Goal: Task Accomplishment & Management: Complete application form

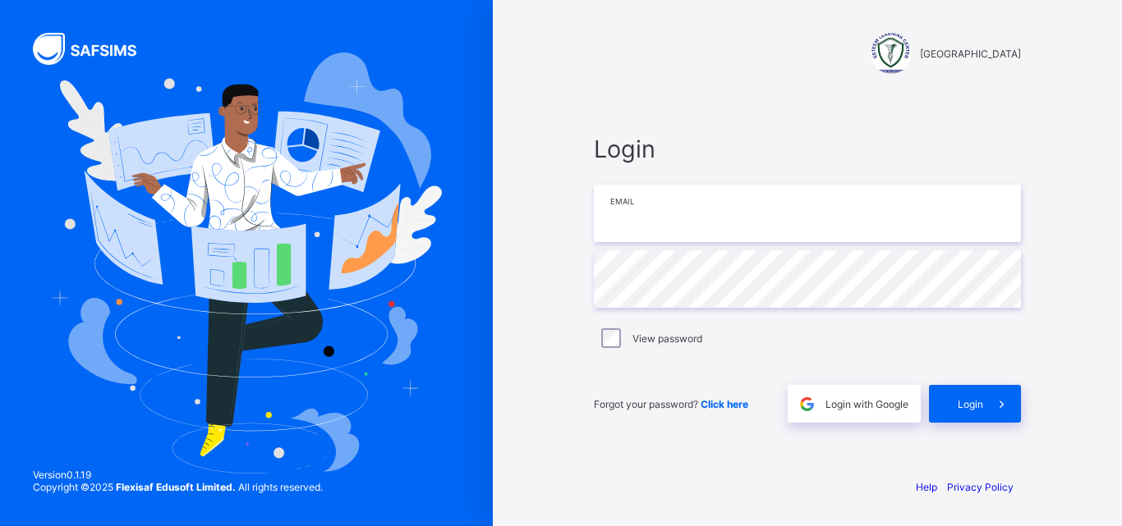
click at [666, 200] on input "email" at bounding box center [807, 213] width 427 height 57
type input "**********"
click at [600, 330] on div "View password" at bounding box center [807, 338] width 419 height 20
click at [965, 402] on span "Login" at bounding box center [969, 404] width 25 height 12
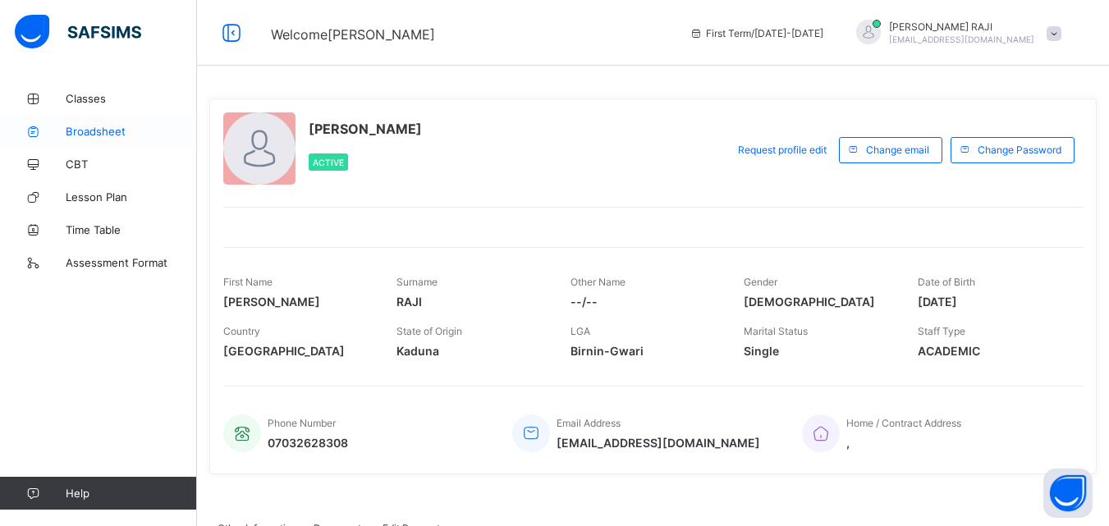
click at [90, 130] on span "Broadsheet" at bounding box center [131, 131] width 131 height 13
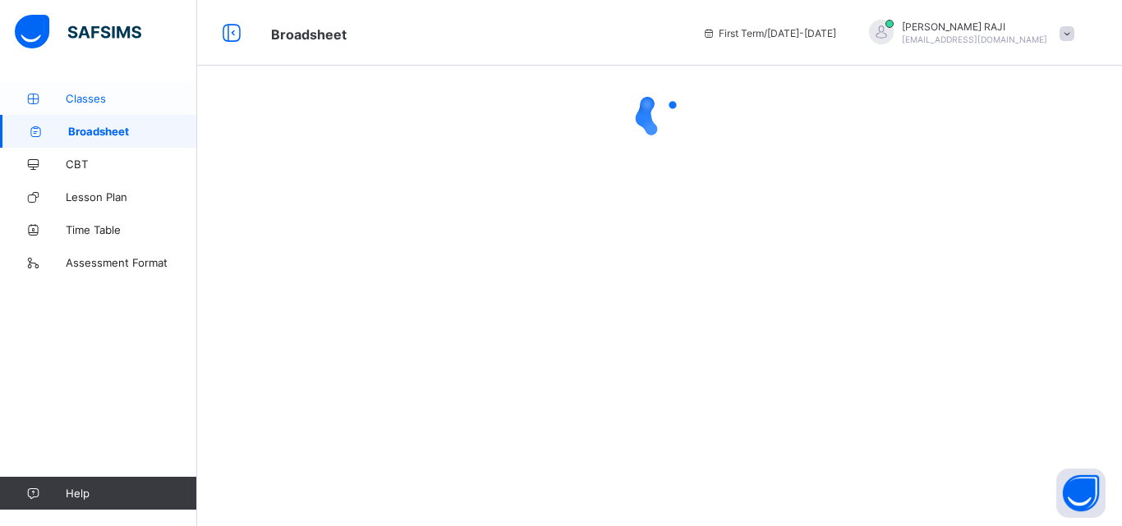
click at [76, 108] on link "Classes" at bounding box center [98, 98] width 197 height 33
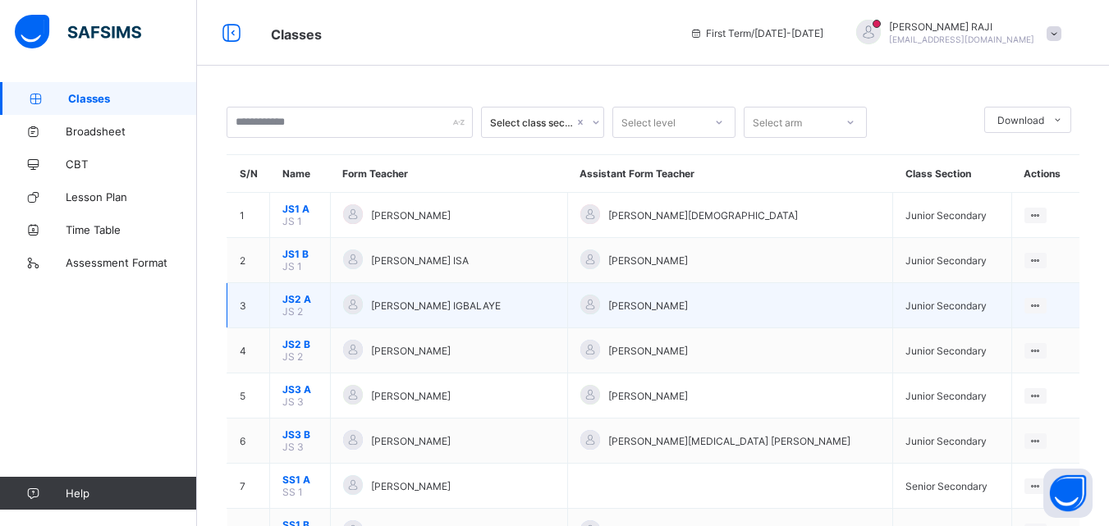
click at [1051, 312] on td "View Class" at bounding box center [1046, 305] width 68 height 45
click at [1043, 322] on ul "View Class" at bounding box center [1002, 337] width 90 height 31
click at [1028, 334] on div "View Class" at bounding box center [1014, 337] width 51 height 16
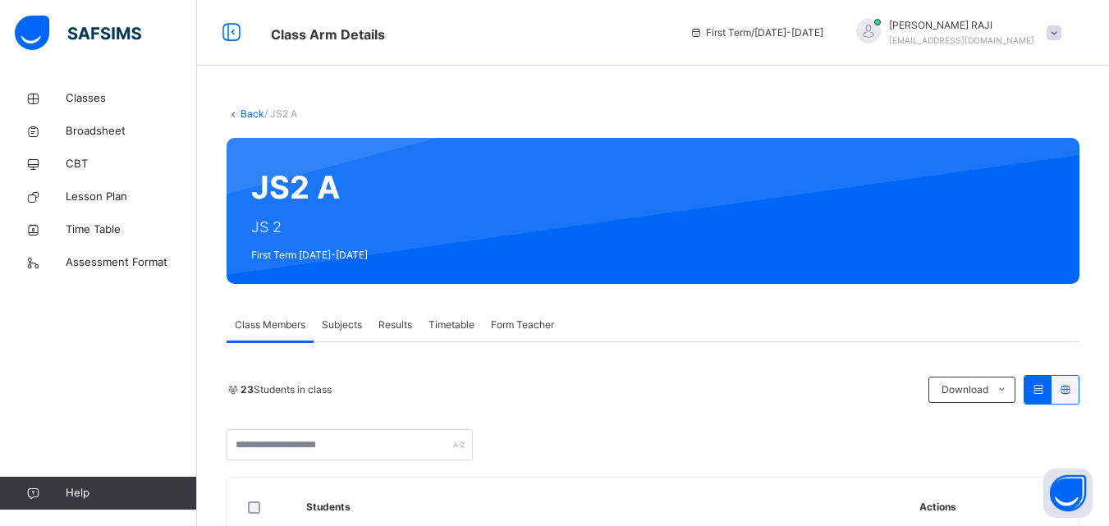
click at [341, 320] on span "Subjects" at bounding box center [342, 325] width 40 height 15
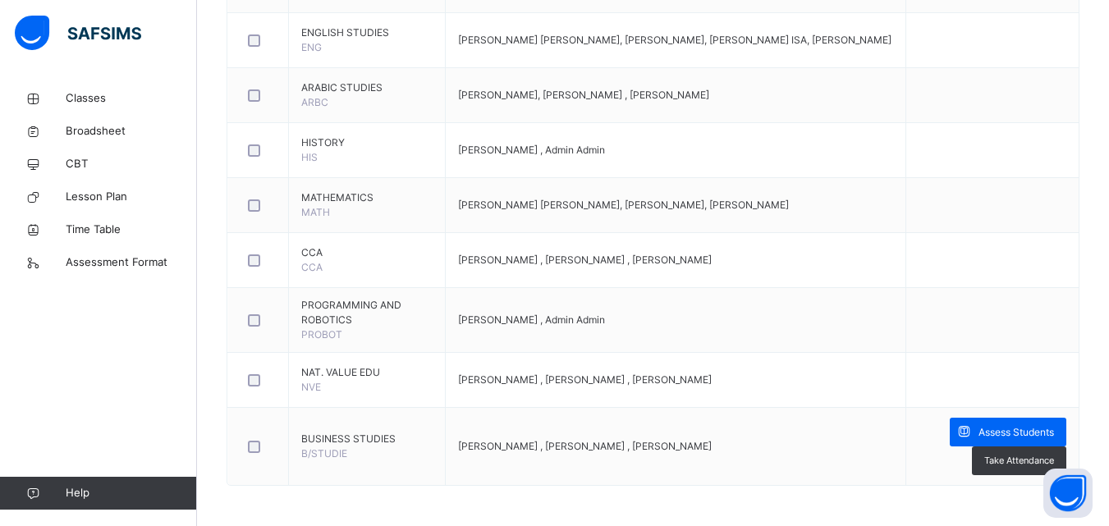
scroll to position [698, 0]
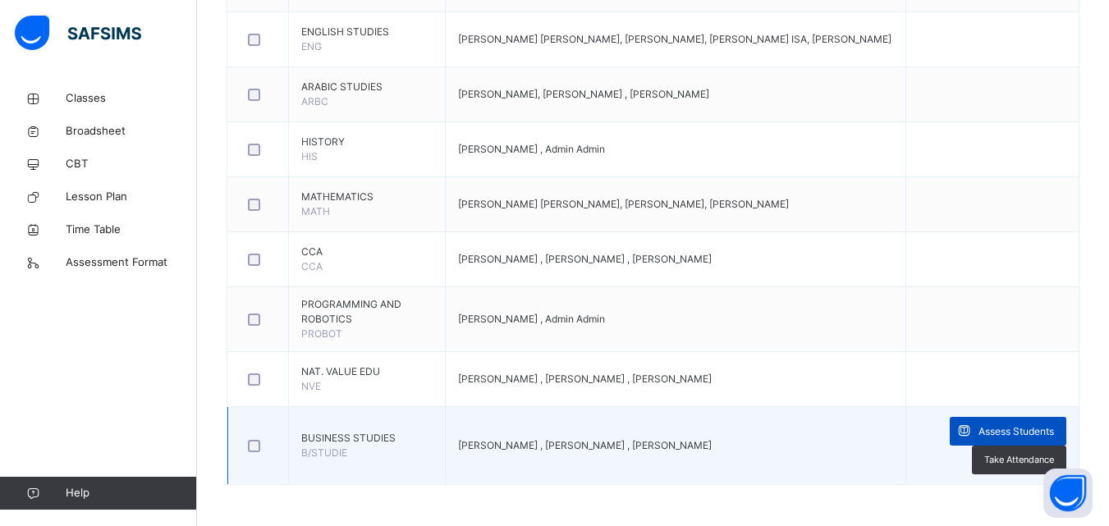
click at [1004, 430] on span "Assess Students" at bounding box center [1017, 432] width 76 height 15
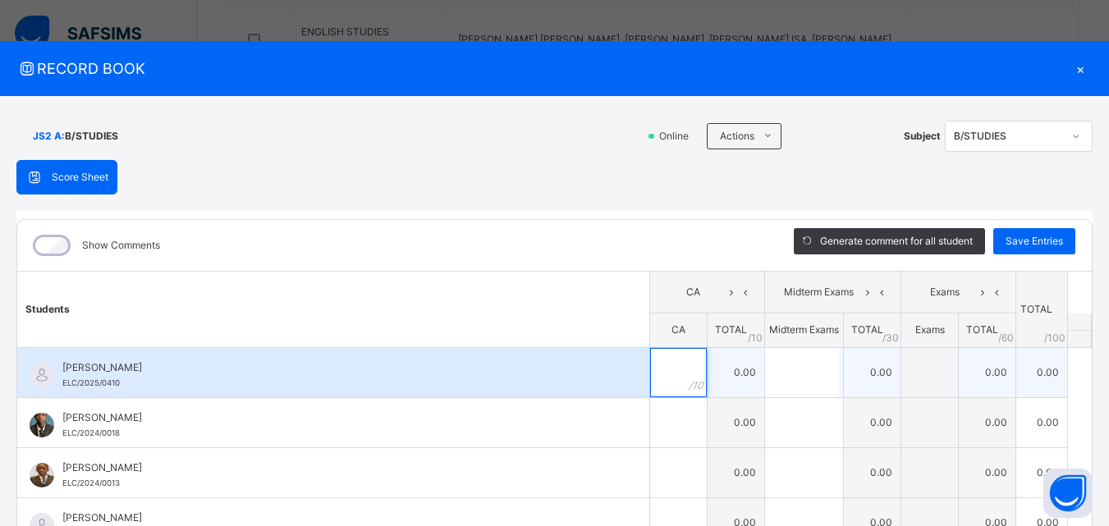
click at [672, 369] on div at bounding box center [678, 372] width 57 height 49
type input "*"
click at [765, 365] on input "text" at bounding box center [802, 372] width 74 height 49
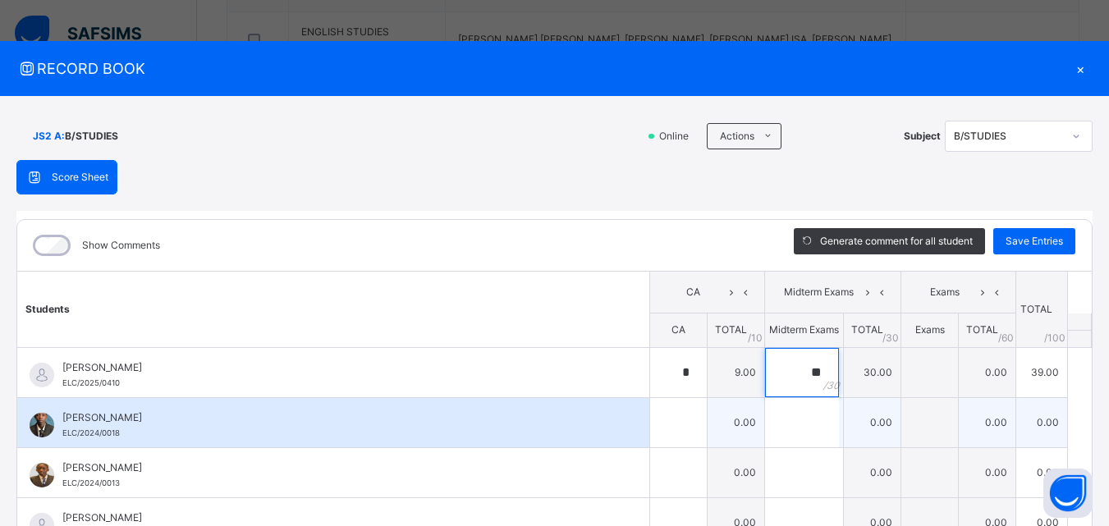
type input "**"
click at [611, 434] on div "[PERSON_NAME]/2024/0018" at bounding box center [333, 422] width 632 height 49
click at [672, 421] on div at bounding box center [678, 422] width 57 height 49
type input "*"
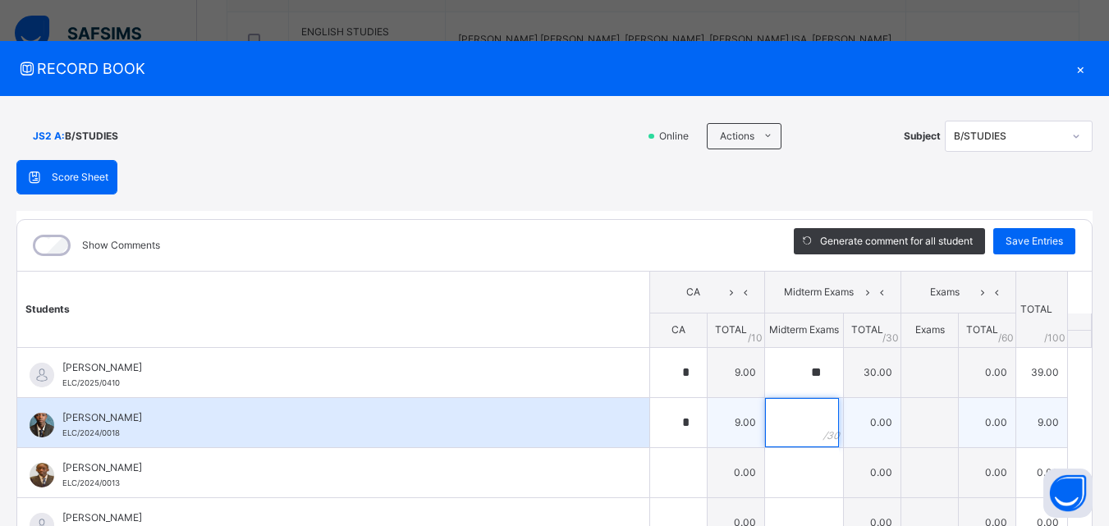
click at [765, 421] on input "text" at bounding box center [802, 422] width 74 height 49
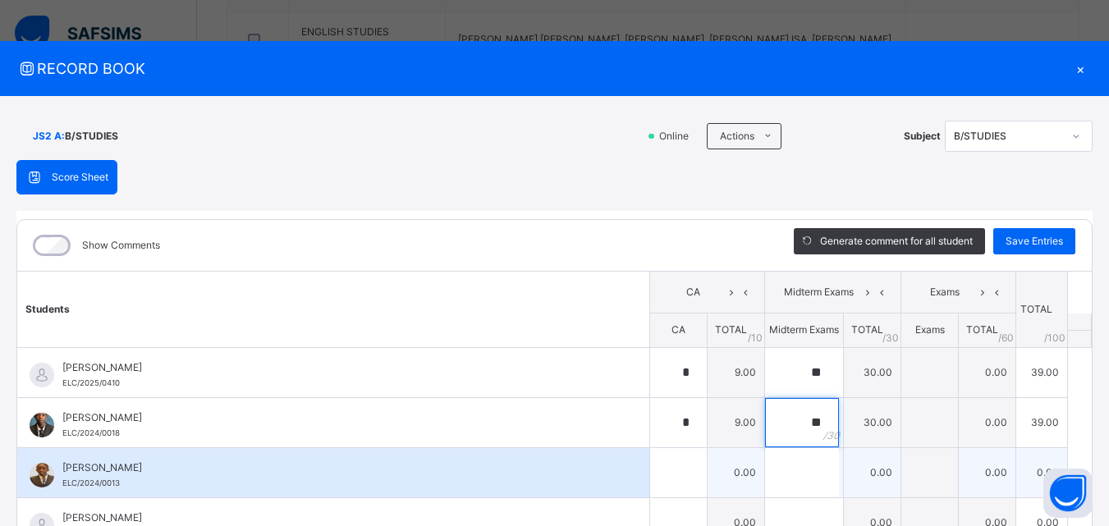
type input "**"
click at [683, 461] on div at bounding box center [678, 472] width 57 height 49
type input "*"
click at [765, 467] on input "text" at bounding box center [802, 472] width 74 height 49
type input "**"
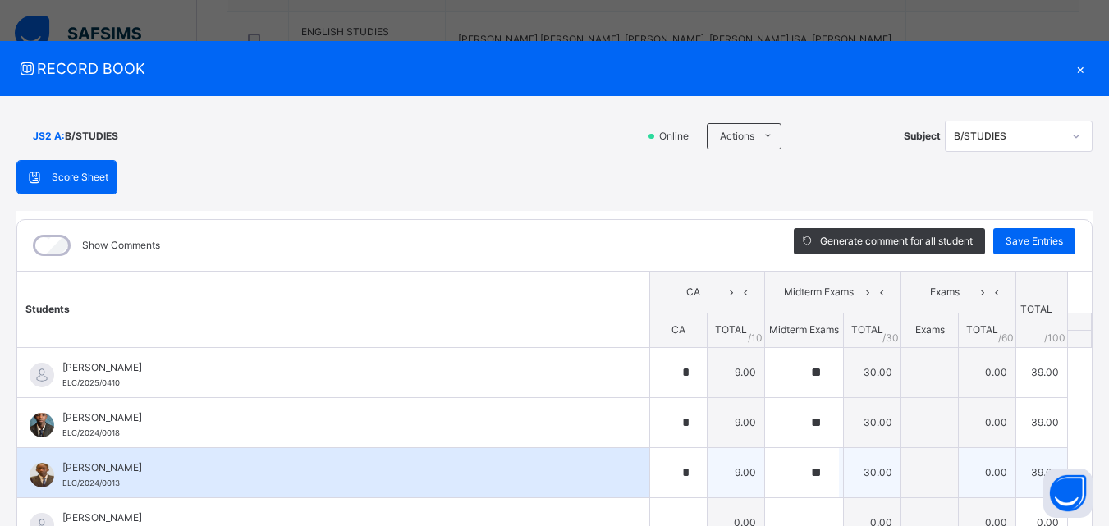
click at [521, 491] on div "[PERSON_NAME]/2024/0013" at bounding box center [333, 472] width 632 height 49
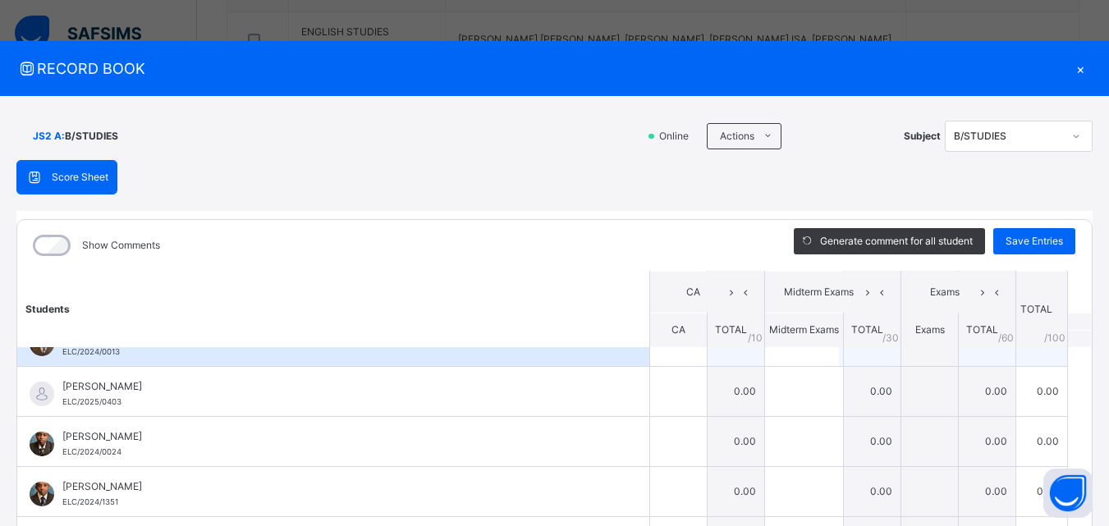
scroll to position [99, 0]
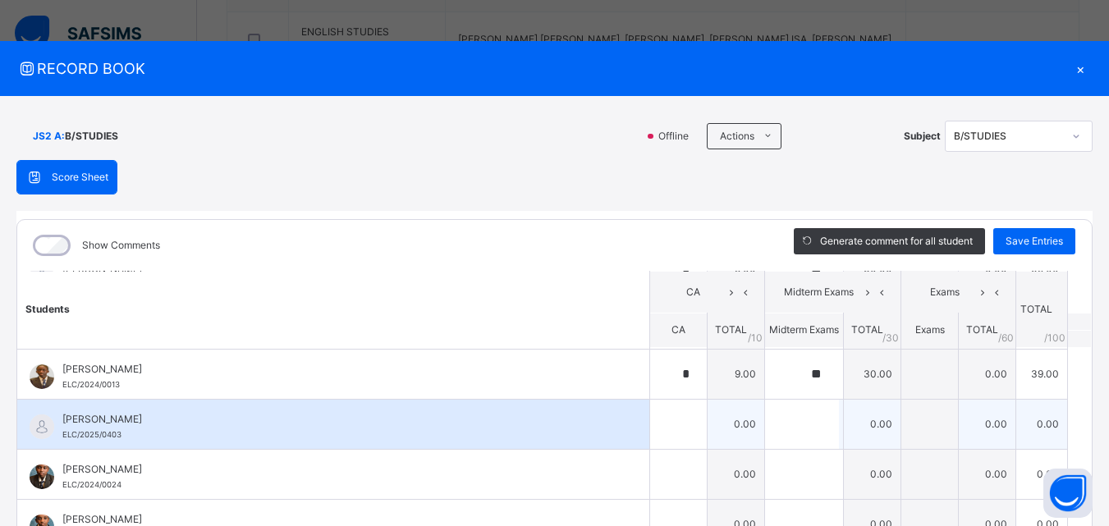
click at [622, 415] on div "[PERSON_NAME] ELC/2025/0403" at bounding box center [333, 424] width 632 height 49
click at [650, 415] on input "text" at bounding box center [678, 424] width 57 height 49
type input "*"
click at [765, 425] on input "text" at bounding box center [802, 424] width 74 height 49
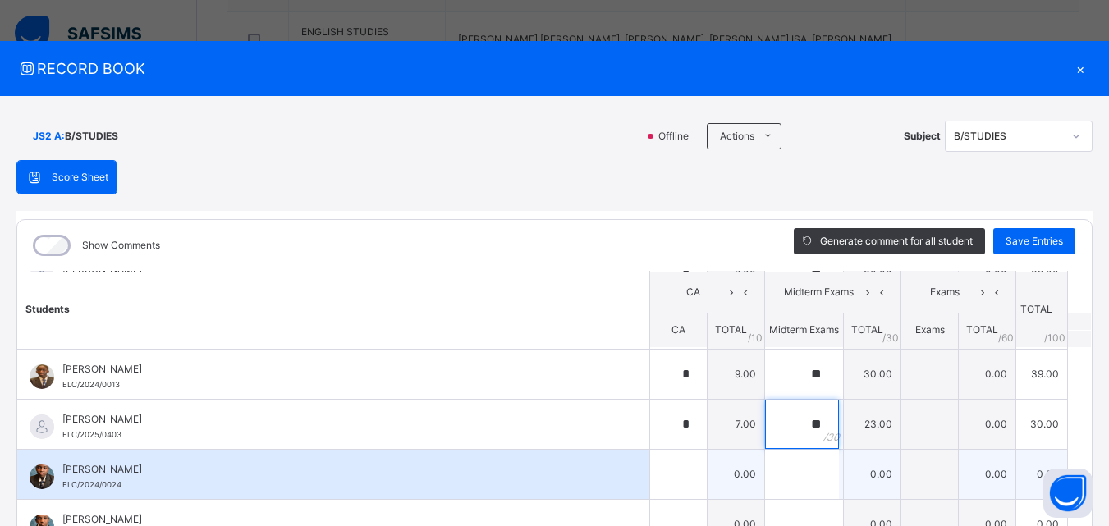
type input "**"
click at [672, 469] on div at bounding box center [678, 474] width 57 height 49
type input "*"
click at [769, 473] on input "text" at bounding box center [802, 474] width 74 height 49
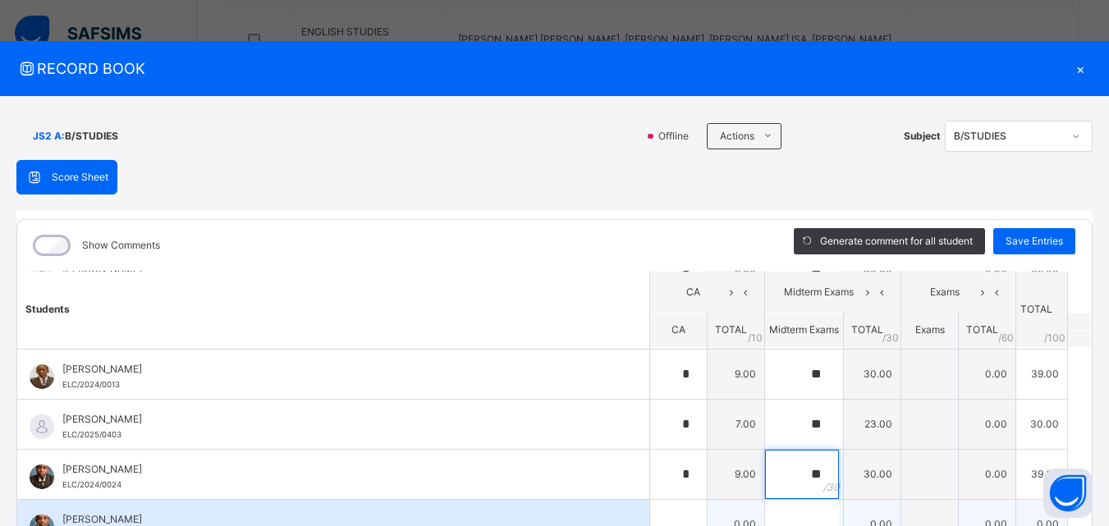
type input "**"
click at [618, 513] on div "[PERSON_NAME] ELC/2024/1351" at bounding box center [333, 524] width 632 height 49
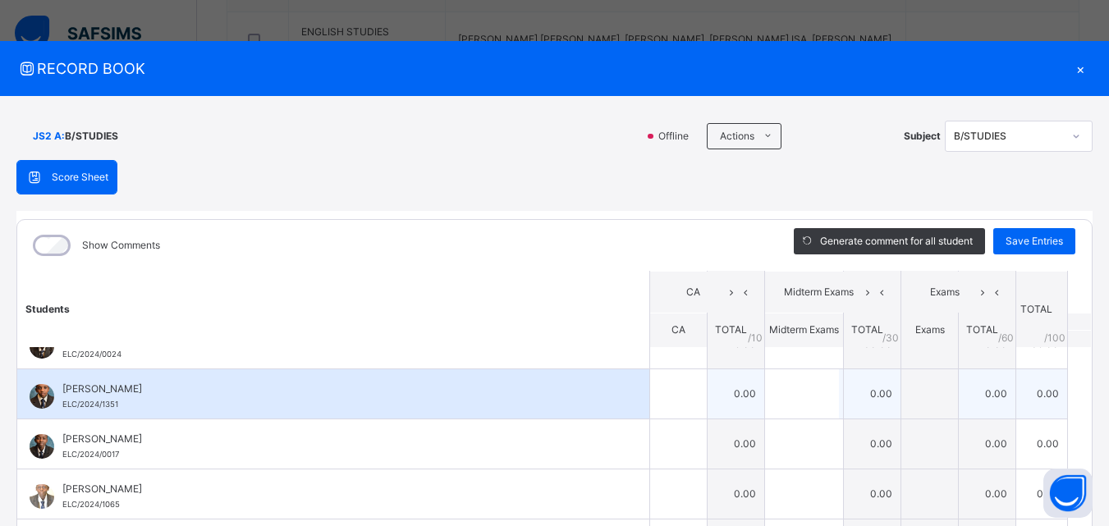
scroll to position [230, 0]
click at [659, 414] on input "text" at bounding box center [678, 393] width 57 height 49
click at [650, 378] on input "text" at bounding box center [678, 393] width 57 height 49
type input "*"
click at [796, 399] on input "text" at bounding box center [802, 393] width 74 height 49
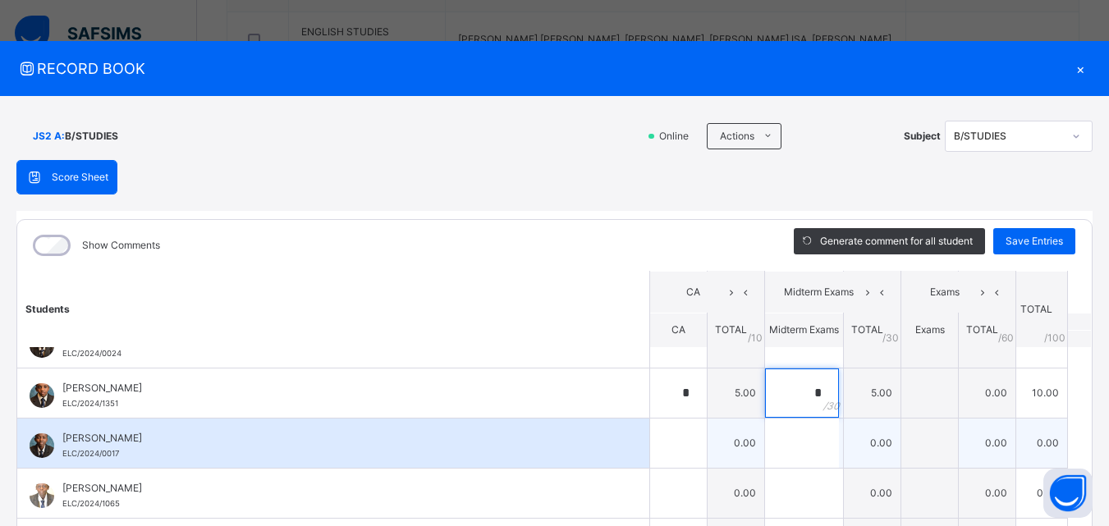
type input "*"
click at [650, 448] on input "text" at bounding box center [678, 443] width 57 height 49
type input "*"
click at [767, 448] on input "text" at bounding box center [802, 443] width 74 height 49
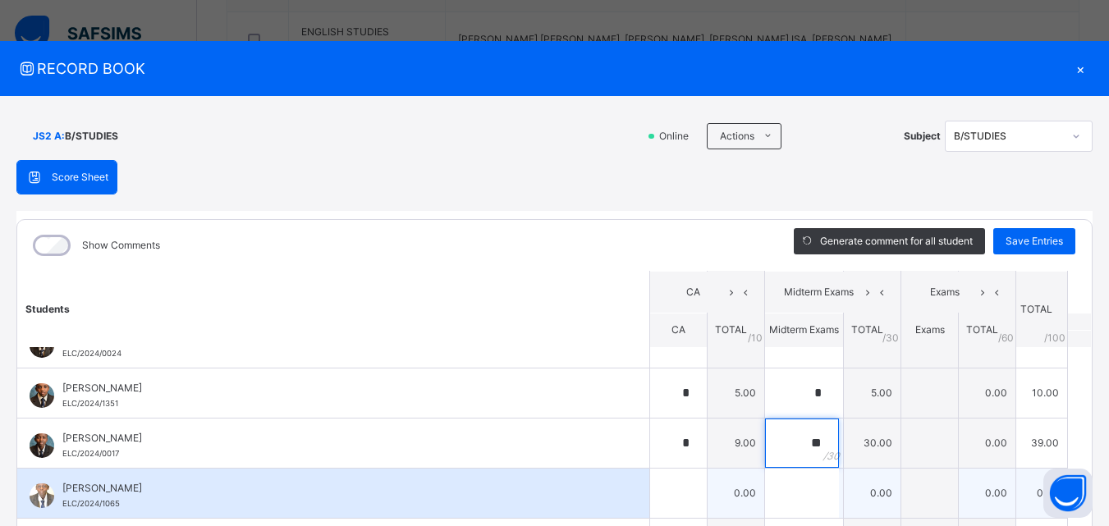
type input "**"
click at [669, 488] on div at bounding box center [678, 493] width 57 height 49
type input "*"
click at [796, 493] on input "text" at bounding box center [802, 493] width 74 height 49
type input "**"
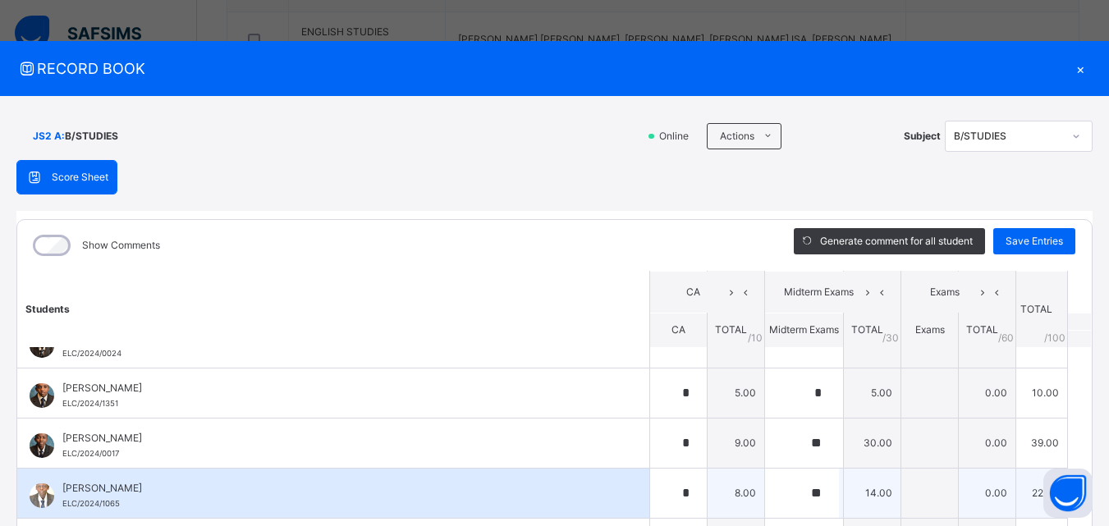
click at [508, 503] on div "[PERSON_NAME] ELC/2024/1065" at bounding box center [337, 496] width 550 height 30
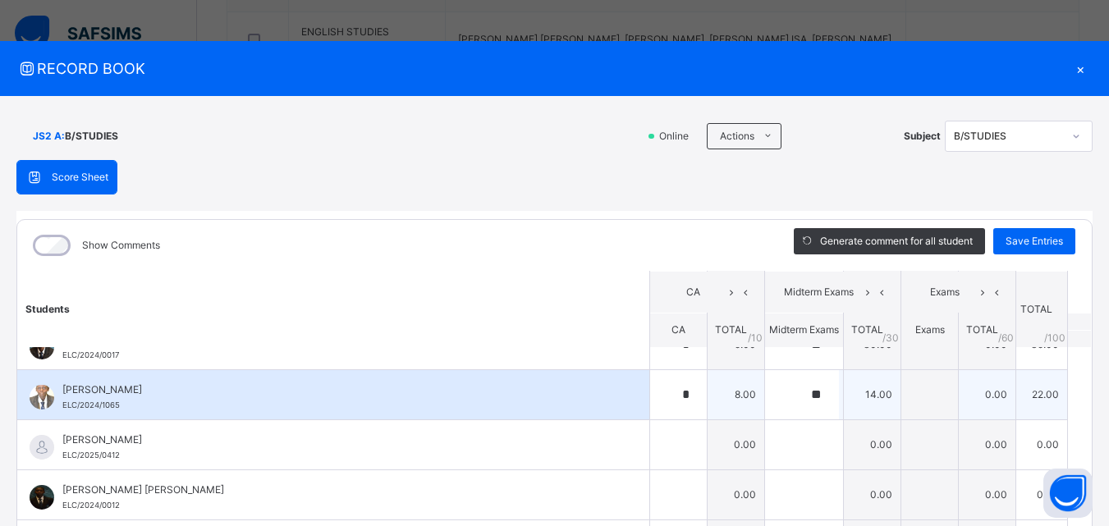
scroll to position [361, 0]
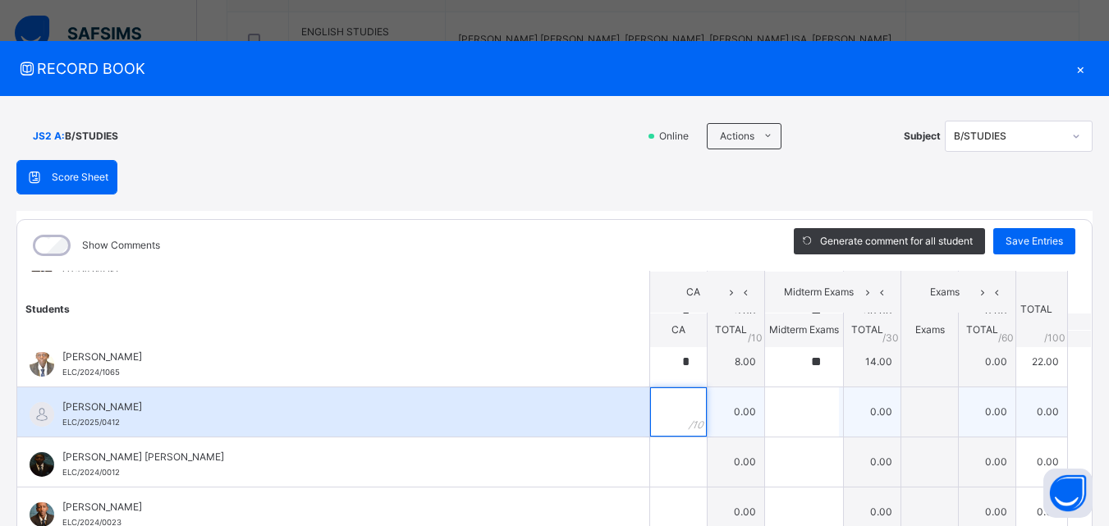
click at [650, 429] on input "text" at bounding box center [678, 412] width 57 height 49
type input "*"
click at [765, 413] on input "text" at bounding box center [802, 412] width 74 height 49
click at [765, 411] on input "text" at bounding box center [802, 412] width 74 height 49
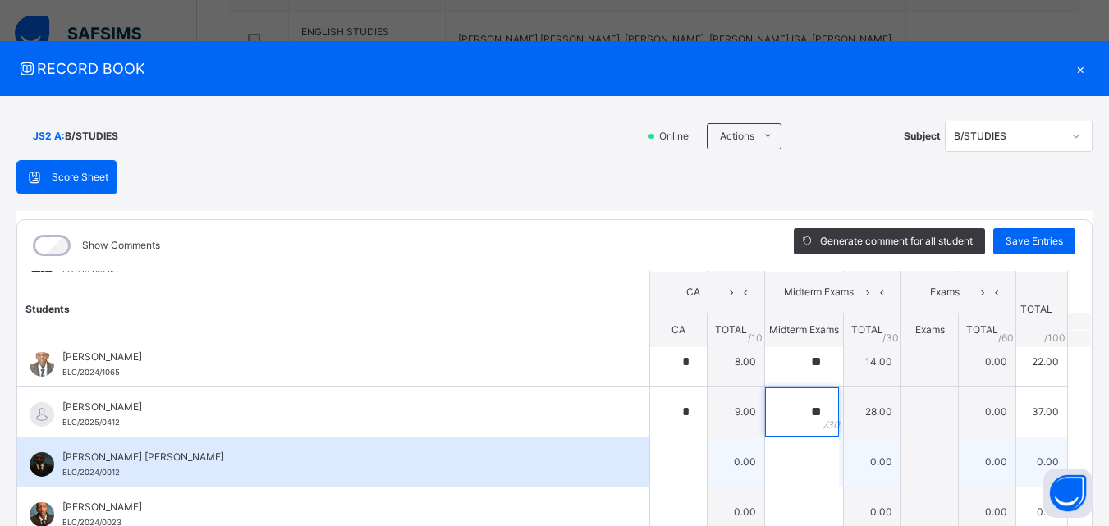
type input "**"
click at [679, 448] on div at bounding box center [678, 462] width 57 height 49
type input "*"
click at [765, 455] on input "text" at bounding box center [802, 462] width 74 height 49
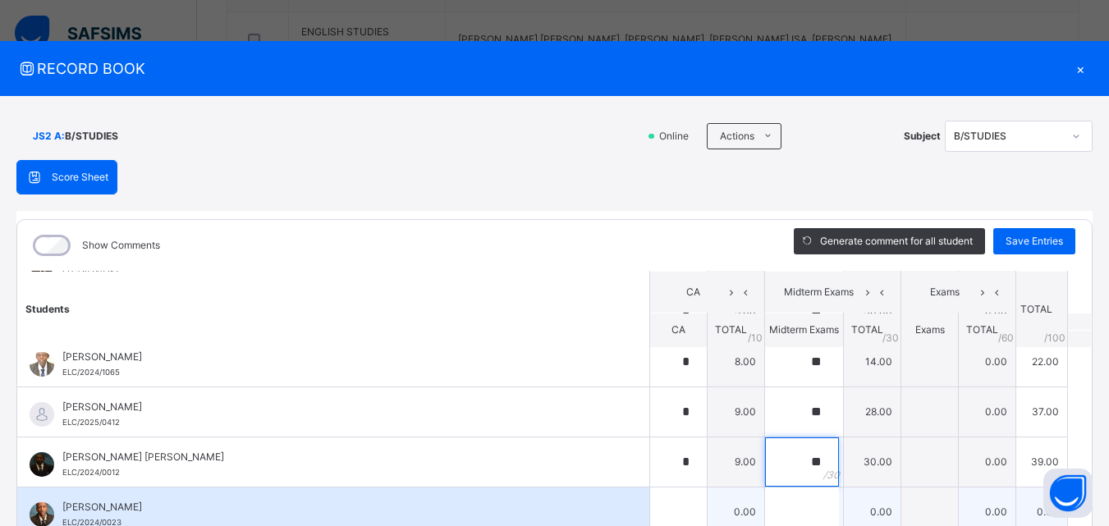
type input "**"
click at [680, 503] on div at bounding box center [678, 512] width 57 height 49
type input "*"
click at [766, 509] on input "text" at bounding box center [802, 512] width 74 height 49
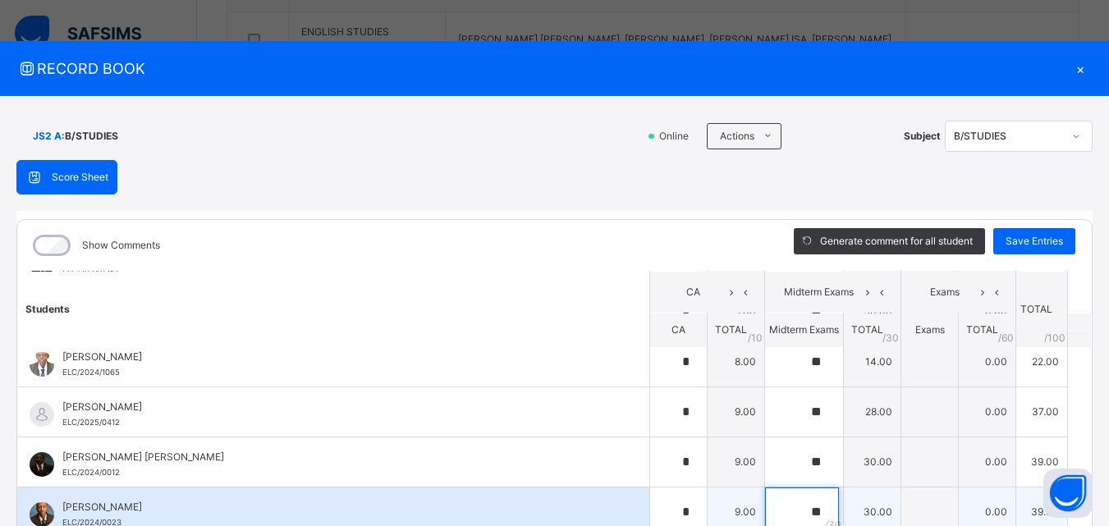
type input "**"
click at [525, 507] on span "[PERSON_NAME]" at bounding box center [337, 507] width 550 height 15
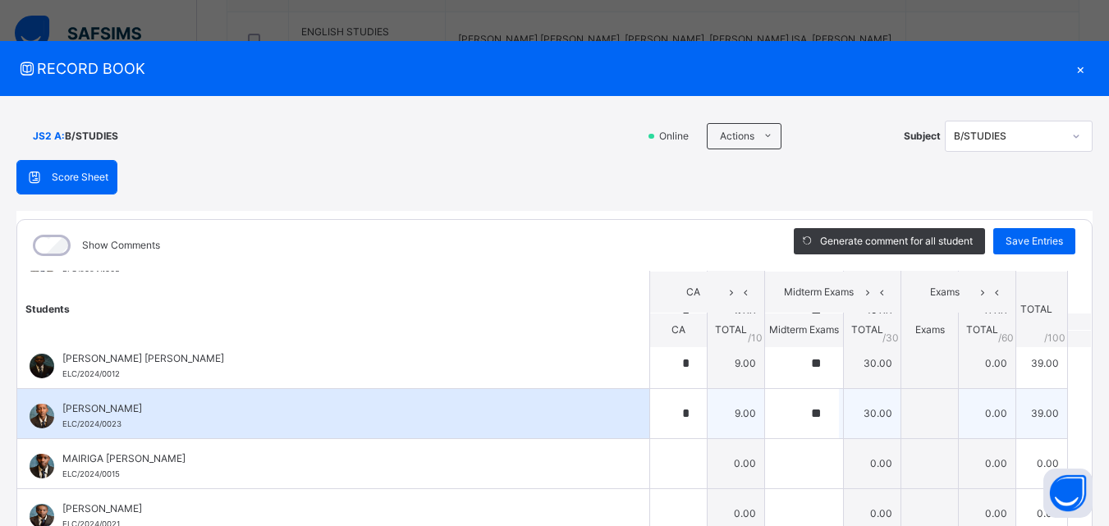
scroll to position [493, 0]
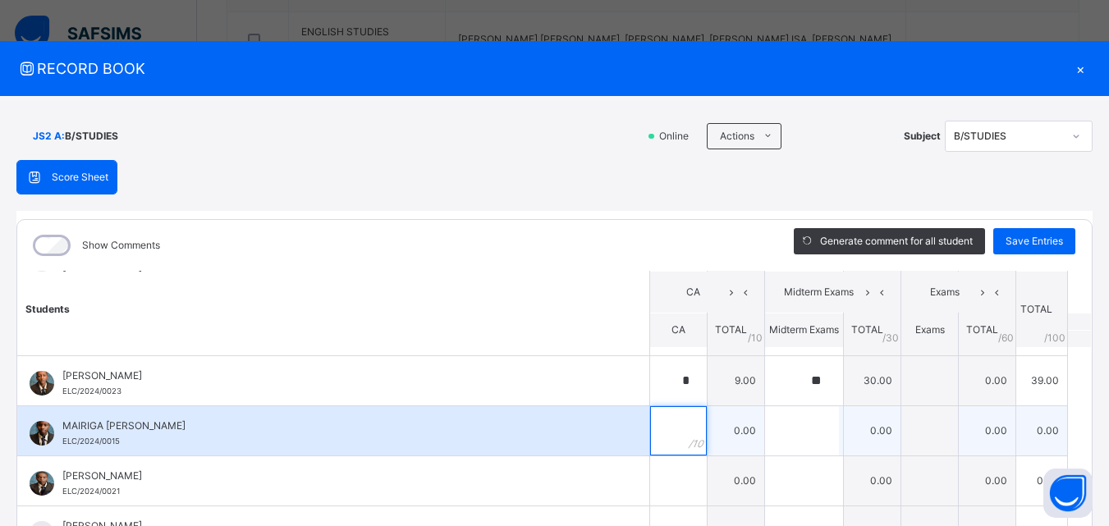
click at [650, 440] on input "text" at bounding box center [678, 430] width 57 height 49
type input "*"
click at [772, 427] on input "text" at bounding box center [802, 430] width 74 height 49
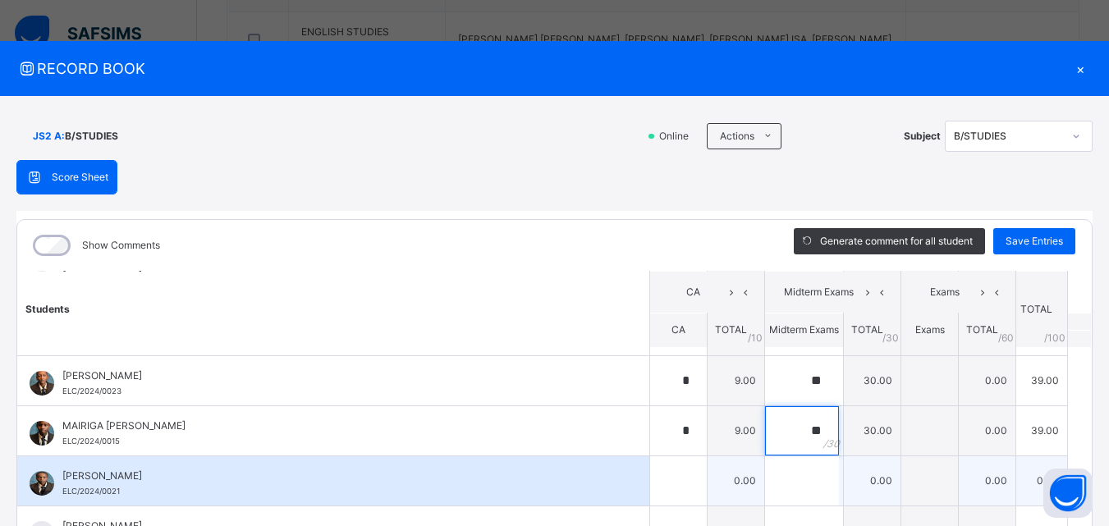
type input "**"
click at [677, 471] on div at bounding box center [678, 481] width 57 height 49
type input "*"
click at [765, 481] on input "text" at bounding box center [802, 481] width 74 height 49
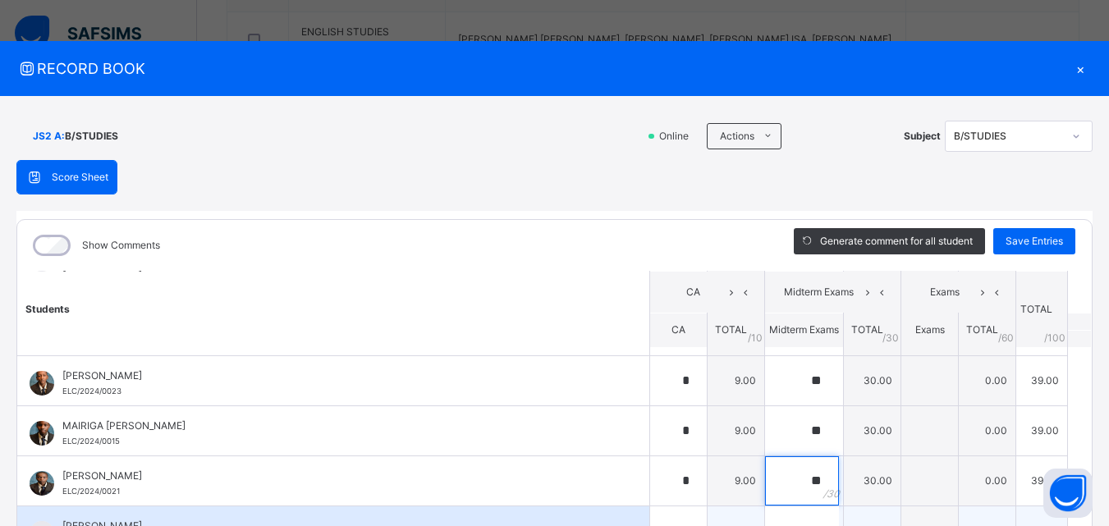
type input "**"
click at [620, 517] on div "[PERSON_NAME] ELC/2025/0402" at bounding box center [333, 531] width 632 height 49
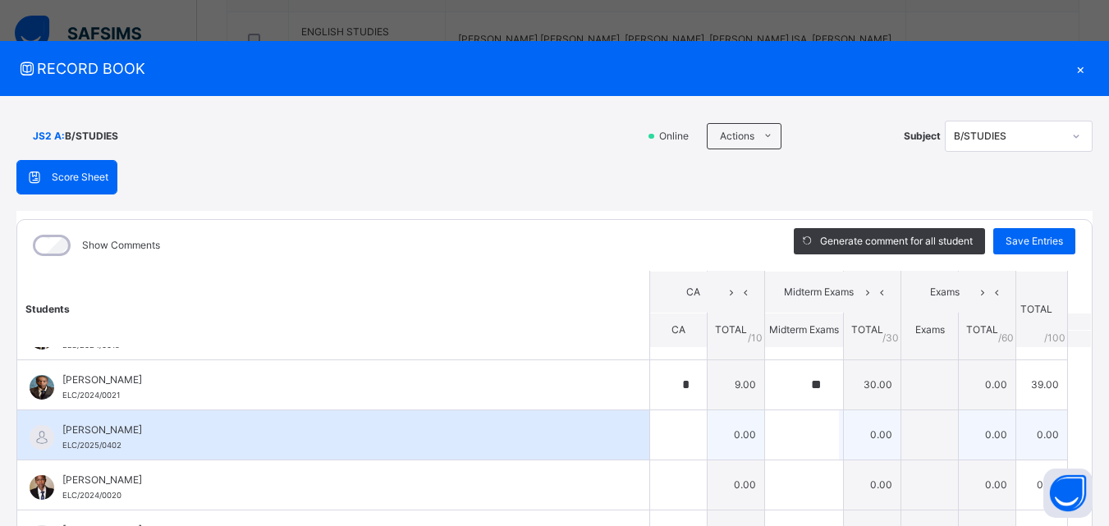
scroll to position [591, 0]
click at [657, 451] on input "text" at bounding box center [678, 432] width 57 height 49
type input "*"
click at [765, 434] on input "text" at bounding box center [802, 432] width 74 height 49
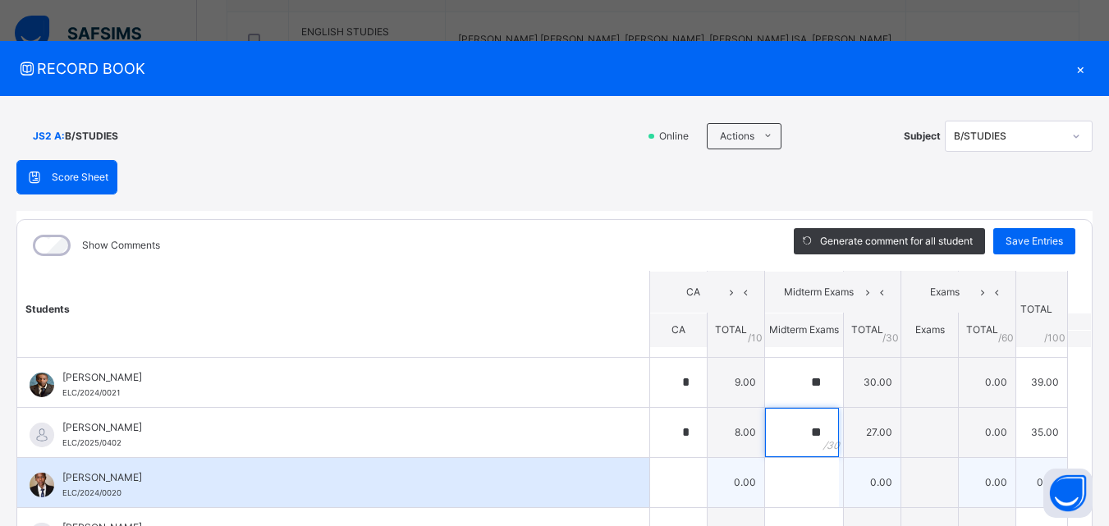
type input "**"
click at [653, 469] on input "text" at bounding box center [678, 482] width 57 height 49
type input "*"
click at [787, 468] on input "text" at bounding box center [802, 482] width 74 height 49
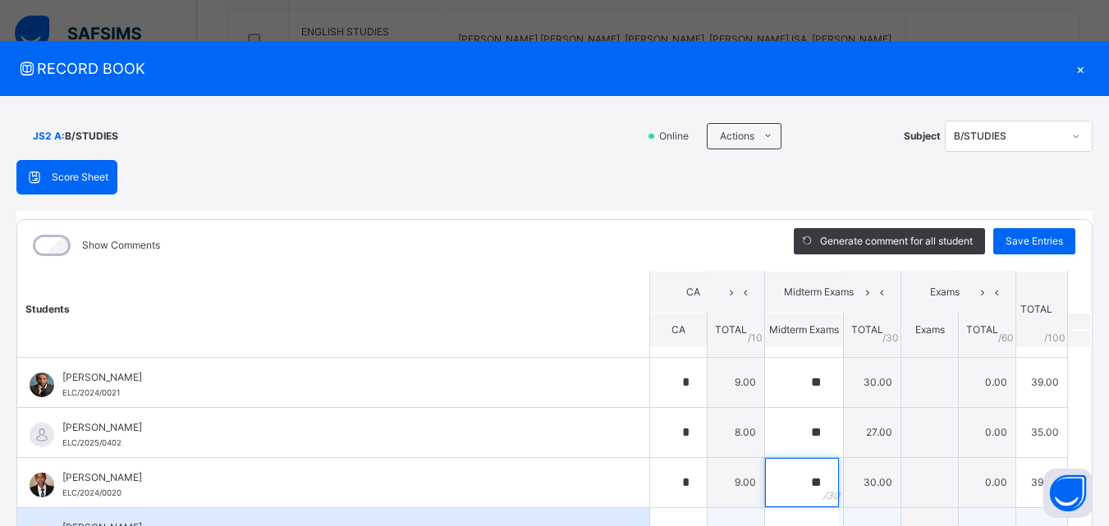
type input "**"
click at [680, 515] on div at bounding box center [678, 532] width 57 height 49
click at [610, 521] on div "[PERSON_NAME]/2025/0414" at bounding box center [333, 532] width 632 height 49
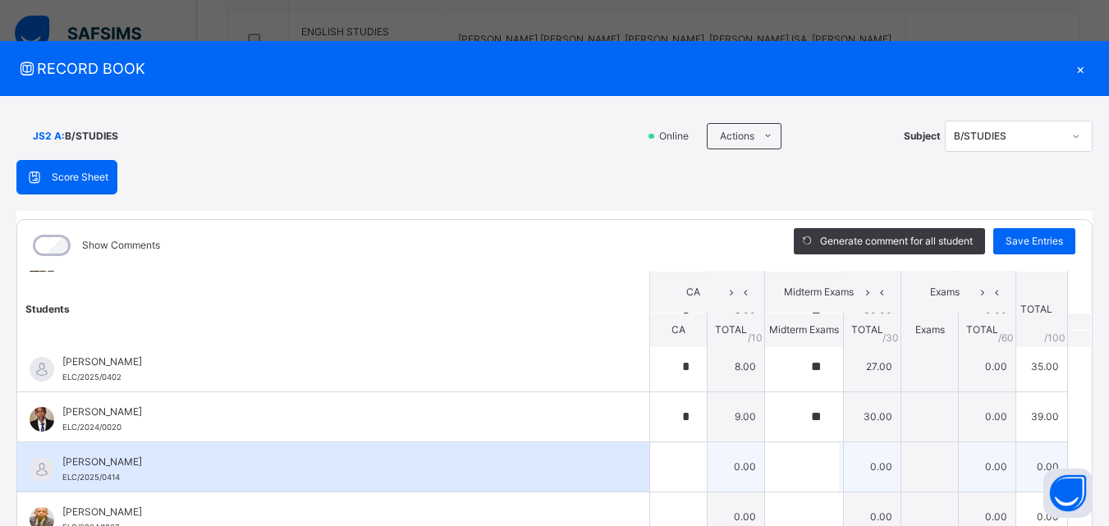
scroll to position [690, 0]
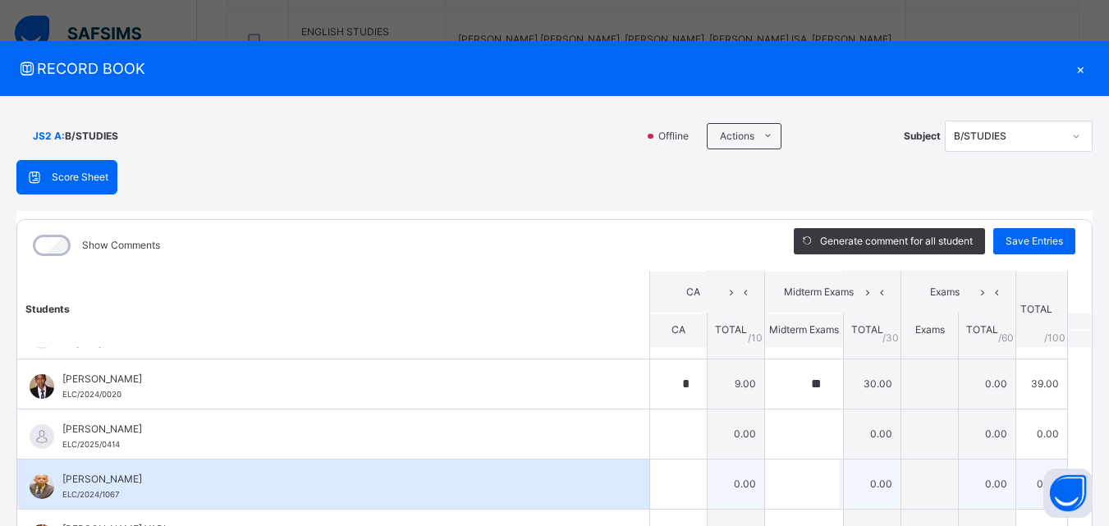
drag, startPoint x: 606, startPoint y: 482, endPoint x: 597, endPoint y: 468, distance: 16.6
click at [597, 468] on div "[PERSON_NAME] ELC/2024/1067" at bounding box center [333, 484] width 632 height 49
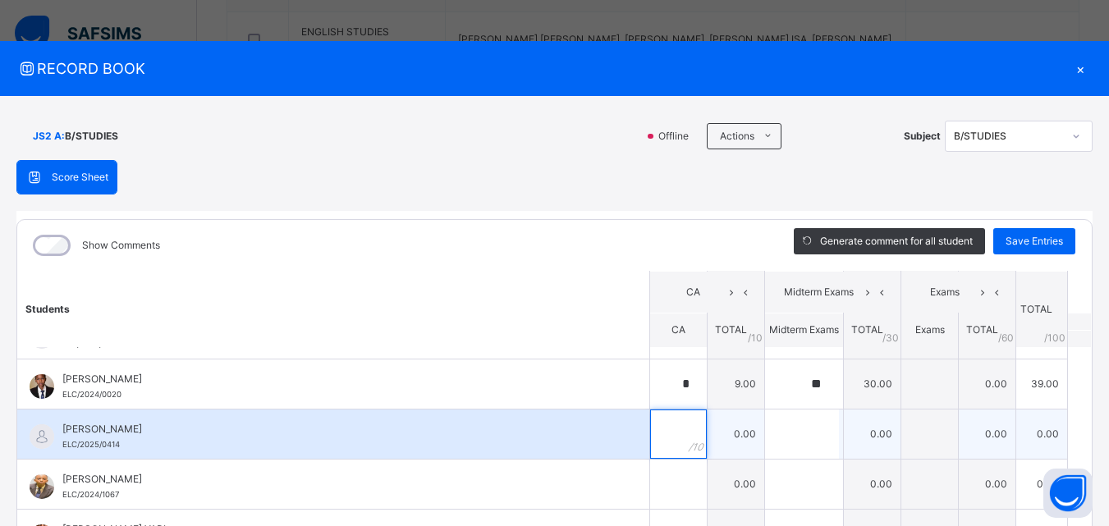
click at [650, 436] on input "text" at bounding box center [678, 434] width 57 height 49
type input "*"
click at [777, 431] on input "text" at bounding box center [802, 434] width 74 height 49
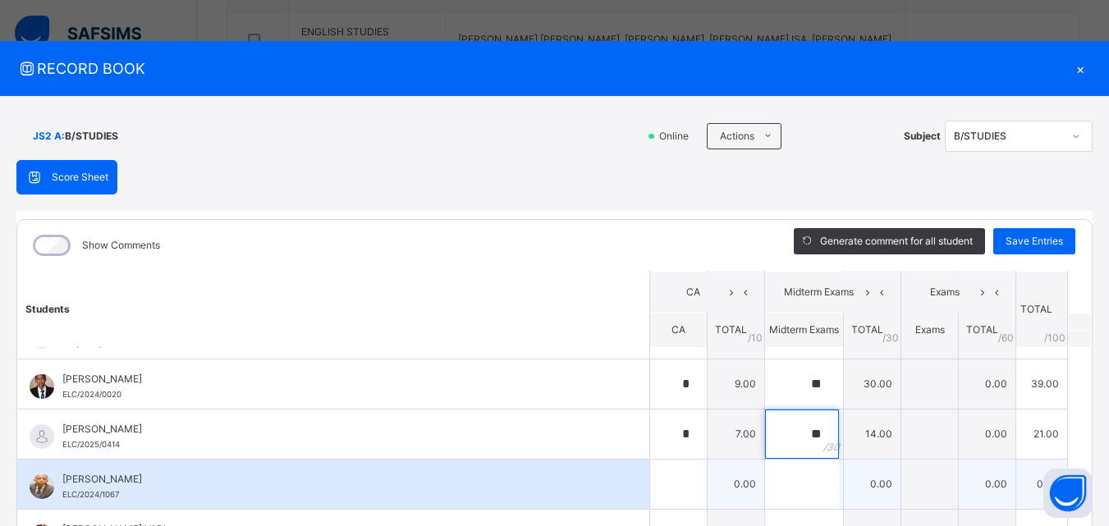
type input "**"
click at [666, 474] on div at bounding box center [678, 484] width 57 height 49
type input "*"
click at [772, 484] on input "text" at bounding box center [802, 484] width 74 height 49
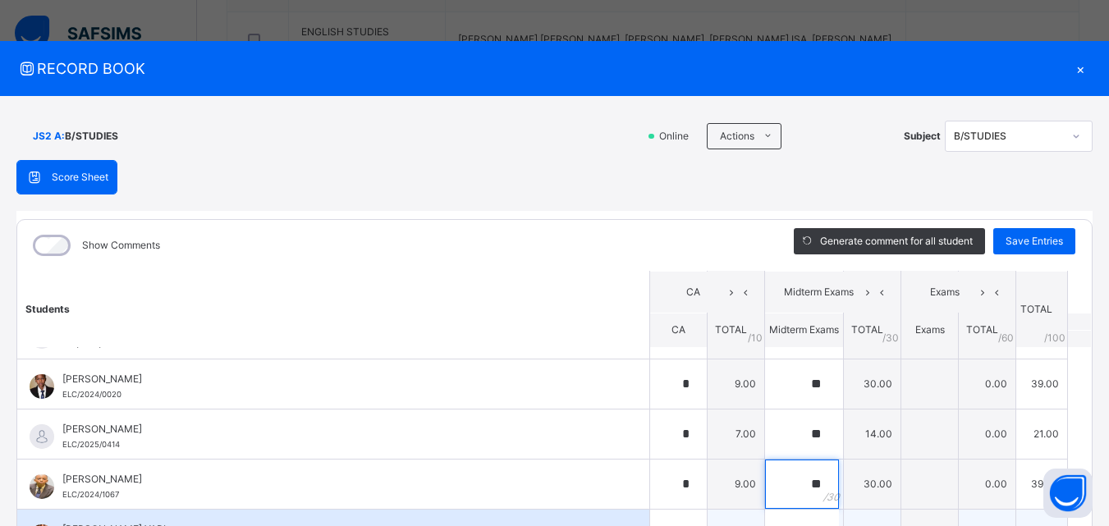
type input "**"
click at [608, 510] on div "[PERSON_NAME] YARI ELC/2024/0016" at bounding box center [333, 534] width 632 height 49
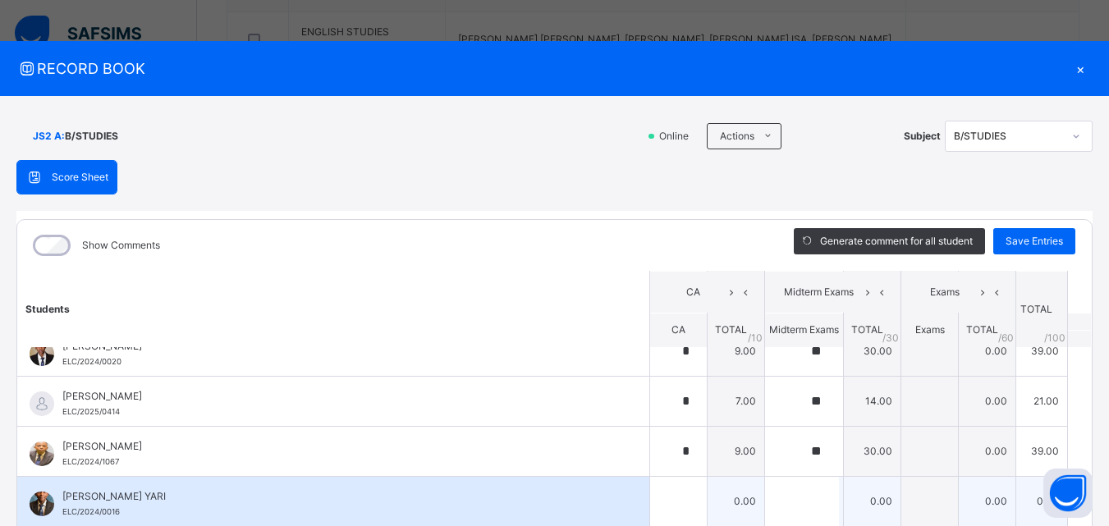
scroll to position [755, 0]
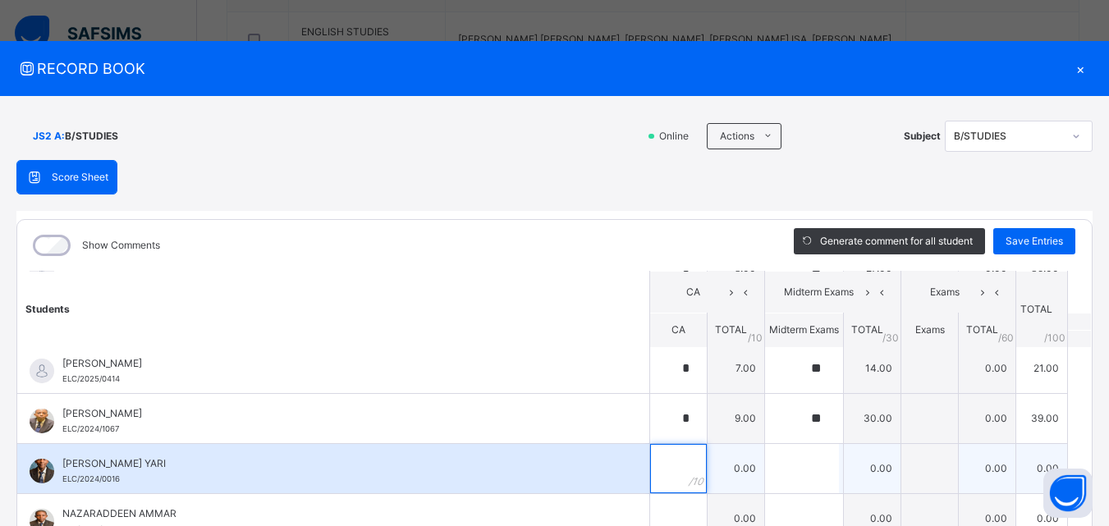
click at [660, 470] on input "text" at bounding box center [678, 468] width 57 height 49
type input "*"
click at [769, 460] on input "text" at bounding box center [802, 468] width 74 height 49
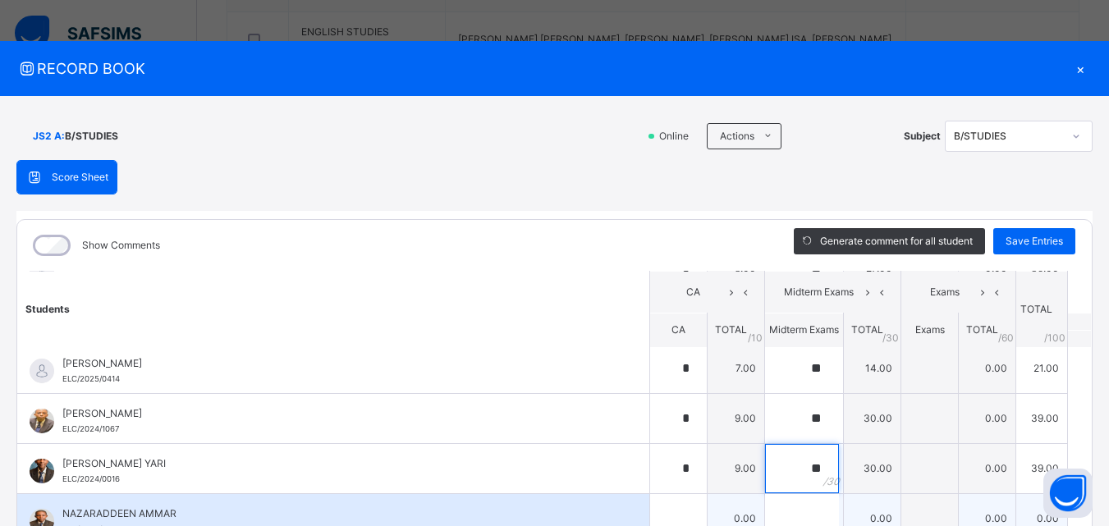
type input "**"
click at [650, 508] on input "text" at bounding box center [678, 518] width 57 height 49
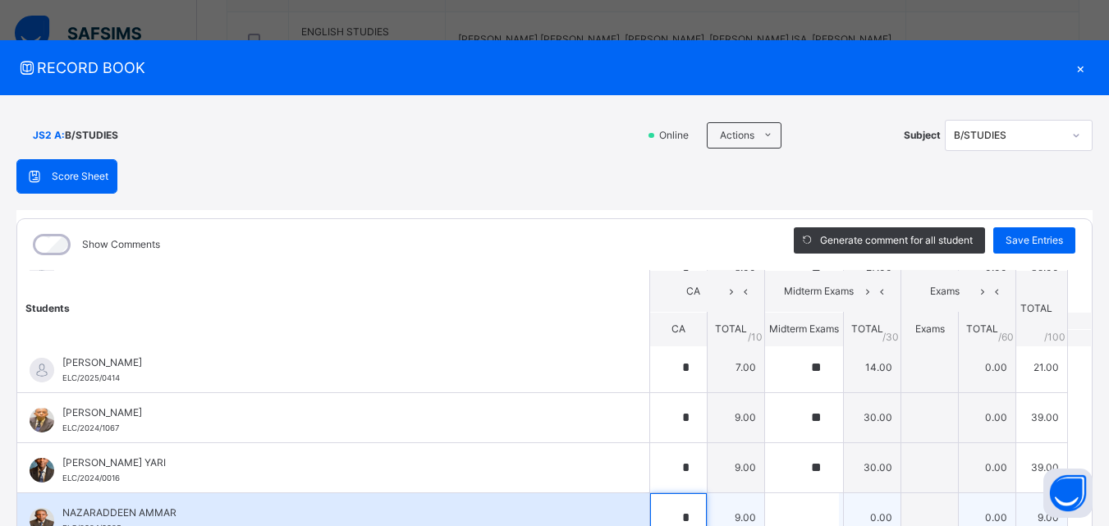
type input "*"
click at [776, 516] on input "text" at bounding box center [802, 518] width 74 height 49
type input "**"
click at [614, 515] on div "NAZARADDEEN AMMAR ELC/2024/0025" at bounding box center [333, 518] width 632 height 49
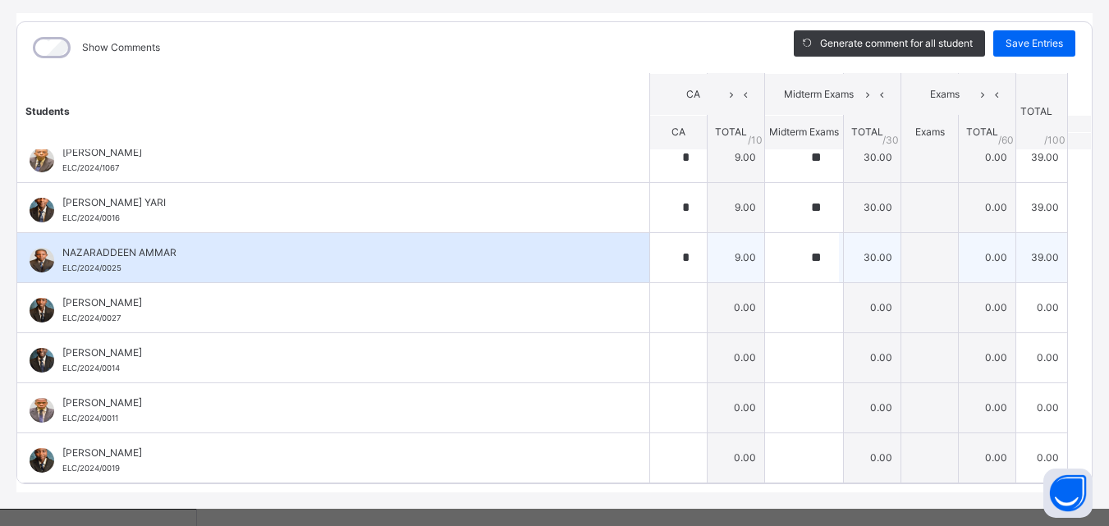
scroll to position [222, 0]
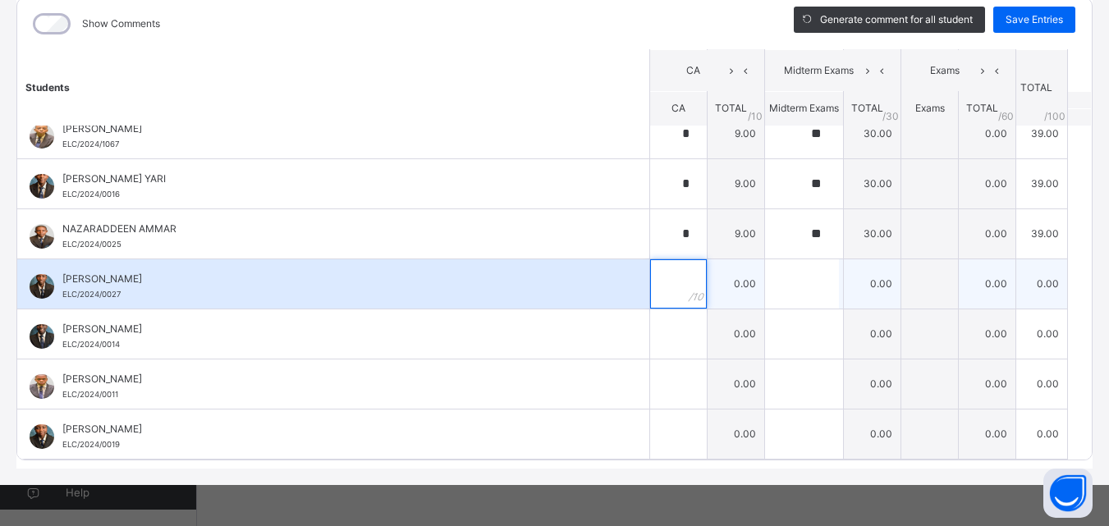
click at [650, 282] on input "text" at bounding box center [678, 283] width 57 height 49
type input "*"
click at [765, 283] on input "text" at bounding box center [802, 283] width 74 height 49
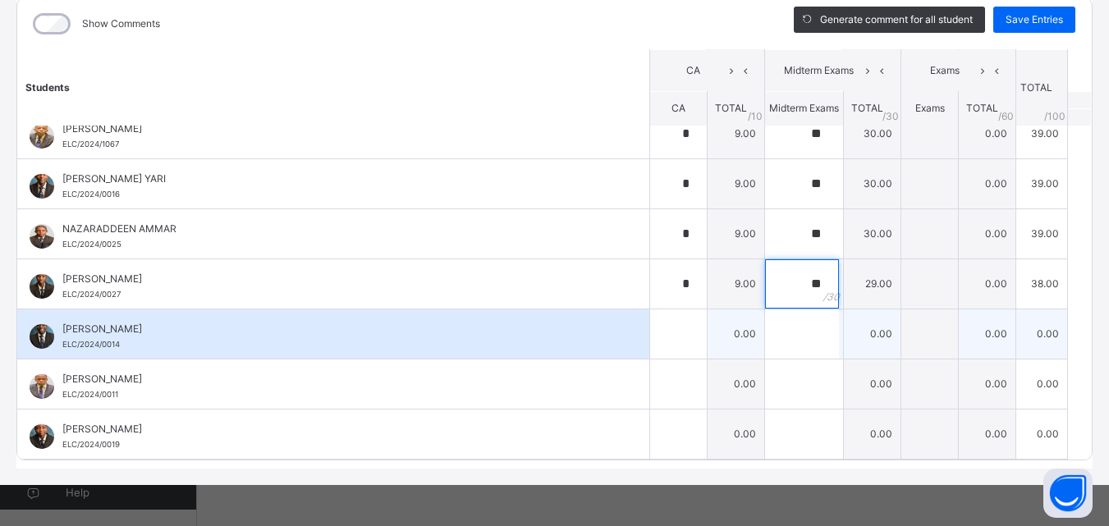
type input "**"
click at [677, 328] on div at bounding box center [678, 334] width 57 height 49
type input "*"
click at [765, 338] on input "text" at bounding box center [802, 334] width 74 height 49
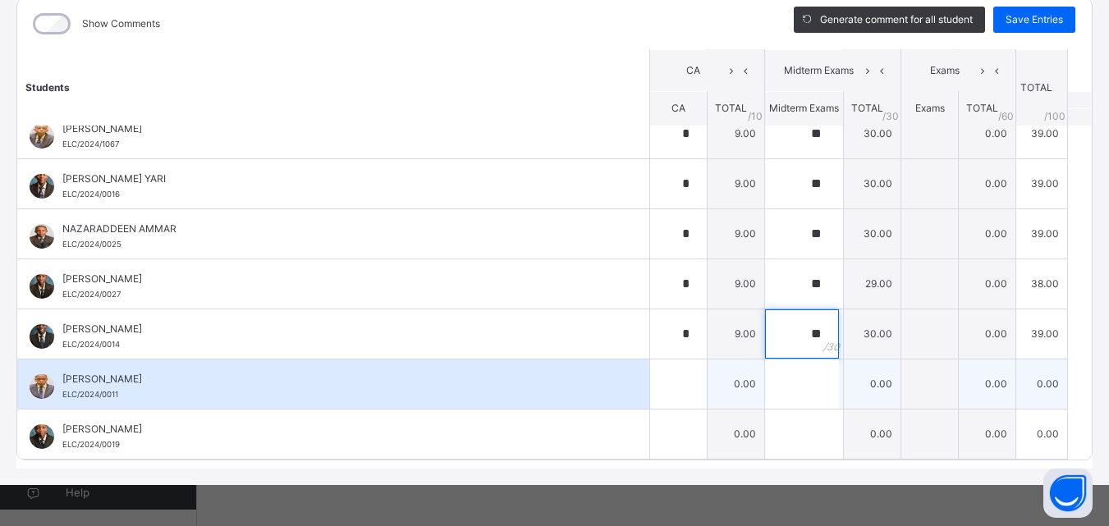
type input "**"
click at [668, 382] on div at bounding box center [678, 384] width 57 height 49
type input "*"
click at [765, 388] on input "text" at bounding box center [802, 384] width 74 height 49
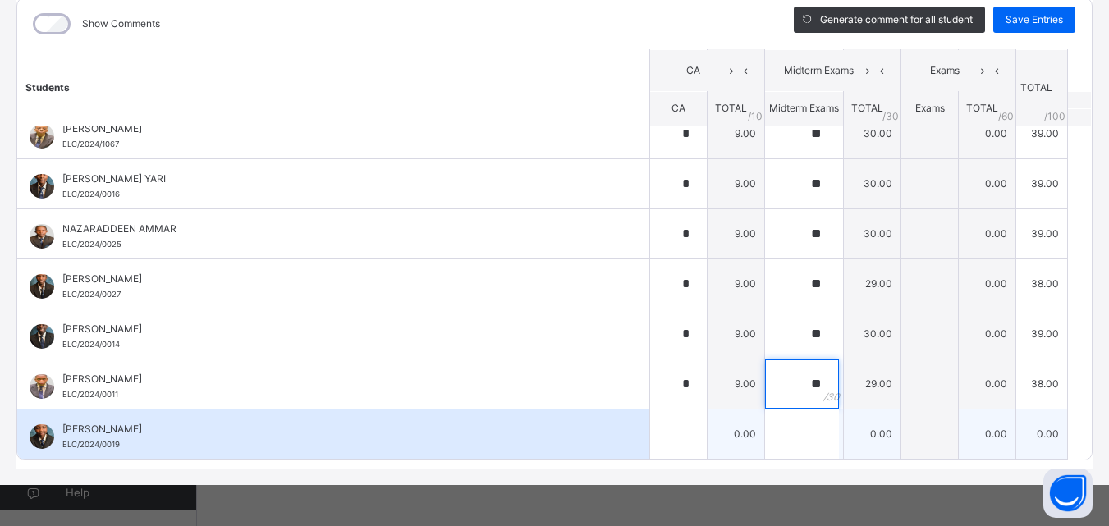
type input "**"
click at [671, 424] on div at bounding box center [678, 434] width 57 height 49
type input "*"
click at [815, 429] on div at bounding box center [804, 434] width 78 height 49
type input "**"
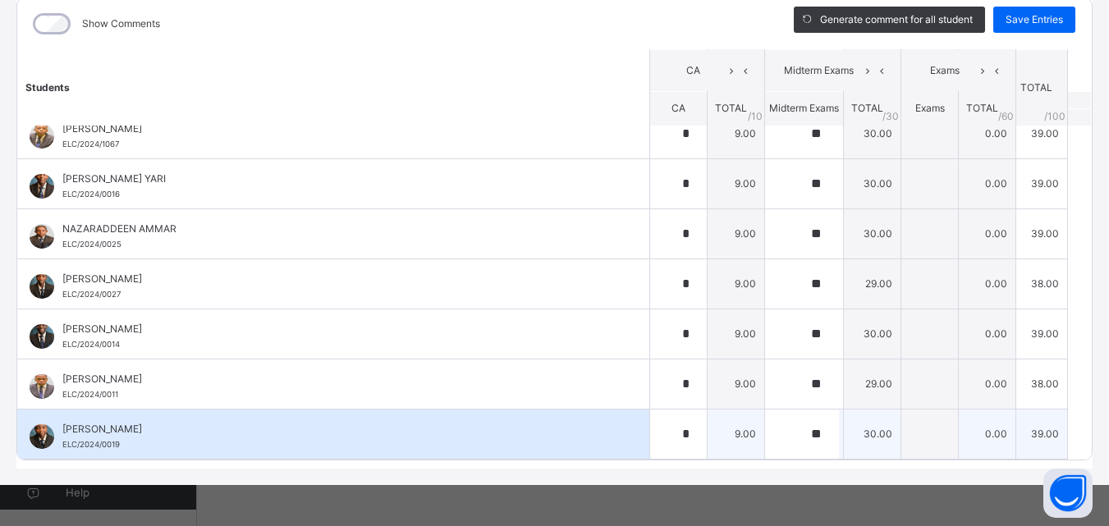
click at [605, 447] on div "[PERSON_NAME]/2024/0019" at bounding box center [333, 434] width 632 height 49
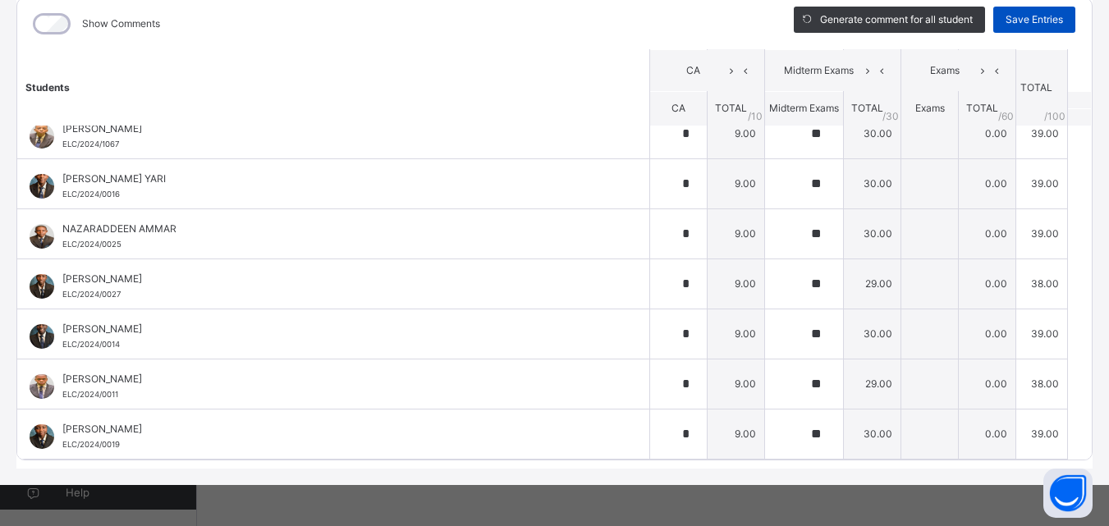
click at [1031, 11] on div "Save Entries" at bounding box center [1035, 20] width 82 height 26
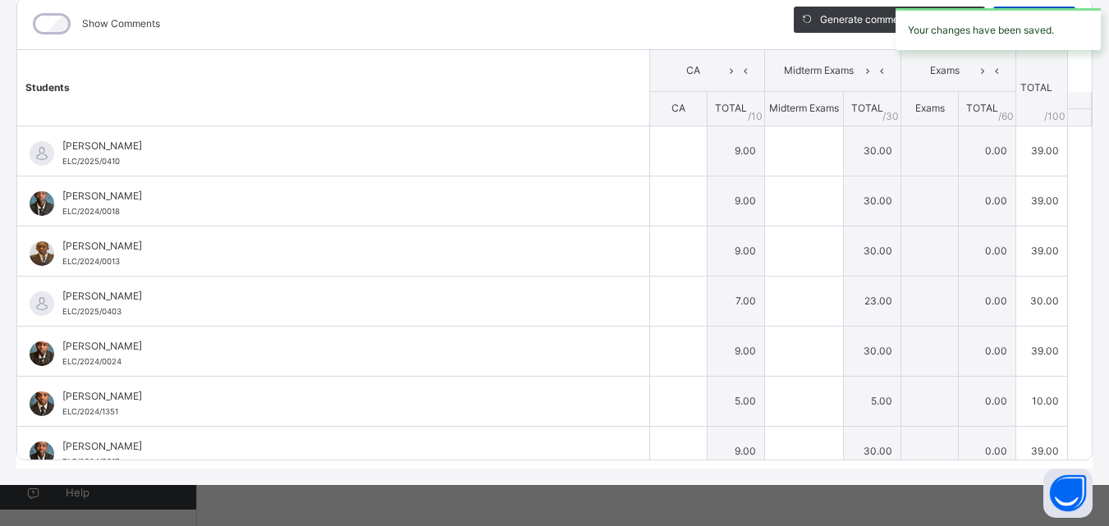
type input "*"
type input "**"
type input "*"
type input "**"
type input "*"
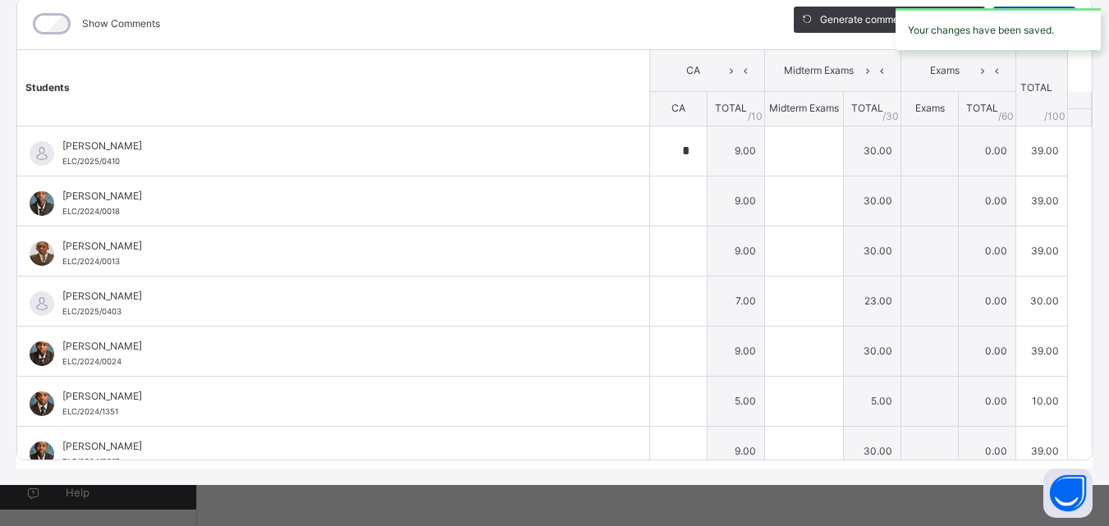
type input "**"
type input "*"
type input "**"
type input "*"
type input "**"
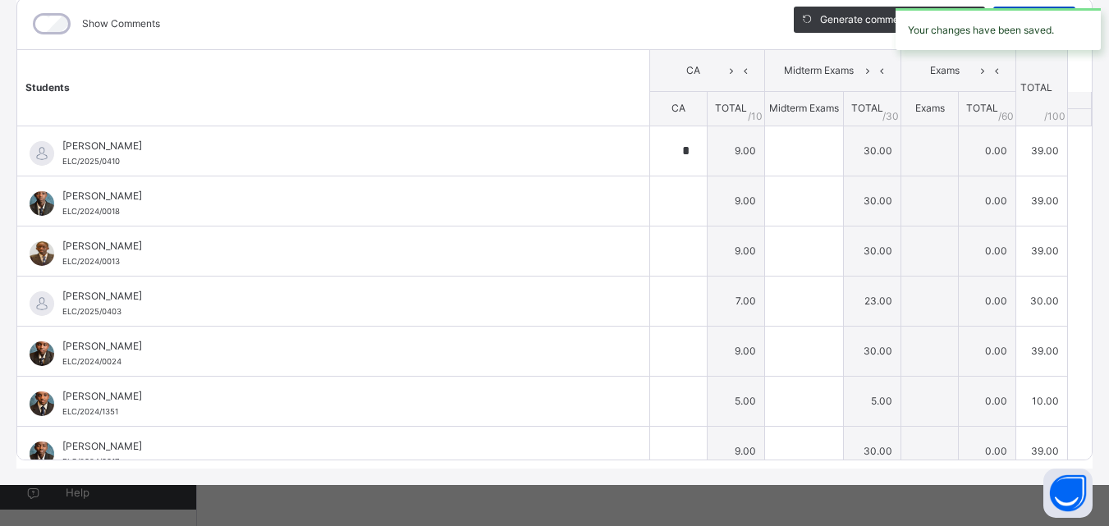
type input "*"
type input "**"
type input "*"
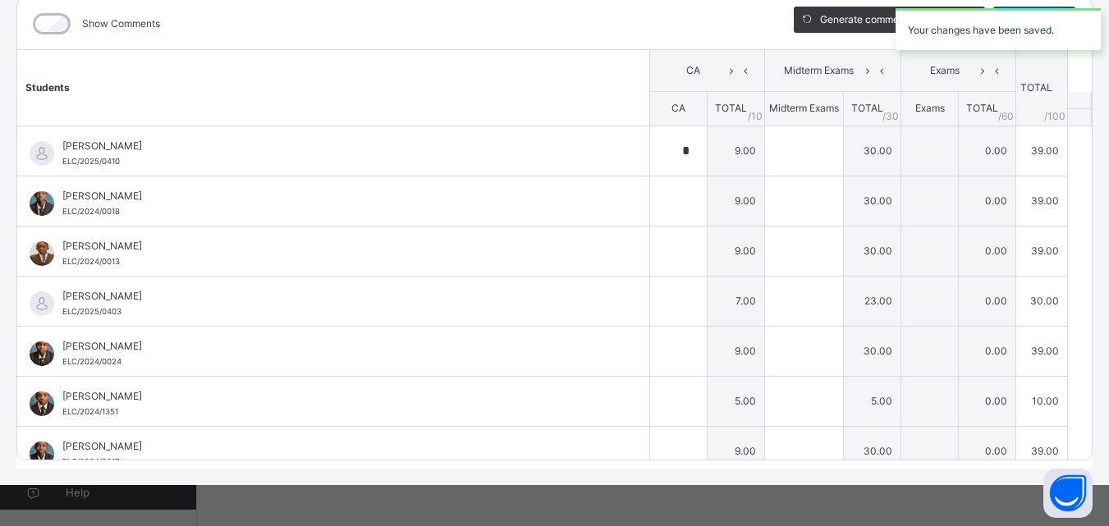
type input "**"
type input "*"
type input "**"
type input "*"
type input "**"
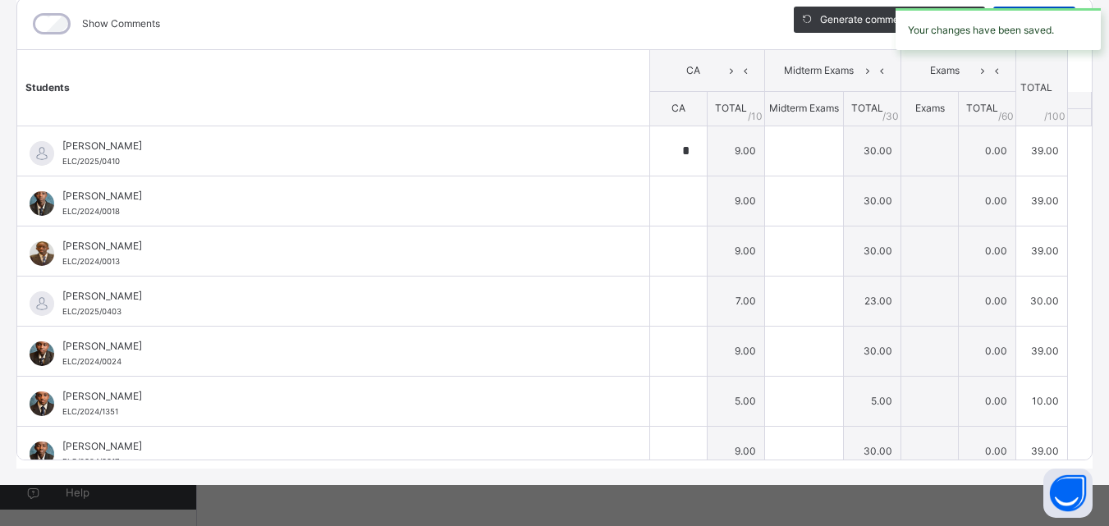
type input "*"
type input "**"
type input "*"
type input "**"
type input "*"
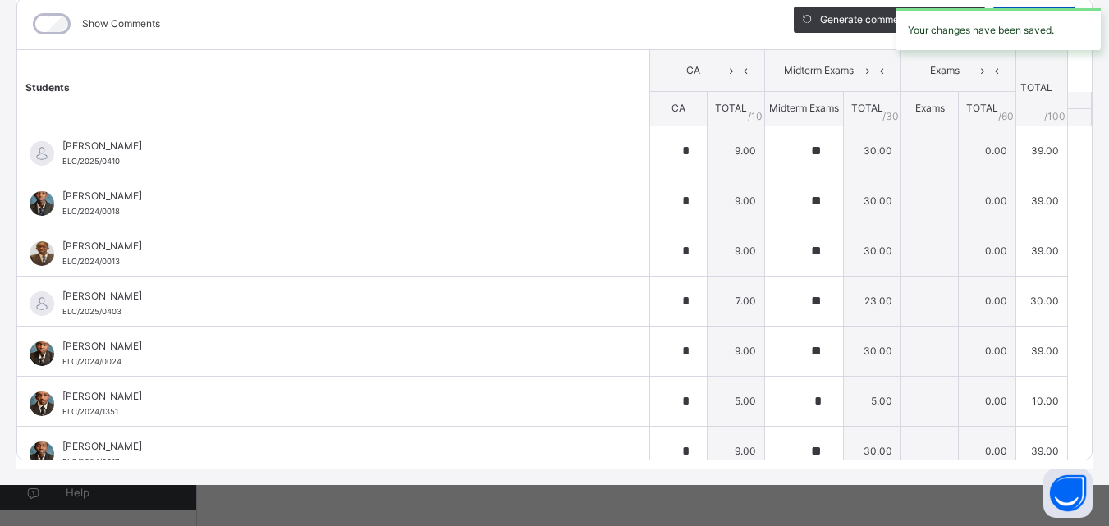
type input "**"
type input "*"
type input "**"
type input "*"
type input "**"
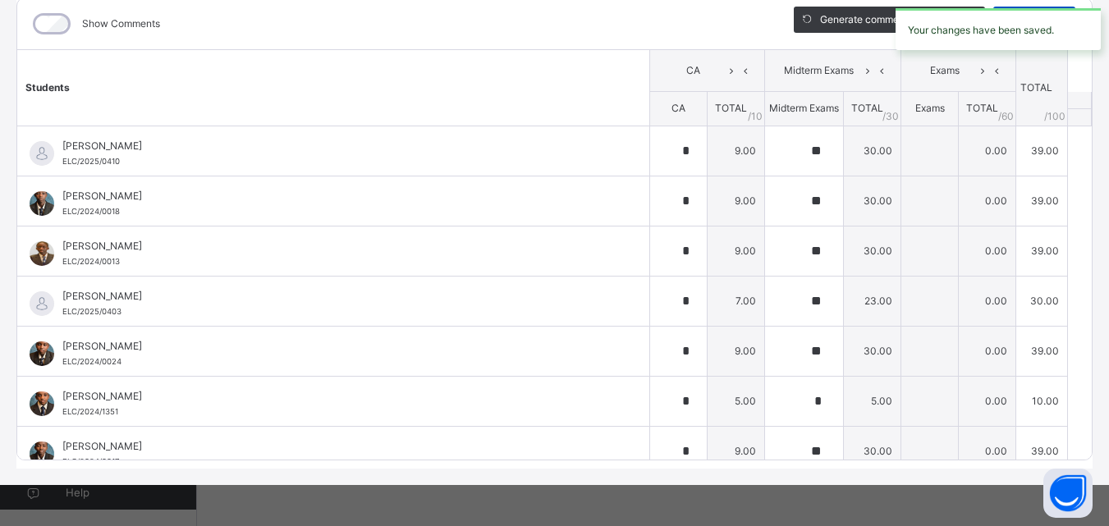
type input "*"
type input "**"
type input "*"
type input "**"
type input "*"
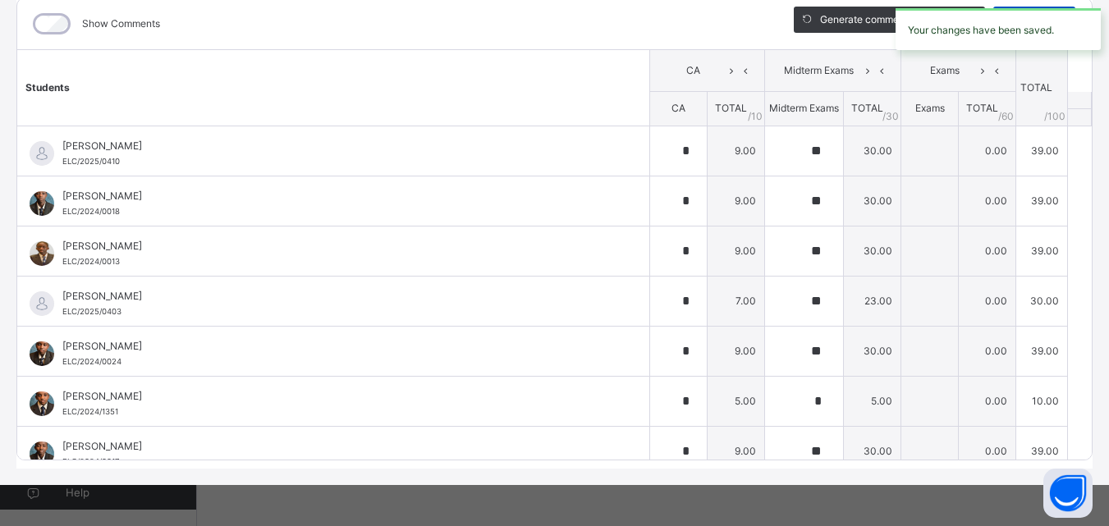
type input "**"
type input "*"
type input "**"
type input "*"
type input "**"
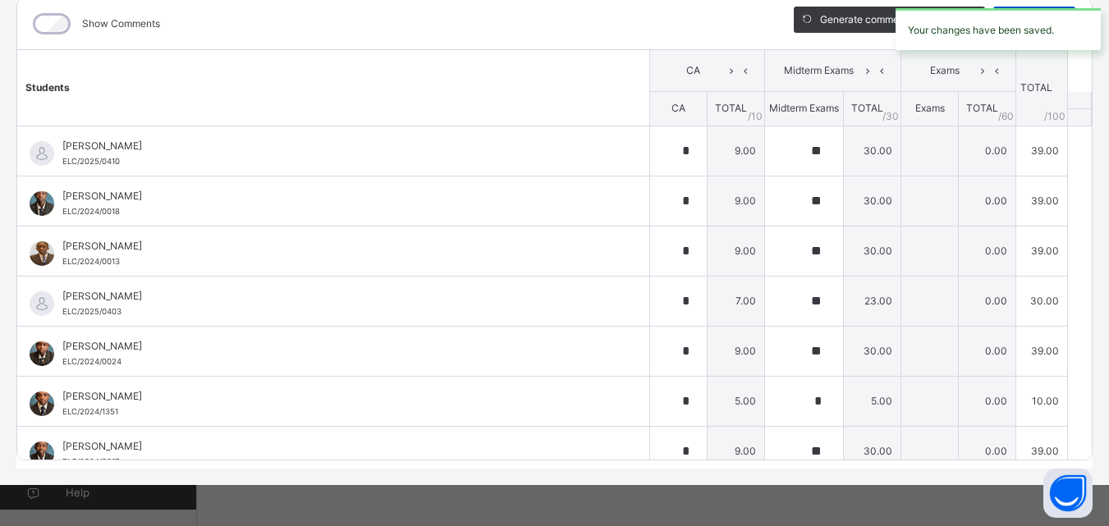
type input "*"
type input "**"
type input "*"
type input "**"
type input "*"
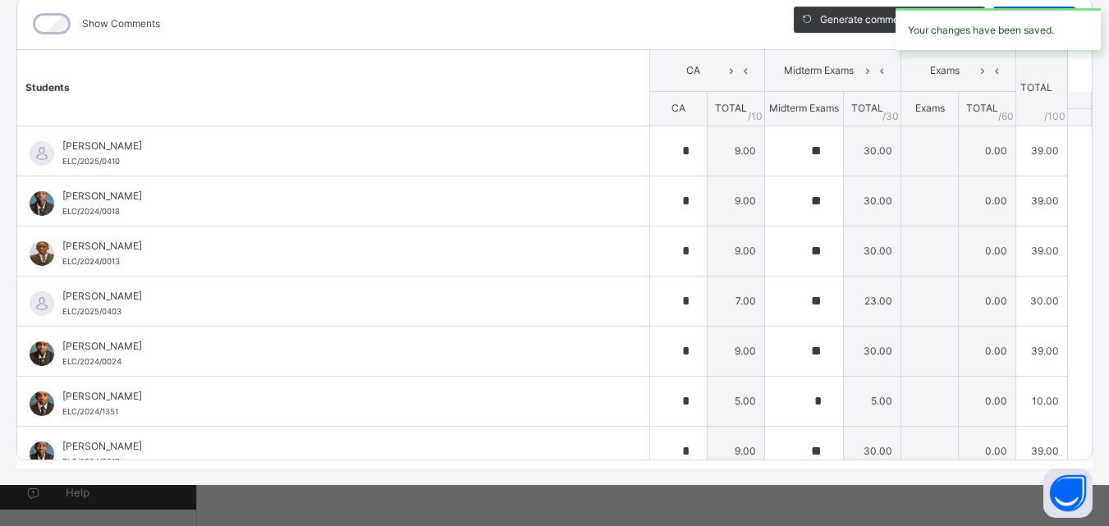
type input "**"
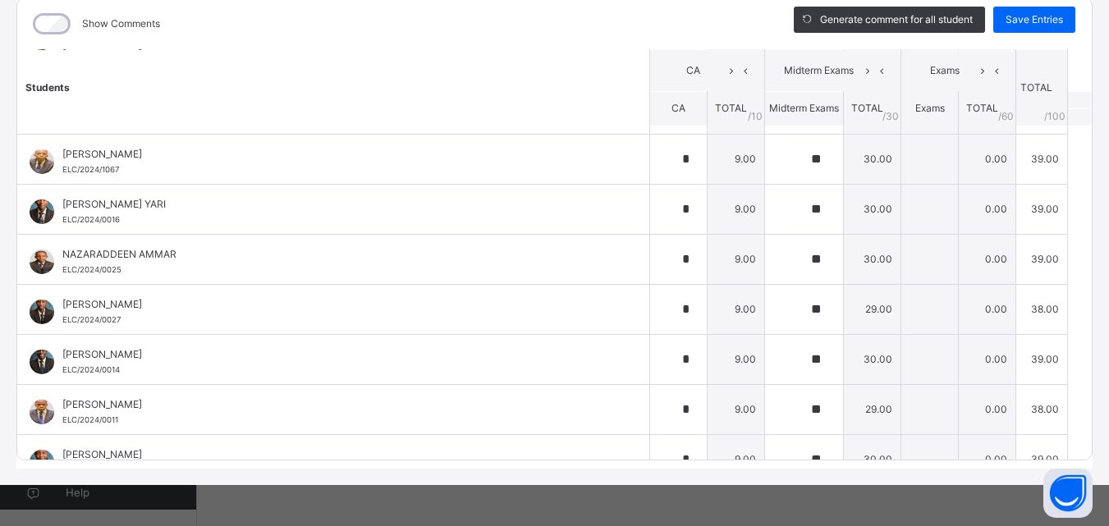
scroll to position [819, 0]
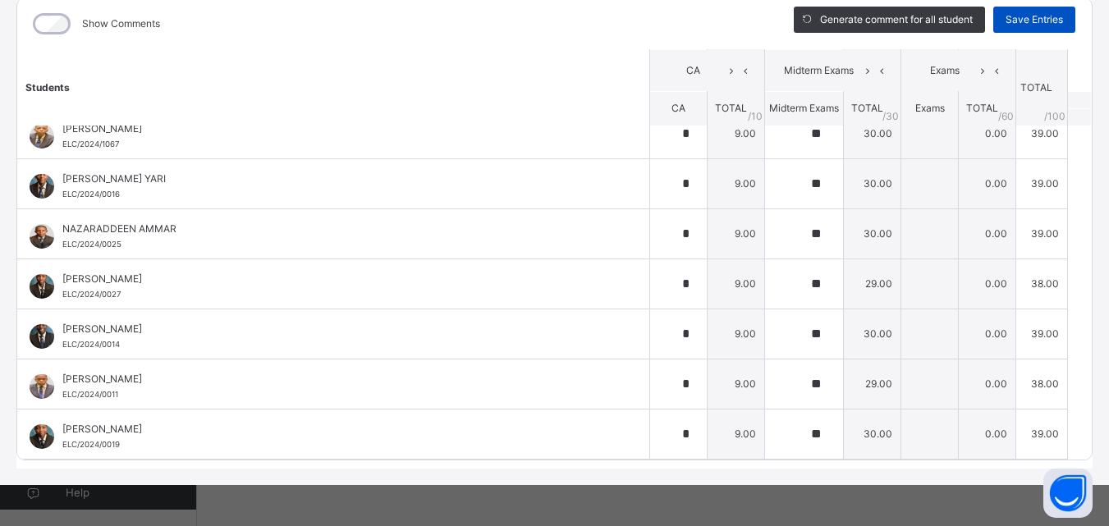
click at [1026, 17] on span "Save Entries" at bounding box center [1034, 19] width 57 height 15
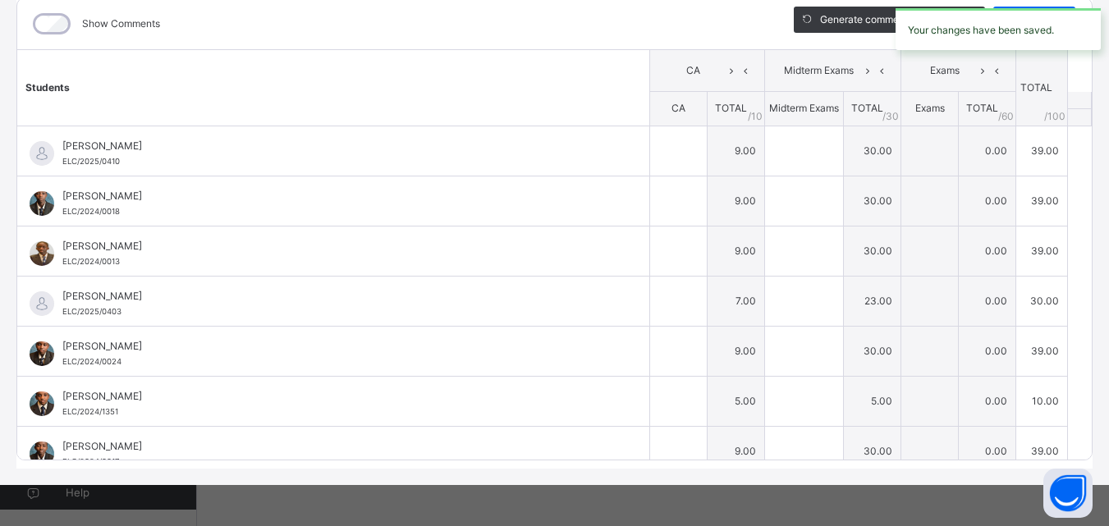
type input "*"
type input "**"
type input "*"
type input "**"
type input "*"
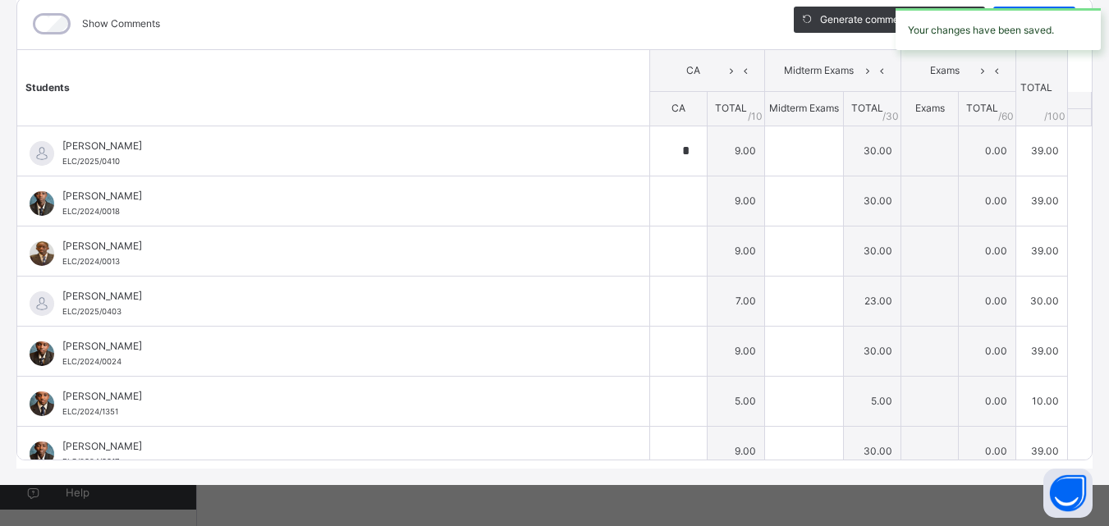
type input "**"
type input "*"
type input "**"
type input "*"
type input "**"
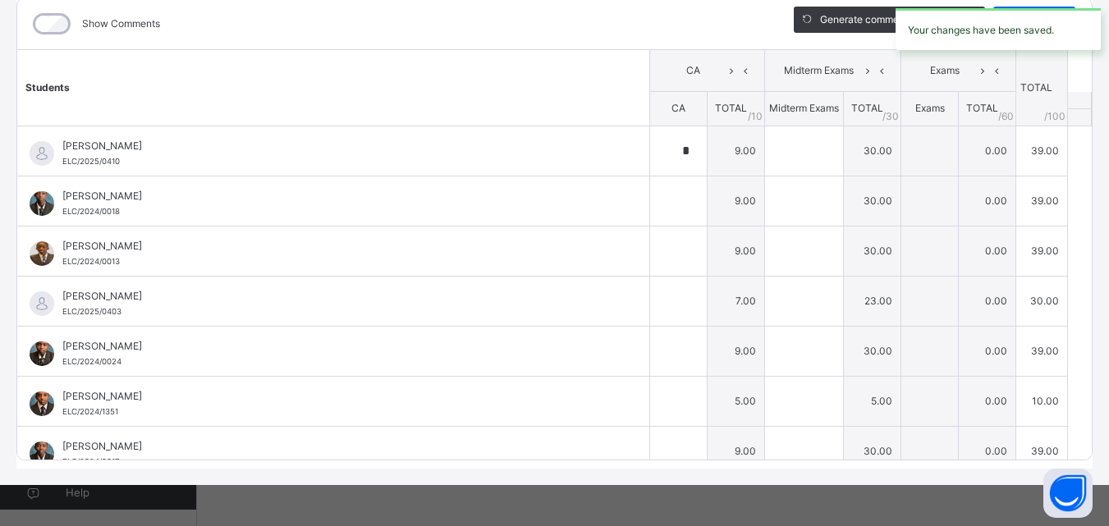
type input "*"
type input "**"
type input "*"
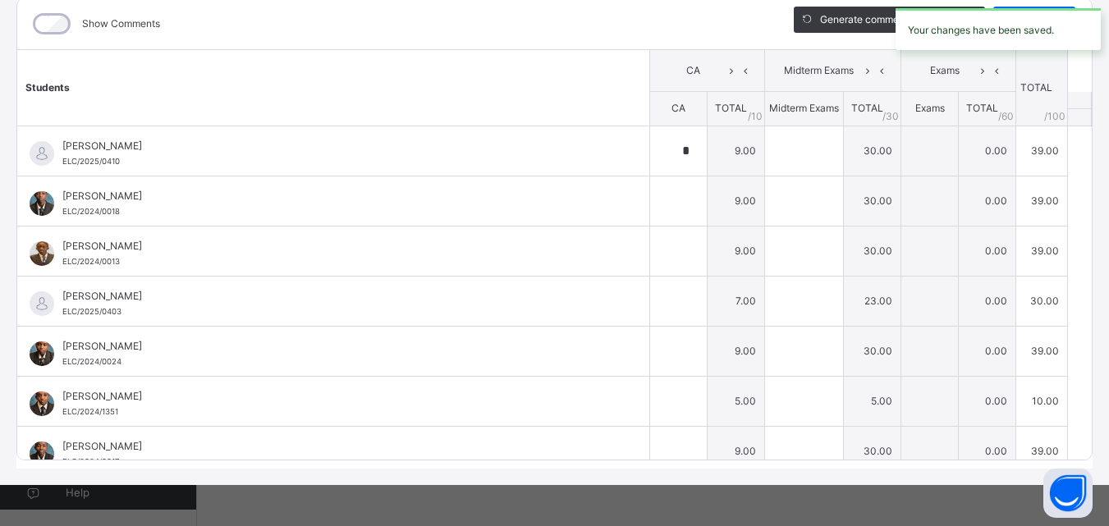
type input "**"
type input "*"
type input "**"
type input "*"
type input "**"
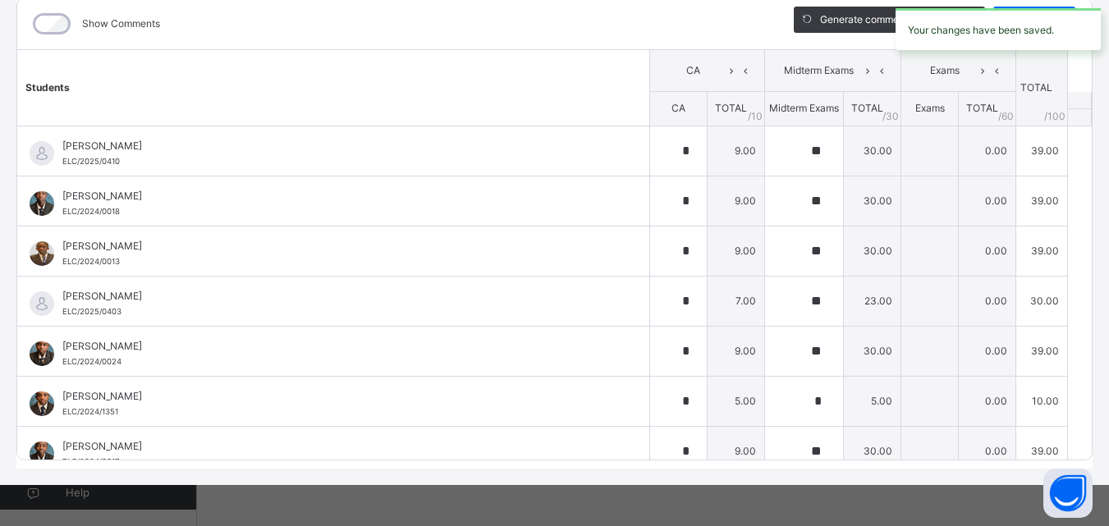
type input "*"
type input "**"
type input "*"
type input "**"
type input "*"
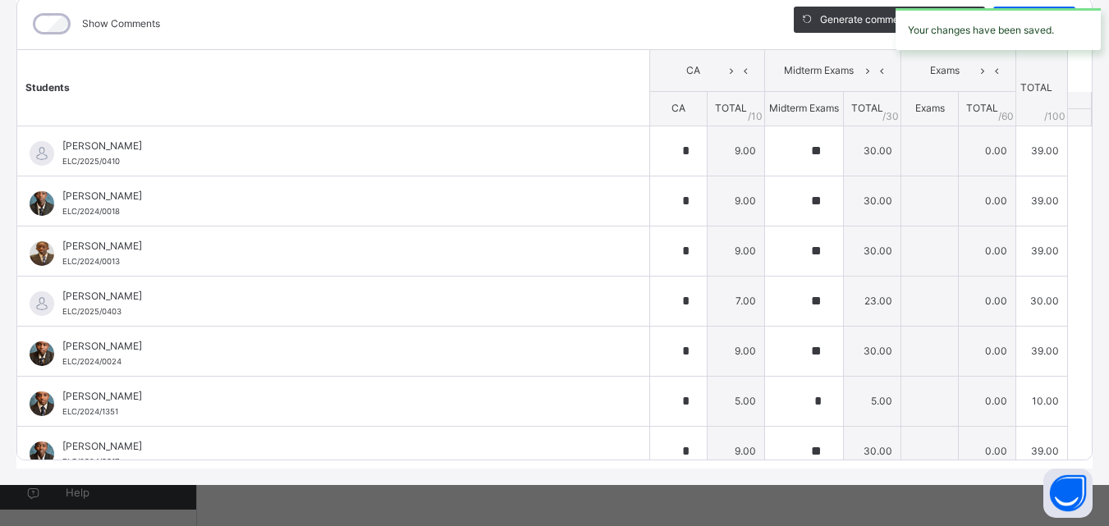
type input "**"
type input "*"
type input "**"
type input "*"
type input "**"
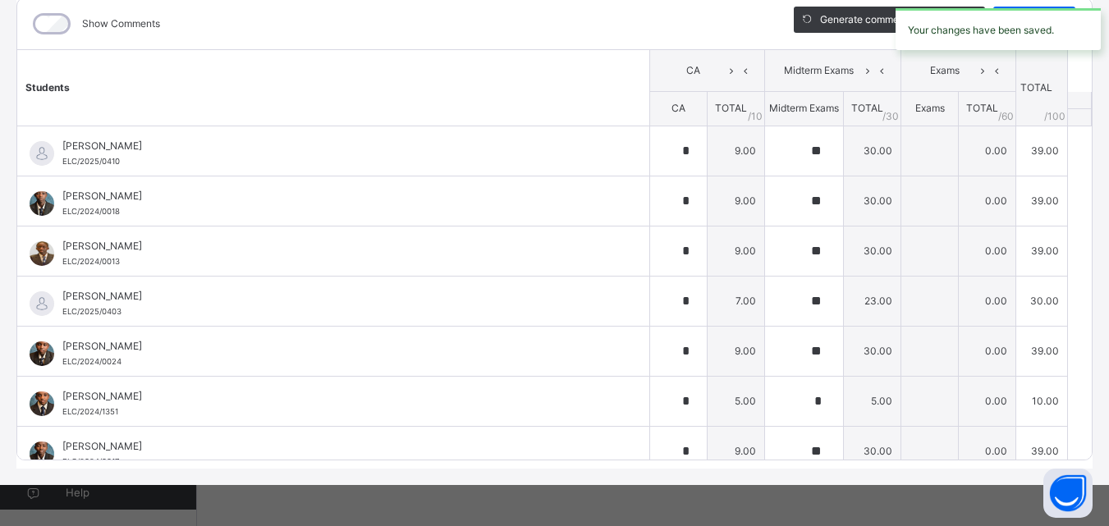
type input "*"
type input "**"
type input "*"
type input "**"
type input "*"
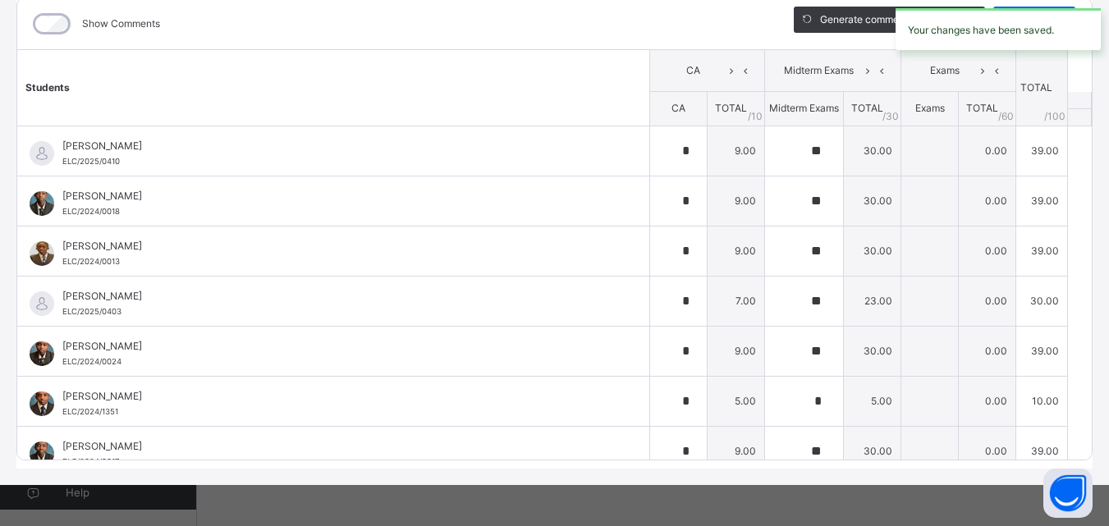
type input "**"
type input "*"
type input "**"
type input "*"
type input "**"
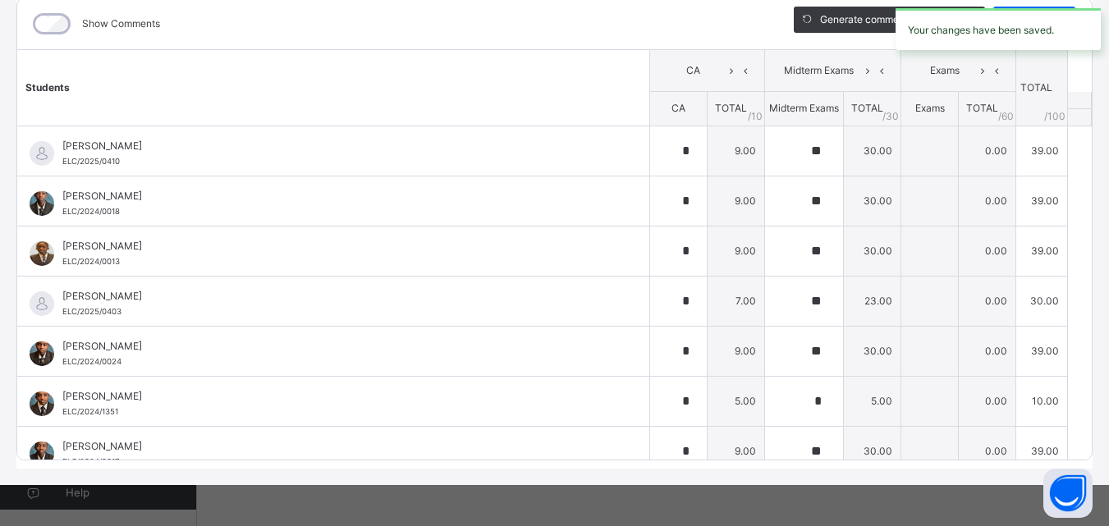
type input "*"
type input "**"
type input "*"
type input "**"
type input "*"
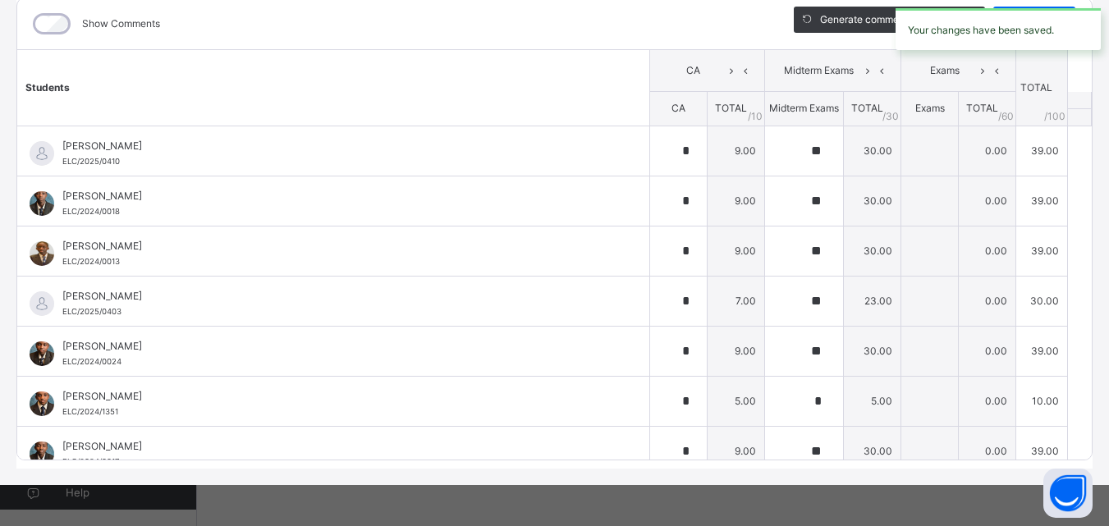
type input "**"
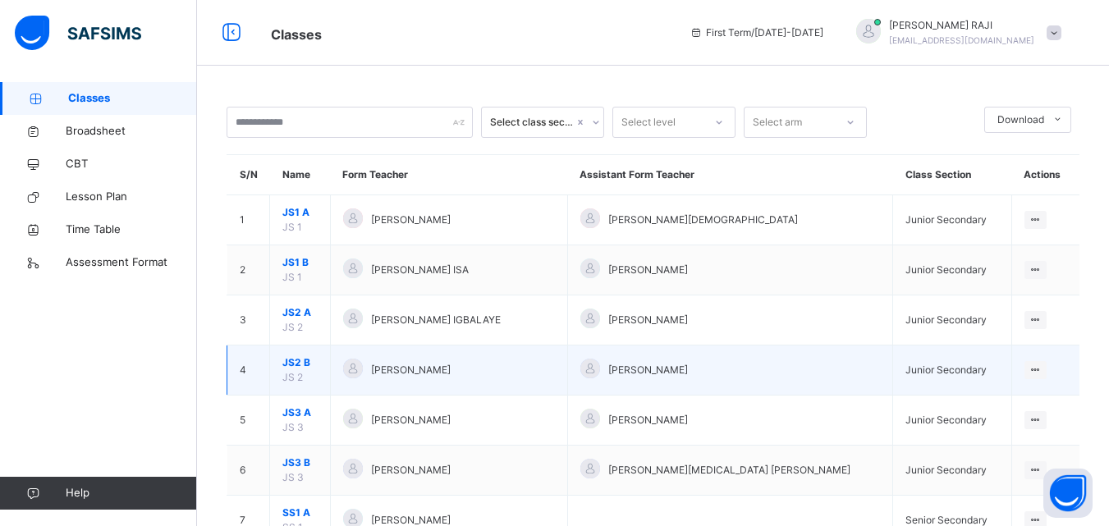
click at [1032, 380] on td "View Class" at bounding box center [1046, 371] width 68 height 50
click at [1038, 371] on icon at bounding box center [1036, 370] width 14 height 12
click at [1026, 398] on div "View Class" at bounding box center [1014, 403] width 51 height 16
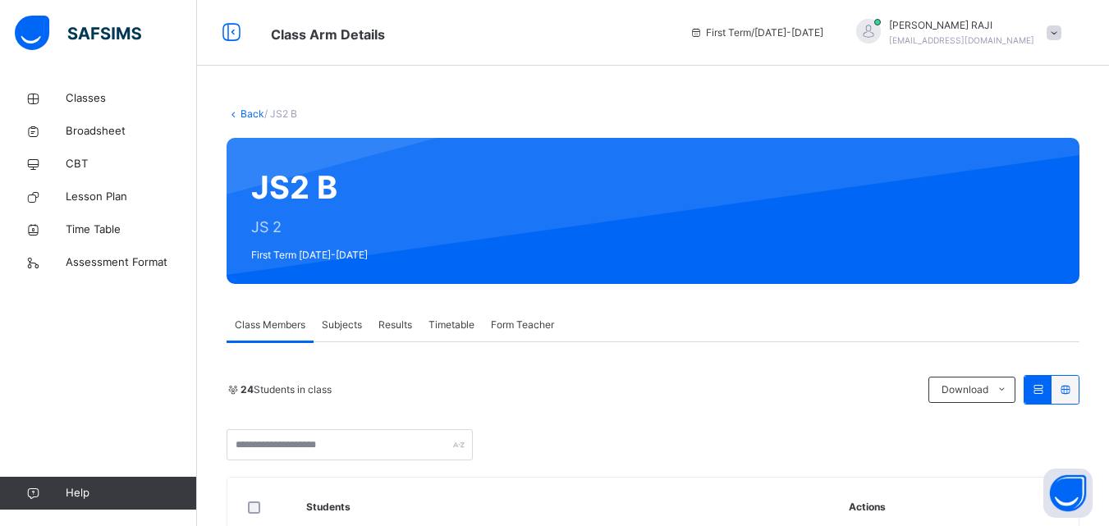
click at [353, 323] on span "Subjects" at bounding box center [342, 325] width 40 height 15
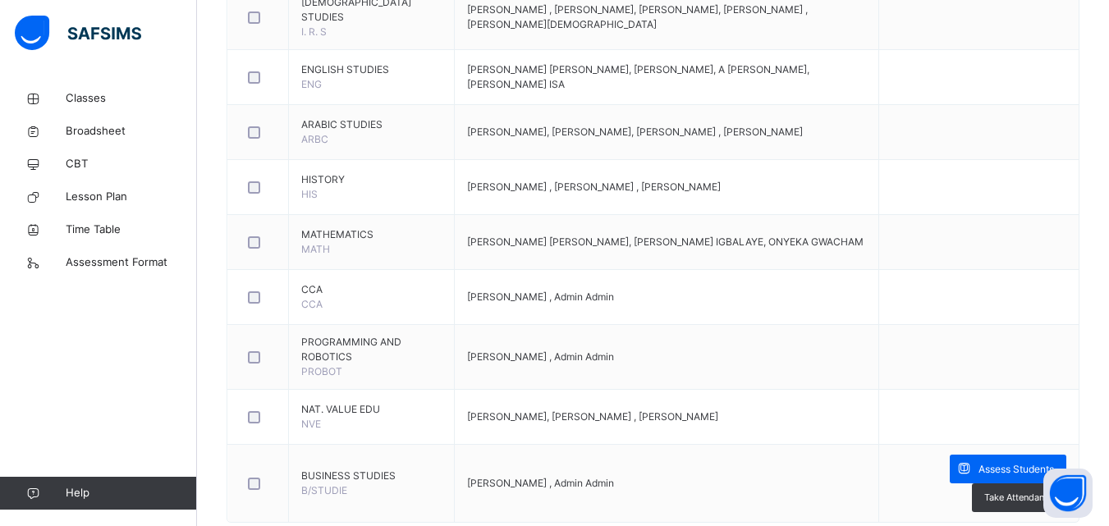
scroll to position [688, 0]
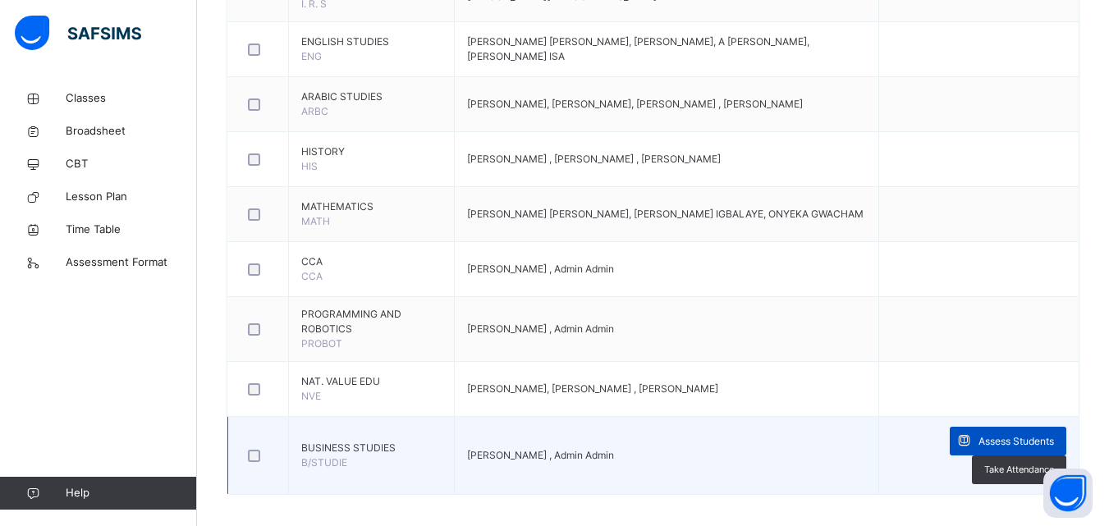
click at [1045, 434] on span "Assess Students" at bounding box center [1017, 441] width 76 height 15
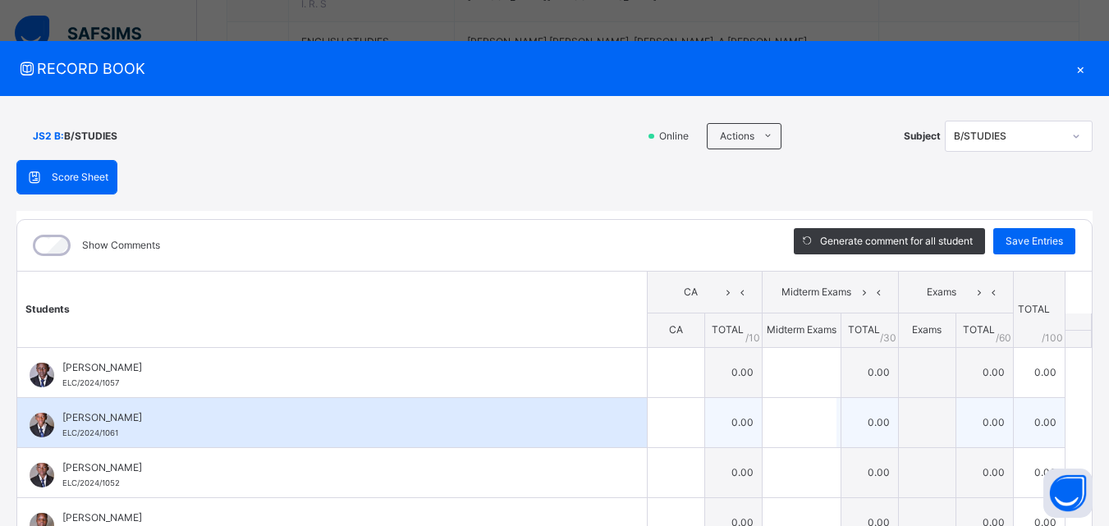
click at [575, 407] on div "[PERSON_NAME]/2024/1061" at bounding box center [332, 422] width 630 height 49
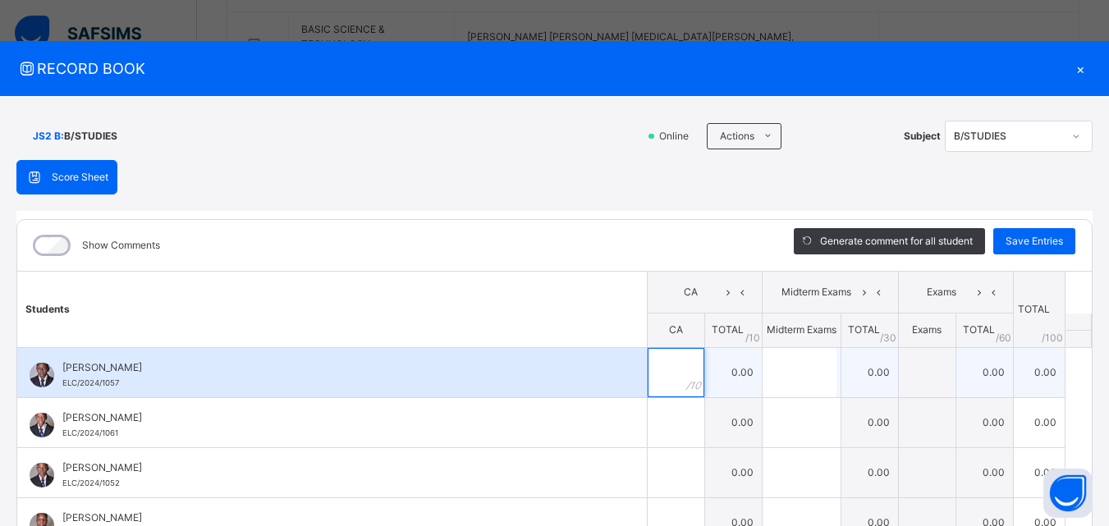
click at [661, 374] on input "text" at bounding box center [676, 372] width 57 height 49
type input "*"
click at [764, 369] on input "text" at bounding box center [800, 372] width 74 height 49
click at [763, 364] on input "text" at bounding box center [800, 372] width 74 height 49
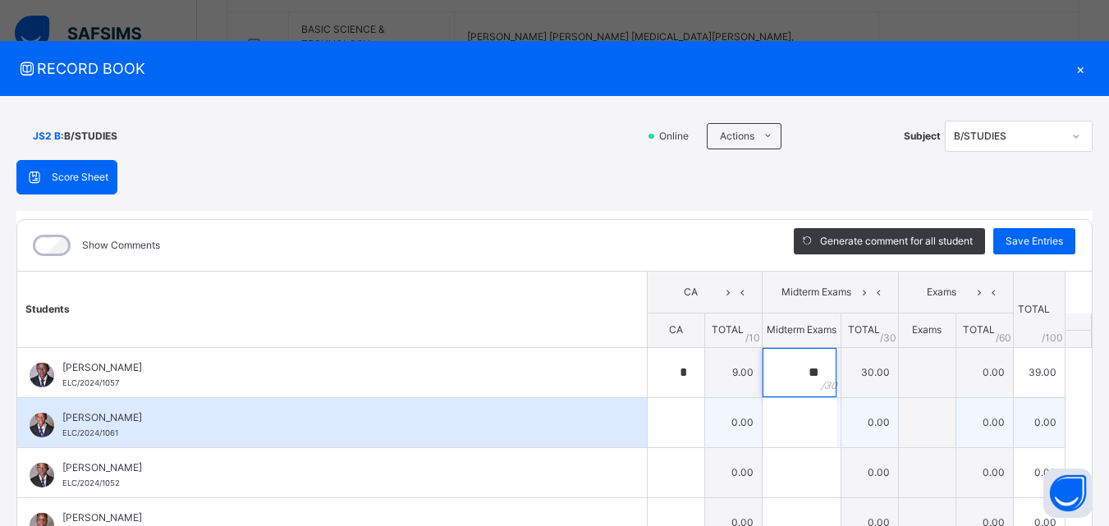
type input "**"
click at [648, 417] on input "text" at bounding box center [676, 422] width 57 height 49
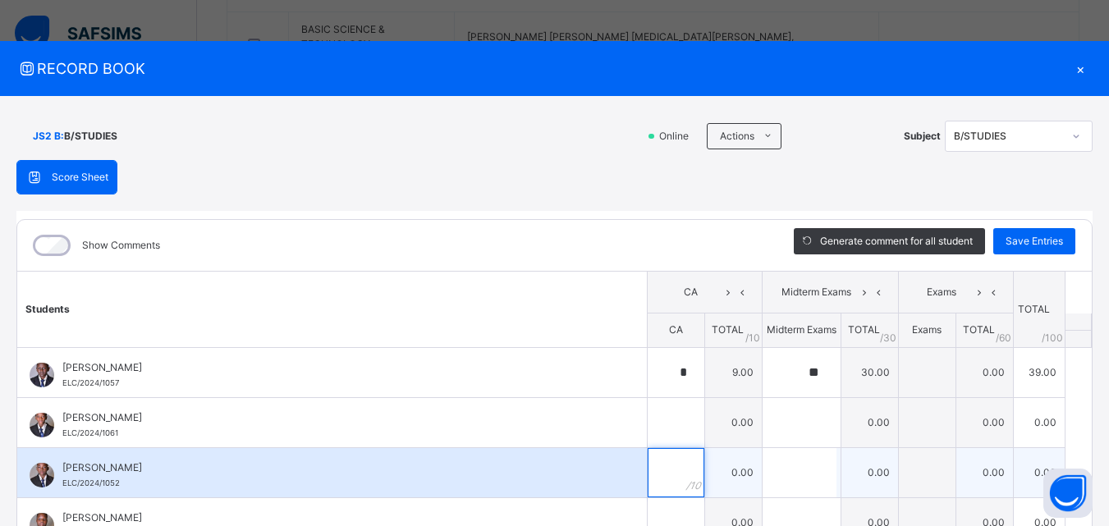
click at [655, 467] on input "text" at bounding box center [676, 472] width 57 height 49
type input "*"
click at [770, 466] on input "text" at bounding box center [800, 472] width 74 height 49
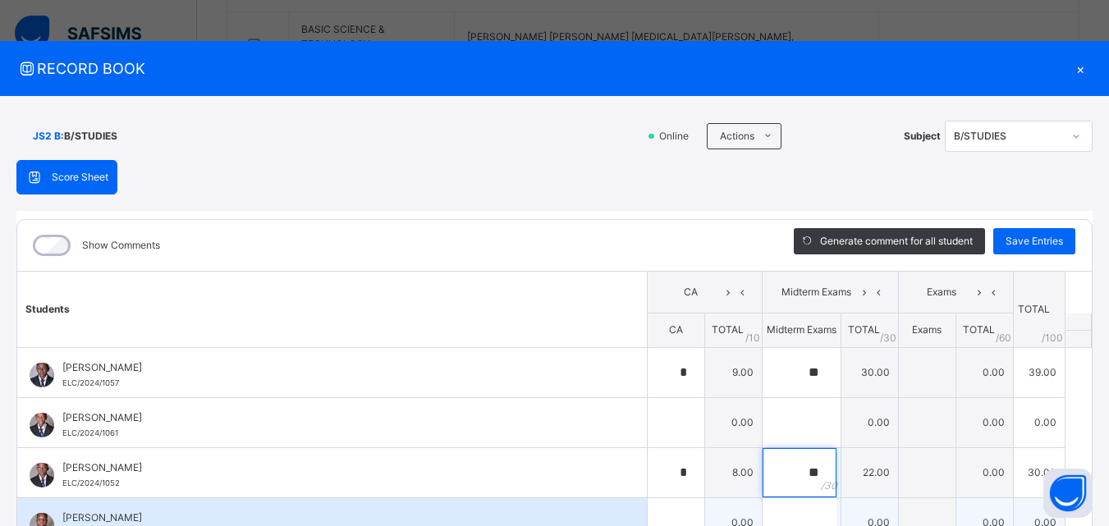
type input "**"
click at [613, 515] on div "[PERSON_NAME] ELC/2024/1055" at bounding box center [332, 522] width 630 height 49
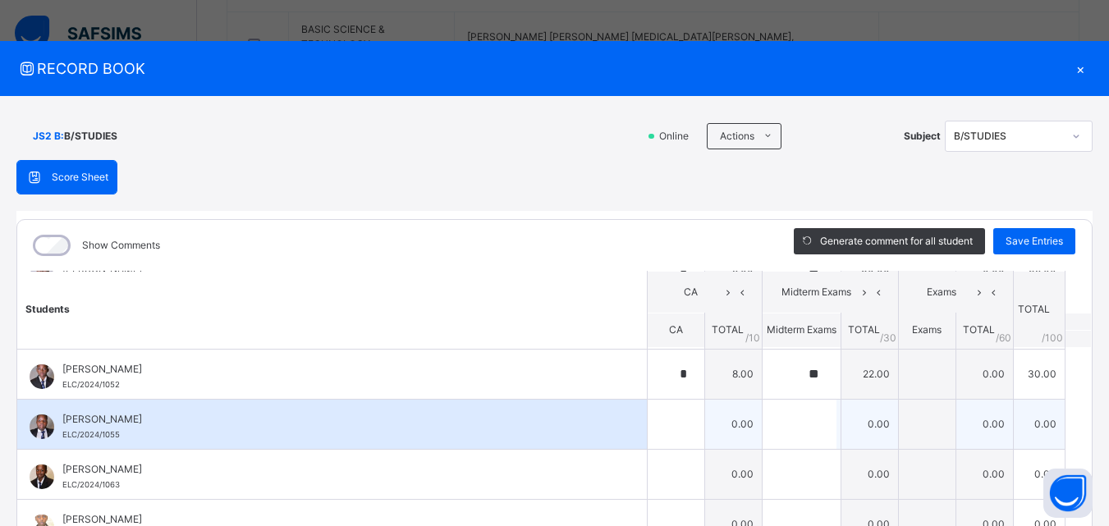
scroll to position [131, 0]
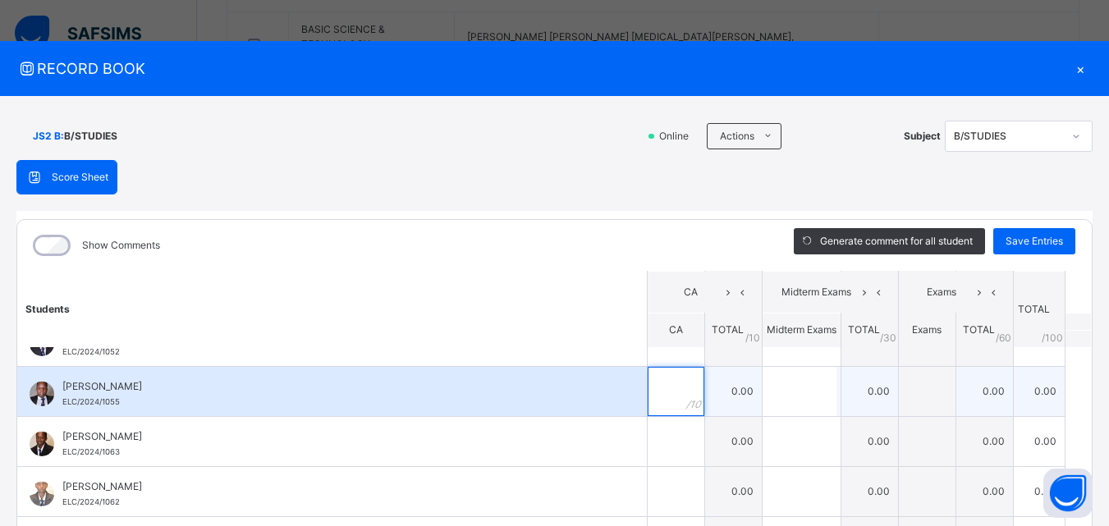
click at [653, 409] on input "text" at bounding box center [676, 391] width 57 height 49
type input "*"
click at [792, 380] on input "text" at bounding box center [800, 391] width 74 height 49
click at [789, 374] on input "text" at bounding box center [800, 391] width 74 height 49
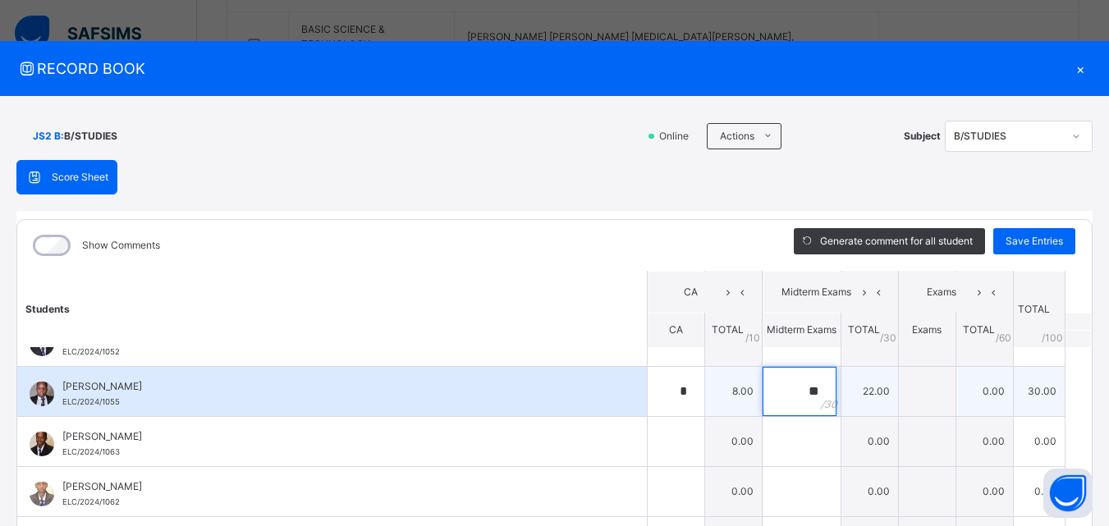
type input "**"
click at [618, 367] on div "[PERSON_NAME] ELC/2024/1055" at bounding box center [332, 391] width 630 height 49
click at [660, 383] on input "*" at bounding box center [676, 391] width 57 height 49
click at [668, 384] on div "*" at bounding box center [676, 391] width 57 height 49
click at [668, 386] on div "*" at bounding box center [676, 391] width 57 height 49
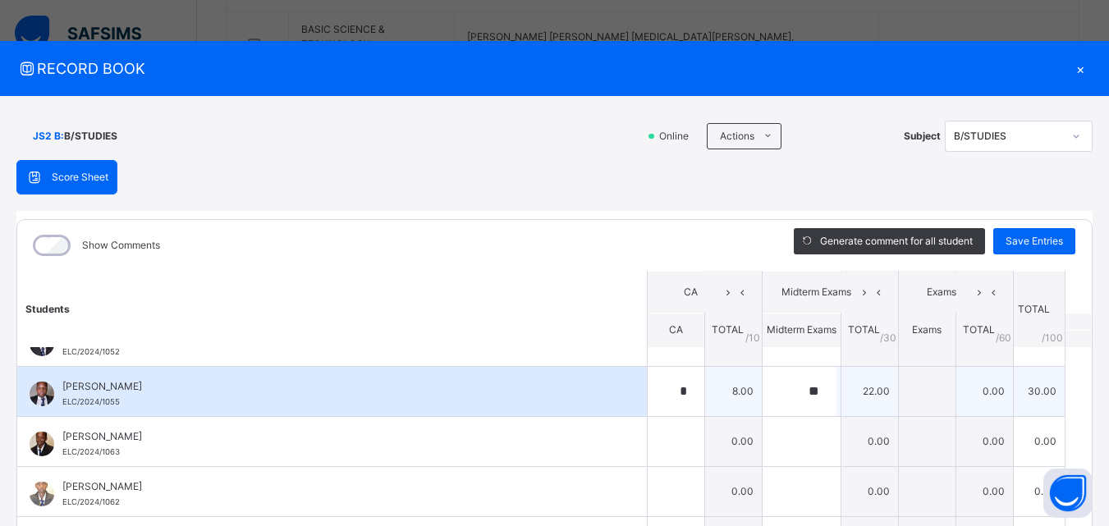
click at [668, 386] on div "*" at bounding box center [676, 391] width 57 height 49
click at [677, 393] on div "*" at bounding box center [676, 391] width 57 height 49
type input "*"
click at [798, 383] on input "**" at bounding box center [800, 391] width 74 height 49
type input "*"
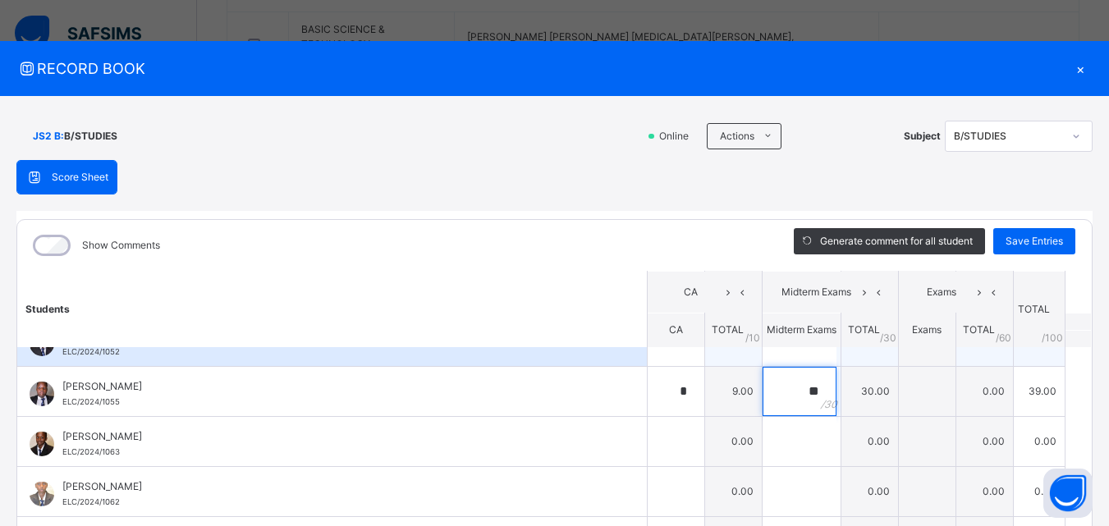
type input "**"
click at [600, 356] on div "[PERSON_NAME] ELC/2024/1052" at bounding box center [332, 341] width 630 height 49
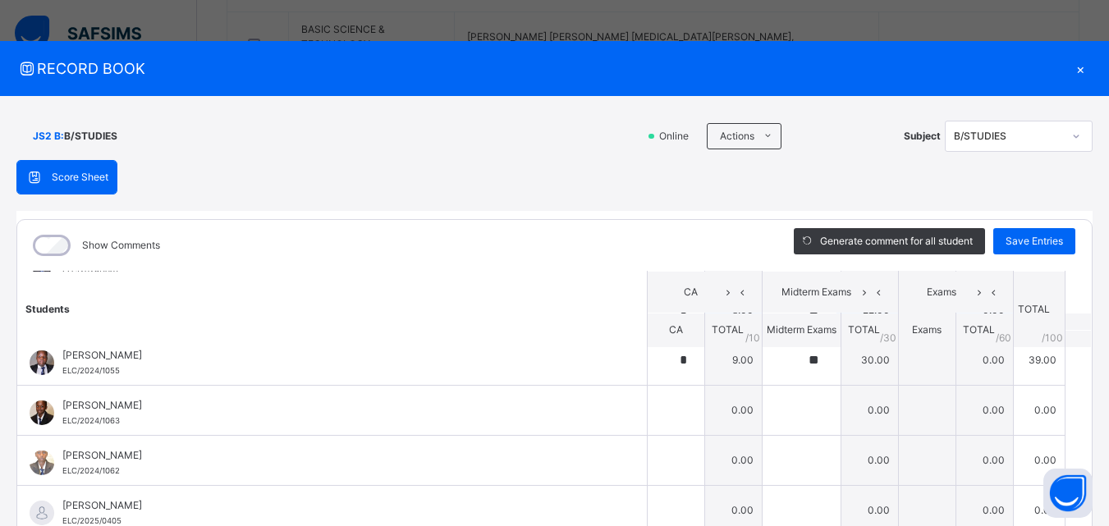
scroll to position [164, 0]
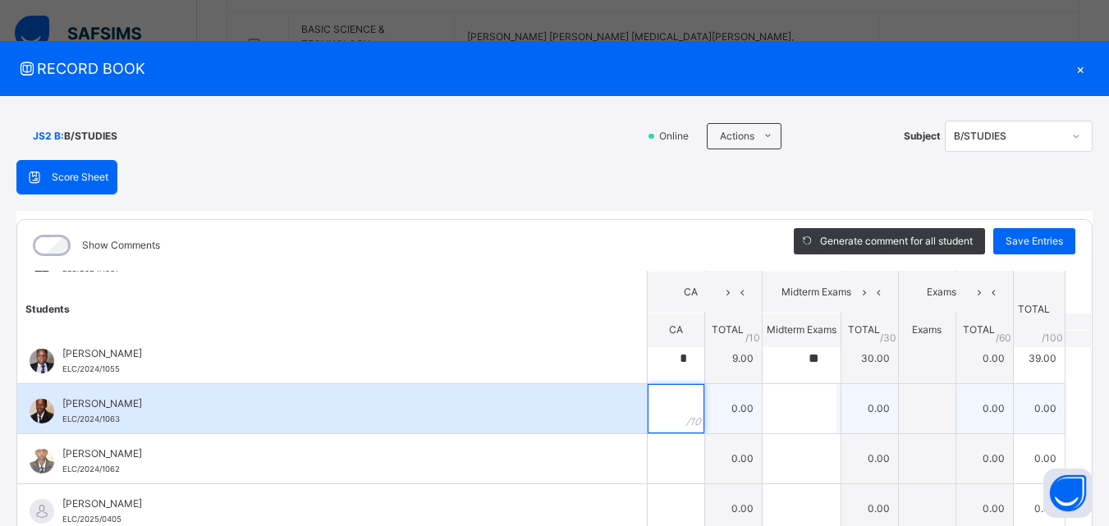
click at [676, 412] on div at bounding box center [676, 408] width 57 height 49
type input "*"
click at [764, 413] on input "text" at bounding box center [800, 408] width 74 height 49
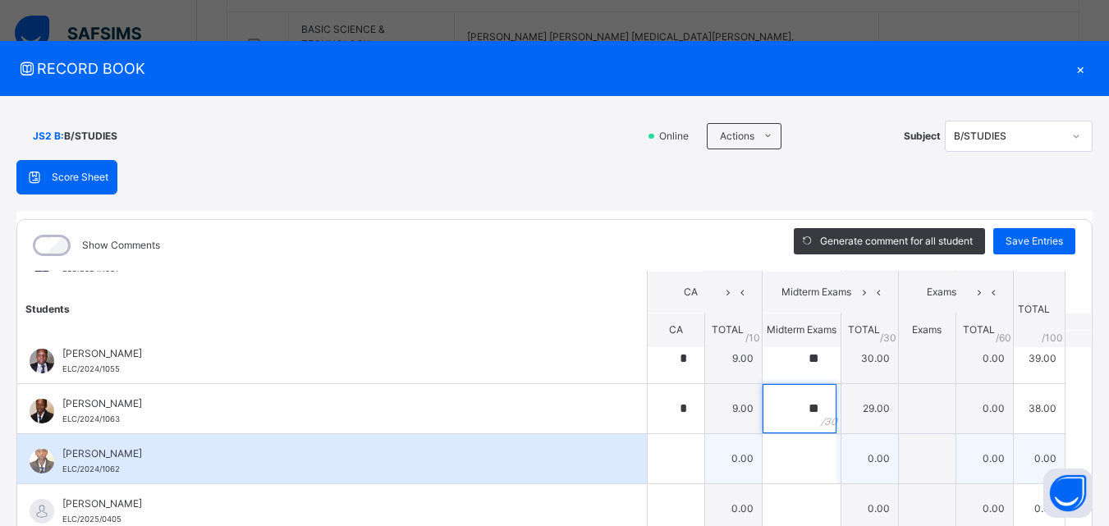
type input "**"
click at [705, 452] on td "0.00" at bounding box center [733, 459] width 57 height 50
click at [678, 454] on div at bounding box center [676, 458] width 57 height 49
type input "*"
click at [763, 461] on input "text" at bounding box center [800, 458] width 74 height 49
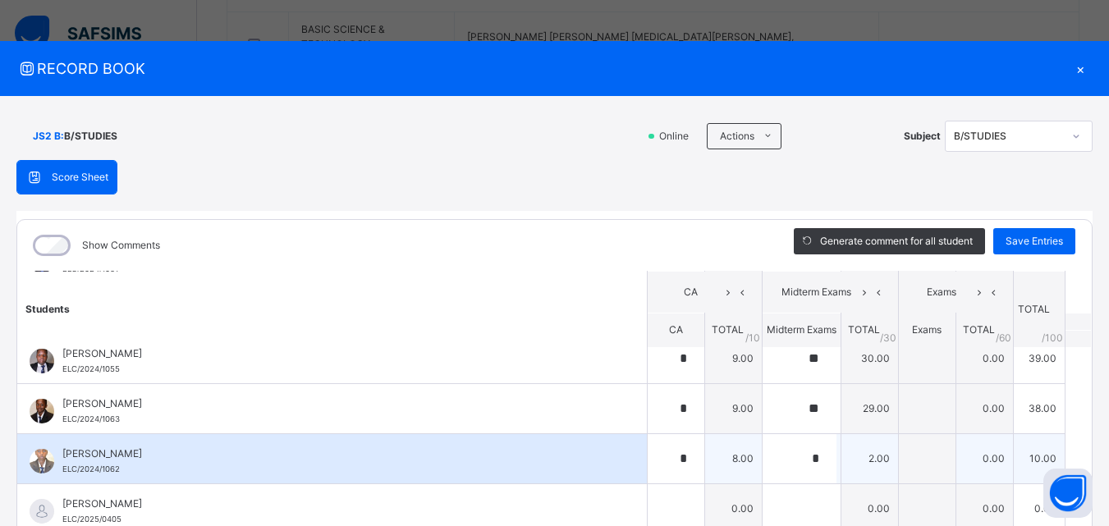
click at [740, 443] on td "8.00" at bounding box center [733, 459] width 57 height 50
click at [806, 460] on div "*" at bounding box center [802, 458] width 78 height 49
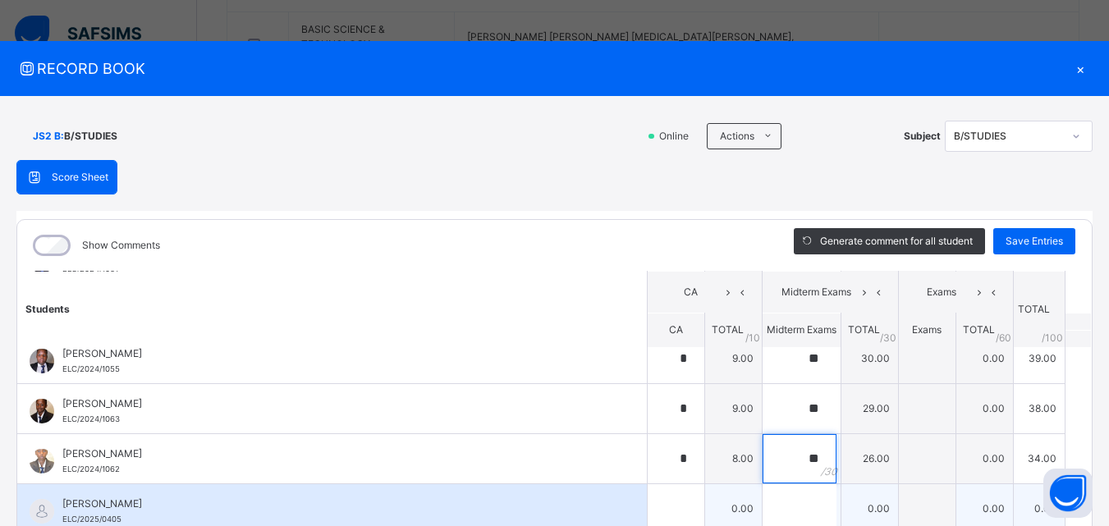
type input "**"
click at [673, 503] on div at bounding box center [676, 508] width 57 height 49
type input "*"
click at [766, 507] on input "text" at bounding box center [800, 508] width 74 height 49
type input "**"
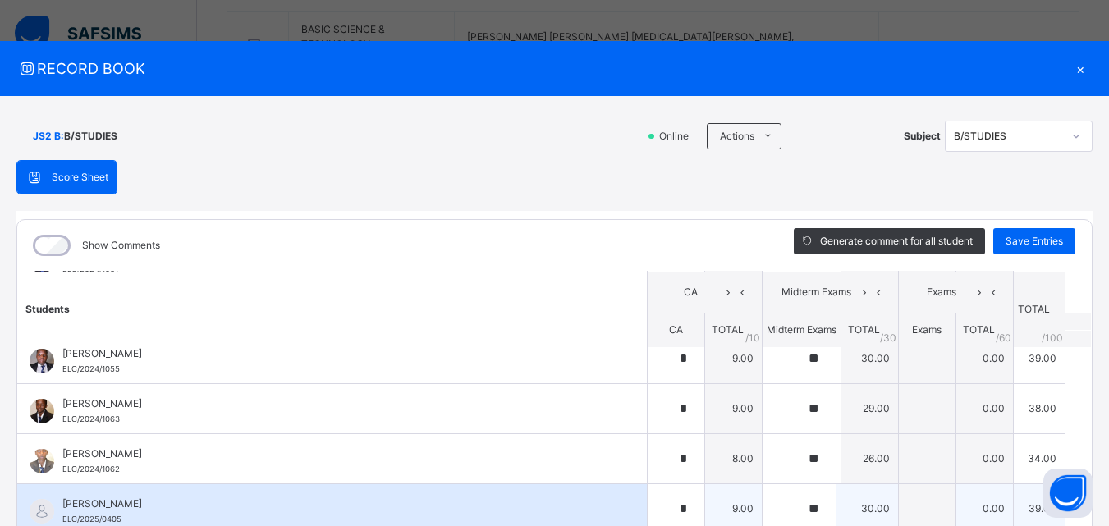
click at [621, 511] on div "[PERSON_NAME] ELC/2025/0405" at bounding box center [332, 508] width 630 height 49
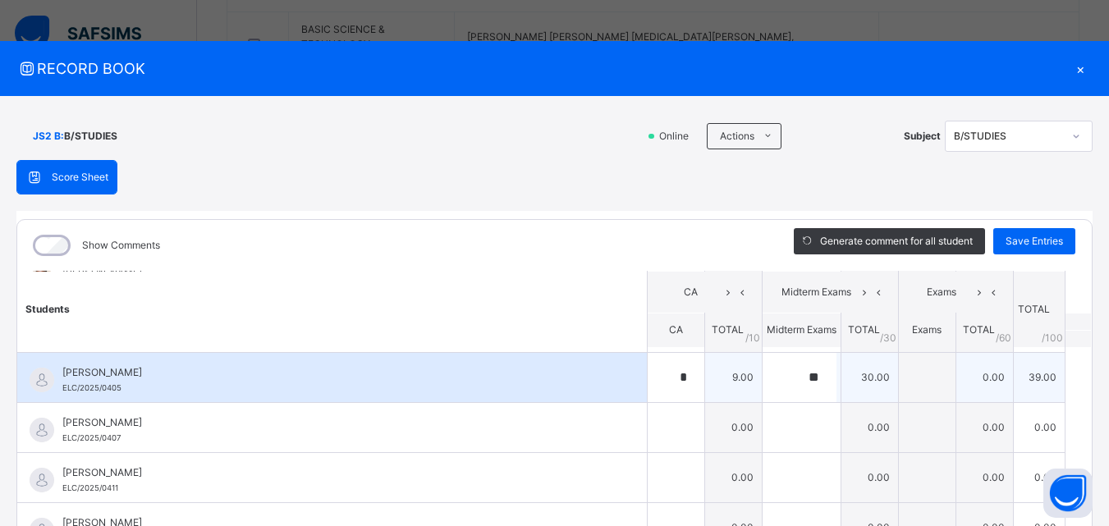
scroll to position [328, 0]
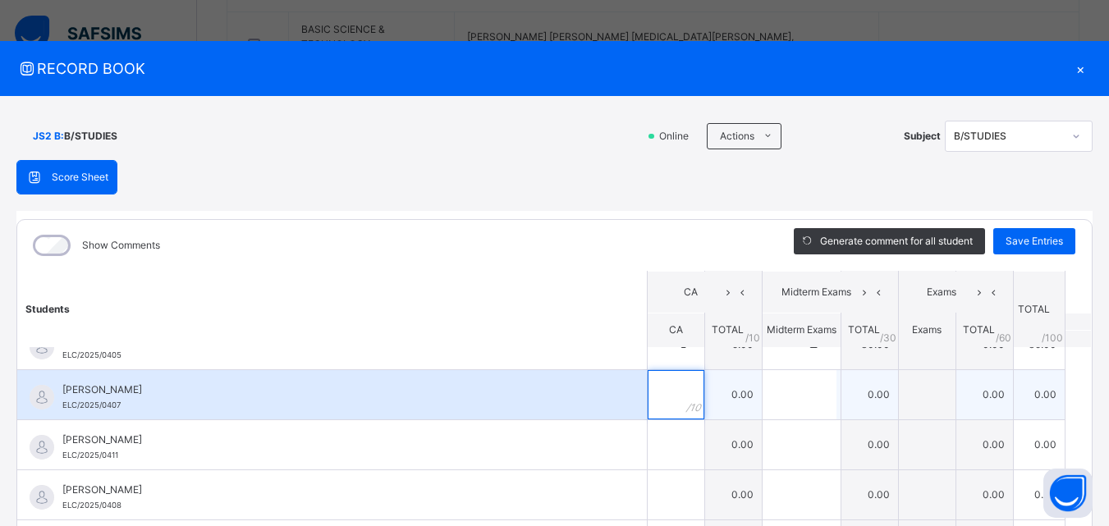
click at [671, 416] on div at bounding box center [676, 394] width 57 height 49
type input "*"
click at [805, 391] on div at bounding box center [802, 394] width 78 height 49
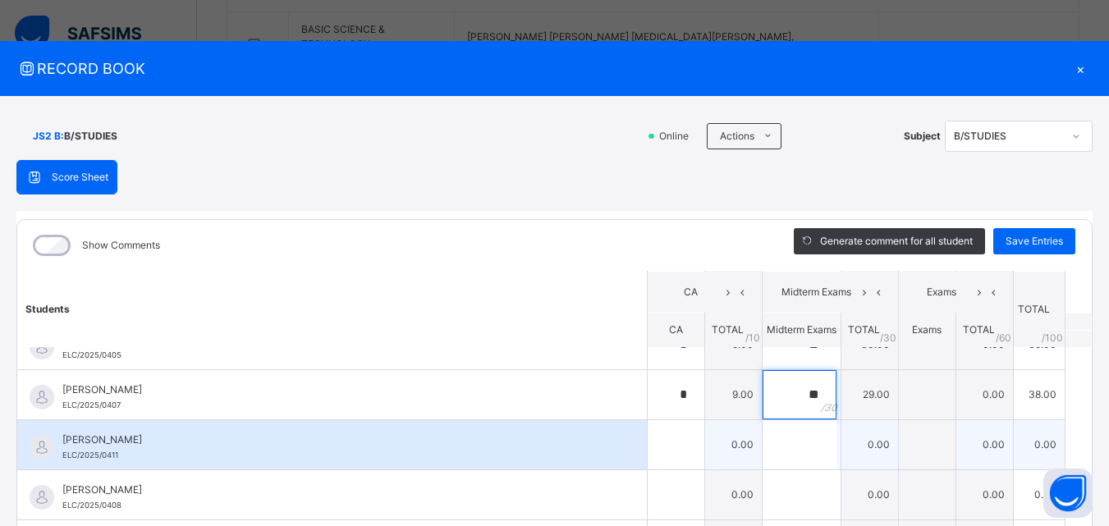
type input "**"
click at [681, 439] on div at bounding box center [676, 444] width 57 height 49
type input "*"
click at [785, 447] on input "text" at bounding box center [800, 444] width 74 height 49
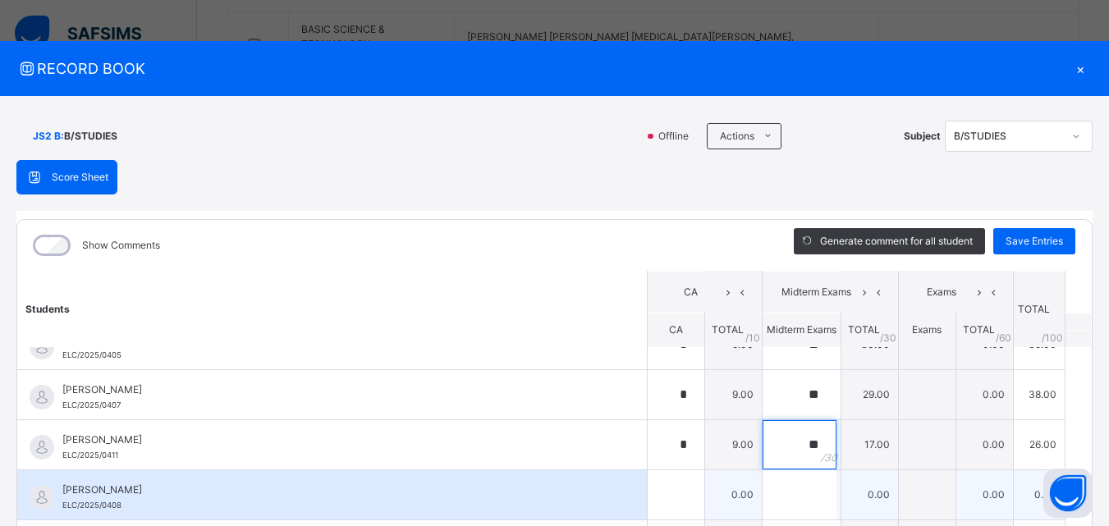
type input "**"
click at [664, 484] on div at bounding box center [676, 495] width 57 height 49
type input "*"
click at [773, 498] on input "text" at bounding box center [800, 495] width 74 height 49
type input "**"
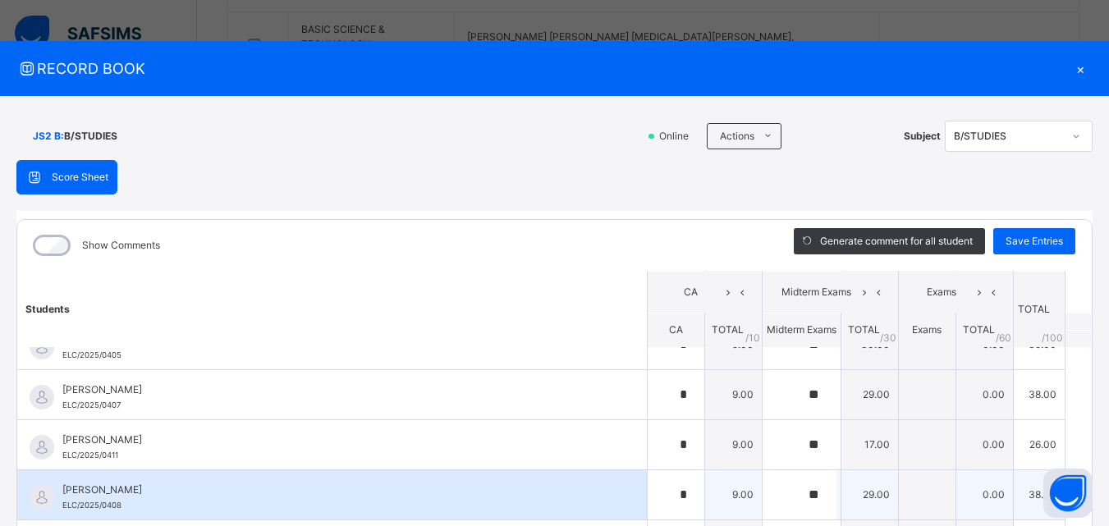
click at [479, 502] on div "[PERSON_NAME] ELC/2025/0408" at bounding box center [336, 498] width 548 height 30
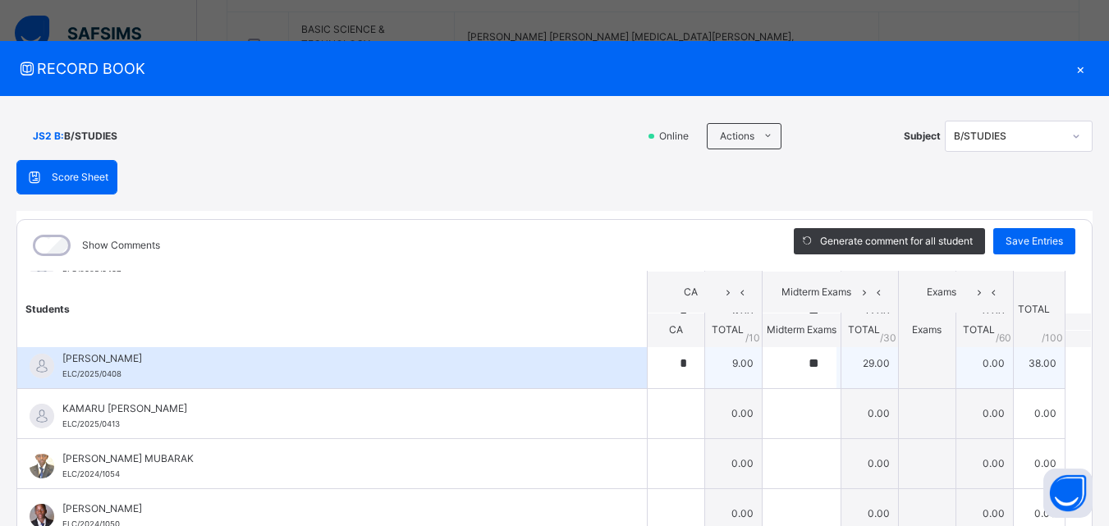
scroll to position [493, 0]
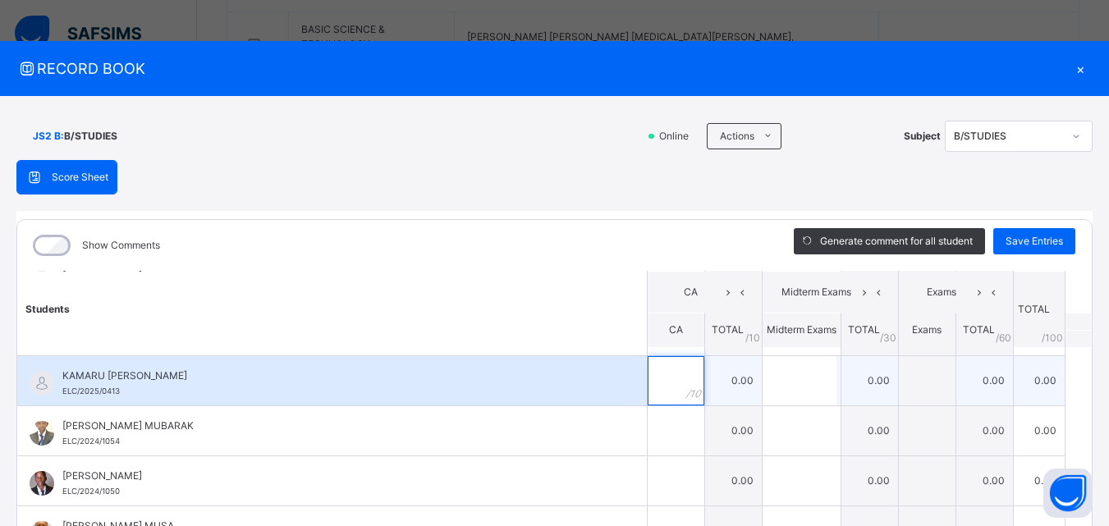
click at [648, 378] on input "text" at bounding box center [676, 380] width 57 height 49
type input "*"
click at [763, 395] on input "text" at bounding box center [800, 380] width 74 height 49
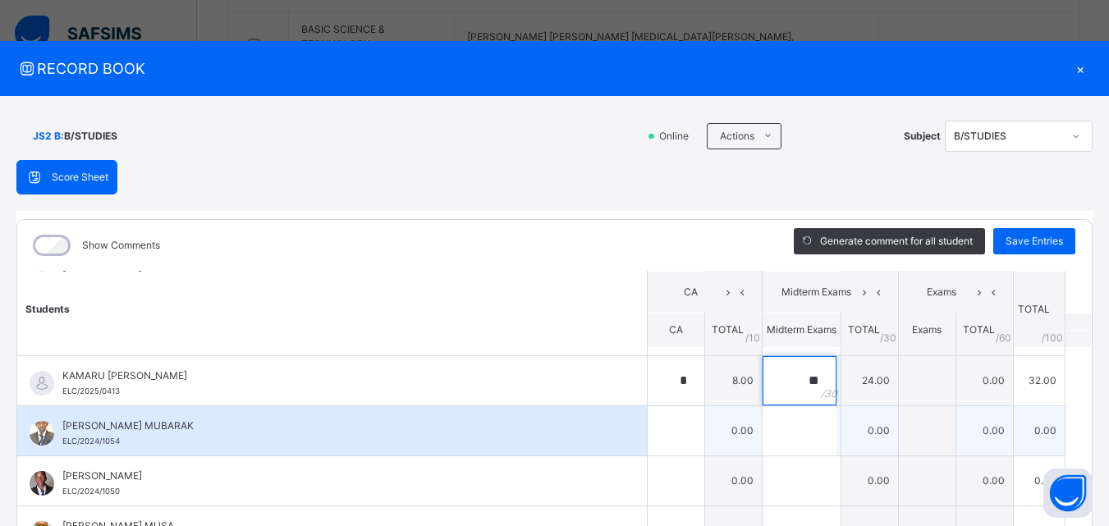
type input "**"
click at [705, 421] on td "0.00" at bounding box center [733, 431] width 57 height 50
click at [678, 422] on div at bounding box center [676, 430] width 57 height 49
type input "*"
click at [763, 435] on input "text" at bounding box center [800, 430] width 74 height 49
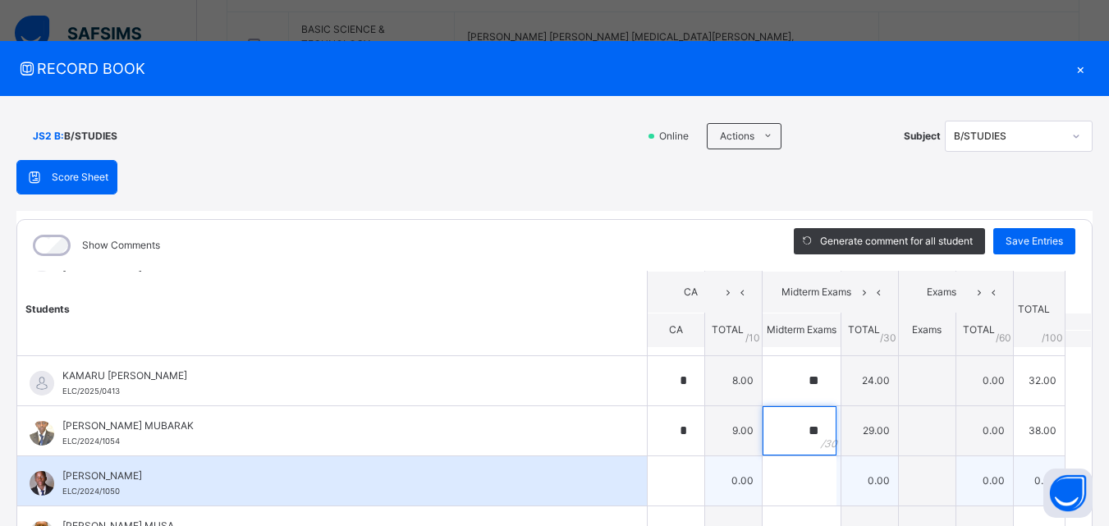
type input "**"
click at [665, 474] on div at bounding box center [676, 481] width 57 height 49
type input "*"
click at [765, 483] on input "text" at bounding box center [800, 481] width 74 height 49
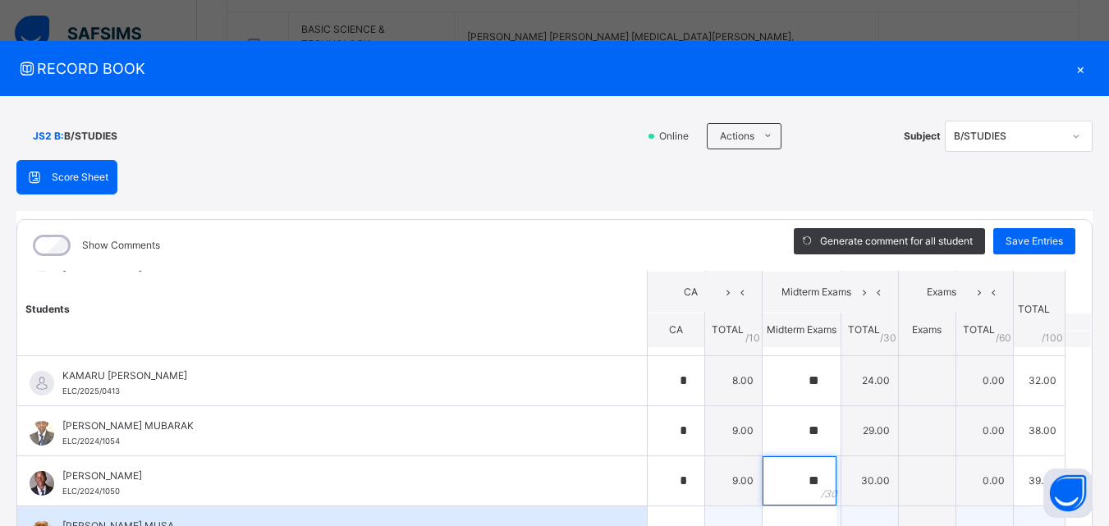
type input "**"
click at [660, 525] on input "text" at bounding box center [676, 531] width 57 height 49
click at [607, 514] on div "[PERSON_NAME] MUSA ELC/2024/1060" at bounding box center [332, 531] width 630 height 49
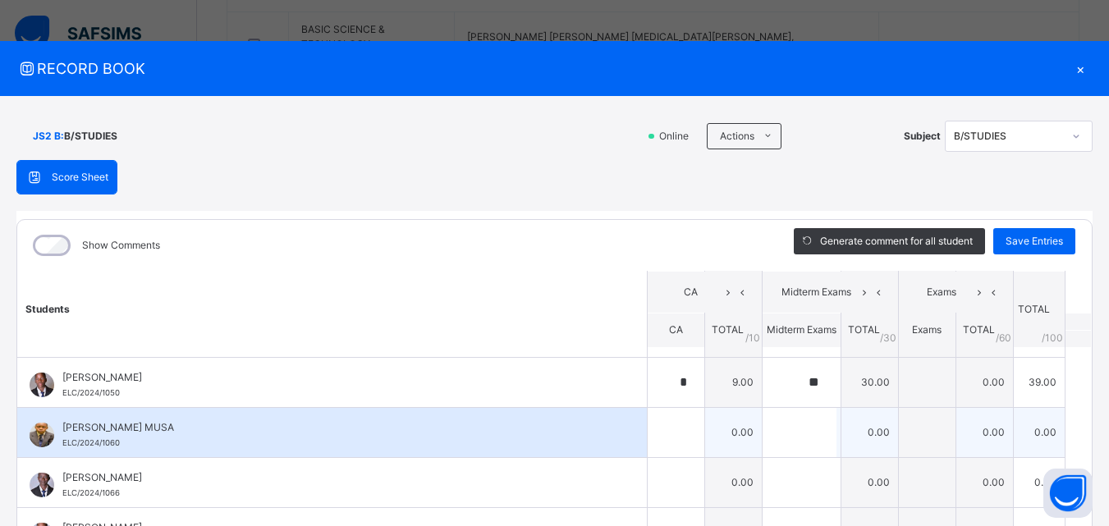
scroll to position [624, 0]
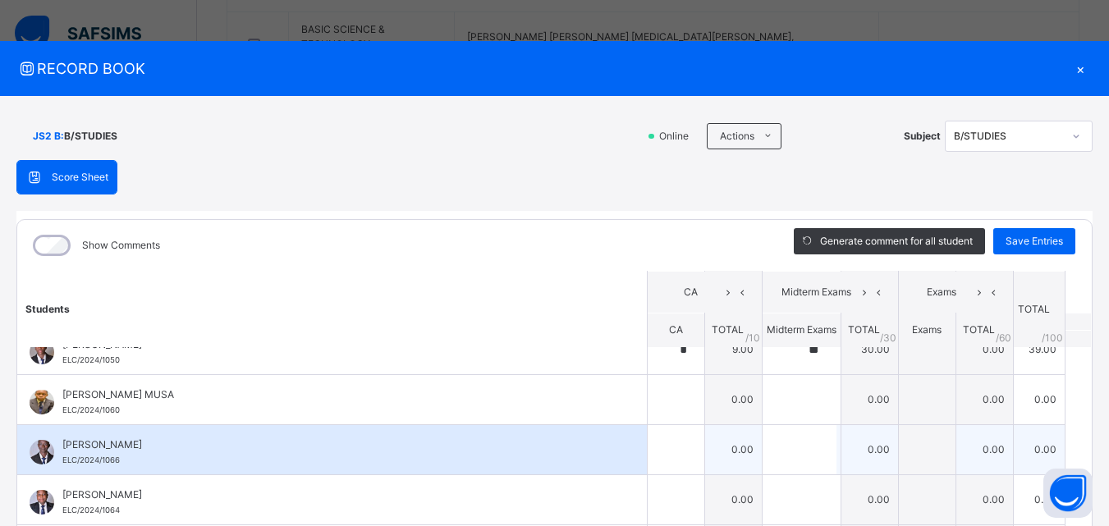
click at [624, 455] on div "[PERSON_NAME]/2024/1066" at bounding box center [332, 449] width 630 height 49
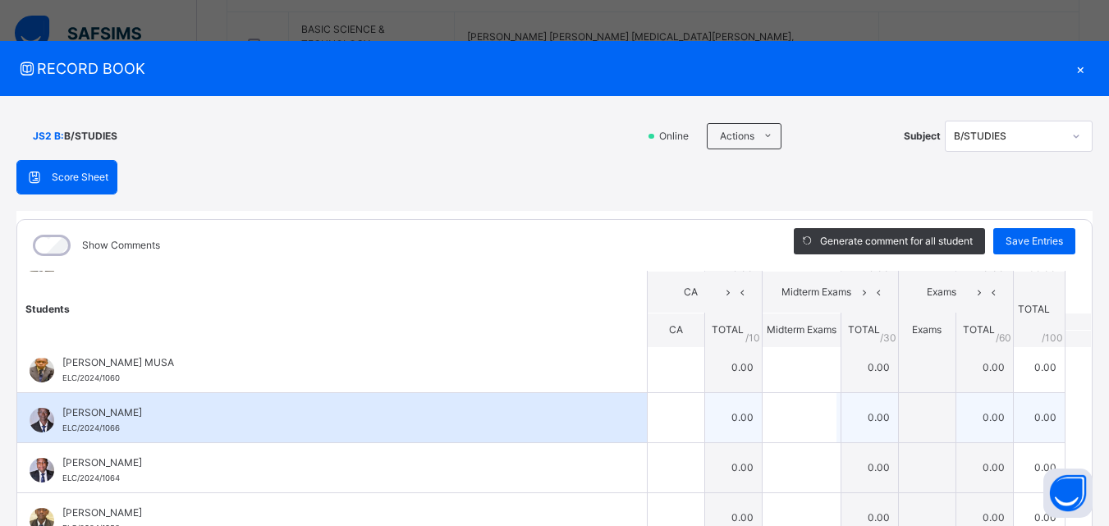
scroll to position [657, 0]
click at [659, 405] on input "text" at bounding box center [676, 417] width 57 height 49
type input "*"
click at [773, 409] on input "text" at bounding box center [800, 417] width 74 height 49
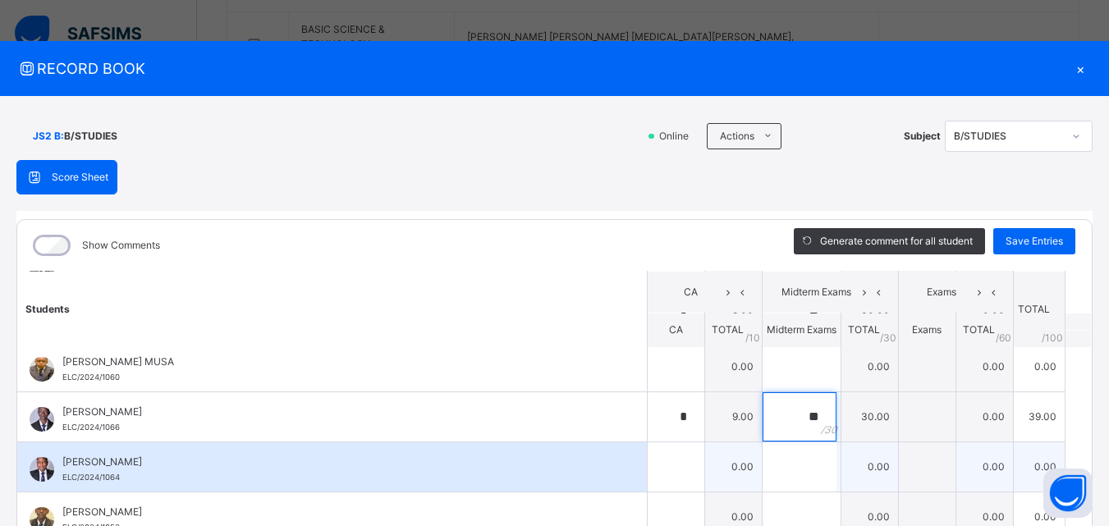
type input "**"
click at [669, 463] on div at bounding box center [676, 467] width 57 height 49
type input "*"
click at [787, 462] on input "text" at bounding box center [800, 467] width 74 height 49
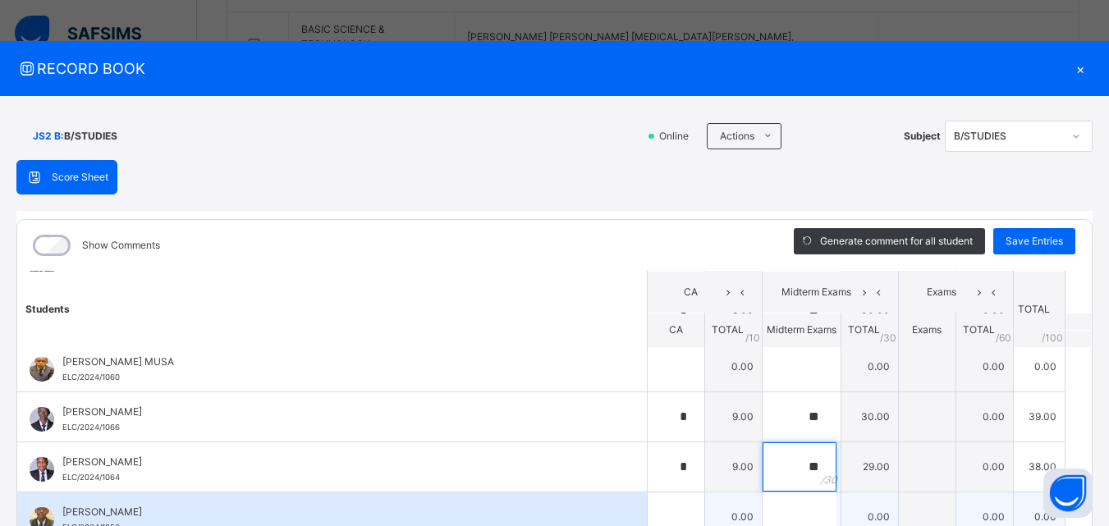
type input "**"
click at [648, 516] on input "text" at bounding box center [676, 517] width 57 height 49
type input "*"
click at [774, 518] on input "text" at bounding box center [800, 517] width 74 height 49
type input "**"
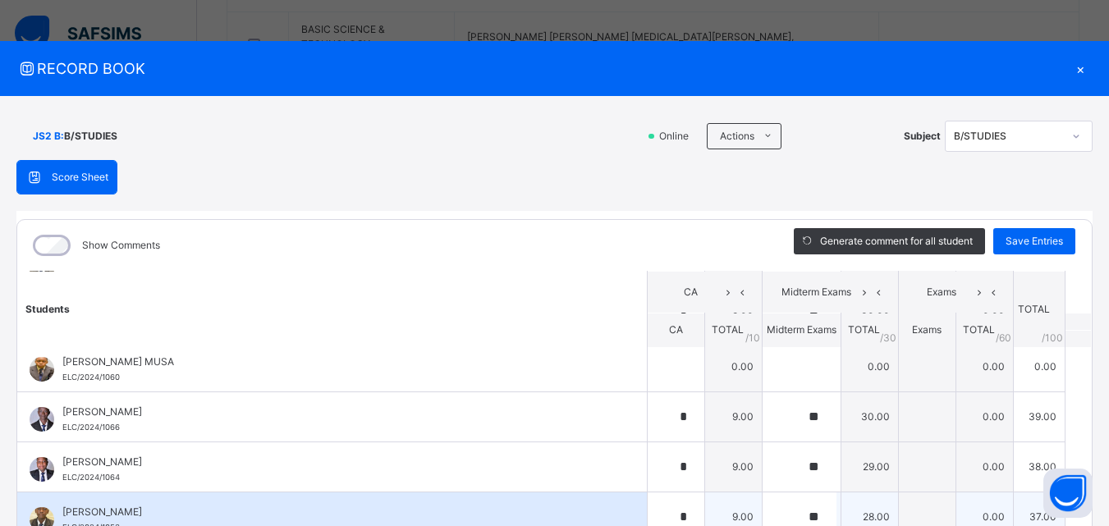
click at [613, 516] on div "[PERSON_NAME] ELC/2024/1053" at bounding box center [332, 517] width 630 height 49
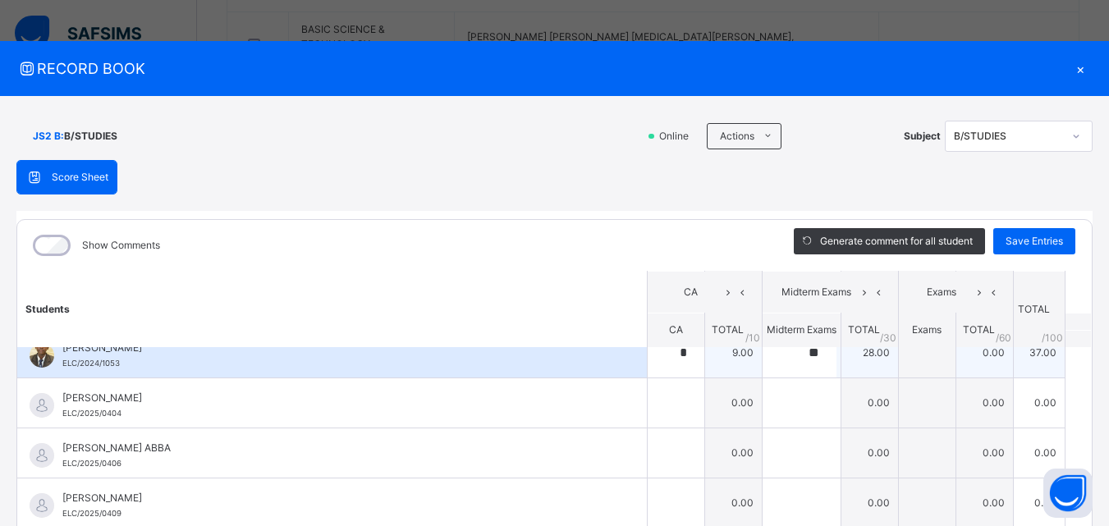
scroll to position [854, 0]
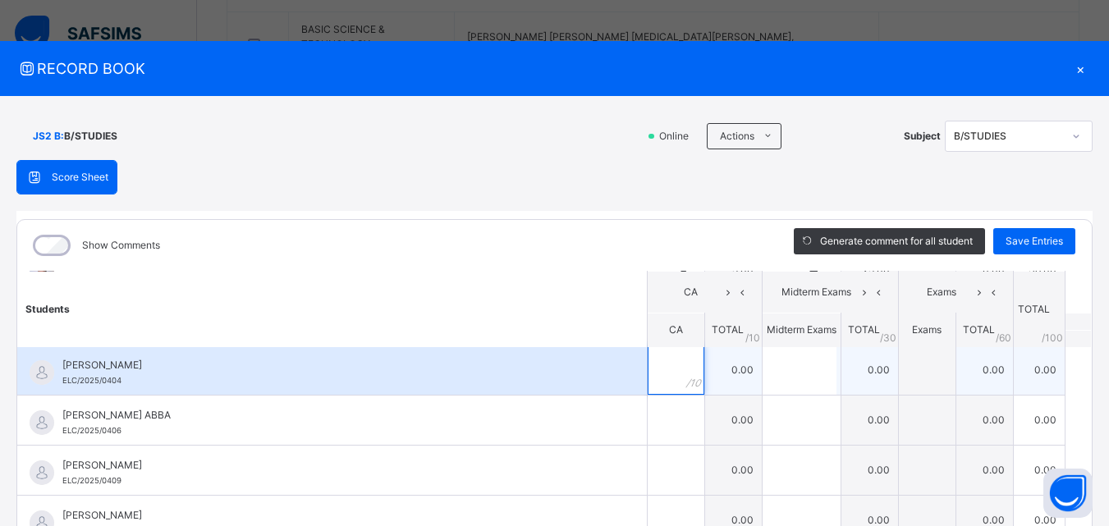
click at [685, 371] on div at bounding box center [676, 370] width 57 height 49
type input "*"
click at [763, 365] on input "text" at bounding box center [800, 370] width 74 height 49
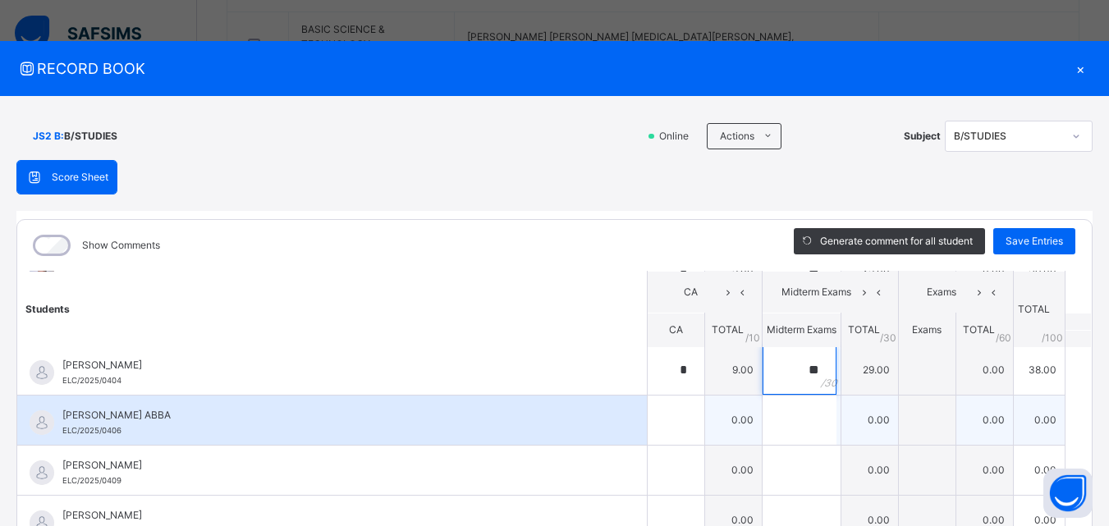
type input "**"
click at [648, 409] on input "text" at bounding box center [676, 420] width 57 height 49
type input "*"
click at [763, 415] on input "text" at bounding box center [800, 420] width 74 height 49
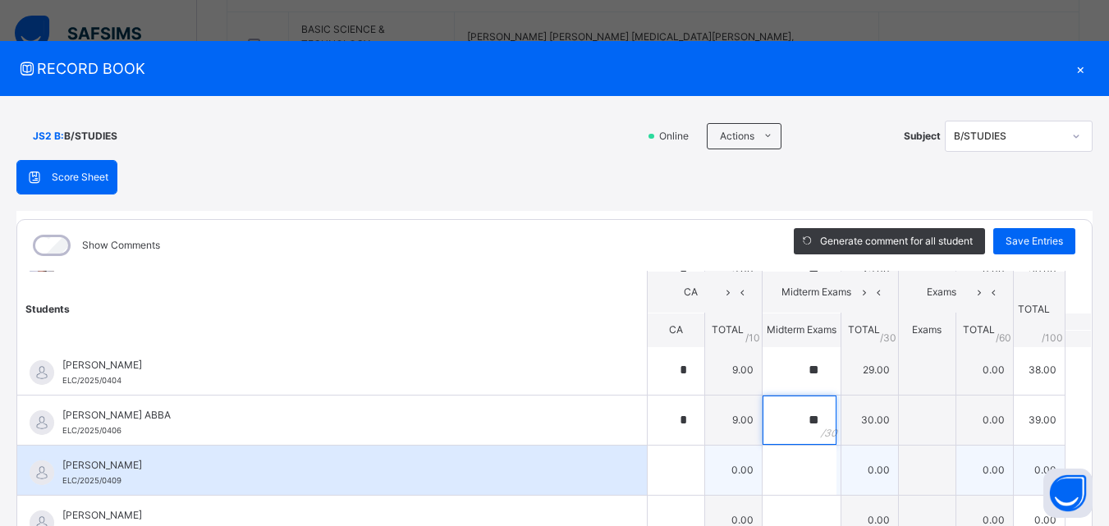
type input "**"
click at [662, 464] on input "text" at bounding box center [676, 470] width 57 height 49
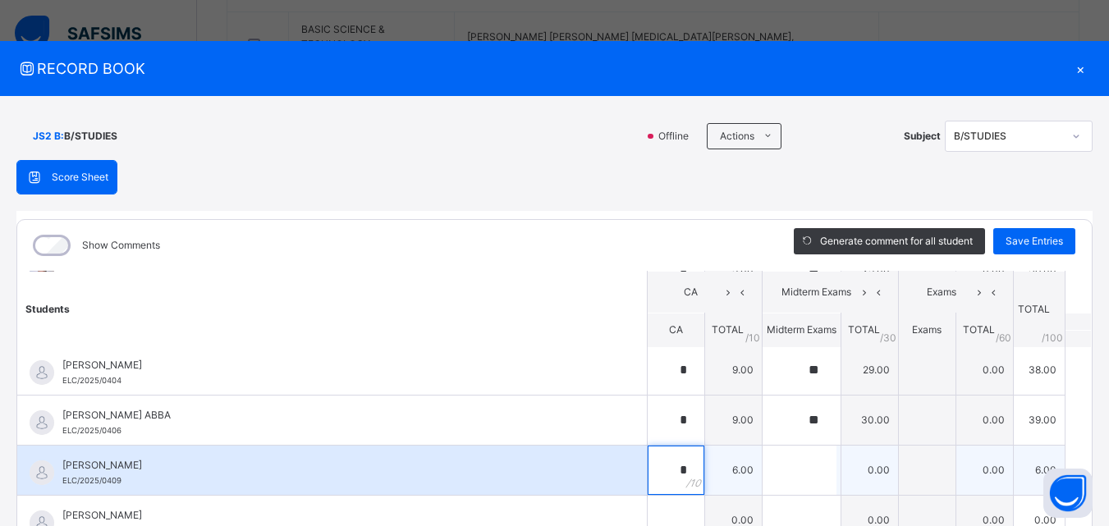
type input "*"
click at [776, 466] on input "text" at bounding box center [800, 470] width 74 height 49
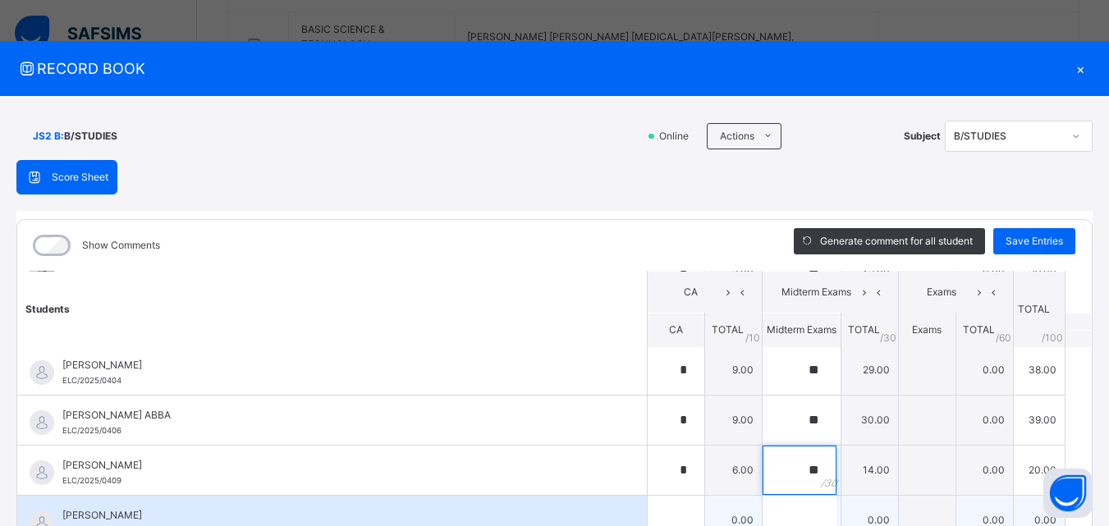
type input "**"
click at [609, 512] on div "[PERSON_NAME] Mustpha ELC/2025/0401" at bounding box center [332, 520] width 630 height 49
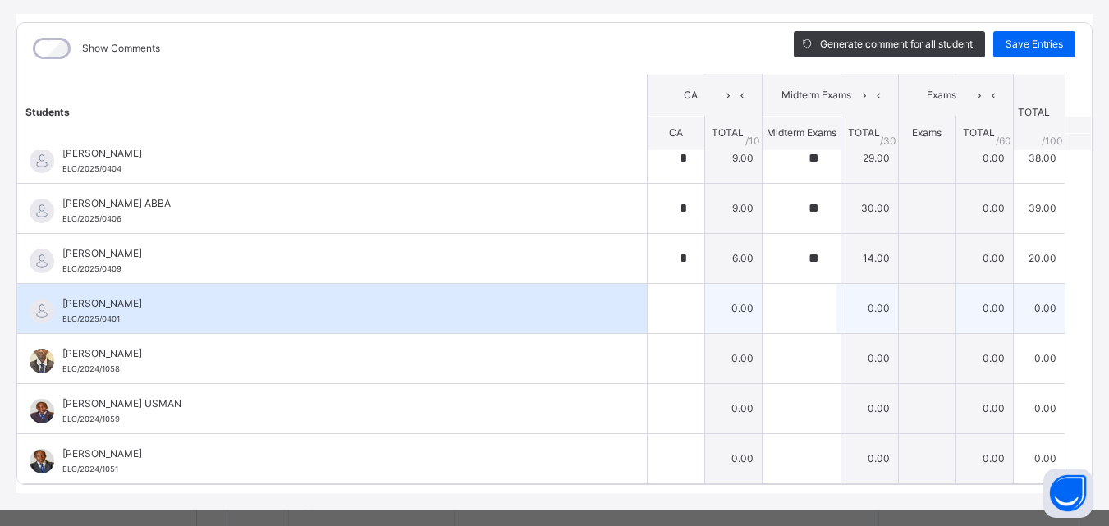
scroll to position [222, 0]
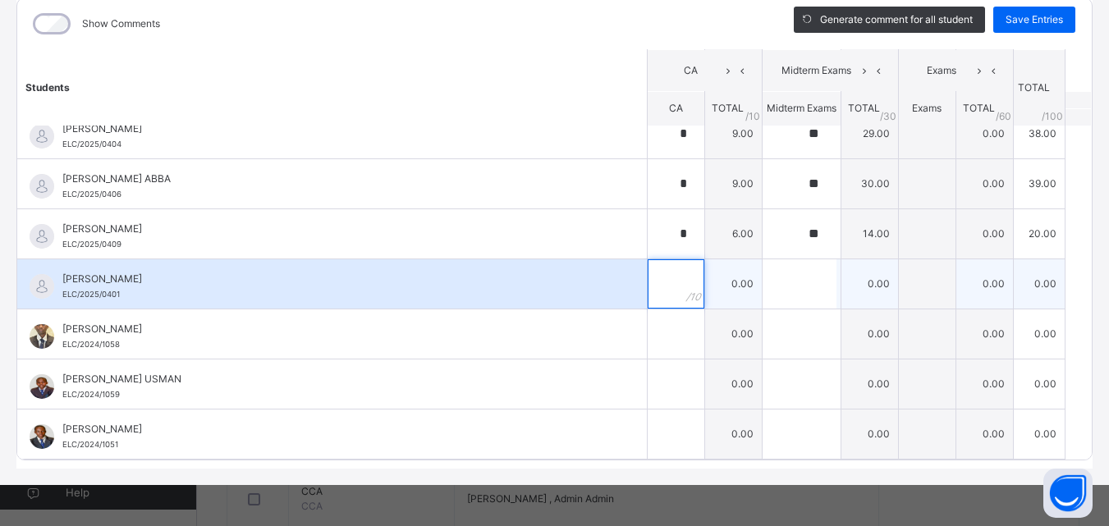
click at [675, 294] on div at bounding box center [676, 283] width 57 height 49
type input "*"
click at [767, 290] on input "text" at bounding box center [800, 283] width 74 height 49
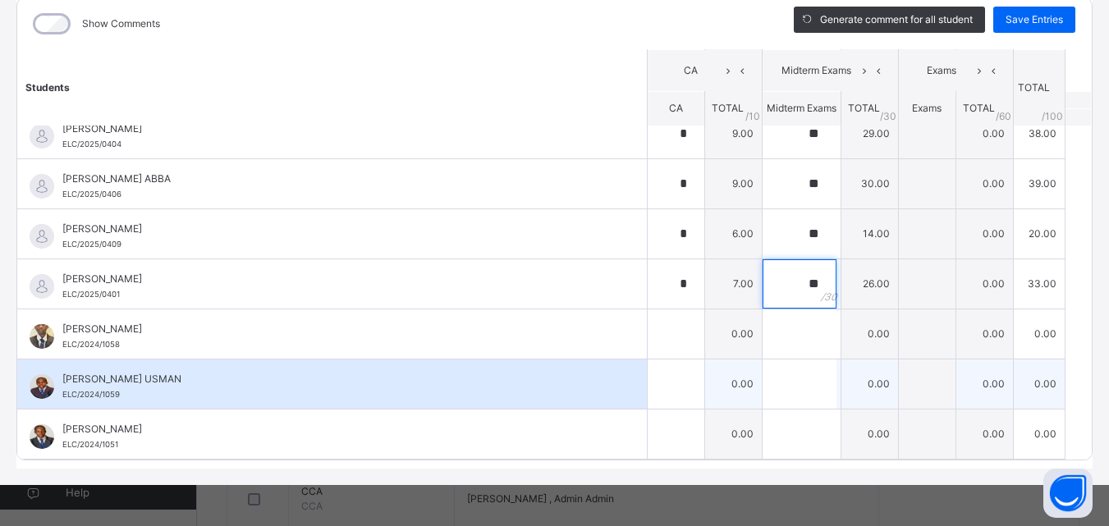
type input "**"
click at [684, 360] on div at bounding box center [676, 384] width 57 height 49
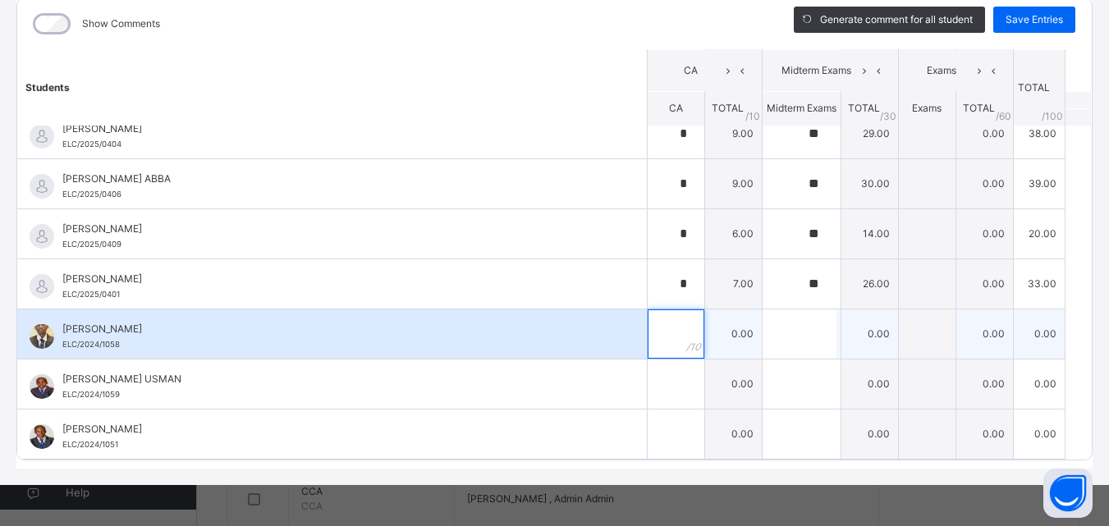
click at [675, 349] on div at bounding box center [676, 334] width 57 height 49
type input "*"
click at [790, 336] on input "text" at bounding box center [800, 334] width 74 height 49
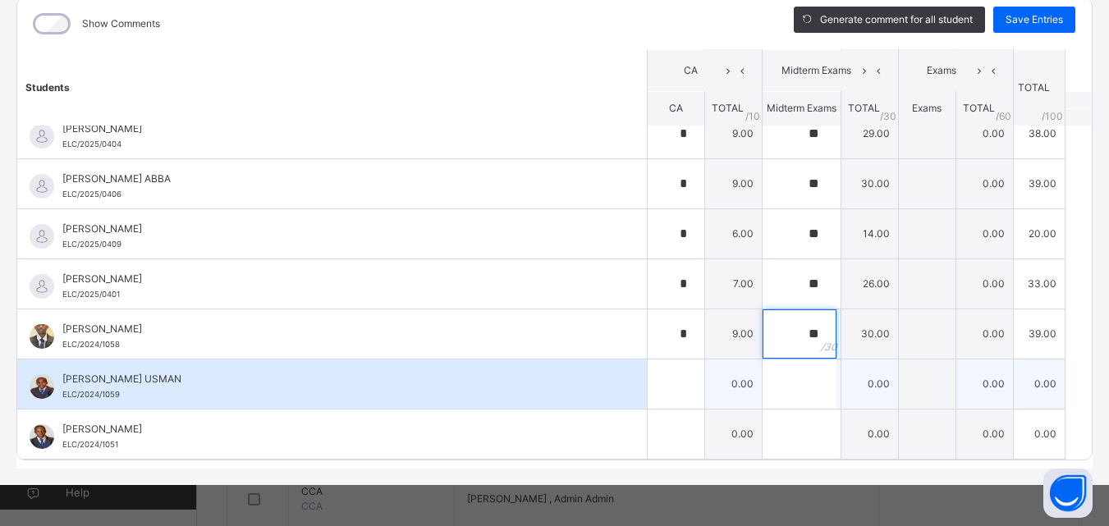
type input "**"
click at [673, 385] on div at bounding box center [676, 384] width 57 height 49
type input "*"
click at [843, 378] on td "0.00" at bounding box center [869, 384] width 57 height 50
click at [820, 381] on div at bounding box center [802, 384] width 78 height 49
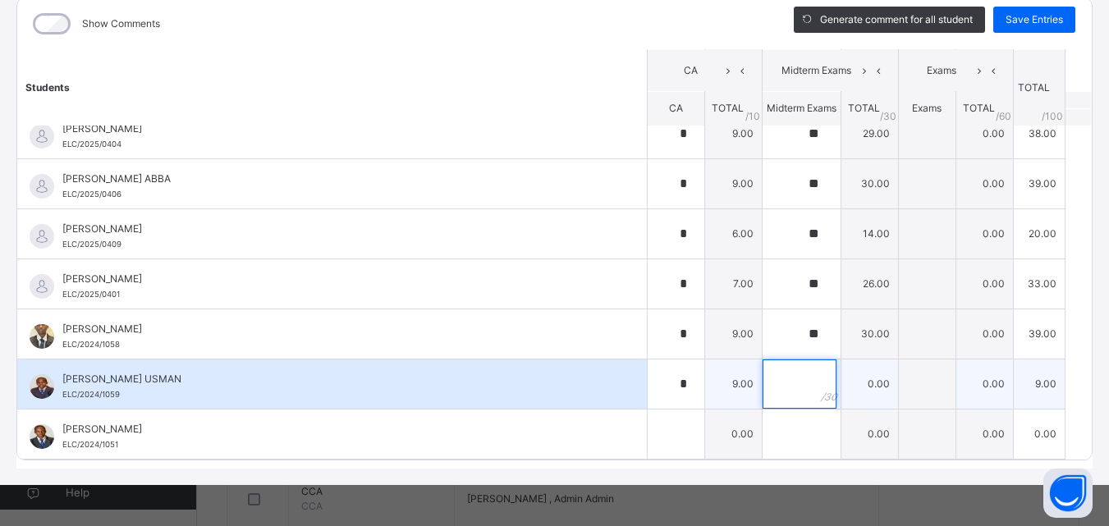
click at [809, 381] on div at bounding box center [802, 384] width 78 height 49
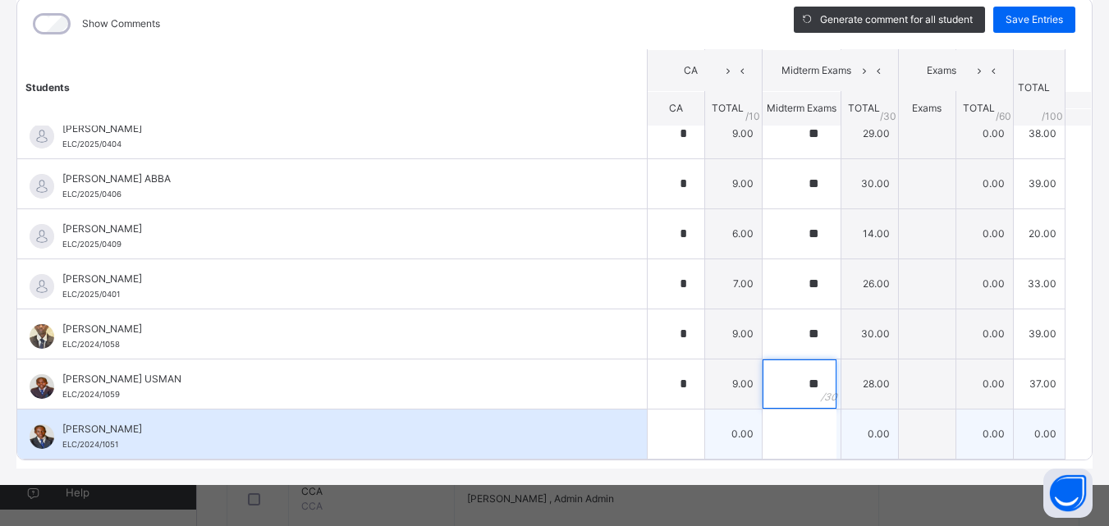
type input "**"
click at [705, 437] on td "0.00" at bounding box center [733, 434] width 57 height 50
click at [677, 438] on div at bounding box center [676, 434] width 57 height 49
type input "*"
click at [763, 436] on input "text" at bounding box center [800, 434] width 74 height 49
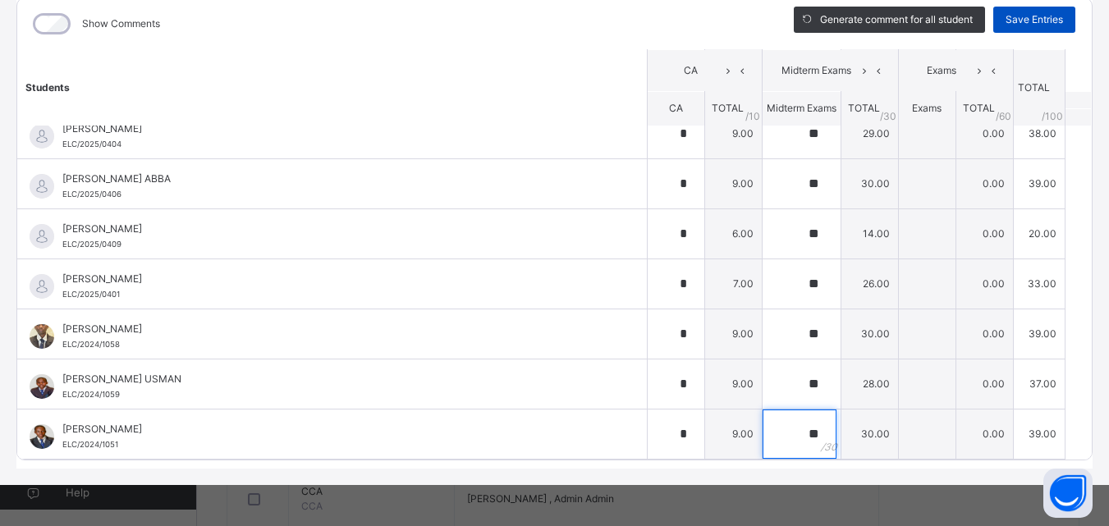
type input "**"
click at [1019, 15] on span "Save Entries" at bounding box center [1034, 19] width 57 height 15
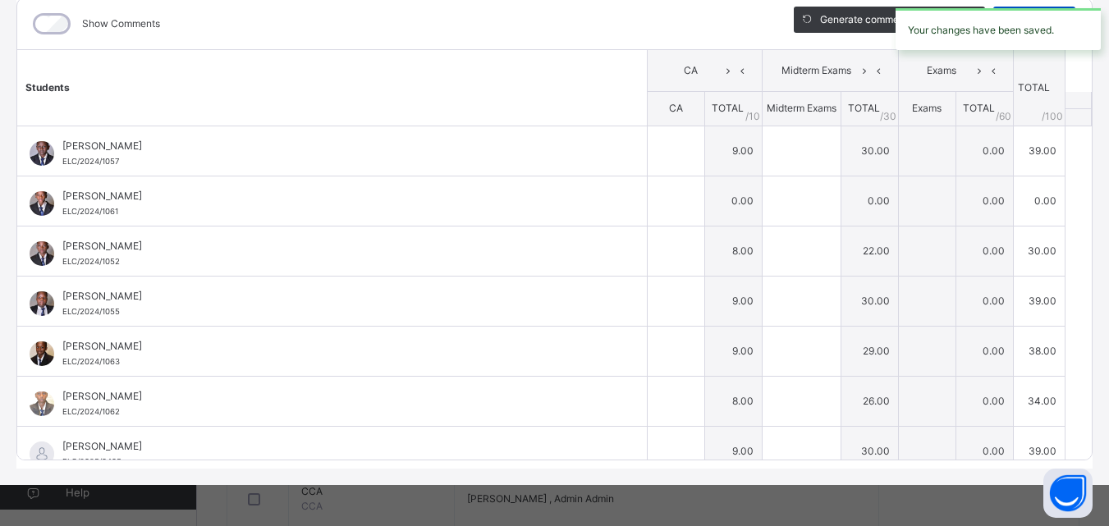
type input "*"
type input "**"
type input "*"
type input "**"
type input "*"
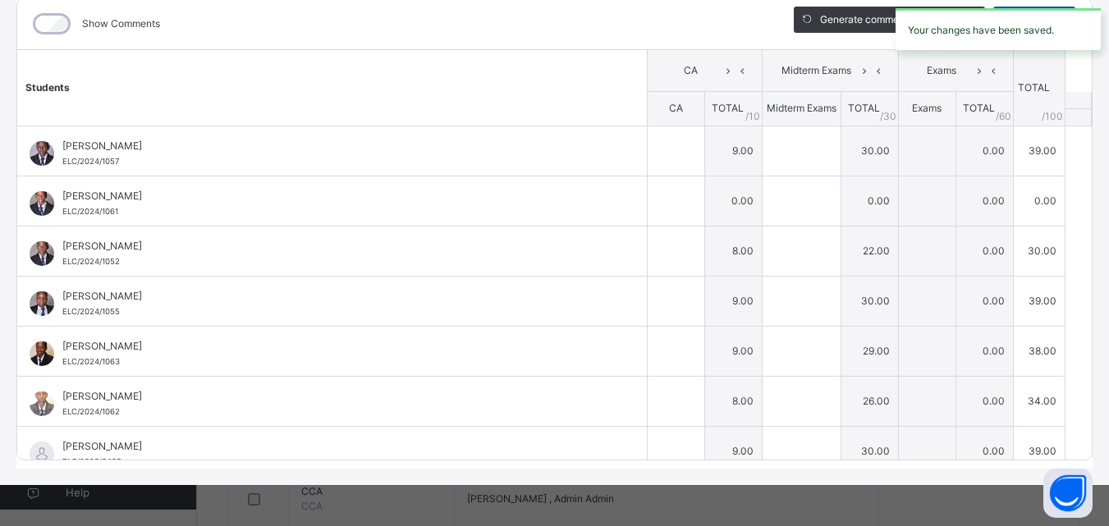
type input "**"
type input "*"
type input "**"
type input "*"
type input "**"
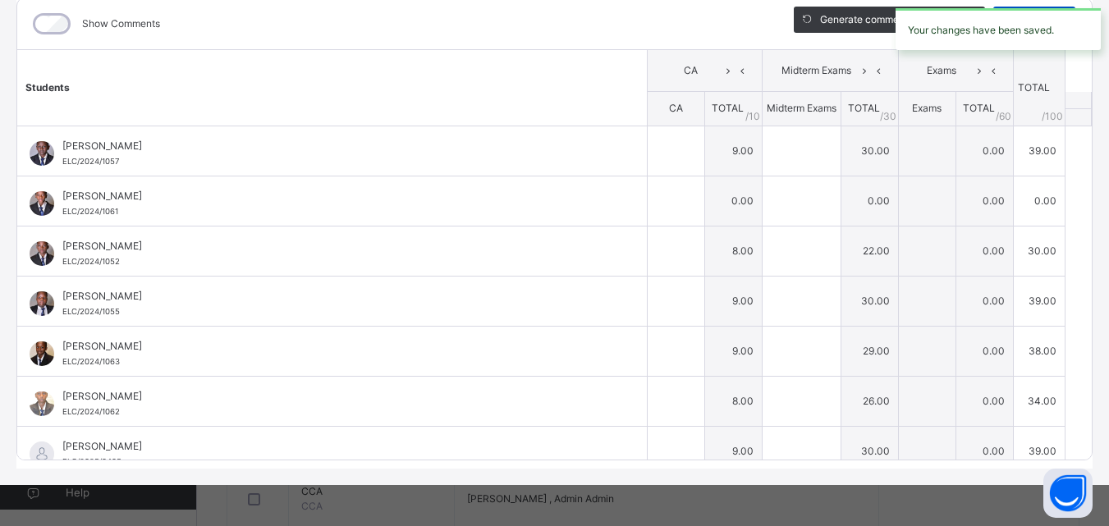
type input "*"
type input "**"
type input "*"
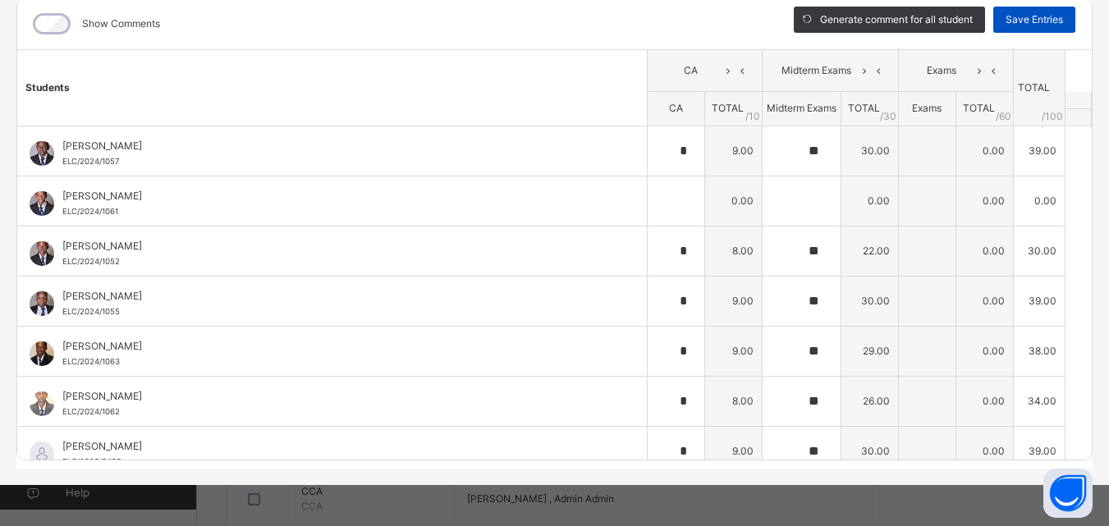
click at [1010, 16] on span "Save Entries" at bounding box center [1034, 19] width 57 height 15
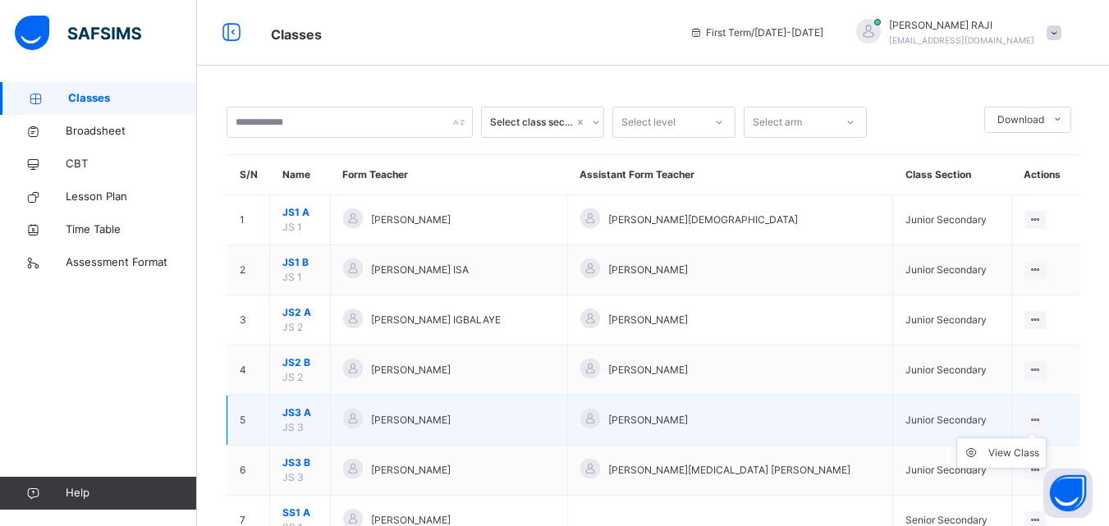
click at [1035, 438] on ul "View Class" at bounding box center [1002, 453] width 90 height 31
click at [1029, 451] on div "View Class" at bounding box center [1014, 453] width 51 height 16
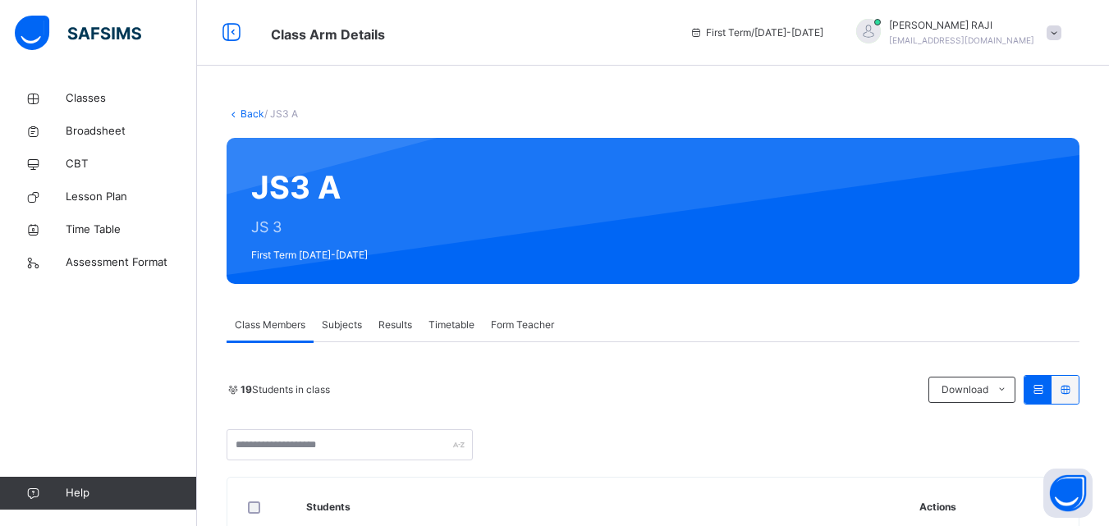
click at [348, 322] on span "Subjects" at bounding box center [342, 325] width 40 height 15
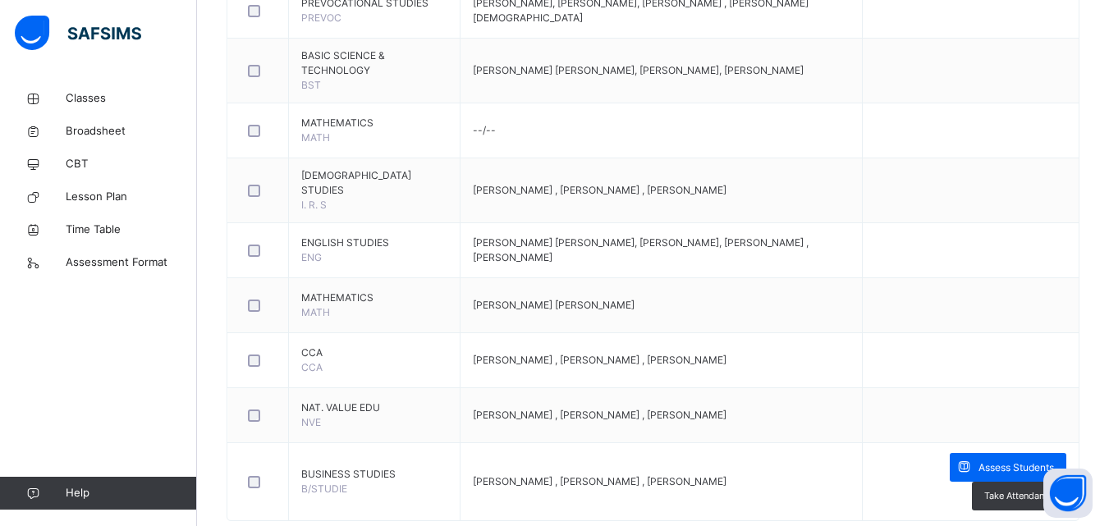
scroll to position [623, 0]
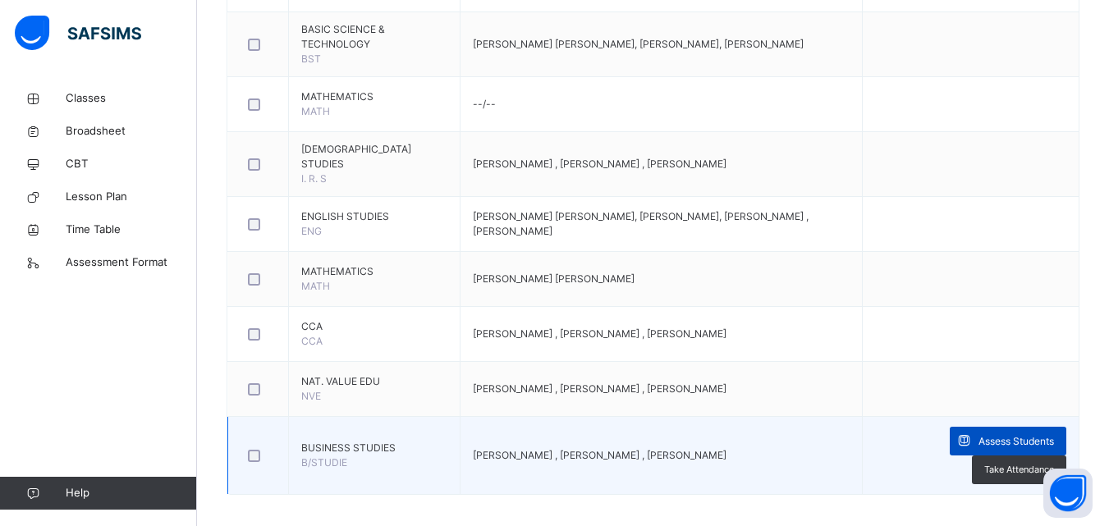
click at [1022, 434] on span "Assess Students" at bounding box center [1017, 441] width 76 height 15
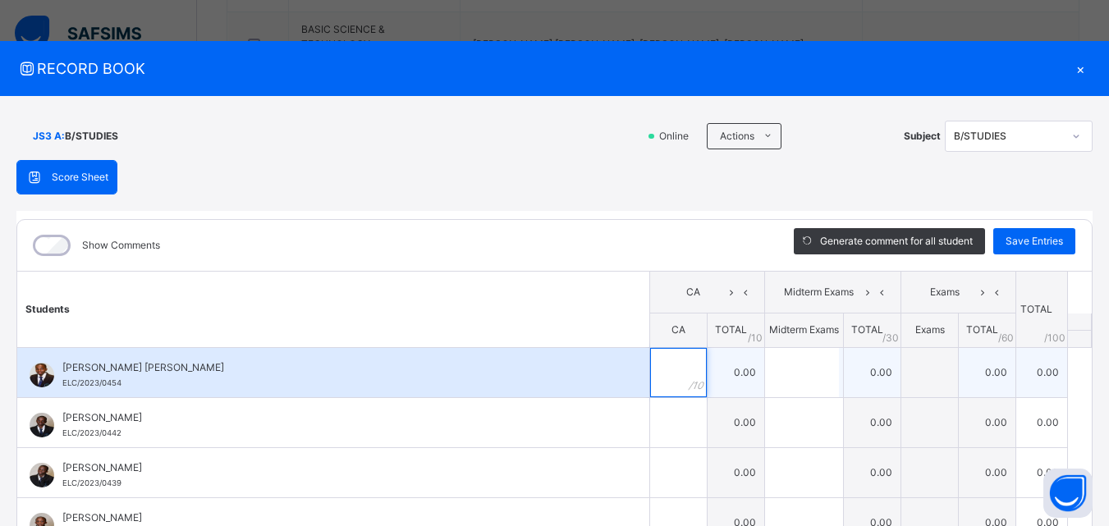
click at [650, 383] on input "text" at bounding box center [678, 372] width 57 height 49
click at [765, 368] on input "text" at bounding box center [802, 372] width 74 height 49
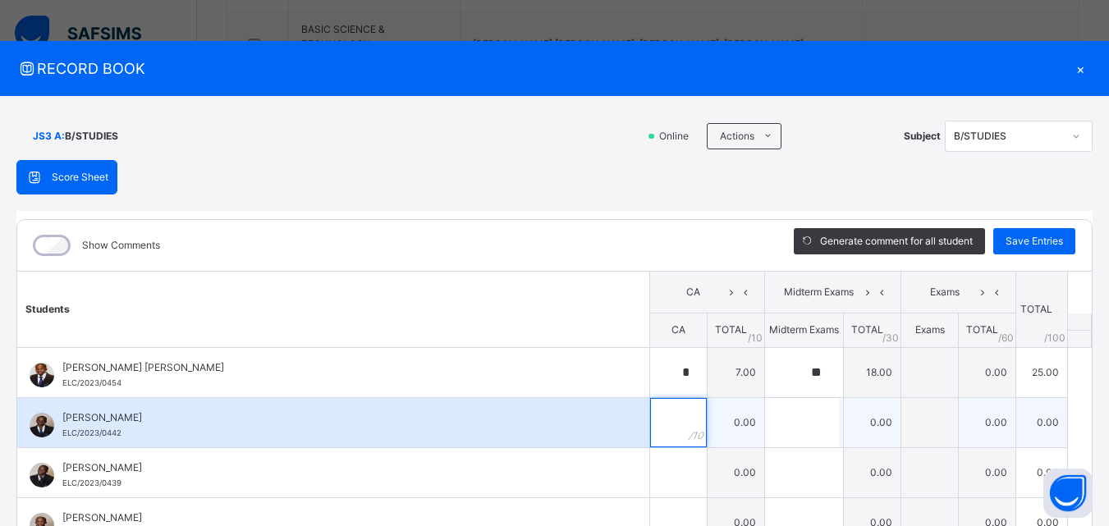
click at [674, 419] on div at bounding box center [678, 422] width 57 height 49
click at [770, 416] on input "text" at bounding box center [802, 422] width 74 height 49
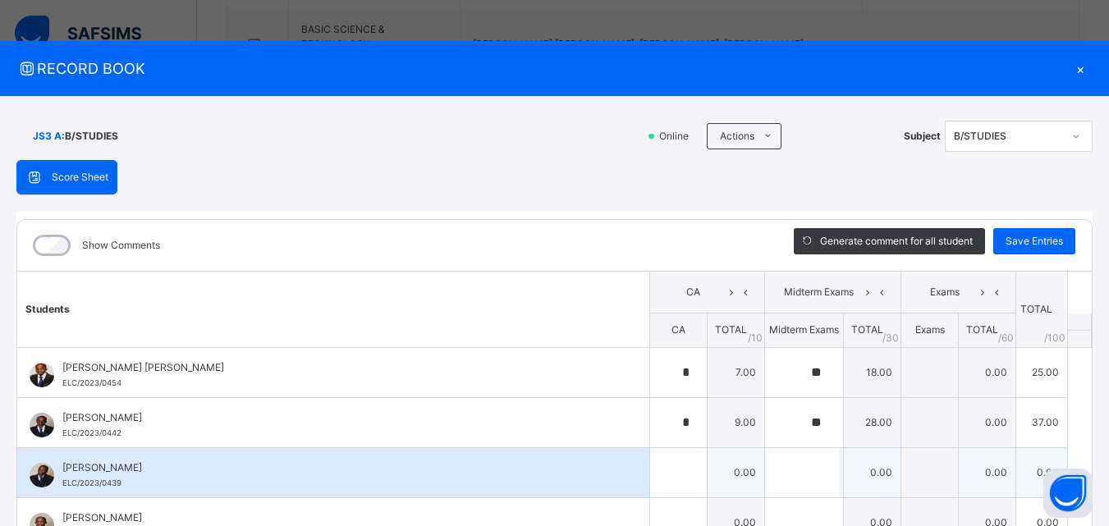
click at [708, 466] on td "0.00" at bounding box center [736, 473] width 57 height 50
click at [681, 467] on div at bounding box center [678, 472] width 57 height 49
click at [659, 466] on input "text" at bounding box center [678, 472] width 57 height 49
click at [765, 471] on input "text" at bounding box center [802, 472] width 74 height 49
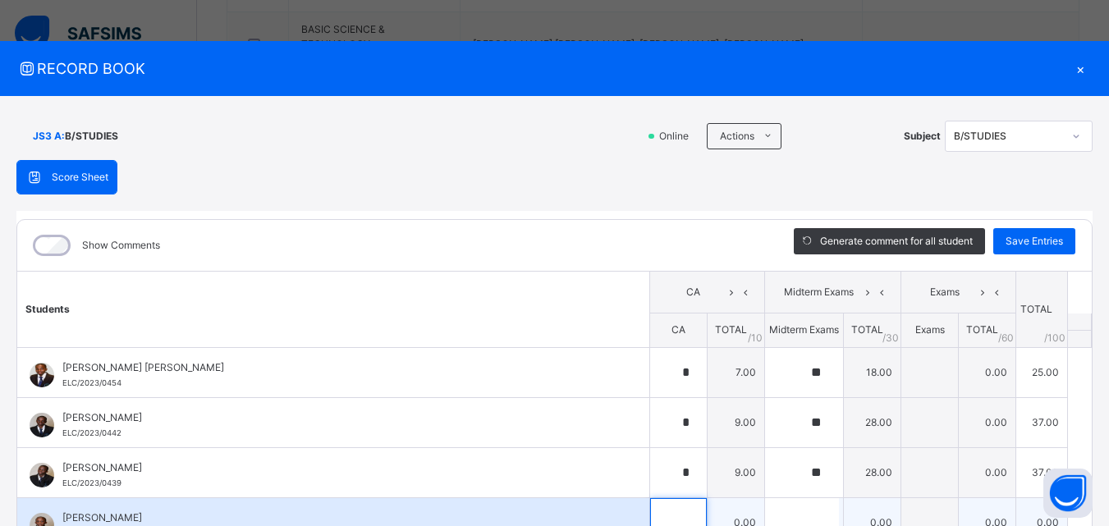
click at [671, 508] on div at bounding box center [678, 522] width 57 height 49
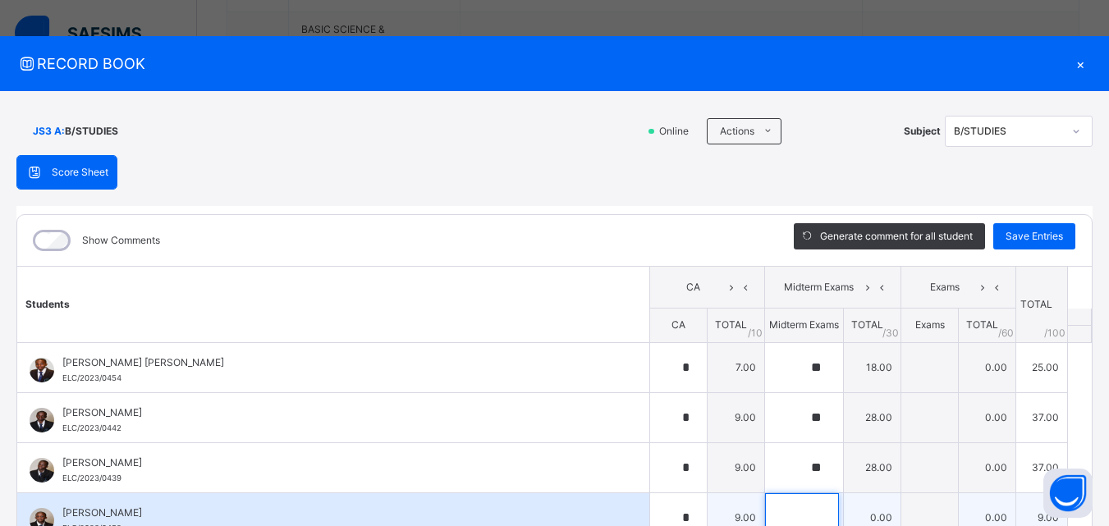
click at [771, 512] on input "text" at bounding box center [802, 518] width 74 height 49
click at [535, 506] on span "[PERSON_NAME]" at bounding box center [337, 513] width 550 height 15
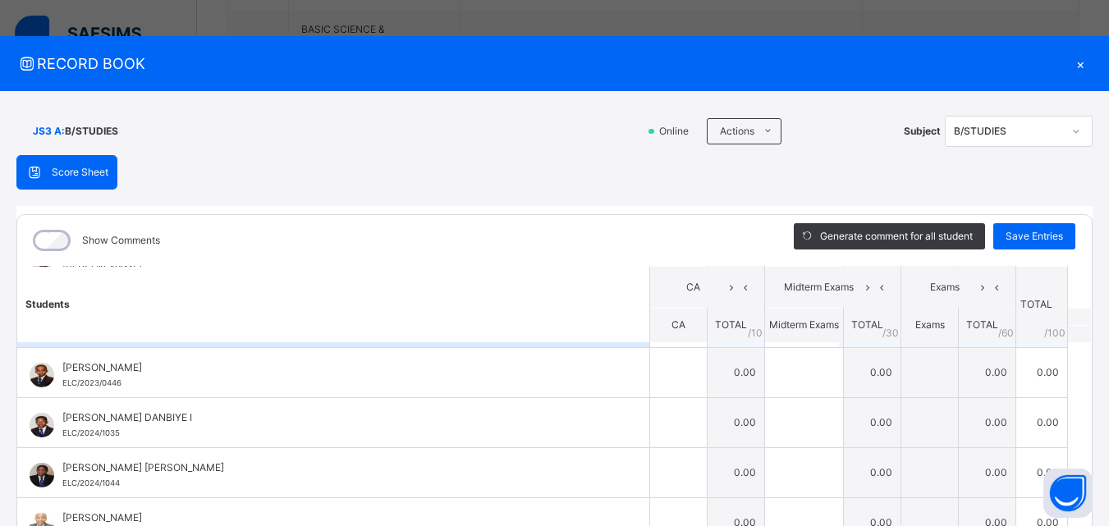
scroll to position [197, 0]
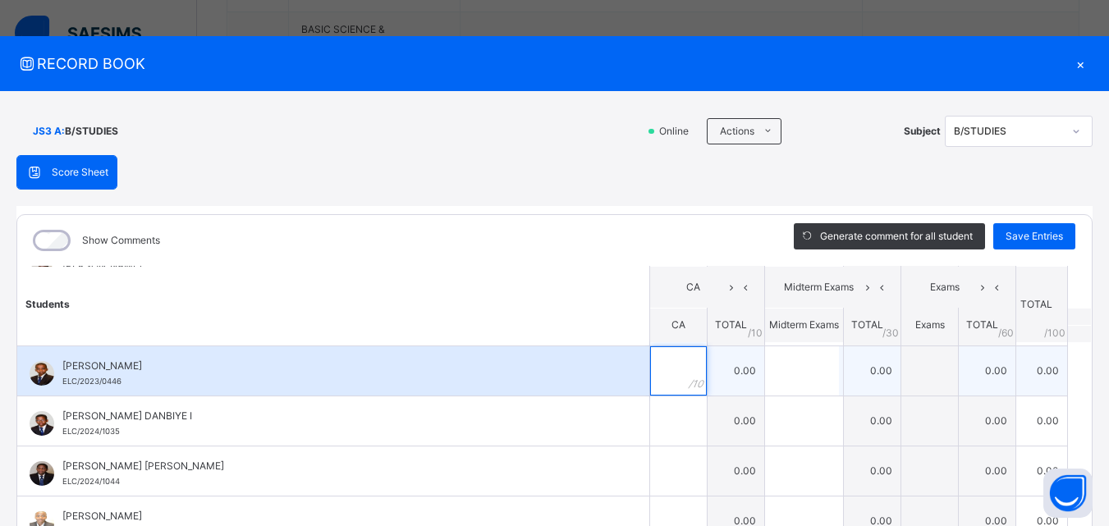
click at [650, 370] on input "text" at bounding box center [678, 371] width 57 height 49
click at [792, 364] on input "text" at bounding box center [802, 371] width 74 height 49
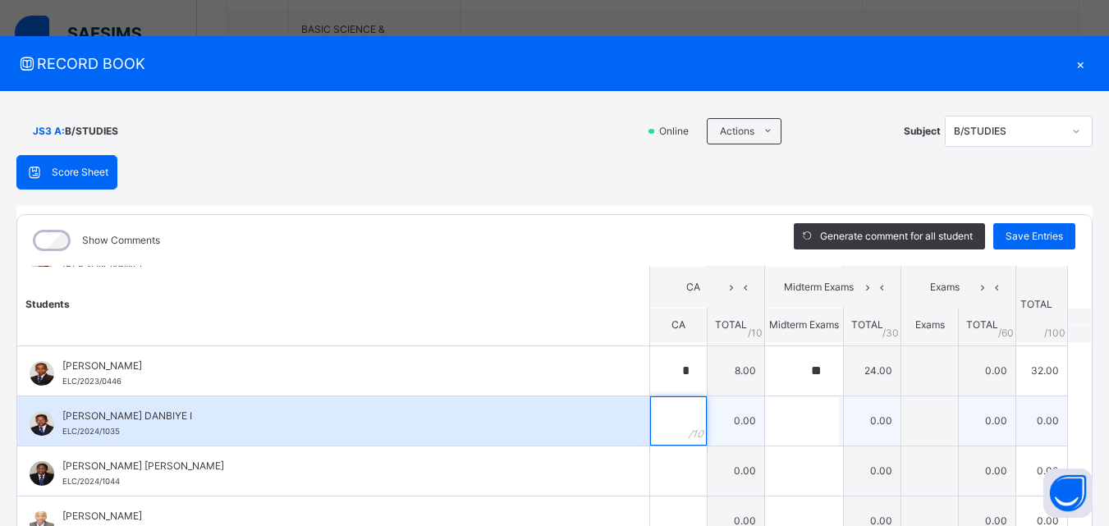
click at [681, 419] on div at bounding box center [678, 421] width 57 height 49
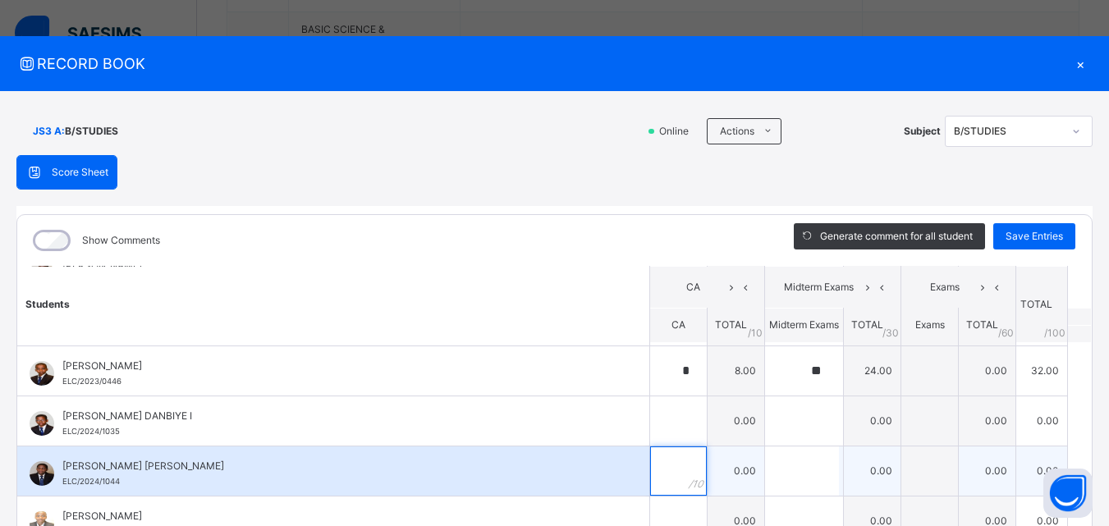
click at [671, 465] on div at bounding box center [678, 471] width 57 height 49
click at [765, 471] on input "text" at bounding box center [802, 471] width 74 height 49
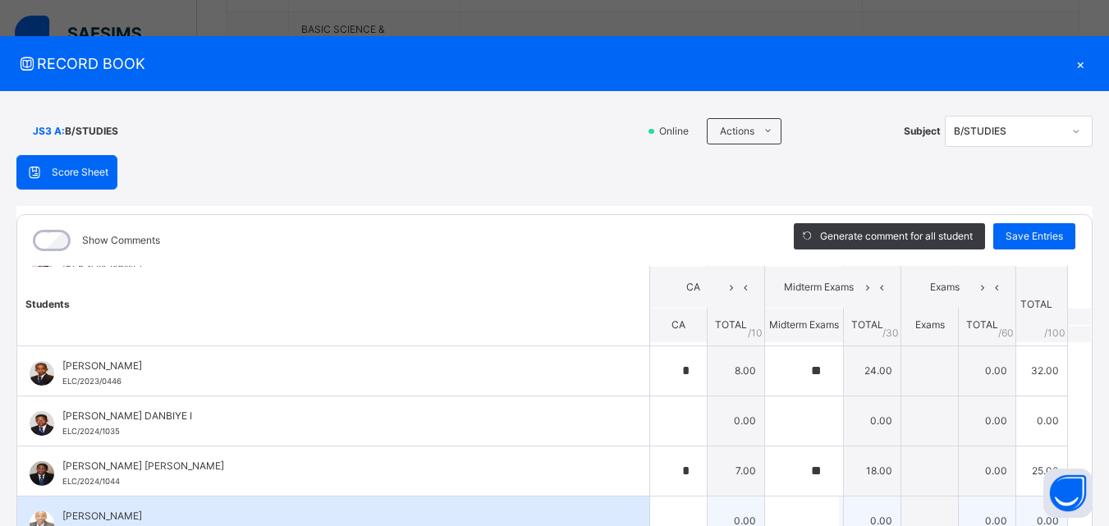
click at [613, 514] on div "[PERSON_NAME] ELC/2024/1045" at bounding box center [333, 521] width 632 height 49
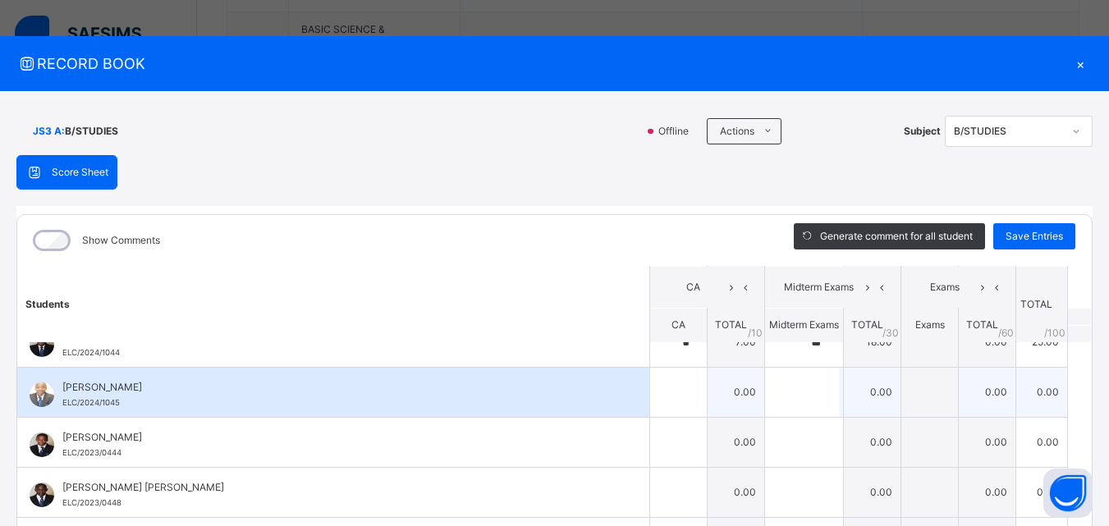
scroll to position [328, 0]
click at [656, 402] on input "text" at bounding box center [678, 389] width 57 height 49
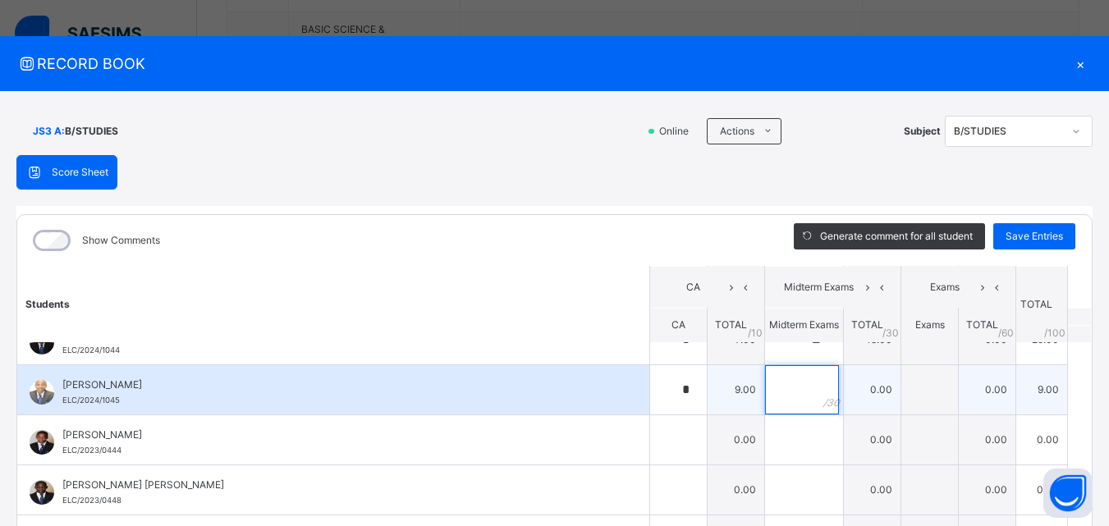
click at [796, 376] on input "text" at bounding box center [802, 389] width 74 height 49
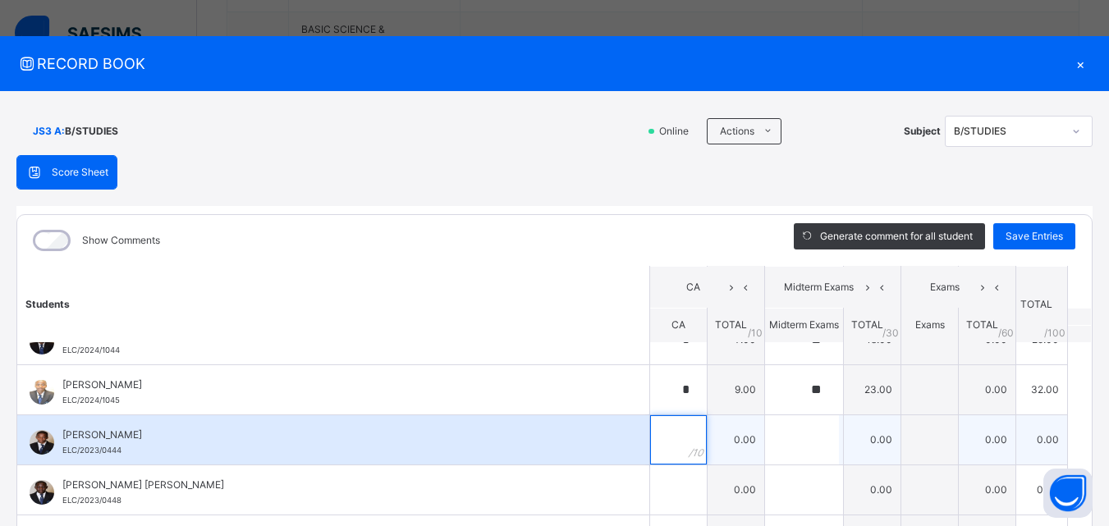
click at [676, 428] on div at bounding box center [678, 440] width 57 height 49
click at [765, 438] on input "text" at bounding box center [802, 440] width 74 height 49
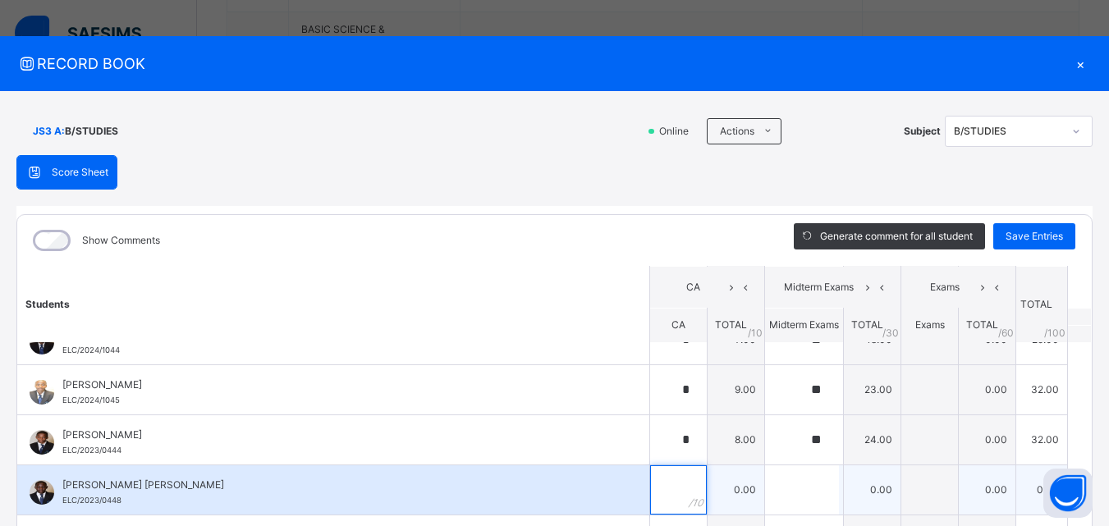
click at [675, 475] on div at bounding box center [678, 490] width 57 height 49
click at [765, 481] on input "text" at bounding box center [802, 490] width 74 height 49
click at [600, 503] on div "[PERSON_NAME] [PERSON_NAME] ELC/2023/0448" at bounding box center [333, 490] width 632 height 49
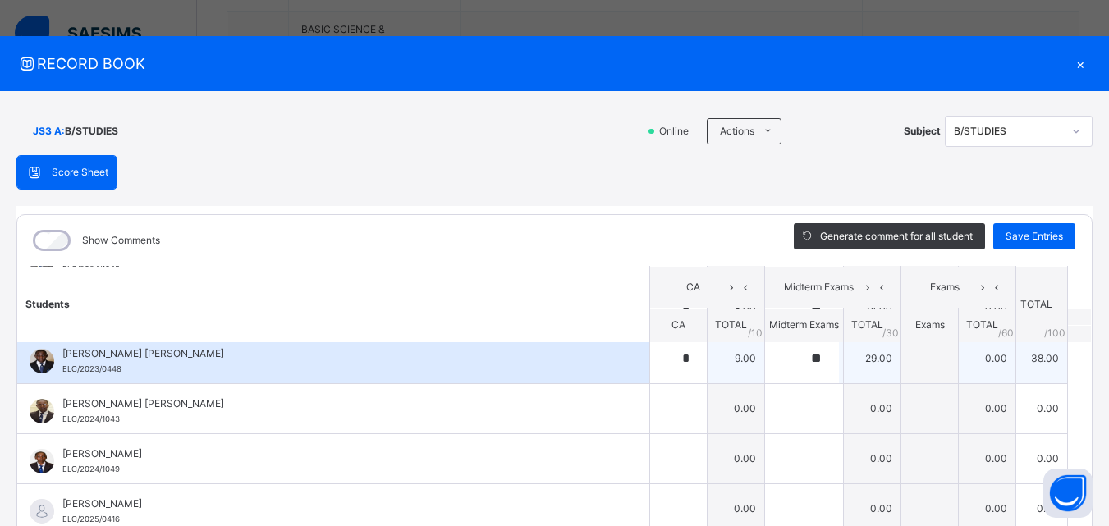
scroll to position [493, 0]
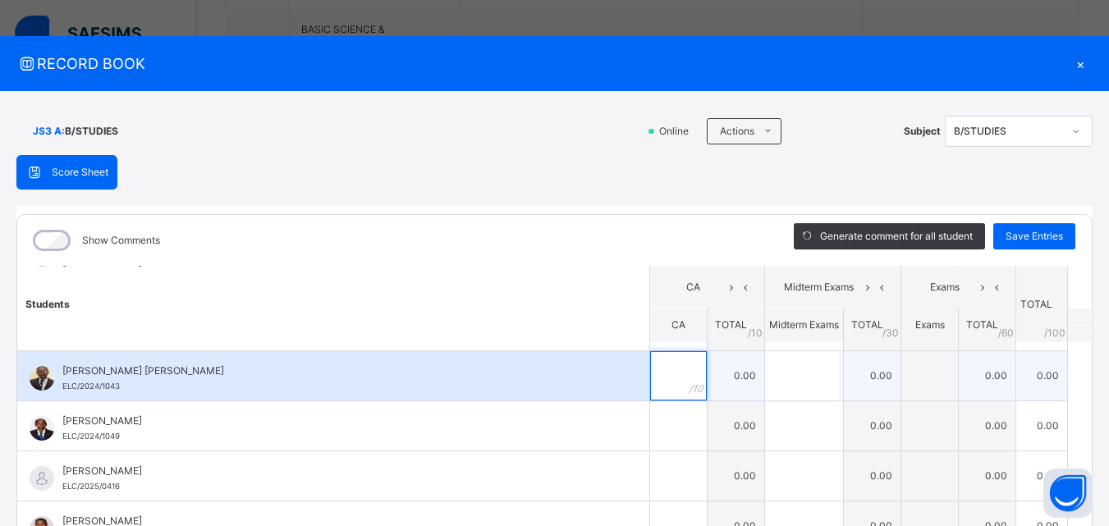
click at [650, 389] on input "text" at bounding box center [678, 375] width 57 height 49
click at [765, 383] on input "text" at bounding box center [802, 375] width 74 height 49
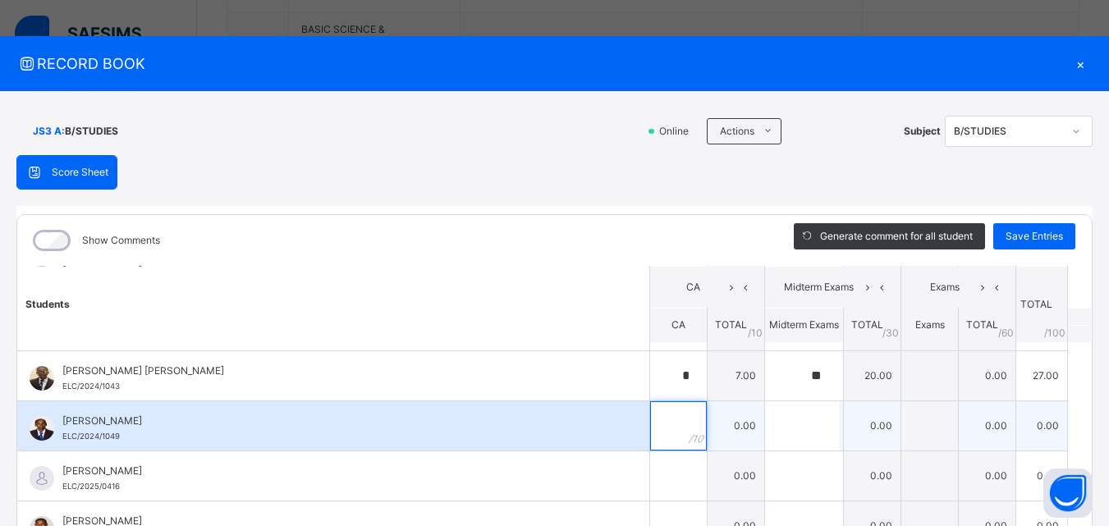
click at [650, 423] on input "text" at bounding box center [678, 426] width 57 height 49
click at [778, 443] on input "text" at bounding box center [802, 426] width 74 height 49
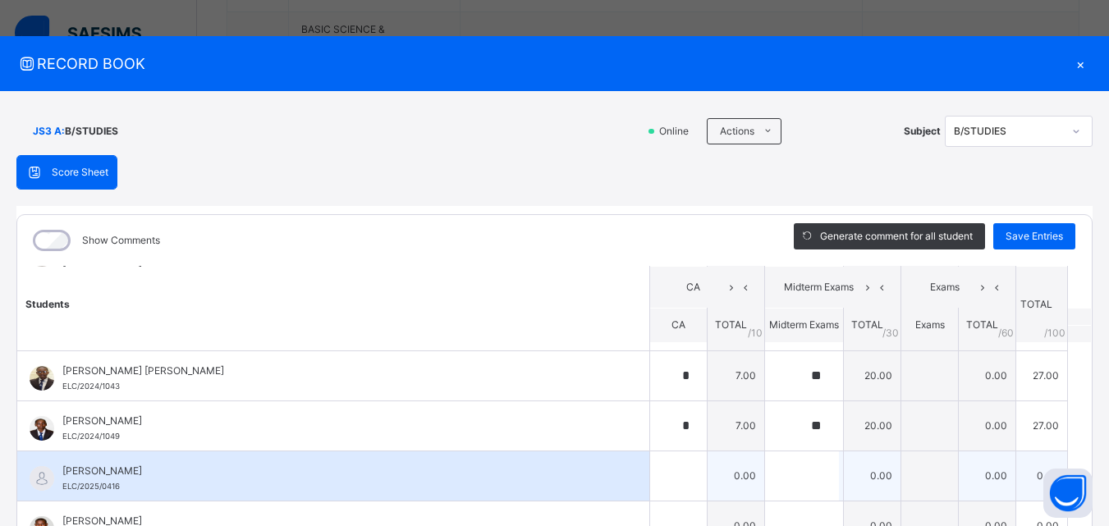
click at [615, 480] on div "[PERSON_NAME] ELC/2025/0416" at bounding box center [333, 476] width 632 height 49
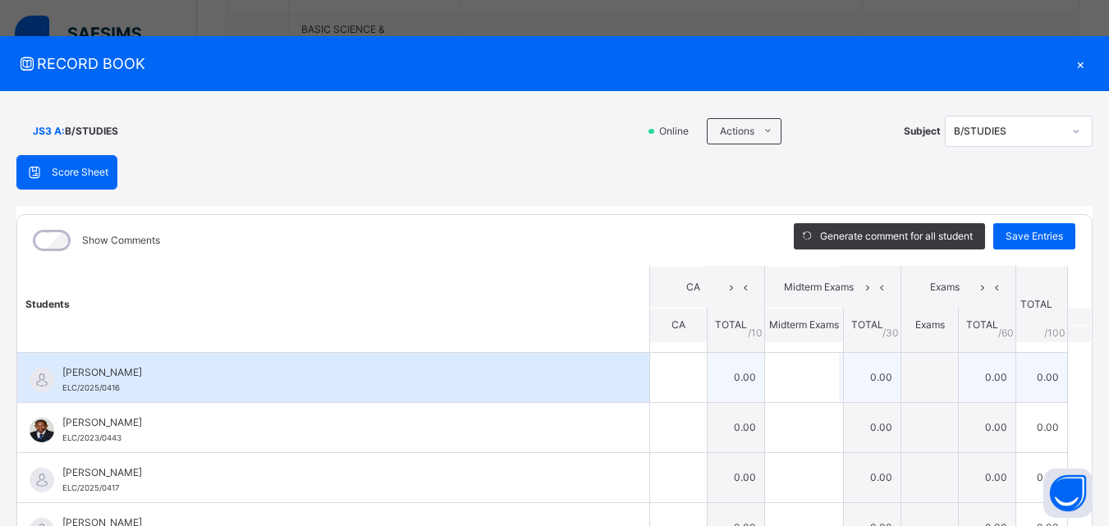
scroll to position [618, 0]
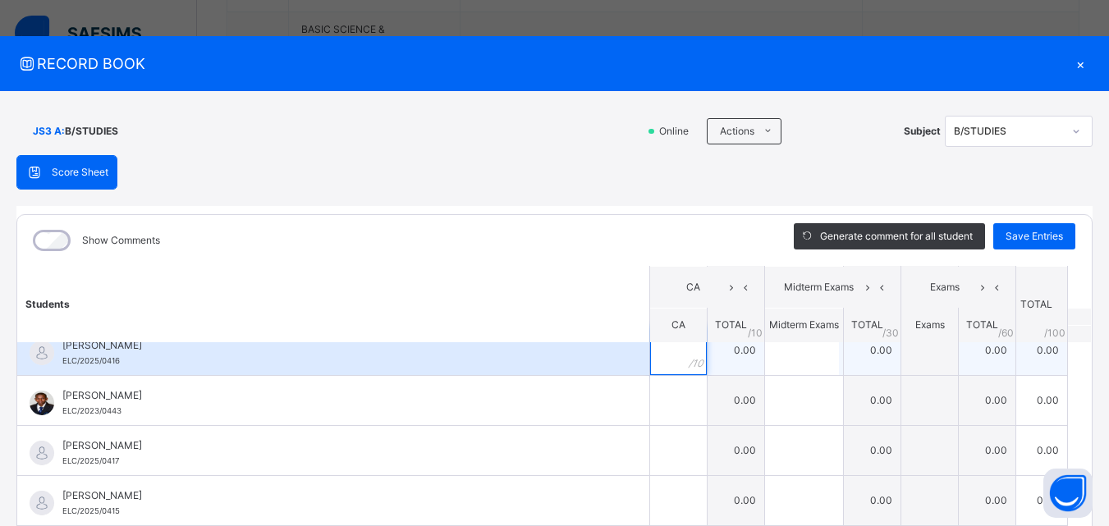
click at [658, 353] on input "text" at bounding box center [678, 350] width 57 height 49
click at [767, 361] on input "text" at bounding box center [802, 350] width 74 height 49
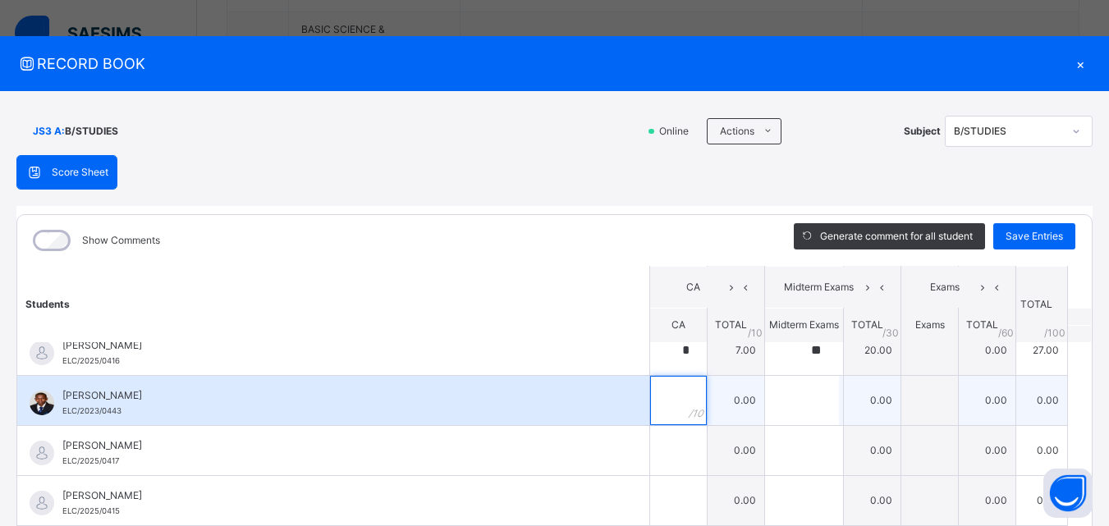
click at [673, 402] on div at bounding box center [678, 400] width 57 height 49
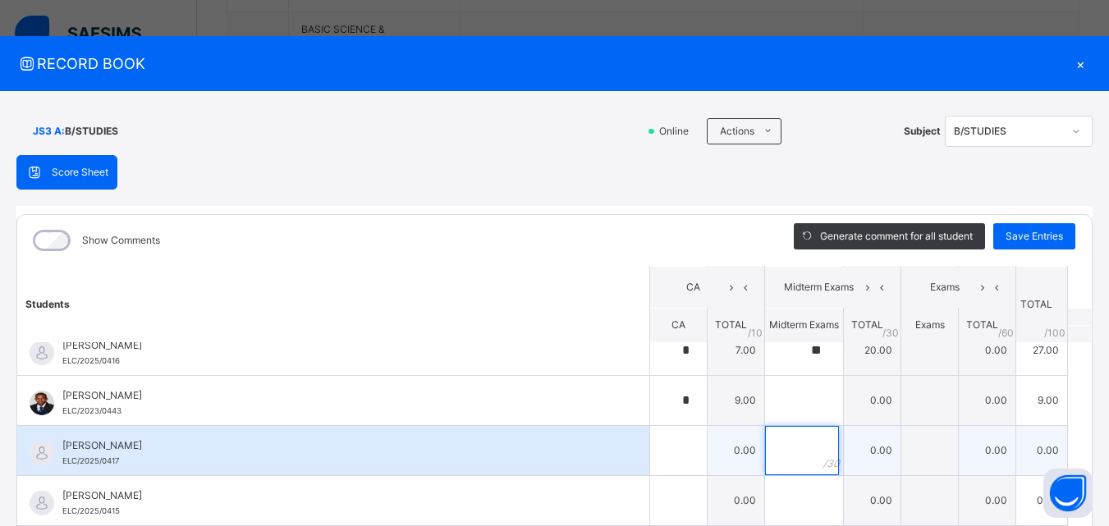
click at [803, 432] on div at bounding box center [804, 450] width 78 height 49
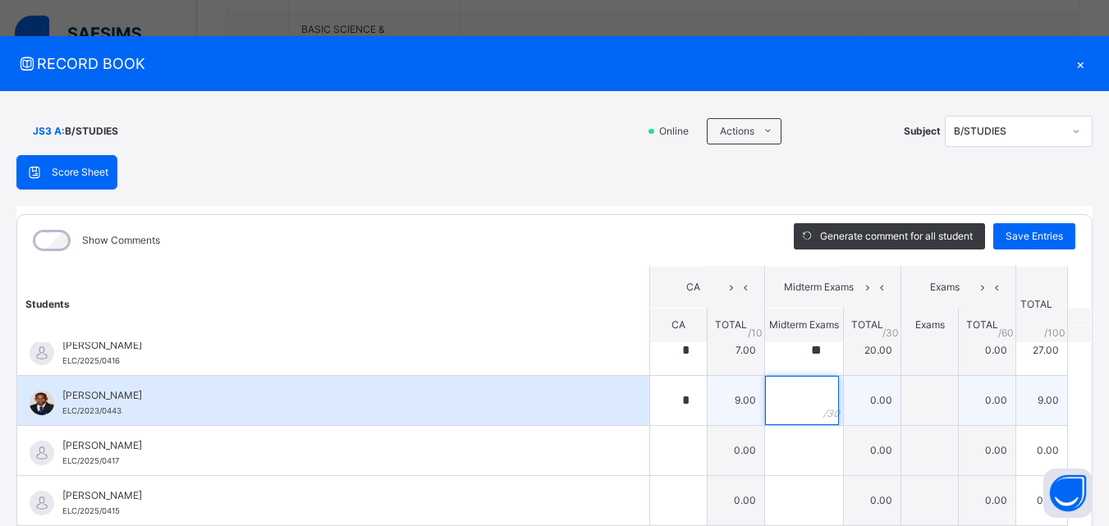
click at [798, 422] on input "text" at bounding box center [802, 400] width 74 height 49
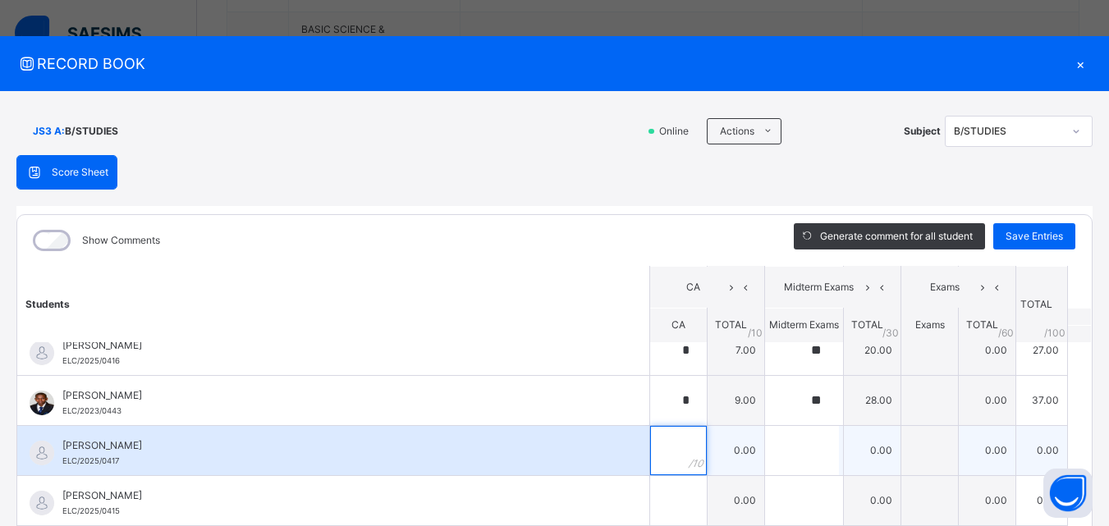
click at [685, 443] on div at bounding box center [678, 450] width 57 height 49
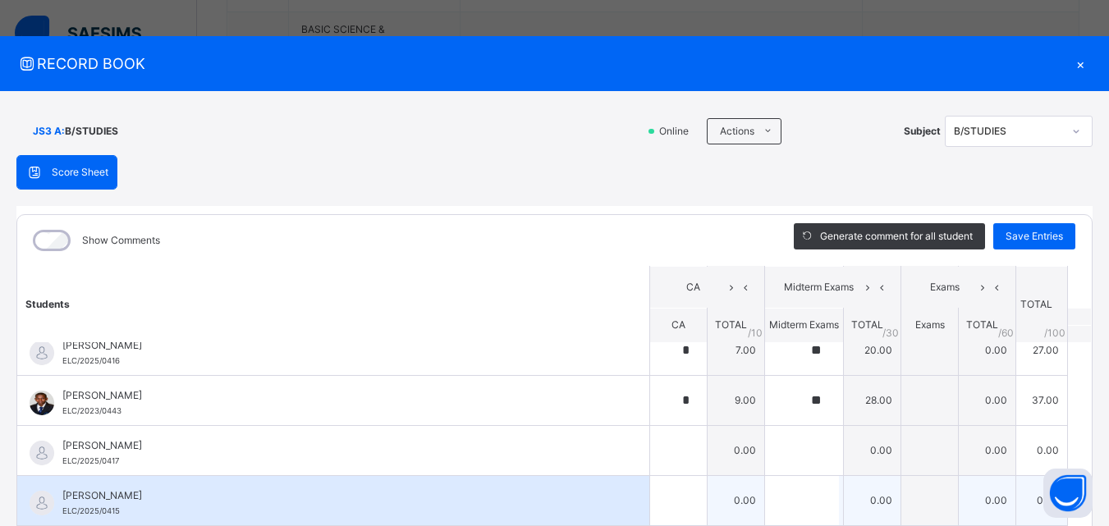
click at [608, 498] on div "[PERSON_NAME] ELC/2025/0415" at bounding box center [333, 500] width 632 height 49
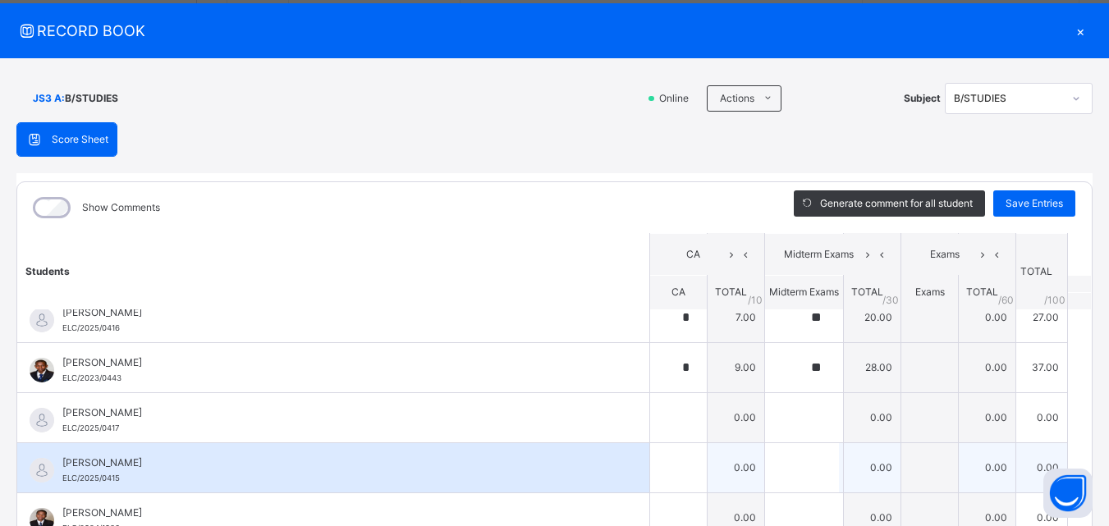
scroll to position [71, 0]
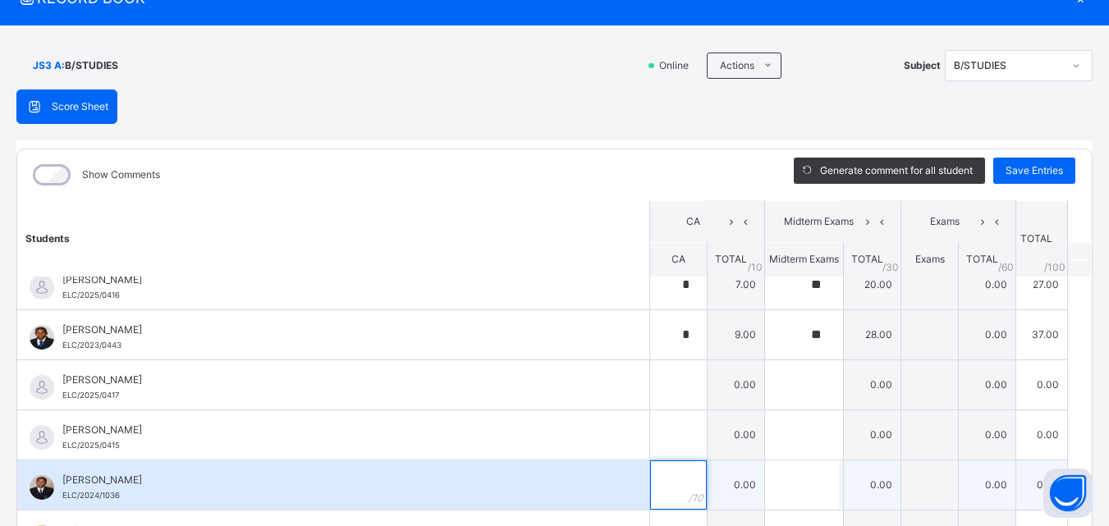
click at [654, 481] on input "text" at bounding box center [678, 485] width 57 height 49
click at [670, 489] on div at bounding box center [678, 485] width 57 height 49
click at [659, 487] on input "text" at bounding box center [678, 485] width 57 height 49
click at [792, 488] on input "text" at bounding box center [802, 485] width 74 height 49
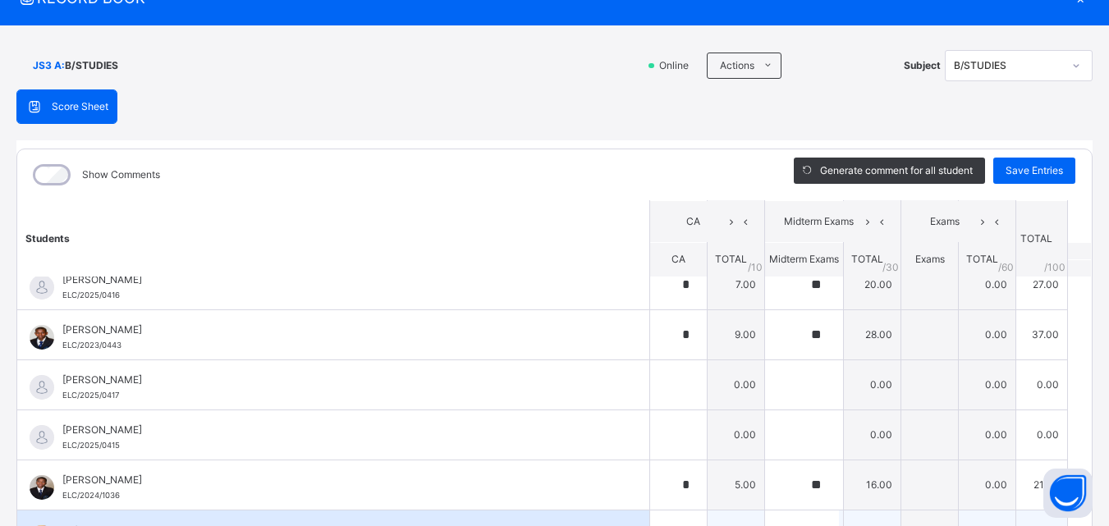
click at [609, 519] on div "Tafida Nuru Sa’ad ELC/2023/0438" at bounding box center [333, 535] width 632 height 49
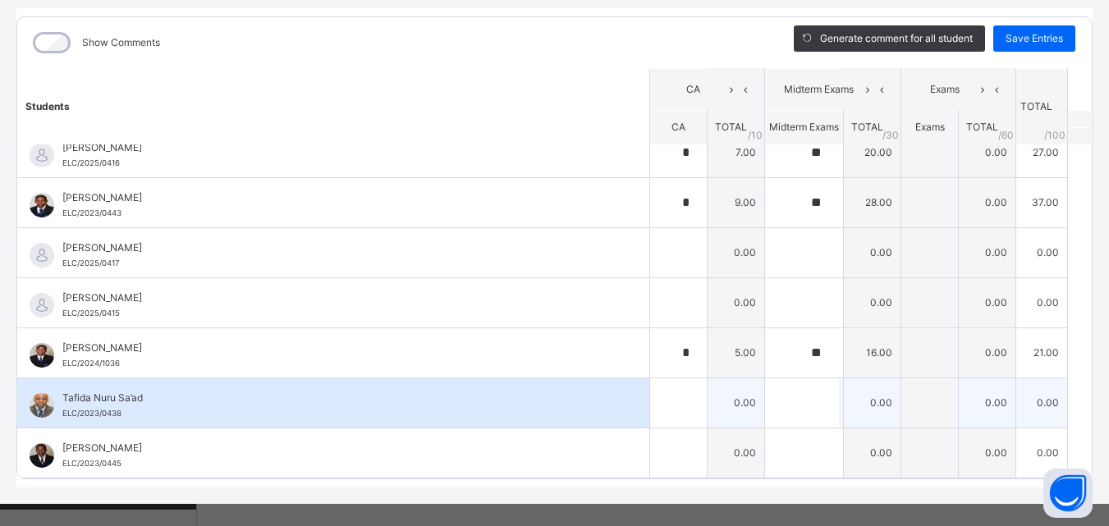
scroll to position [222, 0]
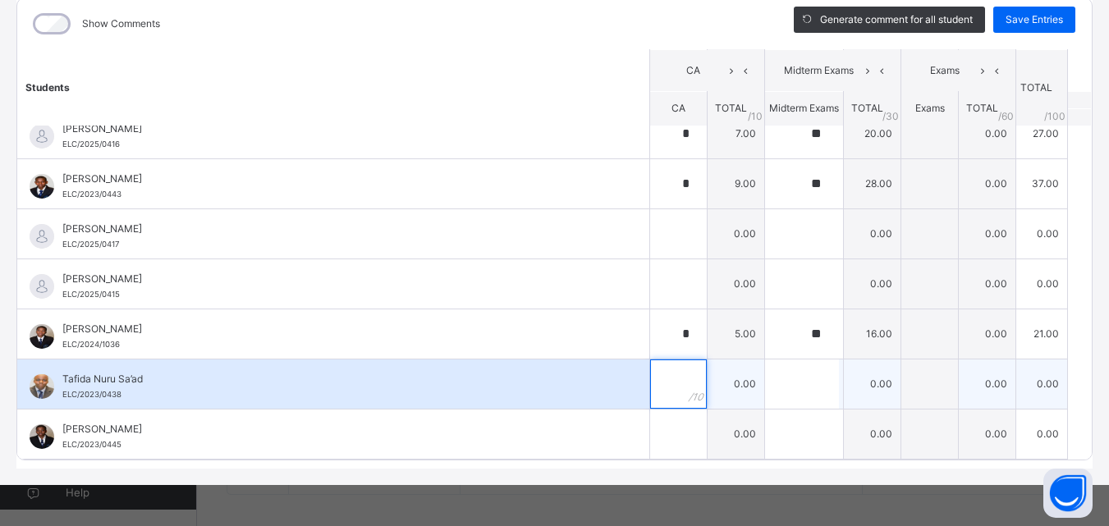
click at [675, 399] on div at bounding box center [678, 384] width 57 height 49
click at [765, 388] on input "text" at bounding box center [802, 384] width 74 height 49
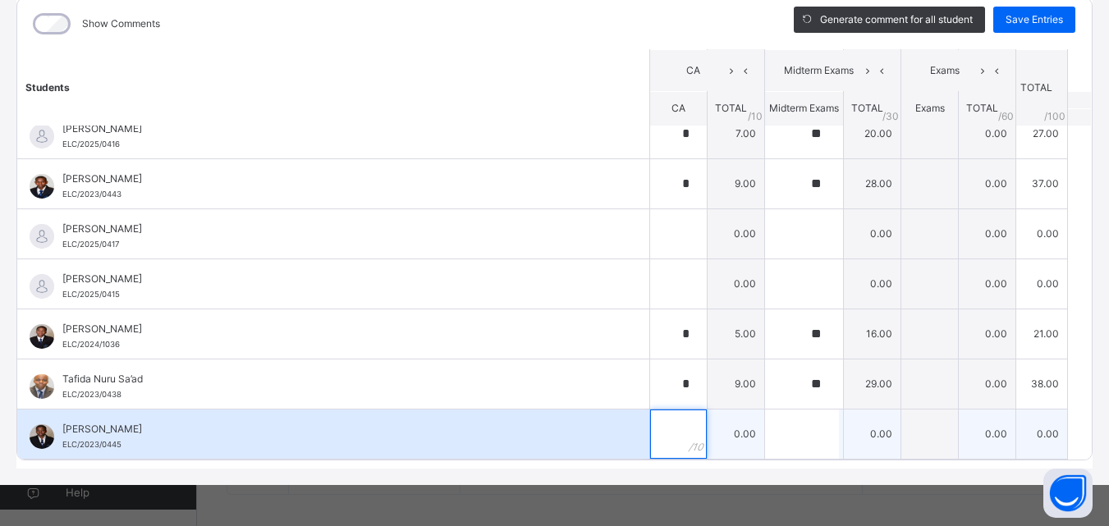
click at [668, 422] on div at bounding box center [678, 434] width 57 height 49
click at [807, 431] on div at bounding box center [804, 434] width 78 height 49
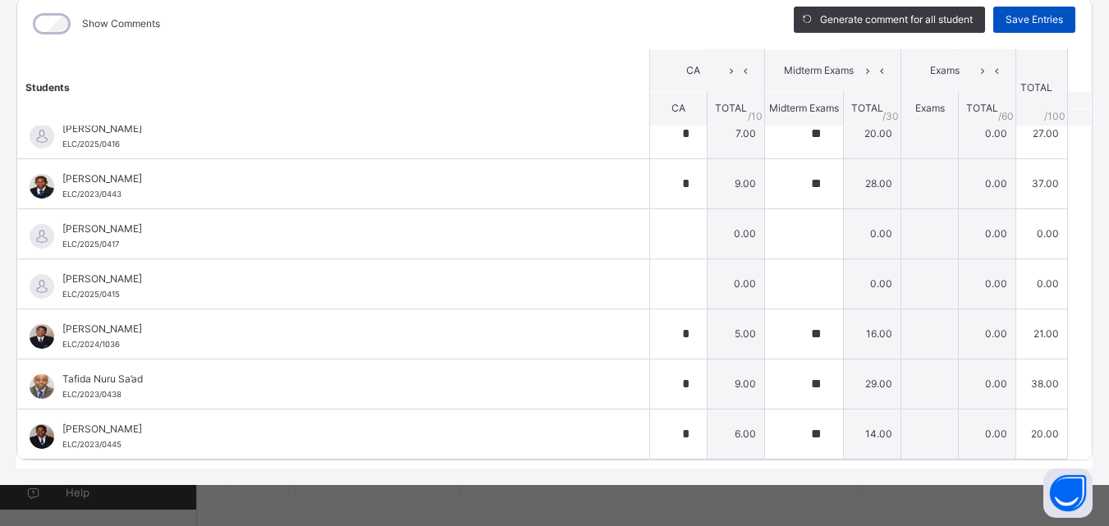
click at [1025, 15] on span "Save Entries" at bounding box center [1034, 19] width 57 height 15
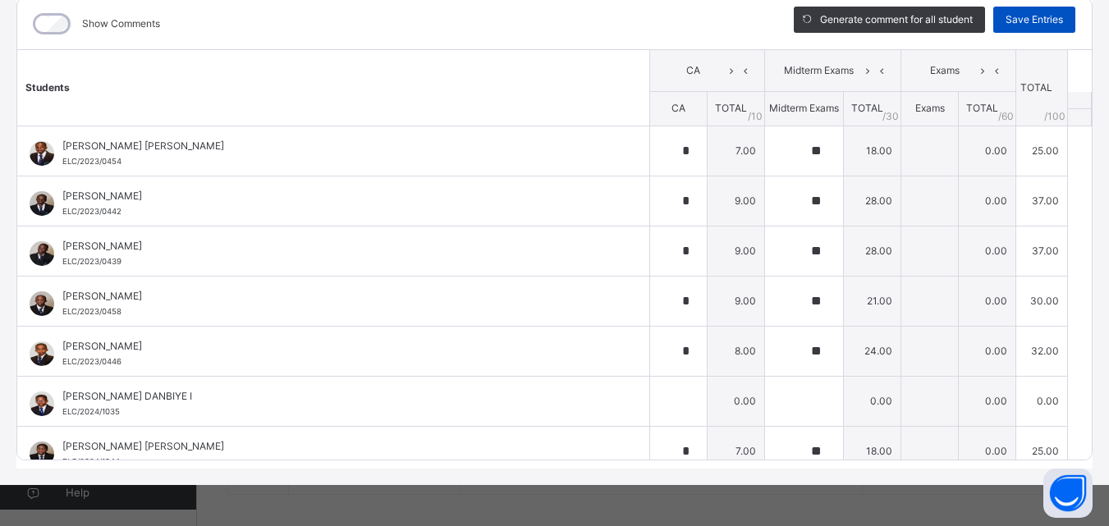
click at [1011, 11] on div "Save Entries" at bounding box center [1035, 20] width 82 height 26
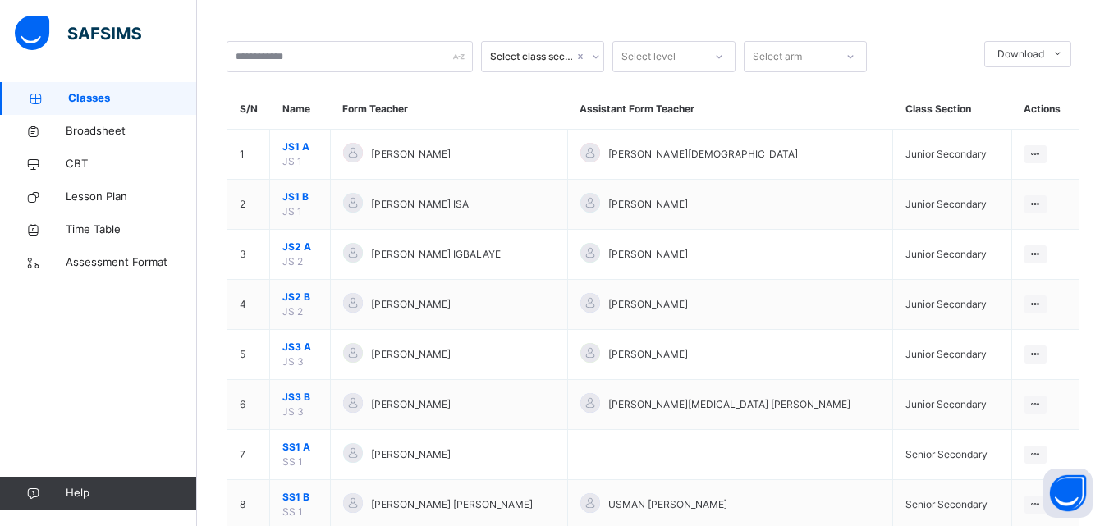
scroll to position [99, 0]
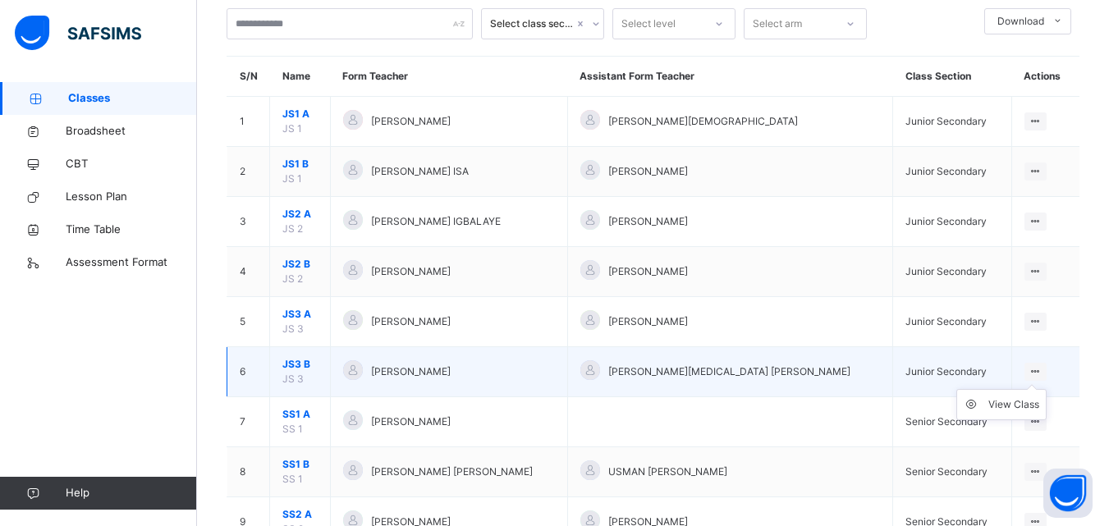
click at [1035, 389] on ul "View Class" at bounding box center [1002, 404] width 90 height 31
click at [1026, 403] on div "View Class" at bounding box center [1014, 405] width 51 height 16
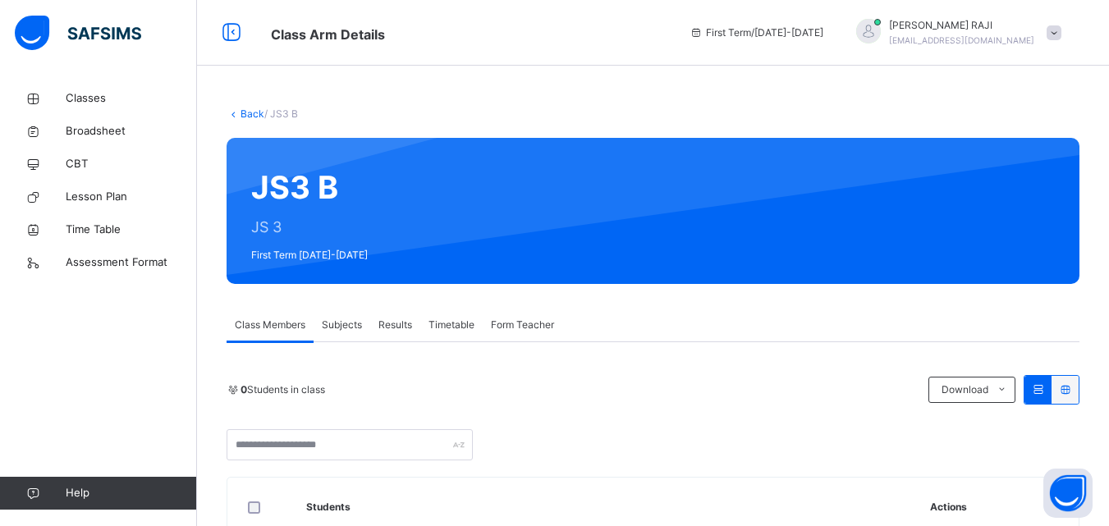
click at [352, 319] on span "Subjects" at bounding box center [342, 325] width 40 height 15
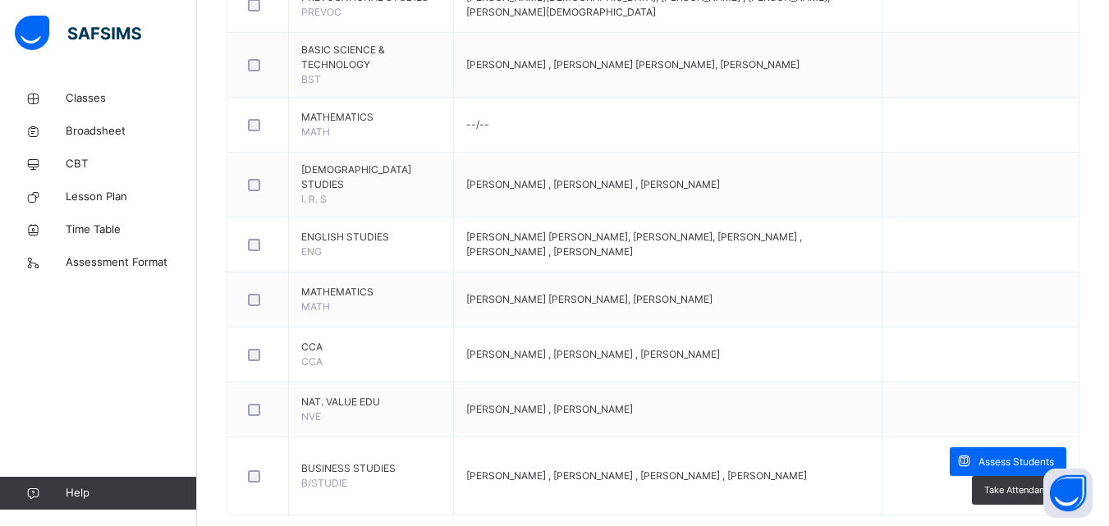
scroll to position [623, 0]
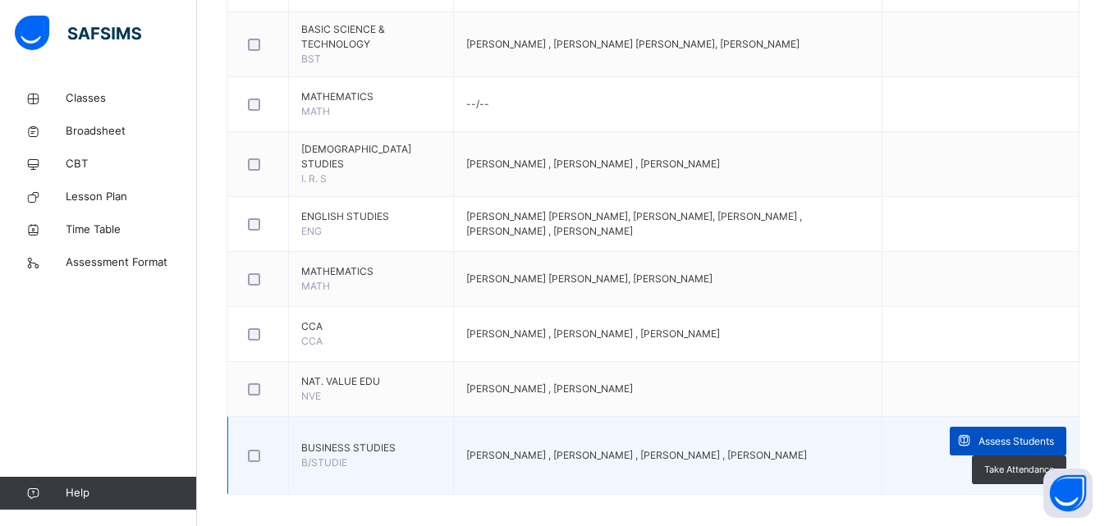
click at [1009, 434] on span "Assess Students" at bounding box center [1017, 441] width 76 height 15
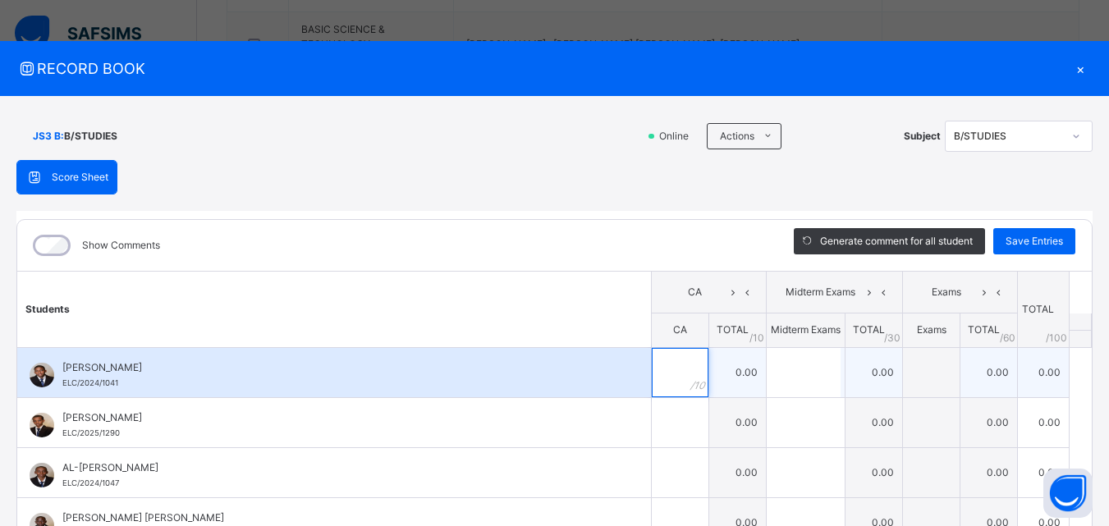
click at [673, 363] on div at bounding box center [680, 372] width 57 height 49
click at [652, 373] on input "text" at bounding box center [680, 372] width 57 height 49
click at [767, 353] on input "text" at bounding box center [804, 372] width 74 height 49
click at [767, 355] on input "*" at bounding box center [804, 372] width 74 height 49
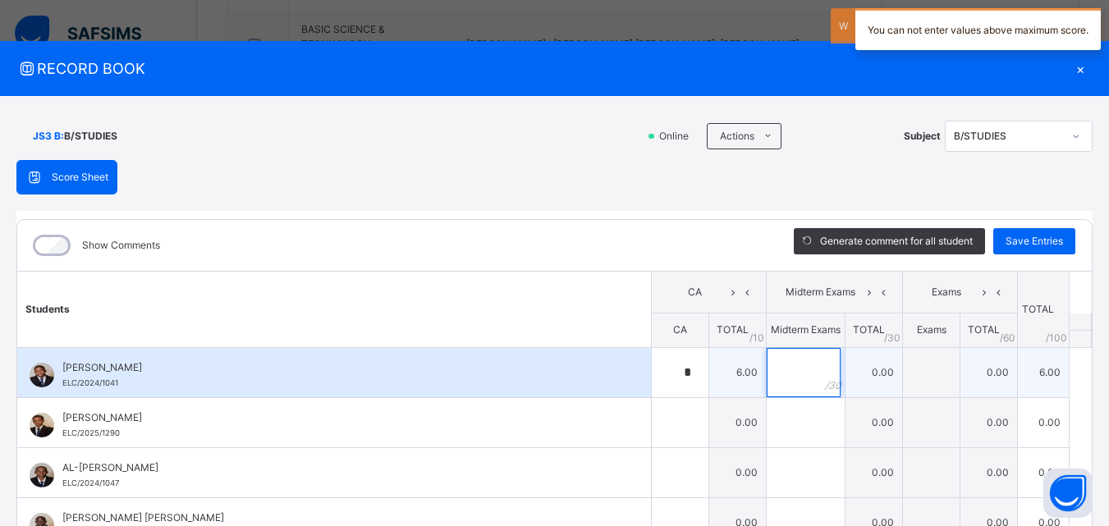
click at [788, 386] on input "text" at bounding box center [804, 372] width 74 height 49
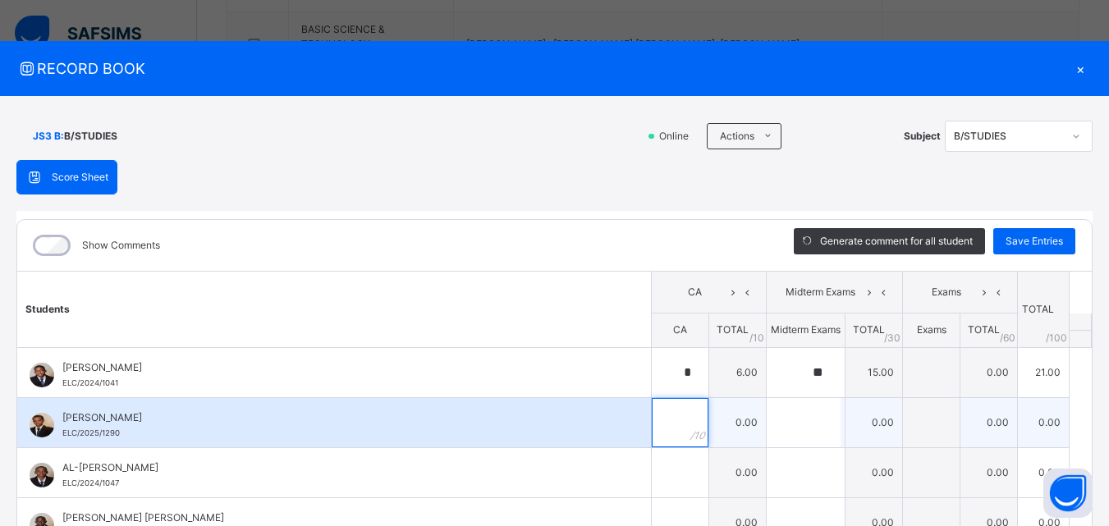
click at [676, 417] on div at bounding box center [680, 422] width 57 height 49
click at [784, 427] on input "text" at bounding box center [804, 422] width 74 height 49
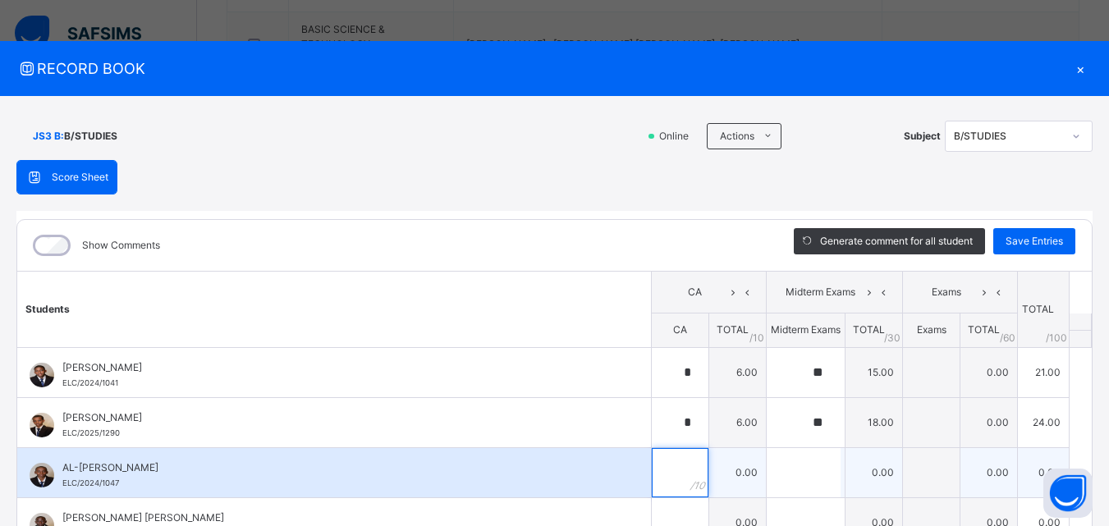
click at [659, 462] on input "text" at bounding box center [680, 472] width 57 height 49
click at [783, 473] on input "text" at bounding box center [804, 472] width 74 height 49
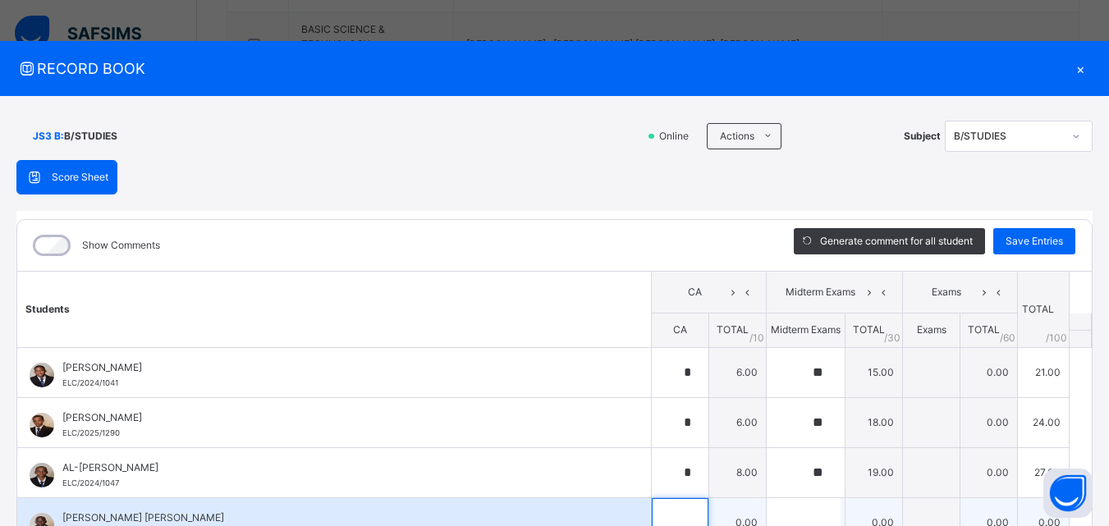
click at [673, 507] on div at bounding box center [680, 522] width 57 height 49
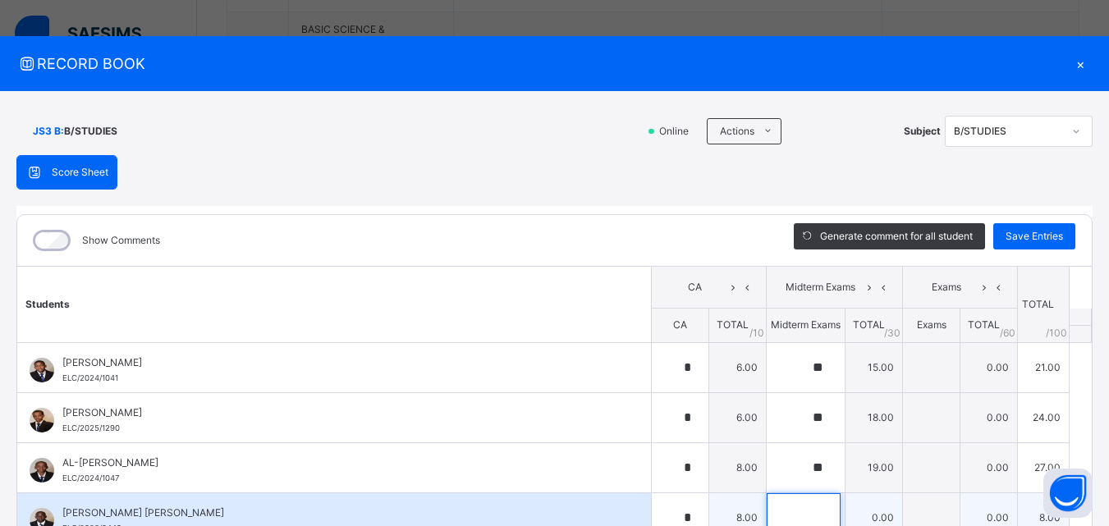
click at [767, 514] on input "text" at bounding box center [804, 518] width 74 height 49
click at [571, 504] on div "[PERSON_NAME] [PERSON_NAME] ELC/2023/0449" at bounding box center [334, 518] width 634 height 49
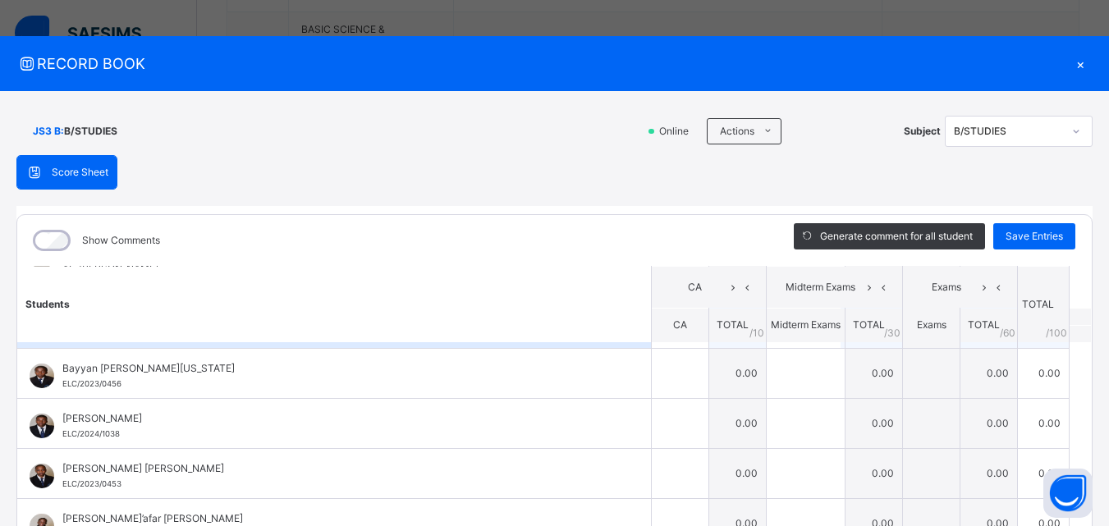
scroll to position [197, 0]
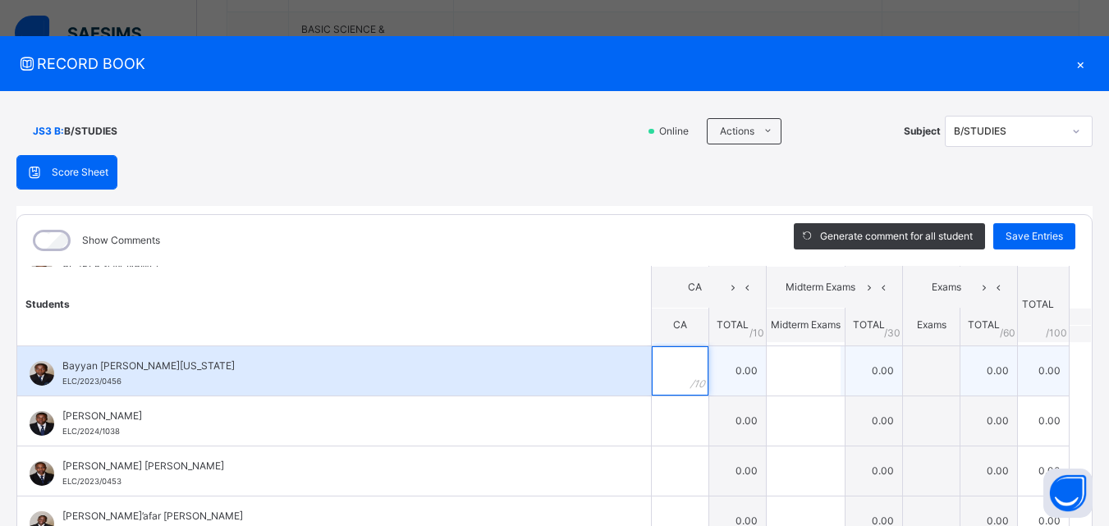
click at [652, 383] on input "text" at bounding box center [680, 371] width 57 height 49
click at [652, 380] on input "text" at bounding box center [680, 371] width 57 height 49
click at [767, 372] on input "text" at bounding box center [804, 371] width 74 height 49
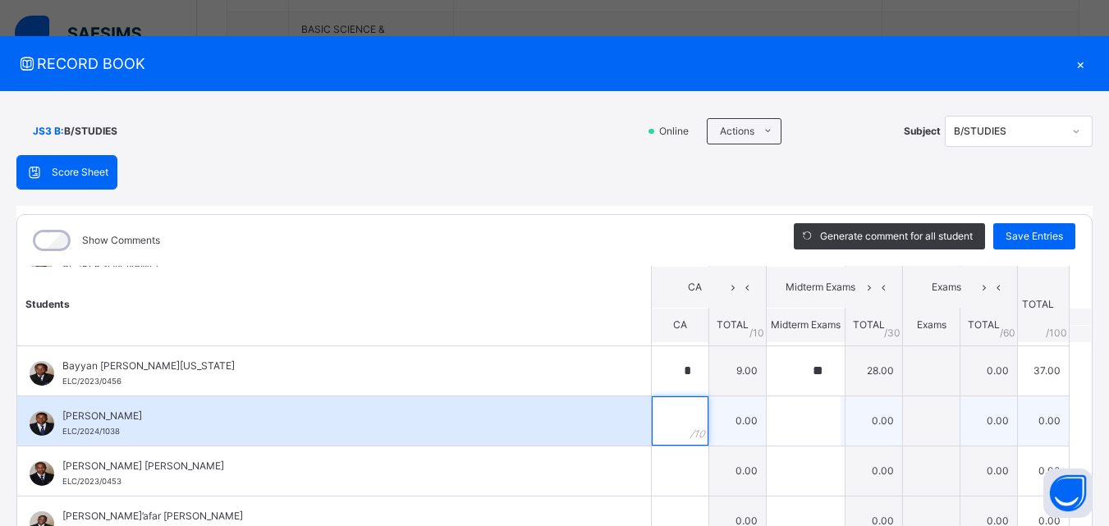
click at [669, 412] on div at bounding box center [680, 421] width 57 height 49
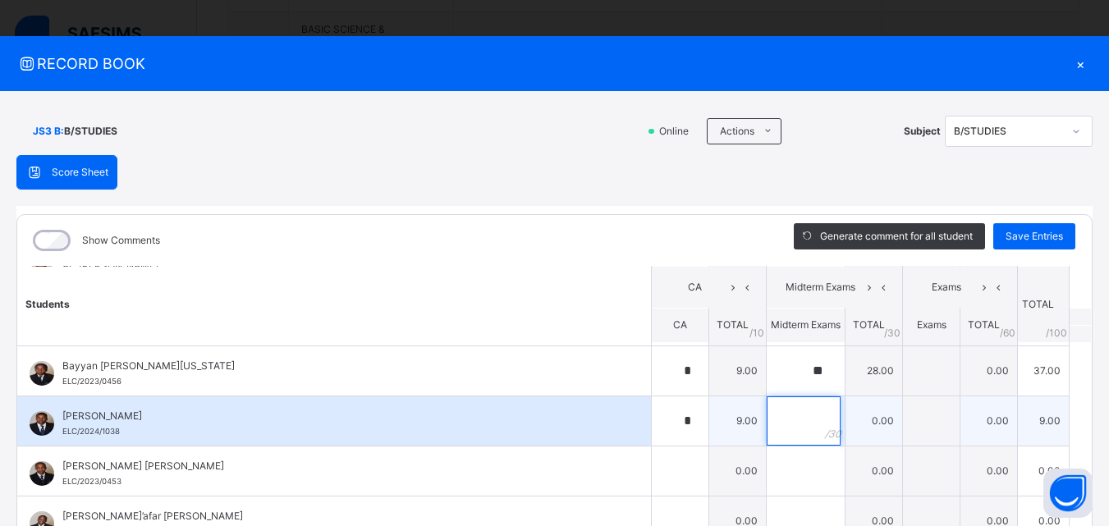
click at [767, 416] on input "text" at bounding box center [804, 421] width 74 height 49
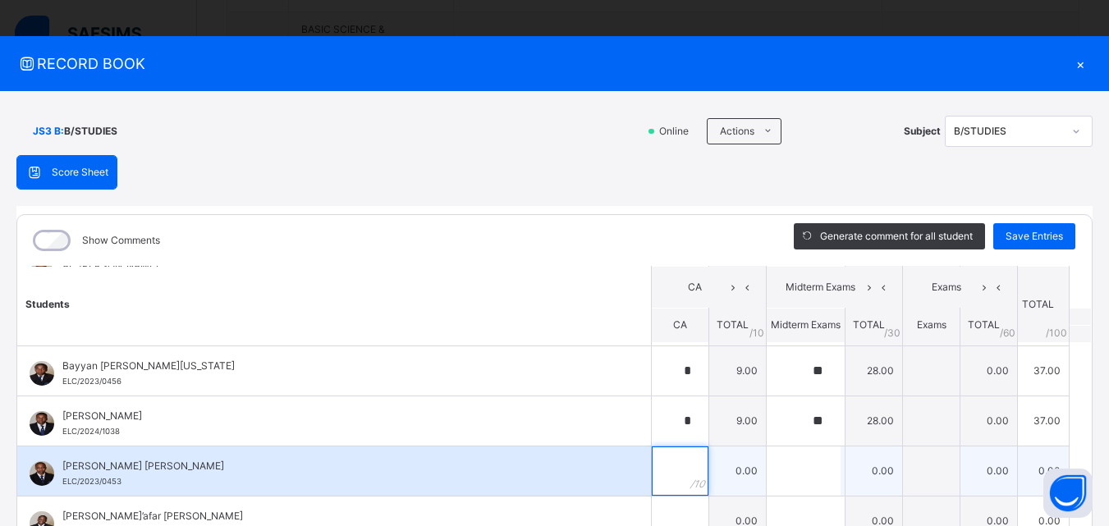
click at [668, 466] on div at bounding box center [680, 471] width 57 height 49
click at [767, 481] on input "text" at bounding box center [804, 471] width 74 height 49
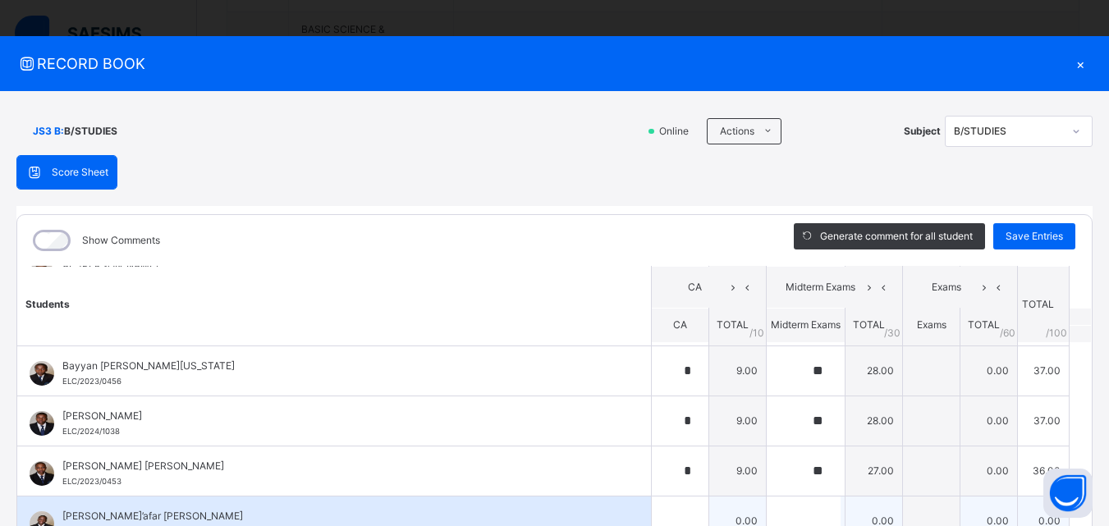
click at [605, 513] on div "[PERSON_NAME]’afar [PERSON_NAME] ELC/2023/0460" at bounding box center [334, 521] width 634 height 49
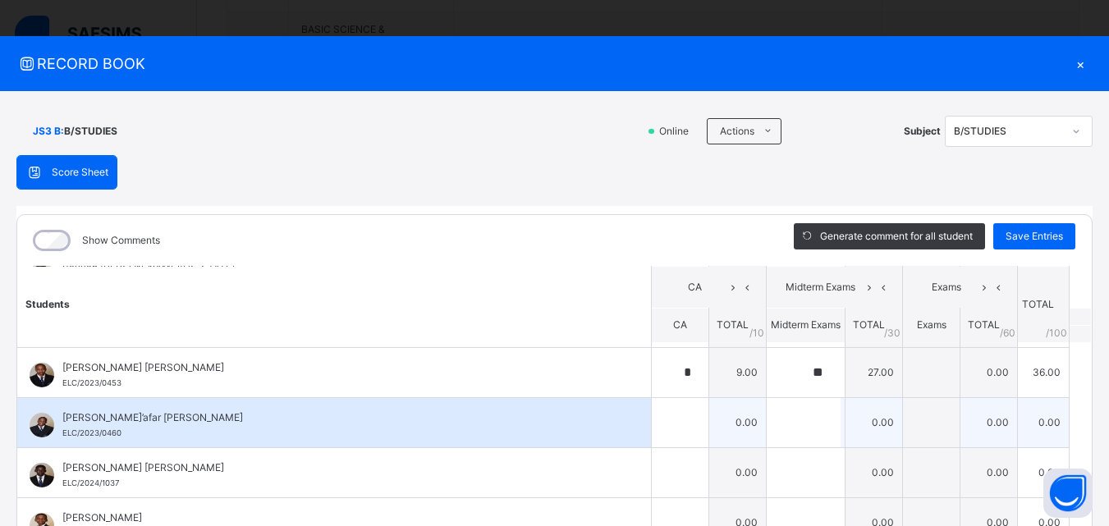
scroll to position [328, 0]
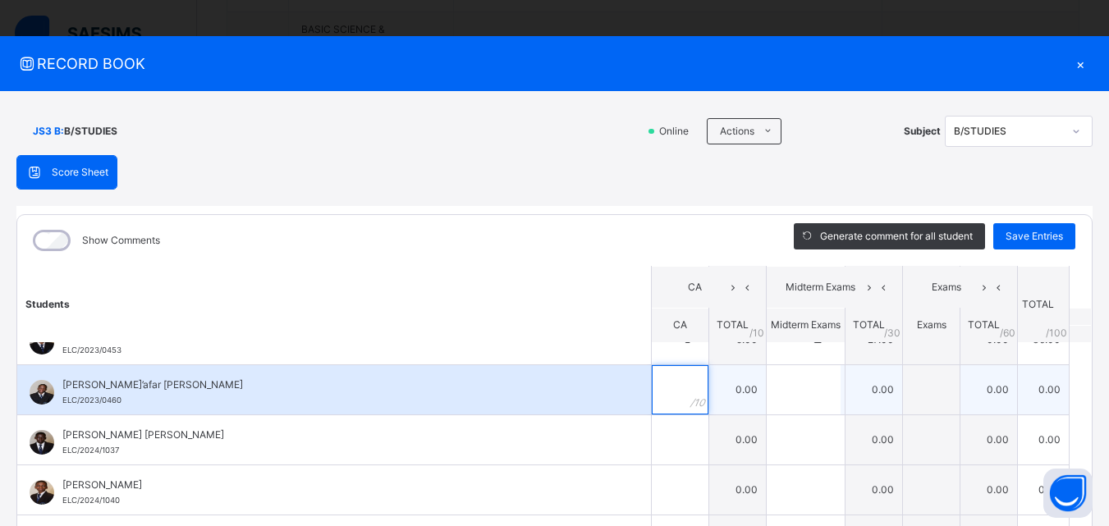
click at [679, 383] on div at bounding box center [680, 389] width 57 height 49
click at [674, 388] on div at bounding box center [680, 389] width 57 height 49
click at [767, 382] on input "text" at bounding box center [804, 389] width 74 height 49
click at [767, 380] on input "text" at bounding box center [804, 389] width 74 height 49
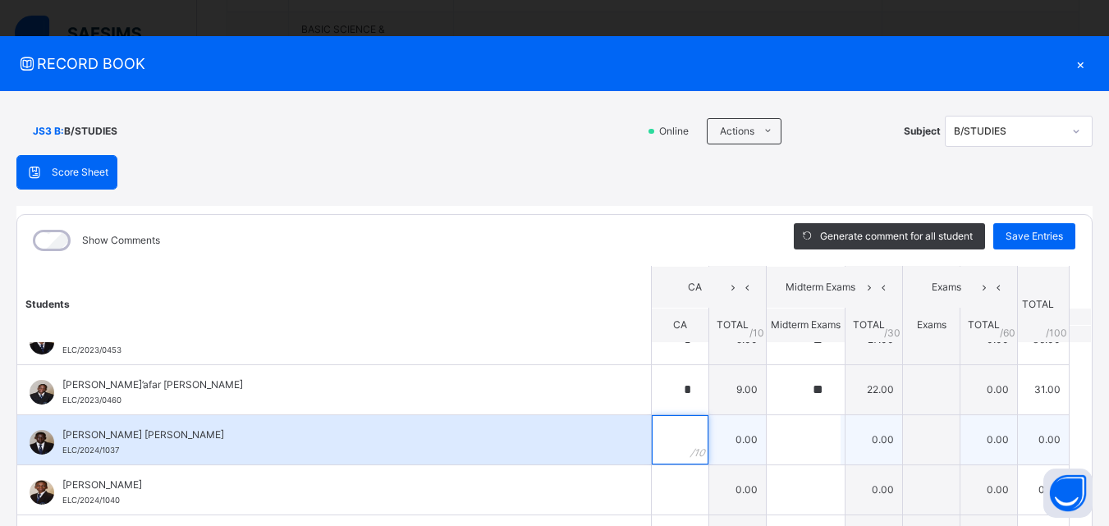
click at [668, 427] on div at bounding box center [680, 440] width 57 height 49
click at [767, 442] on input "text" at bounding box center [804, 440] width 74 height 49
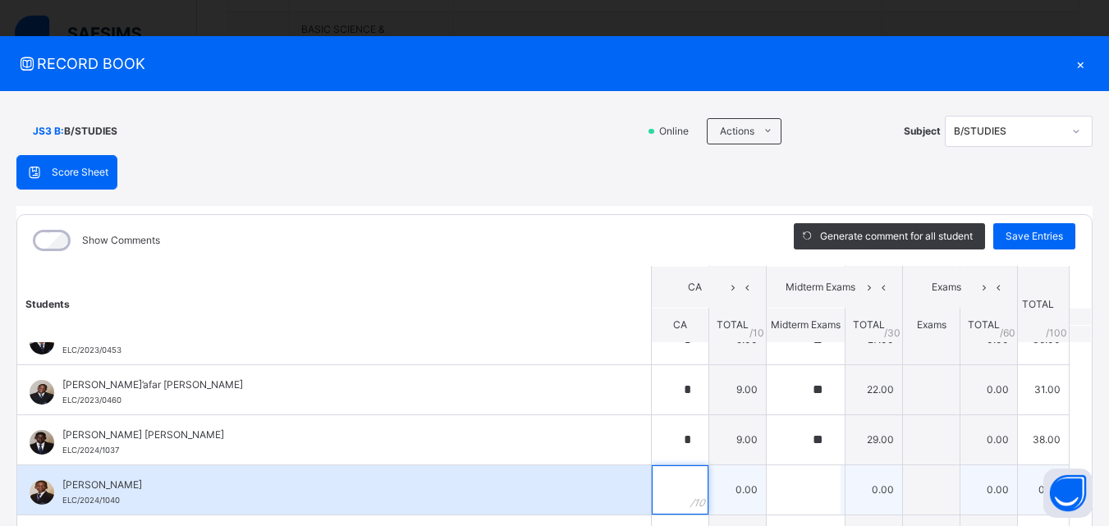
click at [680, 484] on div at bounding box center [680, 490] width 57 height 49
click at [790, 483] on input "text" at bounding box center [804, 490] width 74 height 49
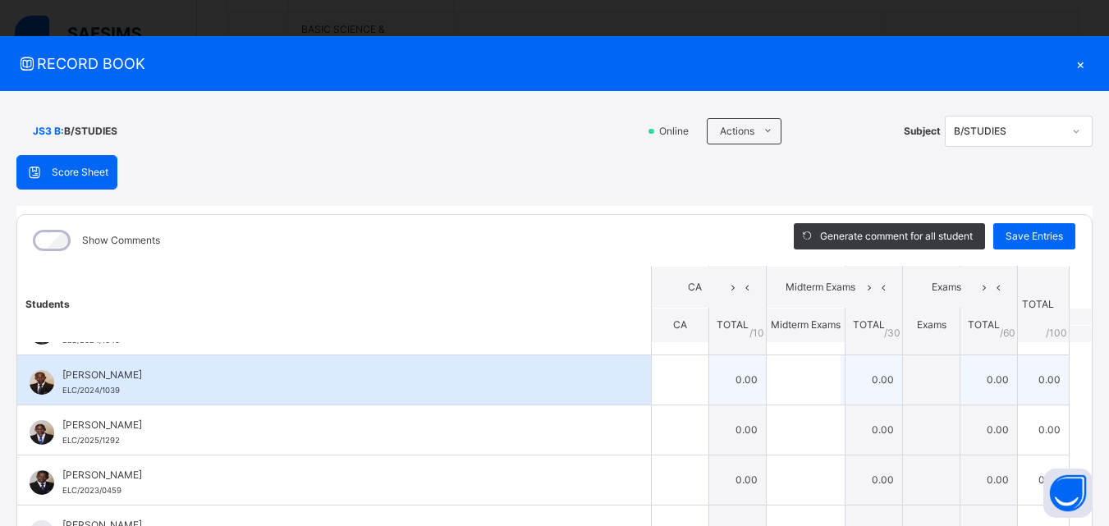
scroll to position [493, 0]
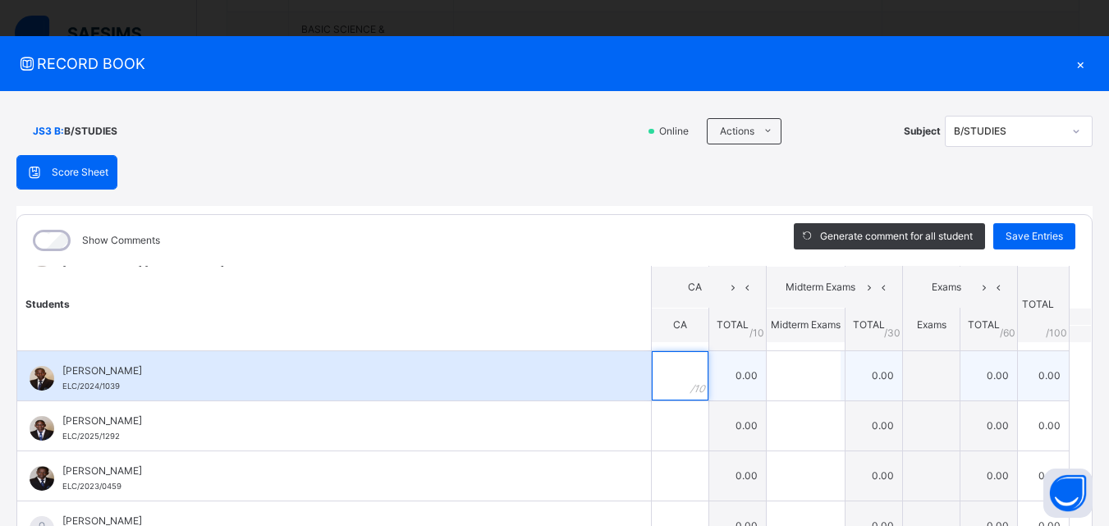
click at [652, 381] on input "text" at bounding box center [680, 375] width 57 height 49
click at [767, 364] on input "text" at bounding box center [804, 375] width 74 height 49
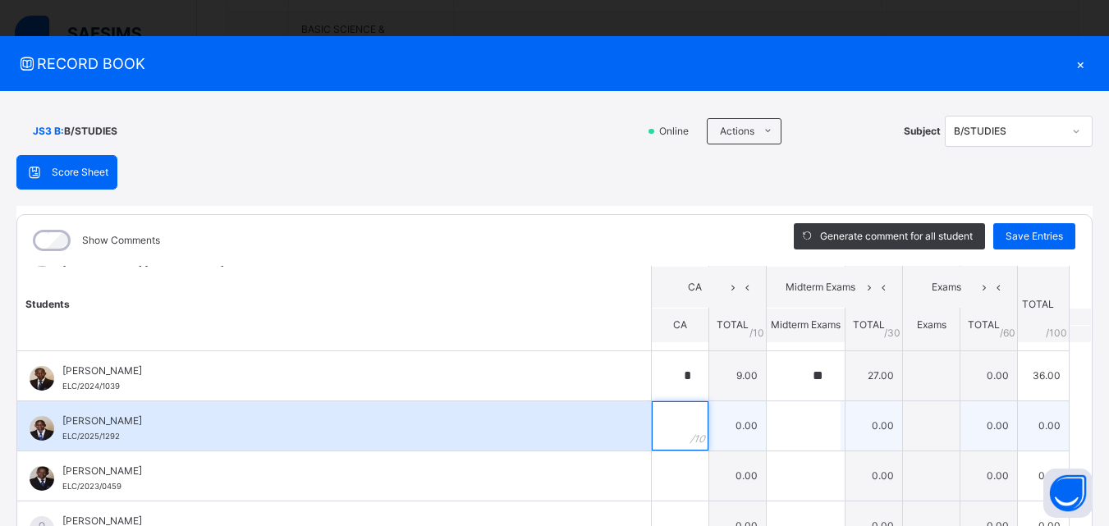
click at [675, 414] on div at bounding box center [680, 426] width 57 height 49
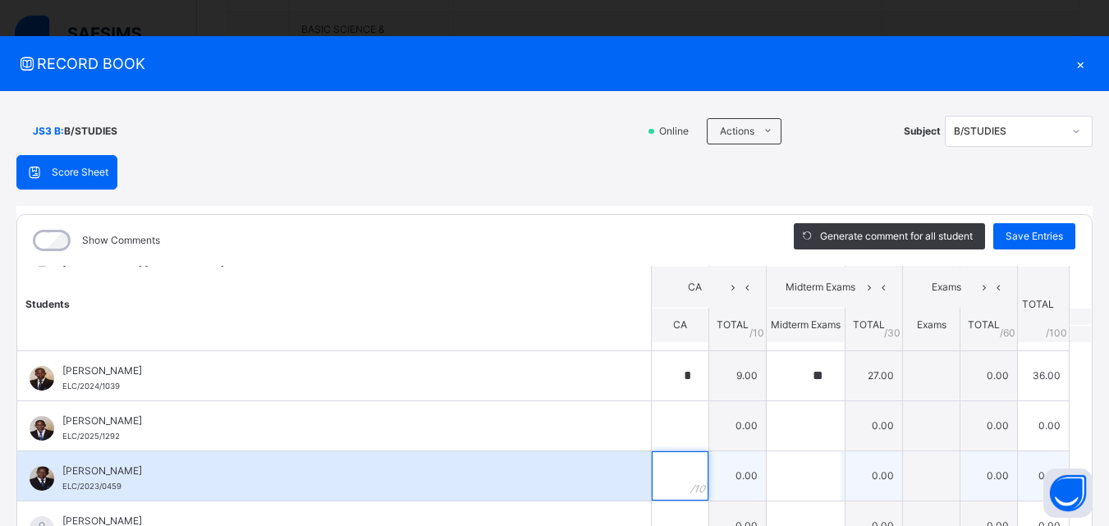
click at [670, 466] on div at bounding box center [680, 476] width 57 height 49
click at [810, 480] on div at bounding box center [806, 476] width 78 height 49
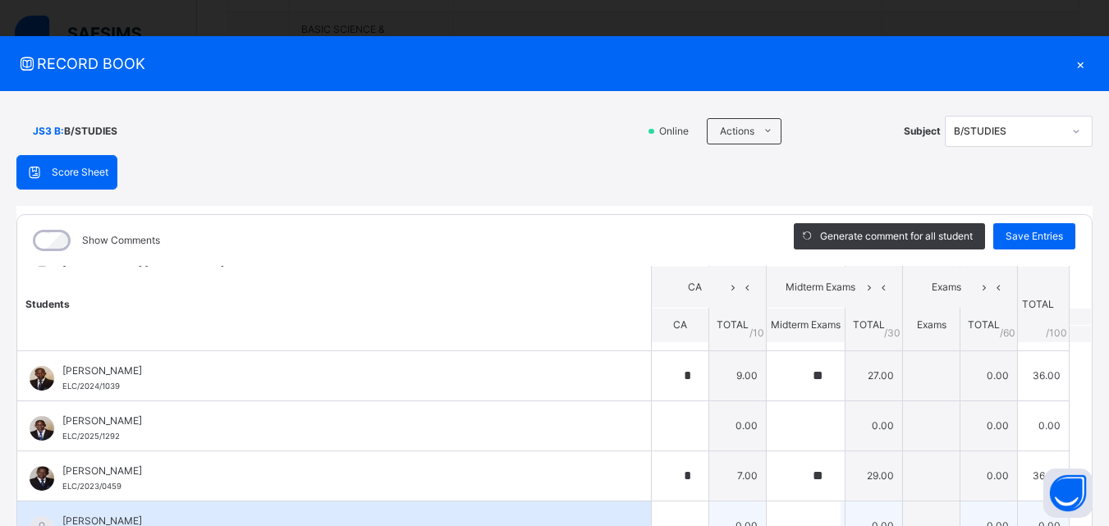
click at [538, 507] on div "[PERSON_NAME] ELC/2024/1048" at bounding box center [334, 526] width 634 height 49
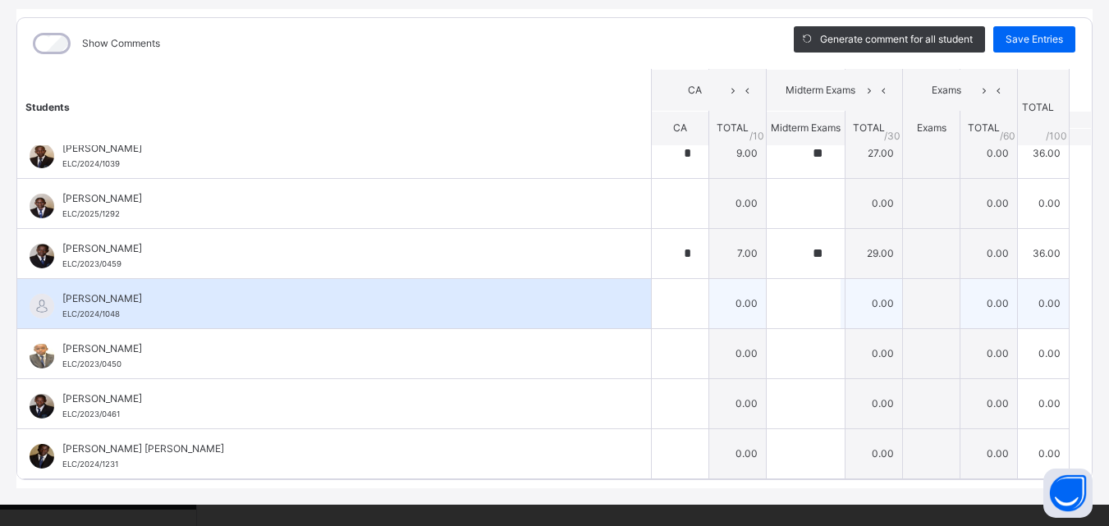
scroll to position [222, 0]
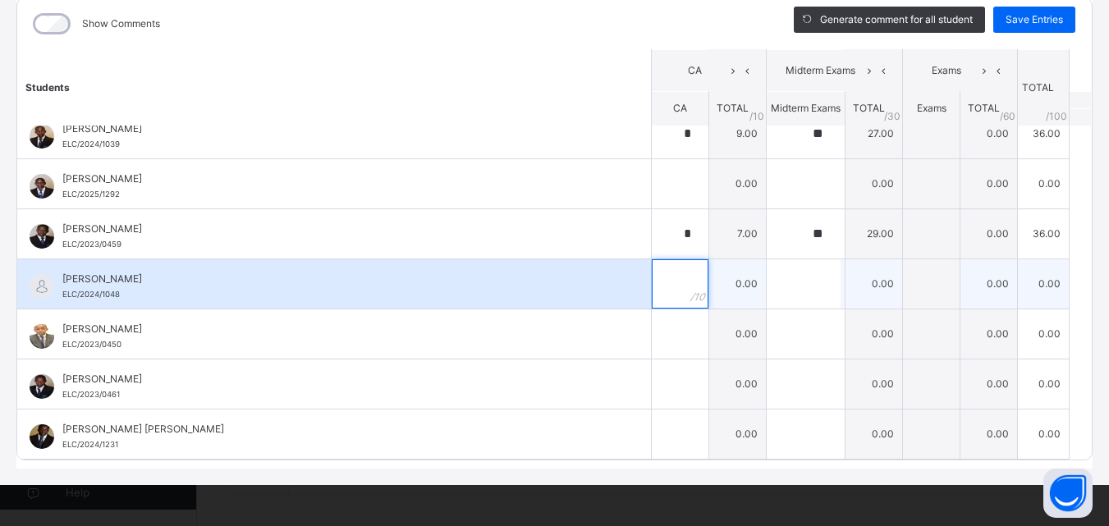
click at [682, 293] on div at bounding box center [680, 283] width 57 height 49
click at [767, 285] on input "text" at bounding box center [804, 283] width 74 height 49
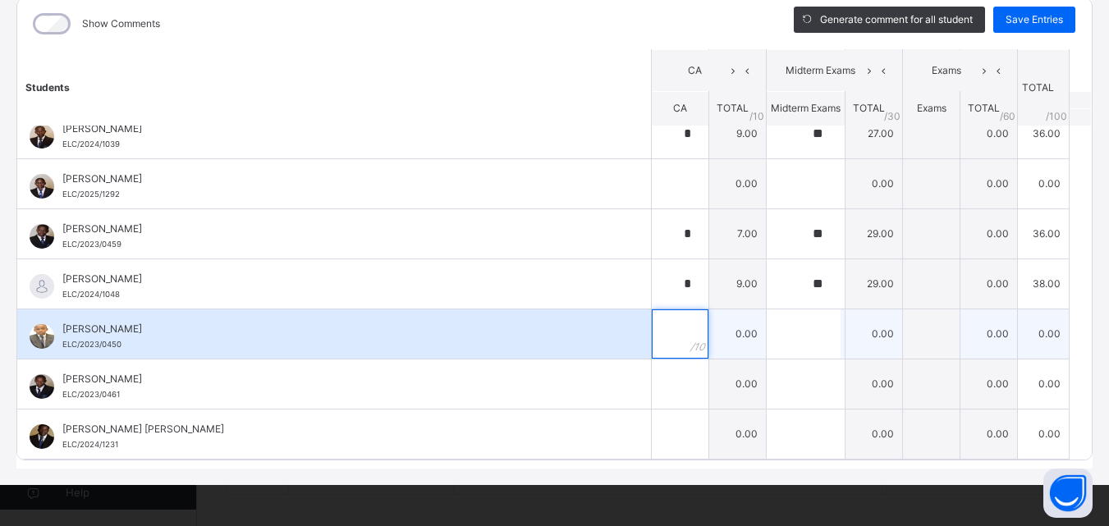
click at [674, 332] on div at bounding box center [680, 334] width 57 height 49
click at [767, 332] on input "text" at bounding box center [804, 334] width 74 height 49
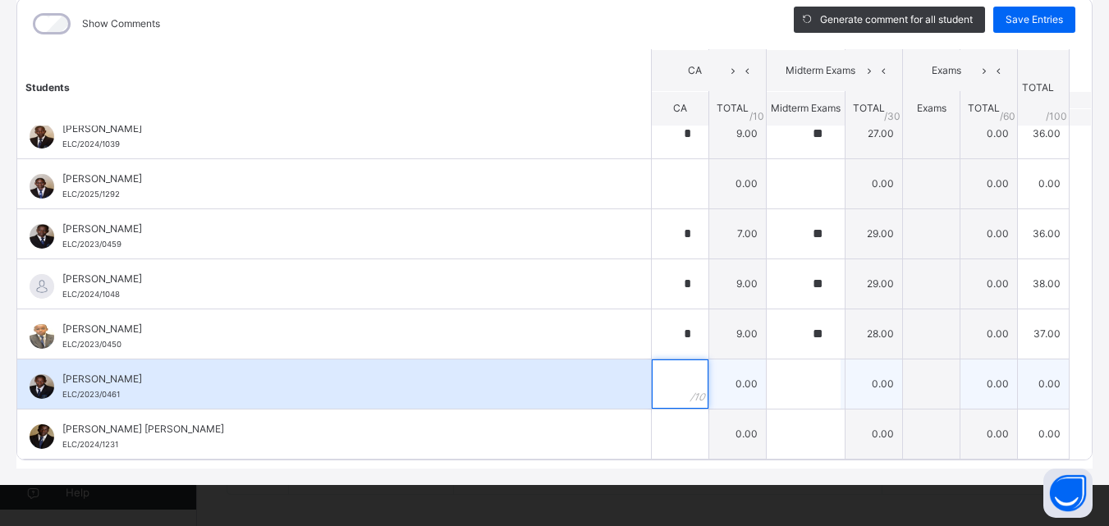
click at [671, 370] on div at bounding box center [680, 384] width 57 height 49
click at [797, 392] on input "text" at bounding box center [804, 384] width 74 height 49
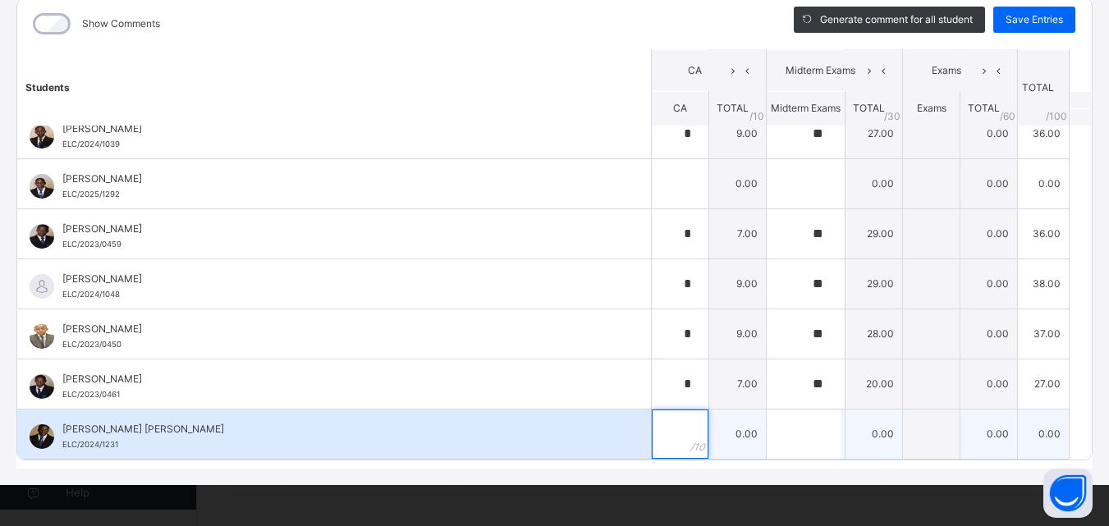
click at [652, 447] on input "text" at bounding box center [680, 434] width 57 height 49
click at [767, 423] on input "text" at bounding box center [804, 434] width 74 height 49
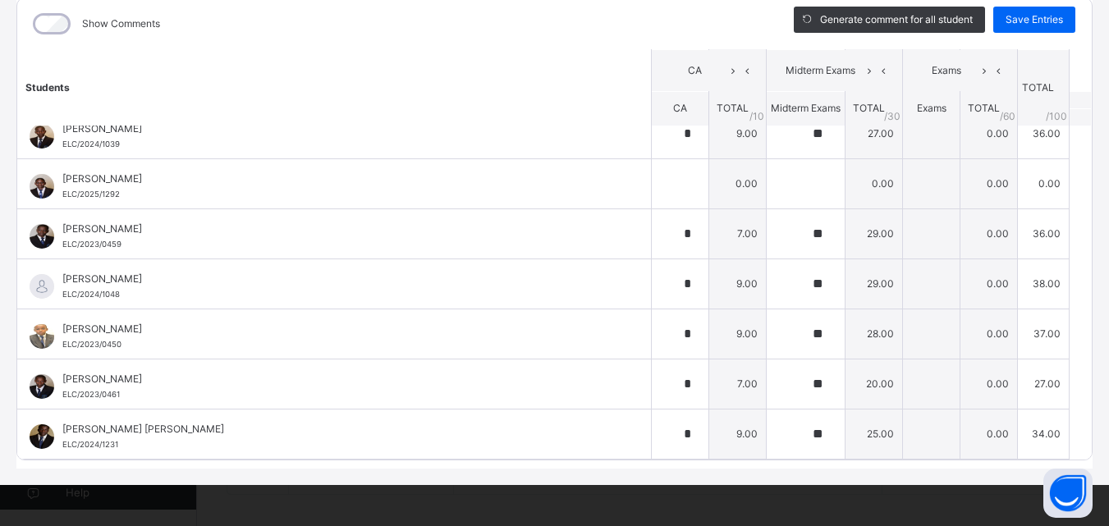
click at [605, 466] on div "Show Comments Generate comment for all student Save Entries Class Level: JS3 B …" at bounding box center [554, 229] width 1077 height 480
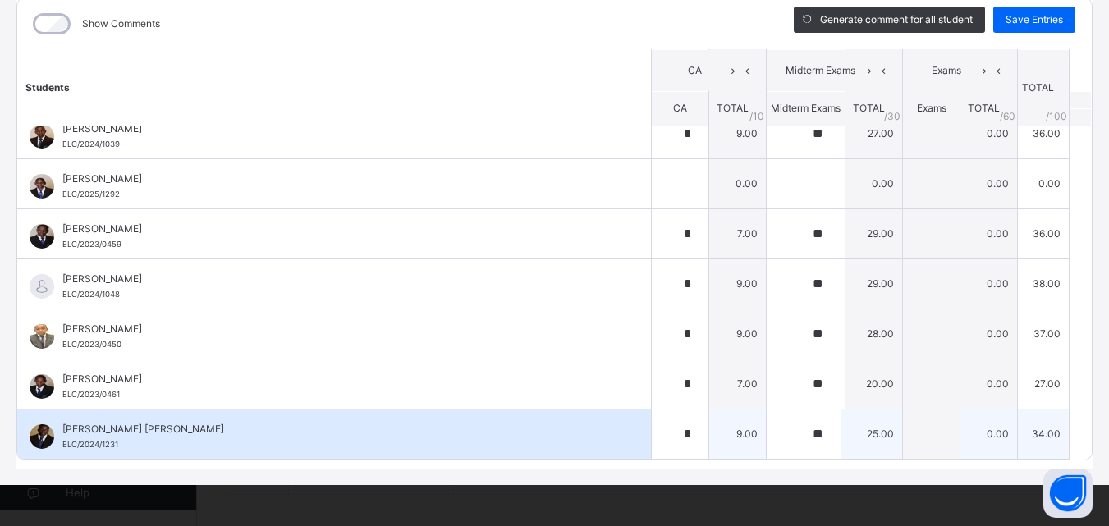
click at [602, 448] on div "[PERSON_NAME] [PERSON_NAME] ELC/2024/1231" at bounding box center [334, 434] width 634 height 49
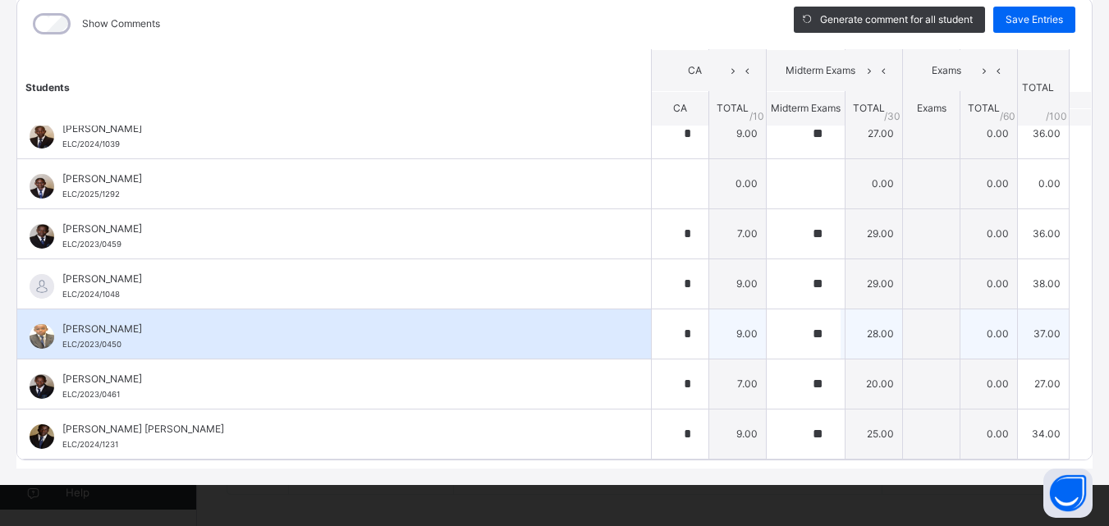
click at [549, 352] on div "[PERSON_NAME] ELC/2023/0450" at bounding box center [334, 334] width 634 height 49
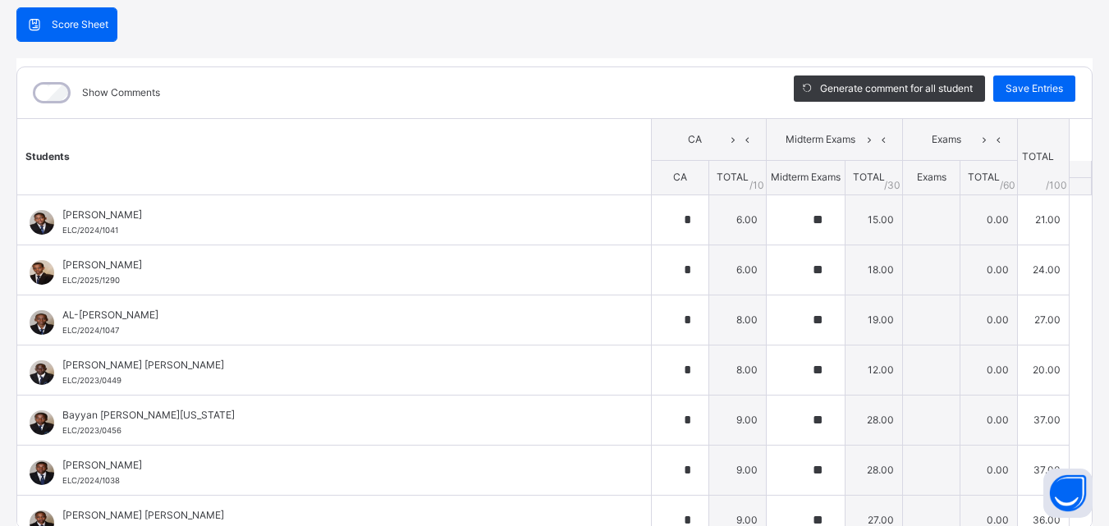
scroll to position [123, 0]
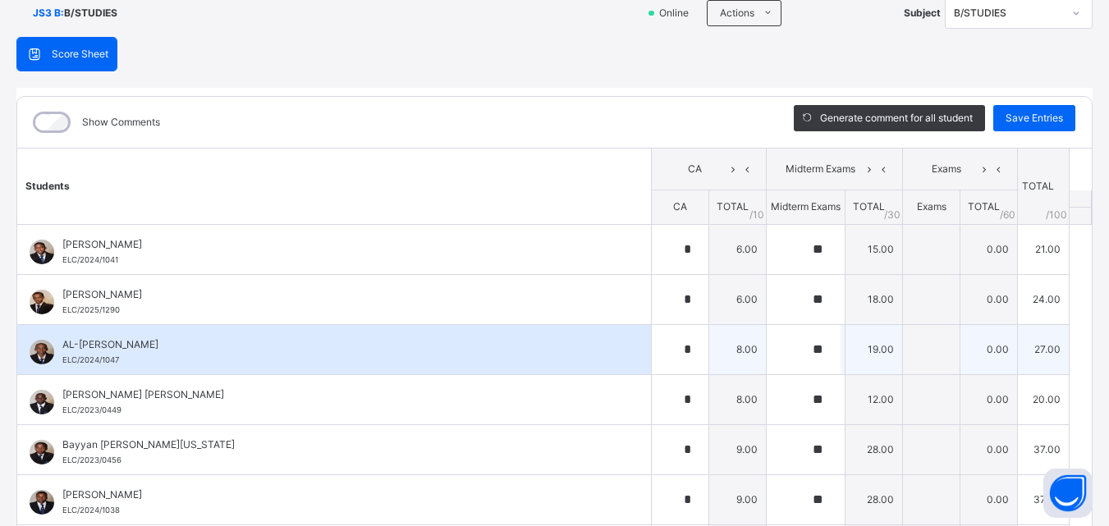
click at [619, 365] on div "AL-[PERSON_NAME]/2024/1047" at bounding box center [334, 349] width 634 height 49
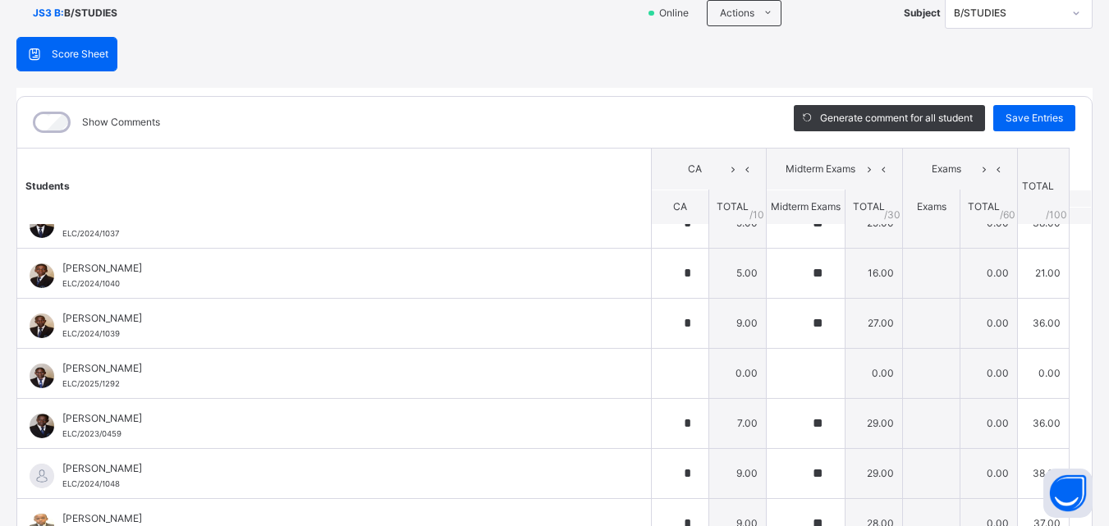
scroll to position [460, 0]
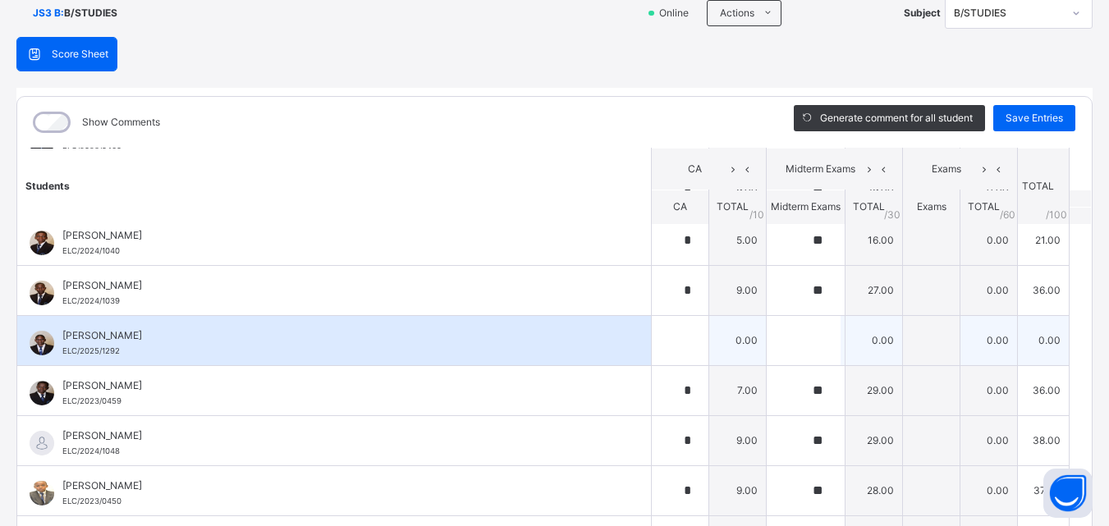
click at [623, 364] on div "[PERSON_NAME]/2025/1292" at bounding box center [334, 340] width 634 height 49
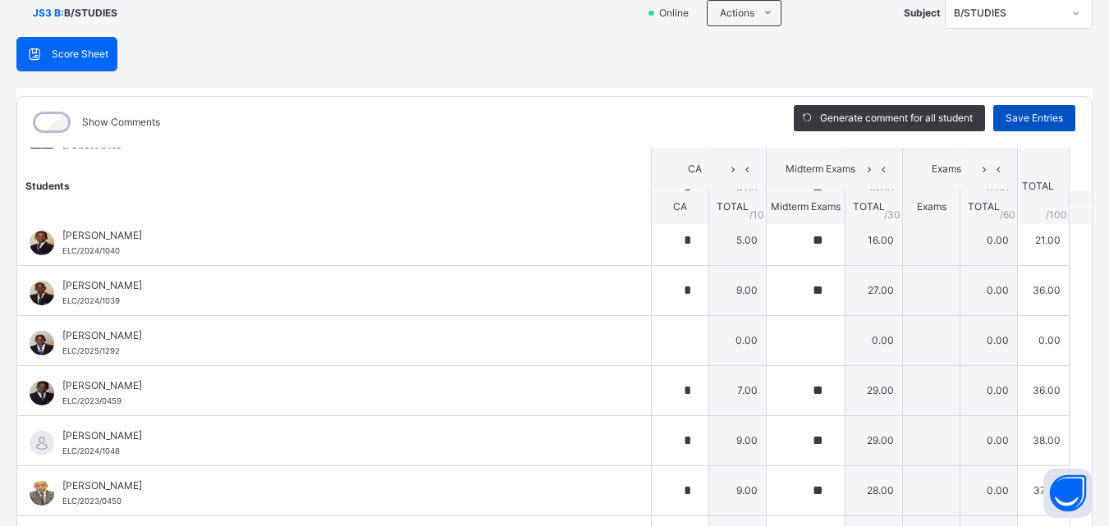
click at [1012, 123] on span "Save Entries" at bounding box center [1034, 118] width 57 height 15
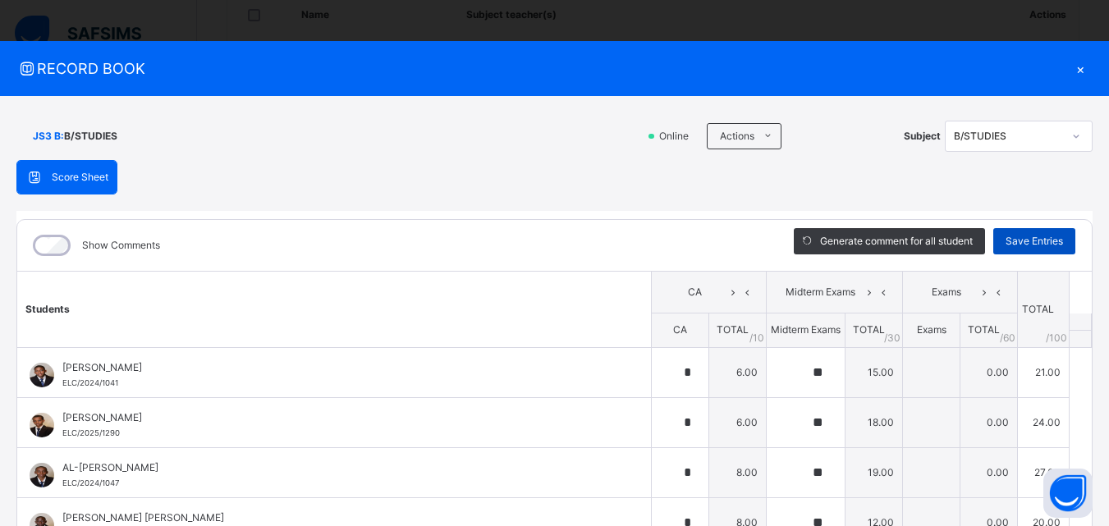
scroll to position [393, 0]
click at [1070, 77] on div "×" at bounding box center [1080, 68] width 25 height 22
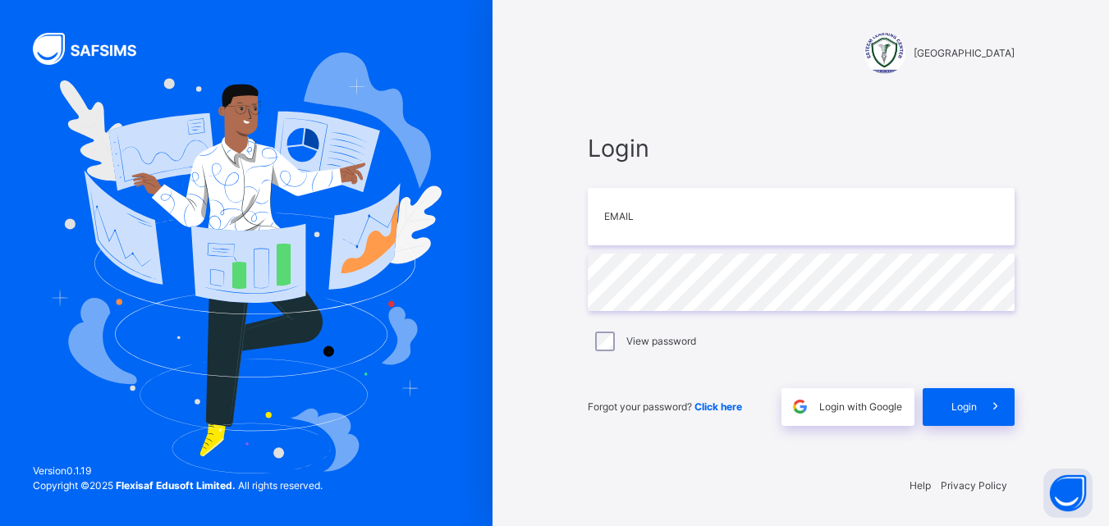
click at [707, 315] on div "ESTEEM LEARNING CENTER Login Email Password View password Forgot your password?…" at bounding box center [554, 263] width 1109 height 526
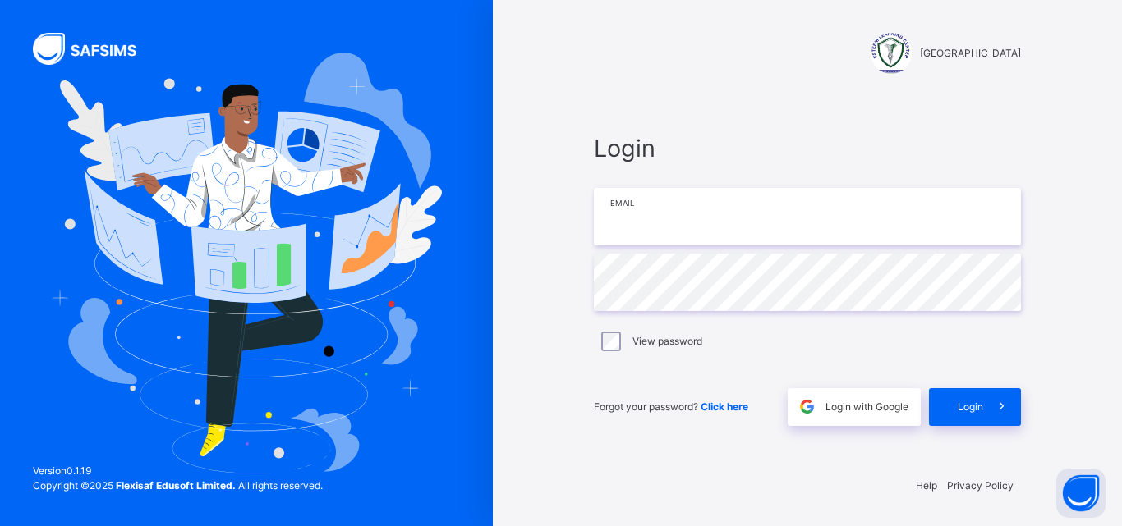
click at [705, 237] on input "email" at bounding box center [807, 216] width 427 height 57
click at [980, 394] on div "Login" at bounding box center [975, 407] width 92 height 38
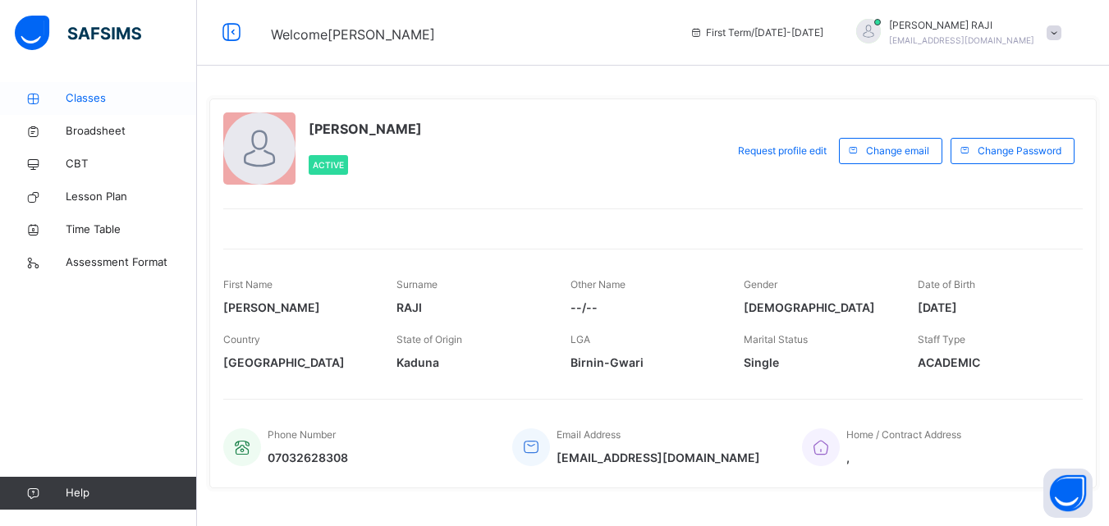
click at [99, 100] on span "Classes" at bounding box center [131, 98] width 131 height 16
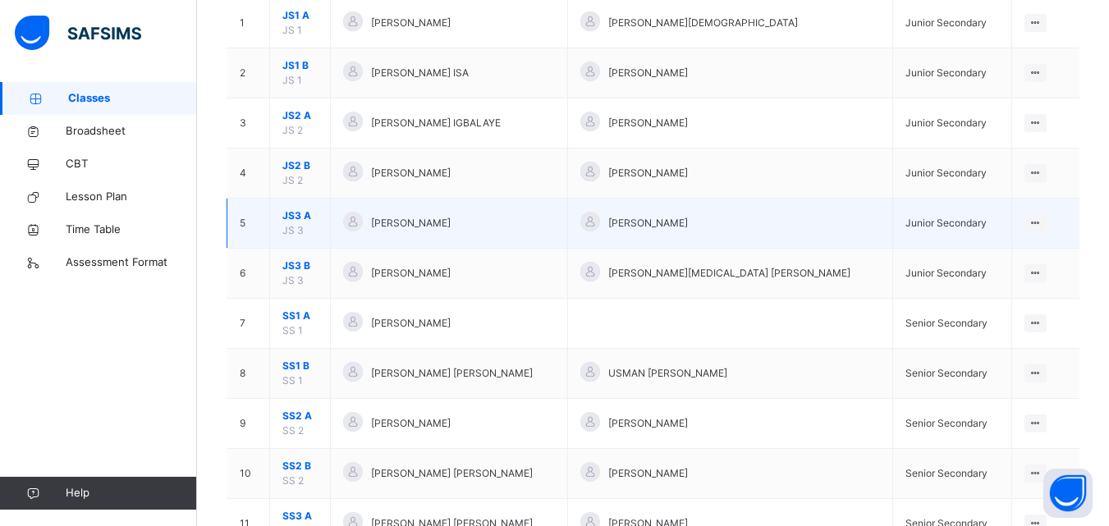
scroll to position [230, 0]
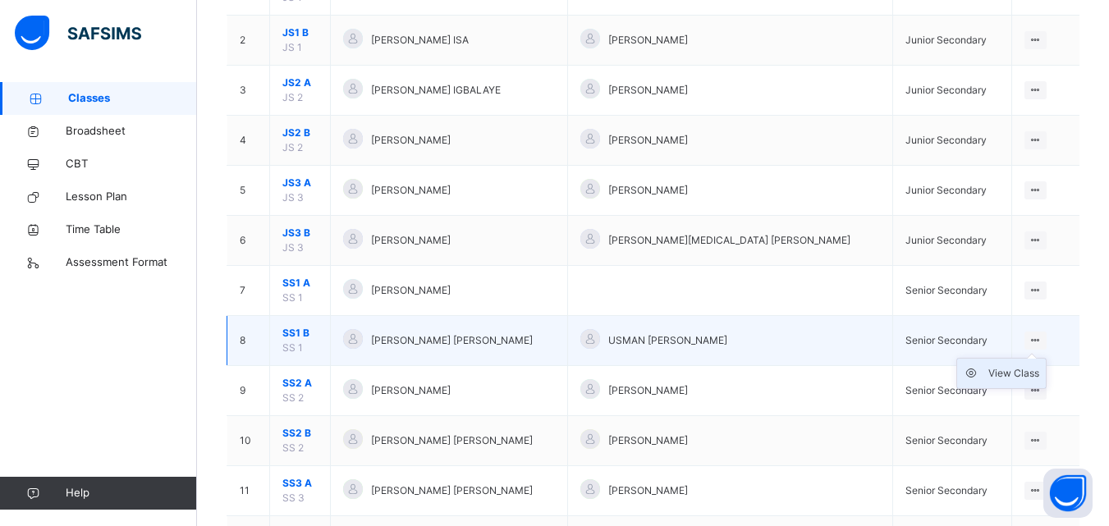
click at [1022, 372] on div "View Class" at bounding box center [1014, 373] width 51 height 16
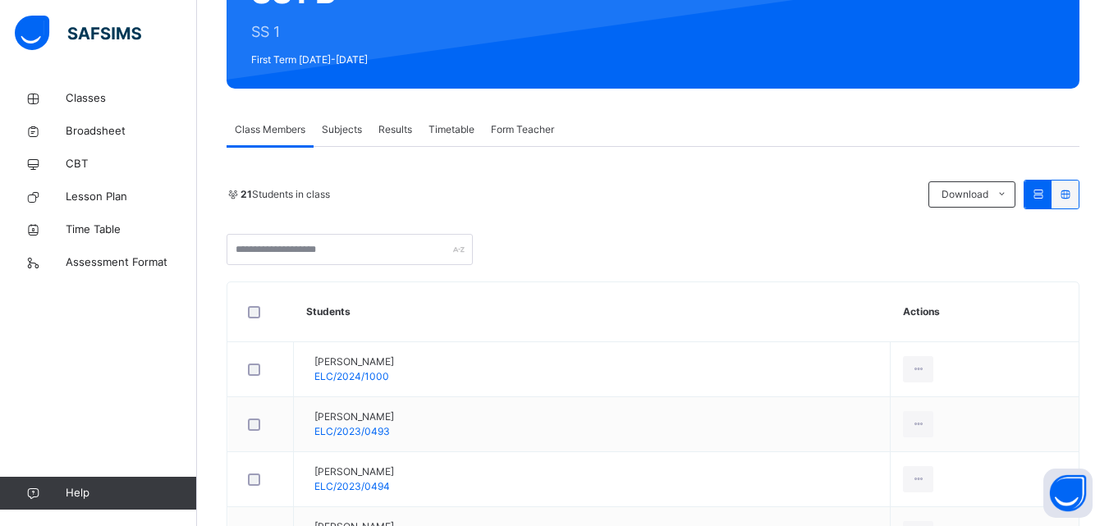
scroll to position [197, 0]
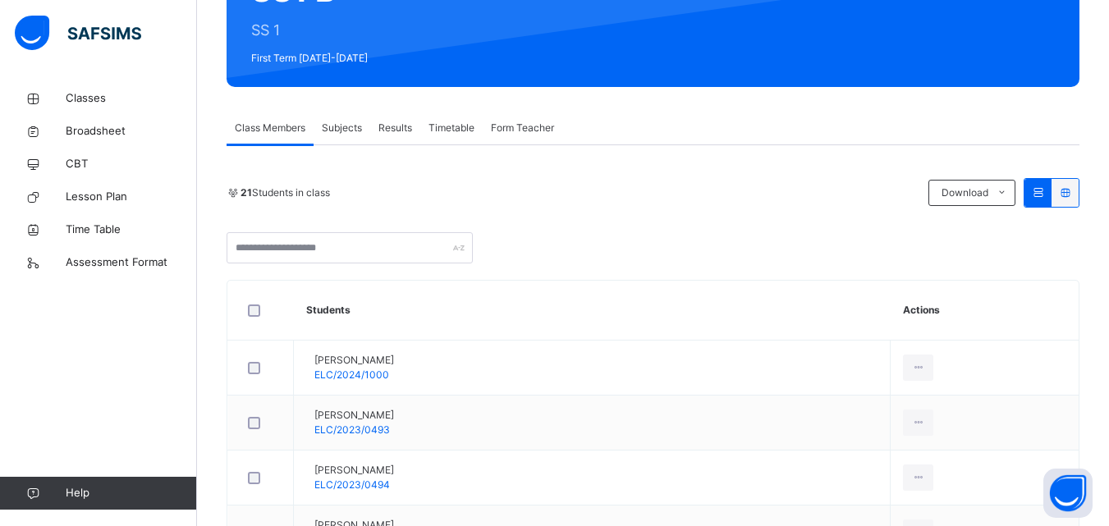
click at [346, 130] on span "Subjects" at bounding box center [342, 128] width 40 height 15
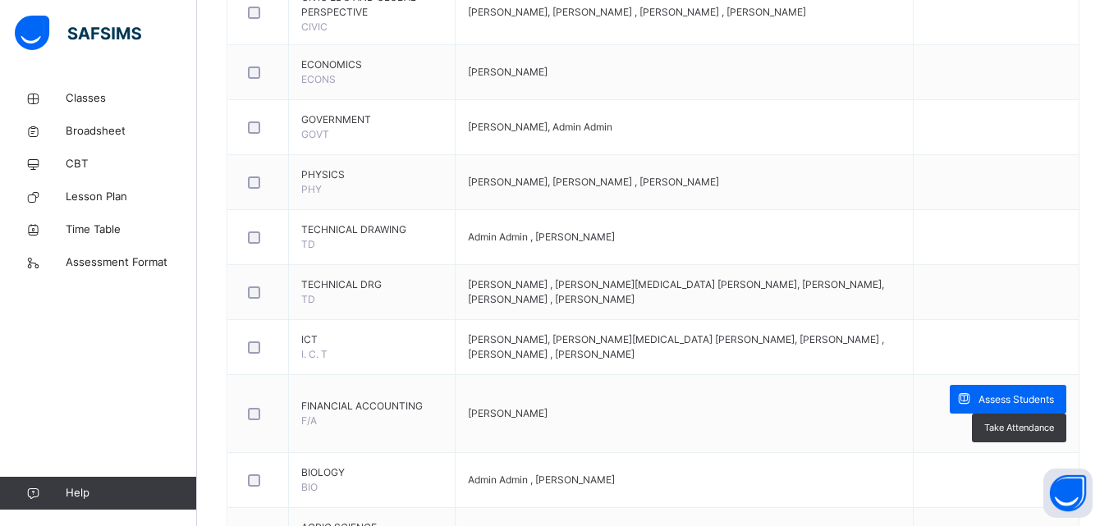
scroll to position [953, 0]
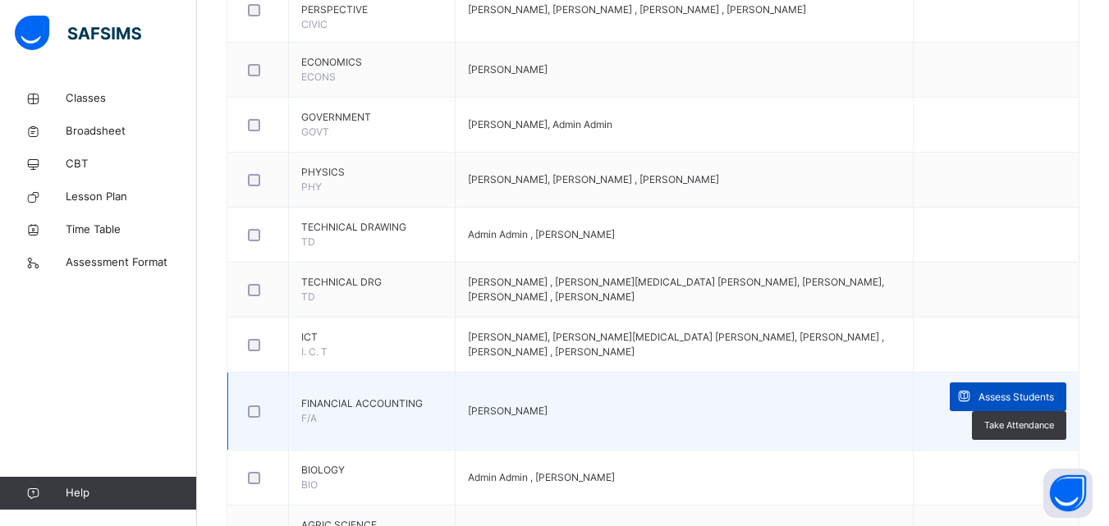
click at [1002, 391] on span "Assess Students" at bounding box center [1017, 397] width 76 height 15
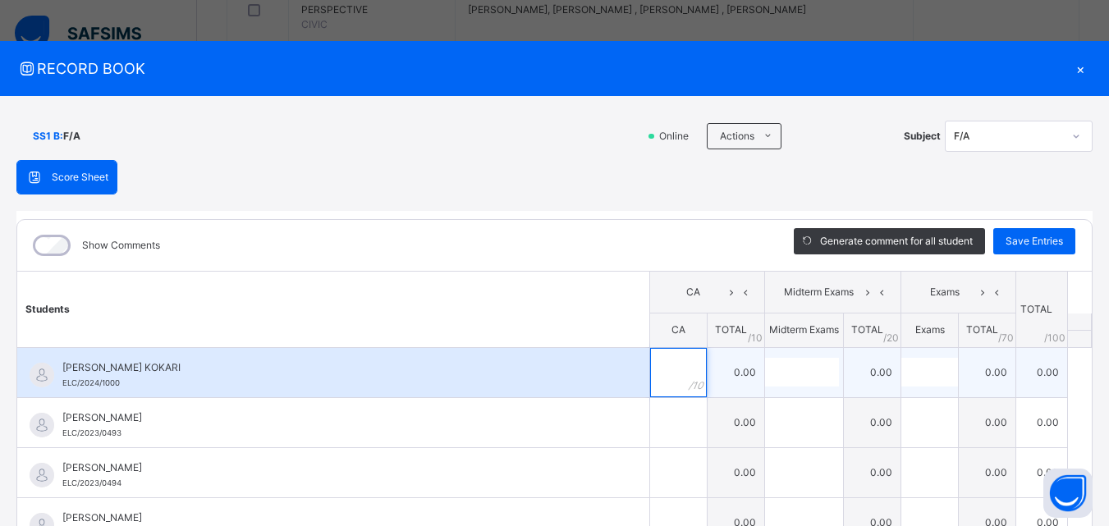
click at [663, 371] on div at bounding box center [678, 372] width 57 height 49
click at [787, 377] on input "text" at bounding box center [802, 372] width 74 height 29
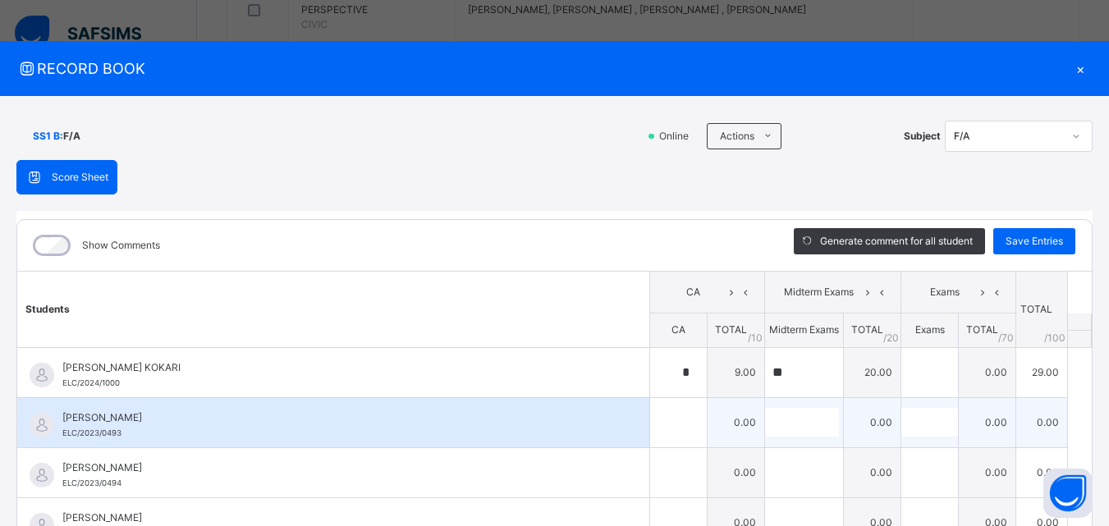
click at [568, 433] on div "[PERSON_NAME] Audi ELC/2023/0493" at bounding box center [337, 426] width 550 height 30
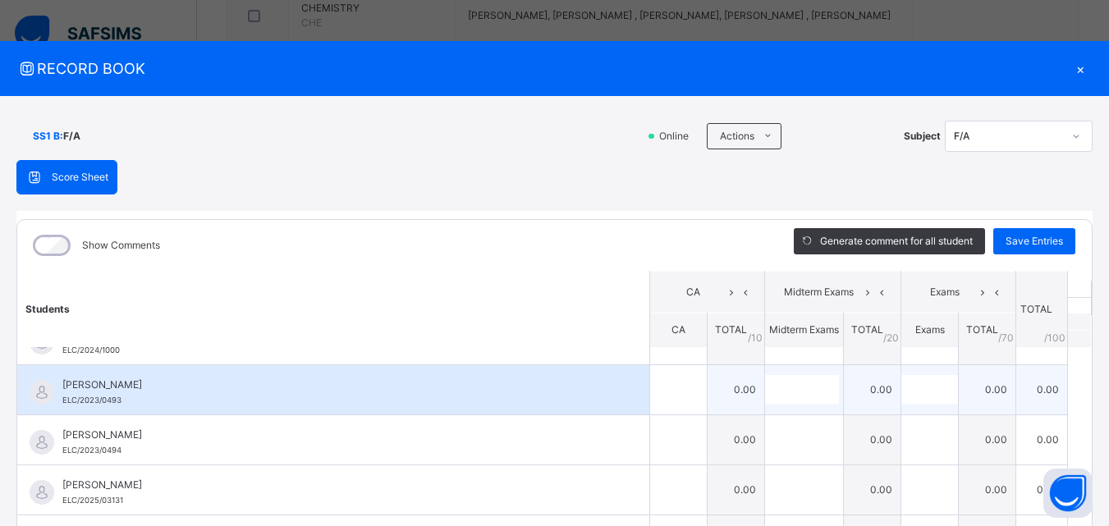
scroll to position [66, 0]
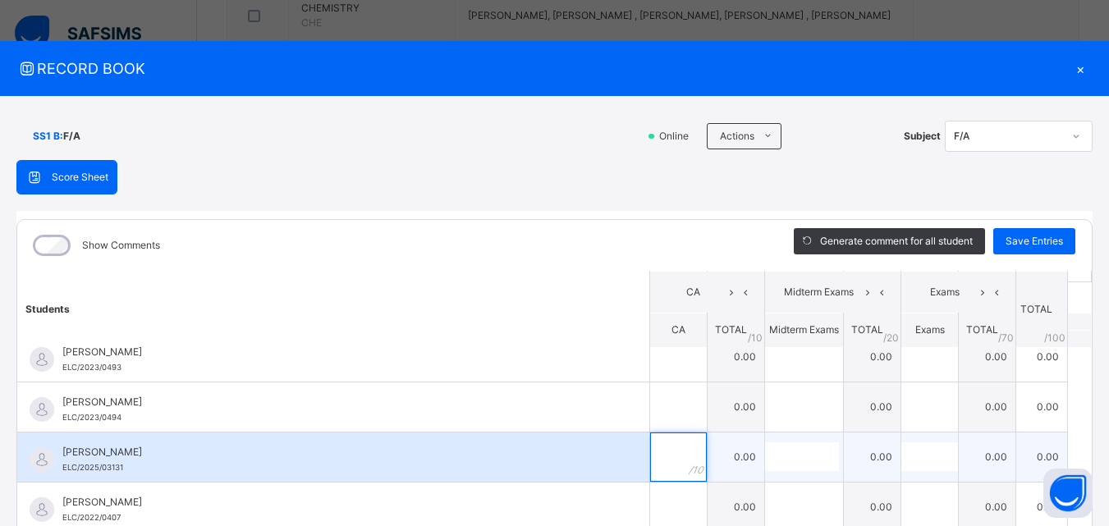
click at [664, 450] on div at bounding box center [678, 457] width 57 height 49
click at [663, 459] on div at bounding box center [678, 457] width 57 height 49
click at [682, 461] on div at bounding box center [678, 457] width 57 height 49
click at [803, 471] on div at bounding box center [804, 457] width 78 height 29
click at [433, 448] on span "[PERSON_NAME]" at bounding box center [337, 452] width 550 height 15
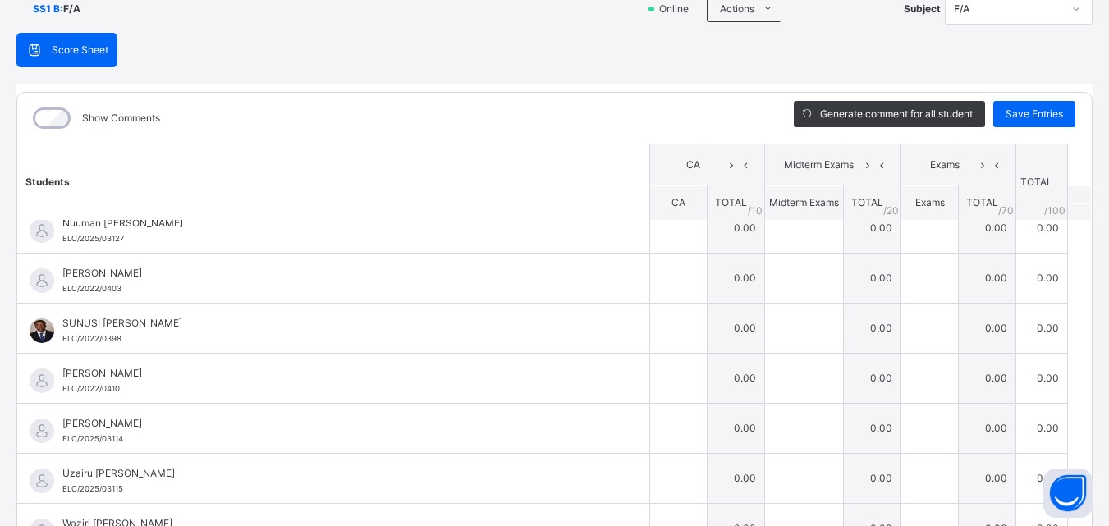
scroll to position [131, 0]
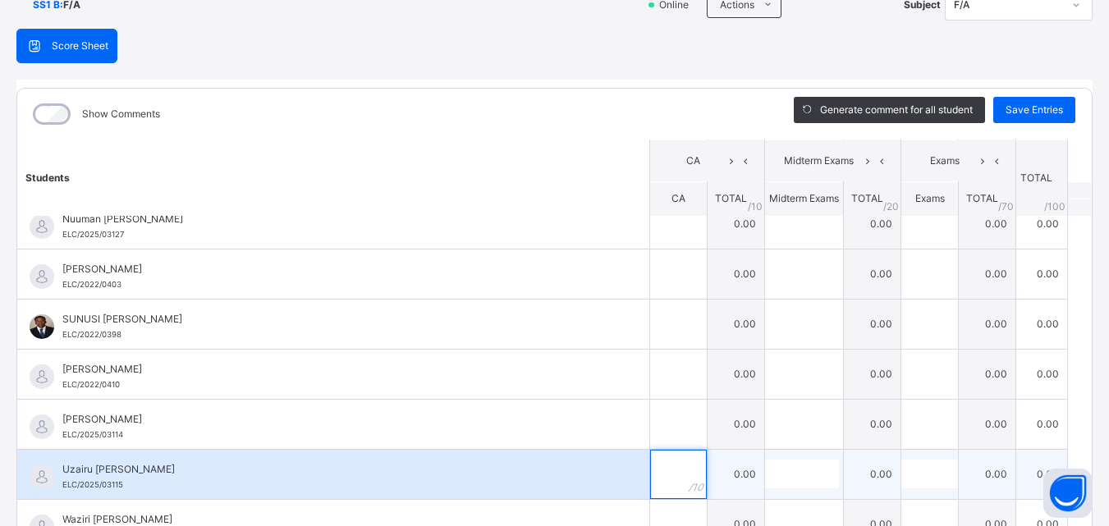
click at [650, 474] on input "text" at bounding box center [678, 474] width 57 height 49
click at [815, 485] on div at bounding box center [804, 474] width 78 height 29
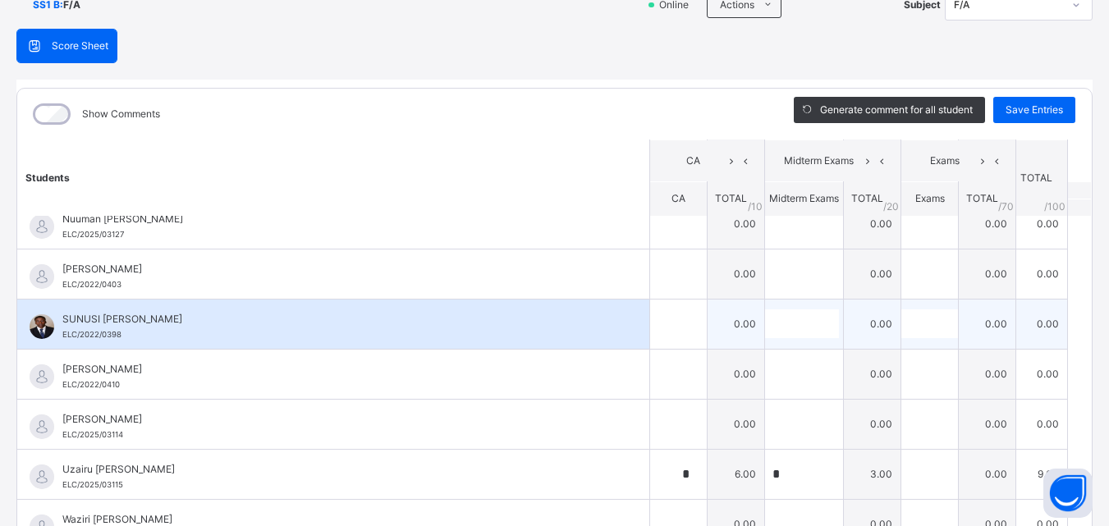
click at [429, 341] on div "SUNUSI [PERSON_NAME] ELC/2022/0398" at bounding box center [337, 327] width 550 height 30
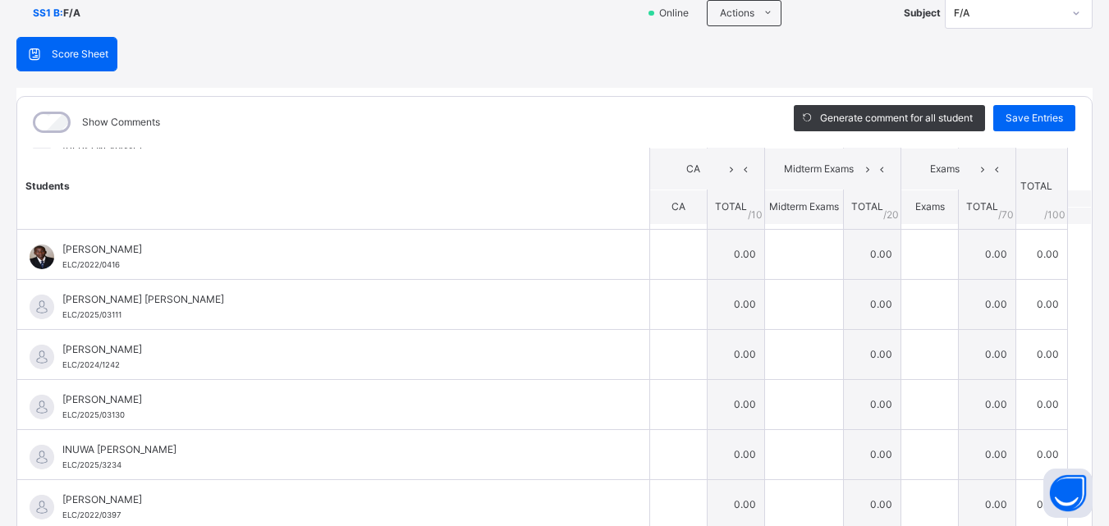
scroll to position [328, 0]
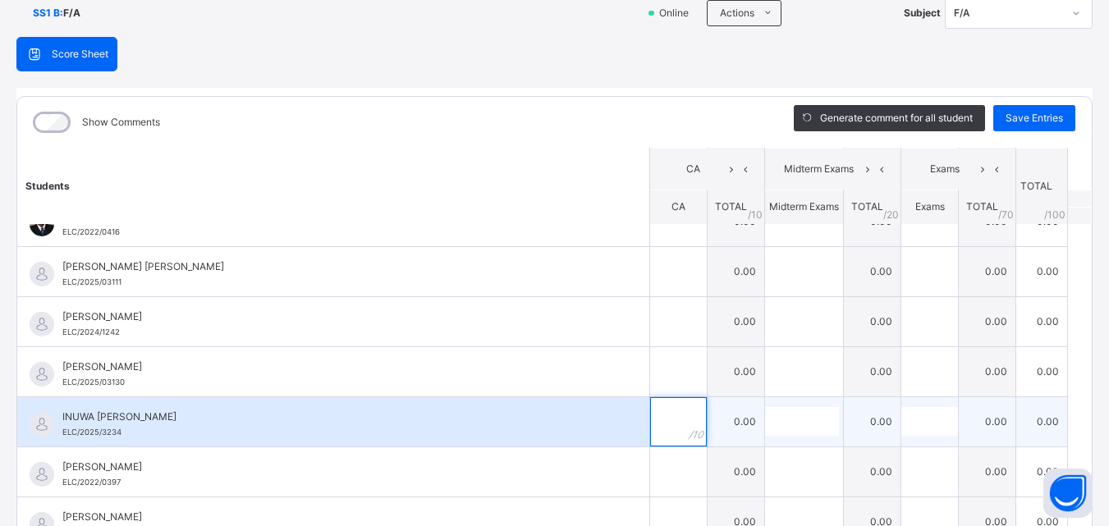
click at [650, 420] on input "text" at bounding box center [678, 421] width 57 height 49
click at [765, 427] on input "text" at bounding box center [802, 421] width 74 height 29
click at [765, 427] on input "**" at bounding box center [802, 421] width 74 height 29
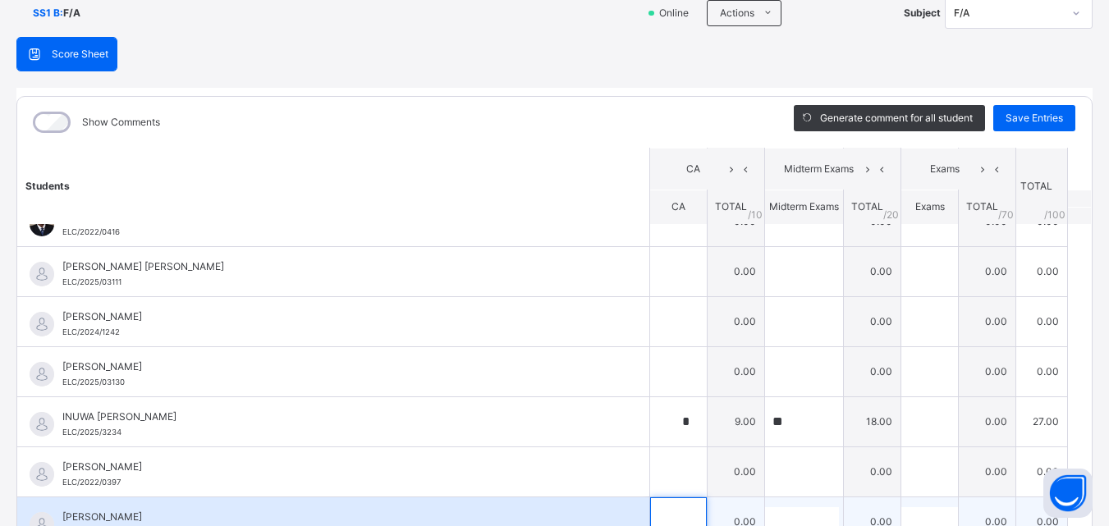
click at [664, 515] on div at bounding box center [678, 522] width 57 height 49
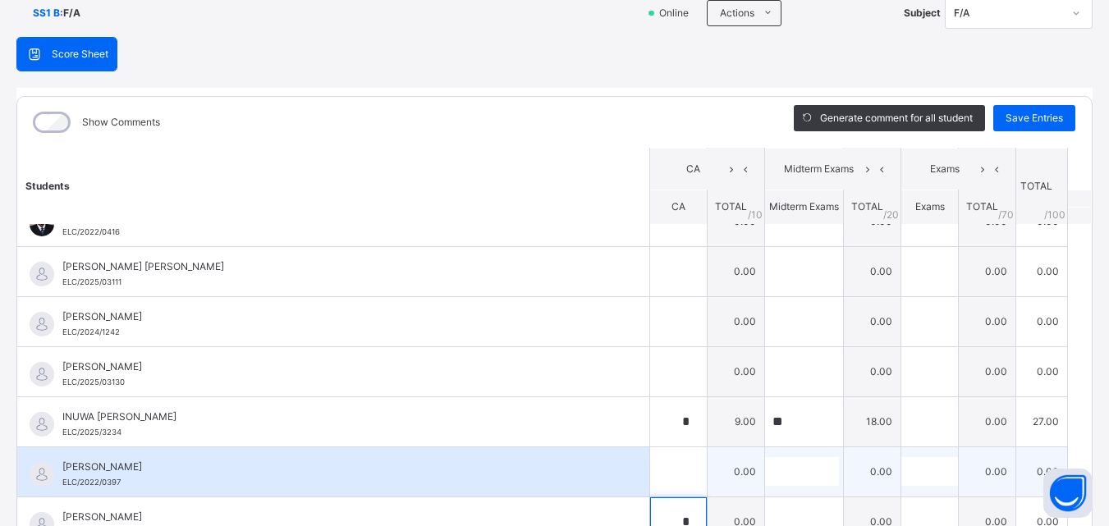
scroll to position [127, 0]
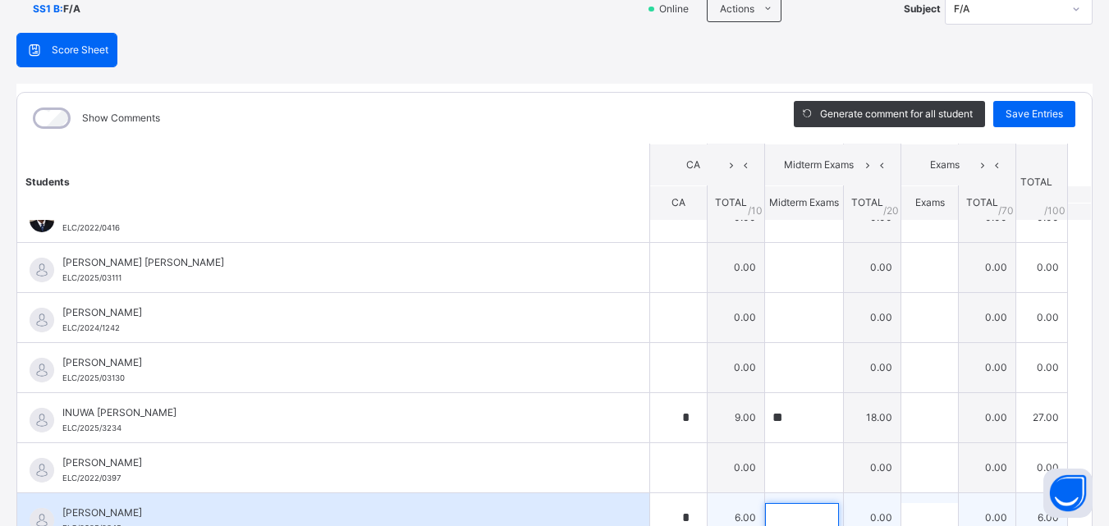
click at [815, 515] on div at bounding box center [804, 517] width 78 height 29
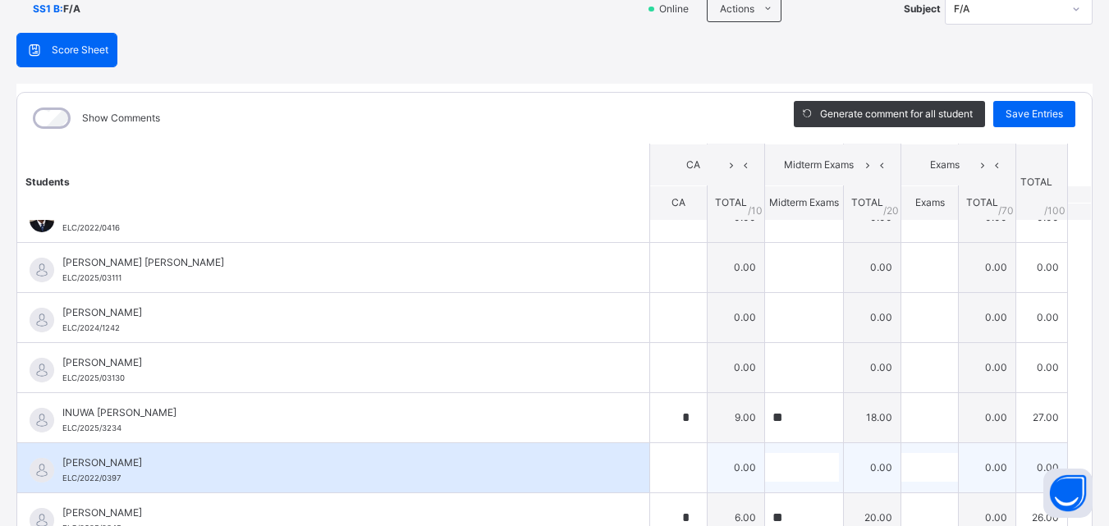
click at [595, 465] on div "[PERSON_NAME]/2022/0397" at bounding box center [333, 467] width 632 height 49
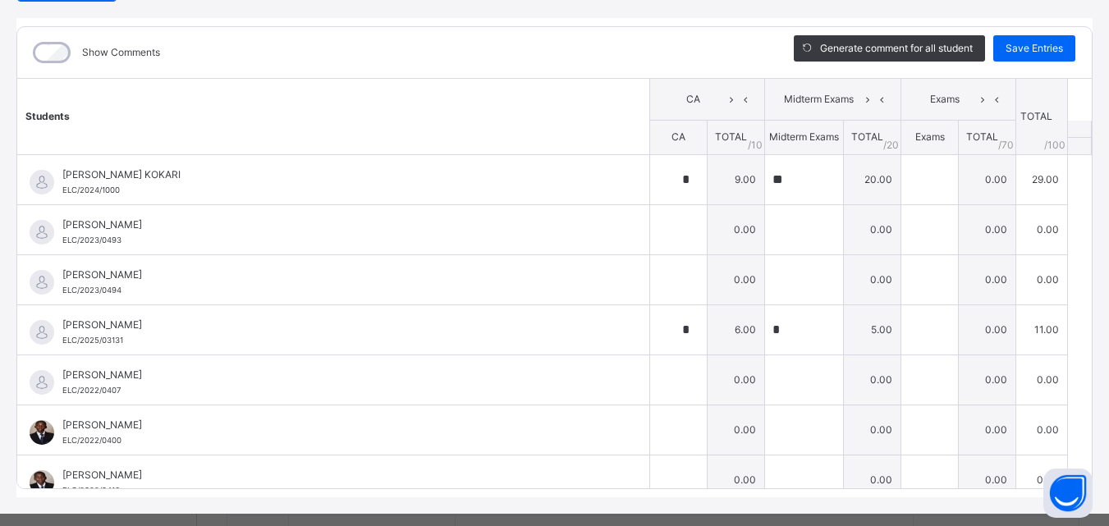
scroll to position [189, 0]
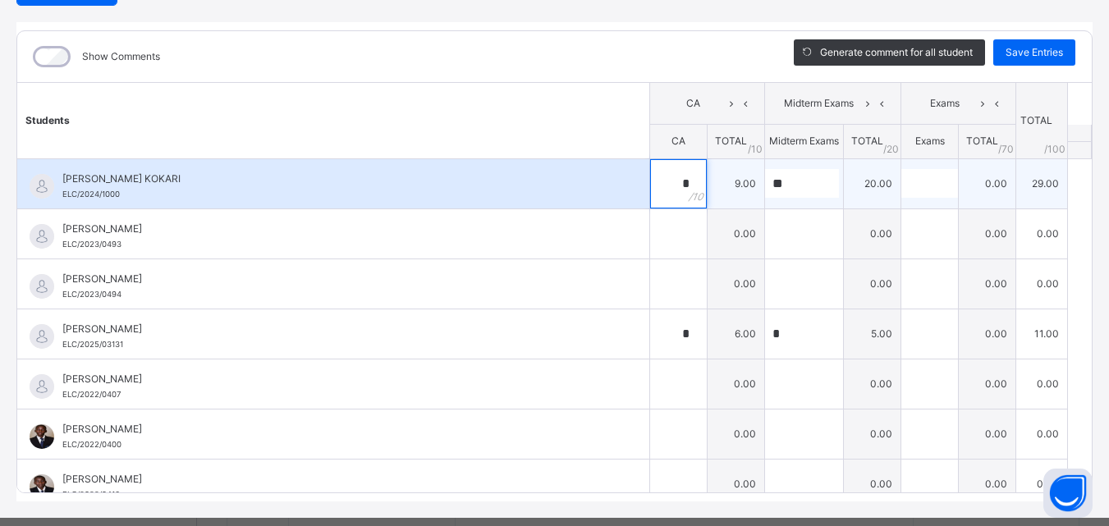
click at [671, 189] on div "*" at bounding box center [678, 183] width 57 height 49
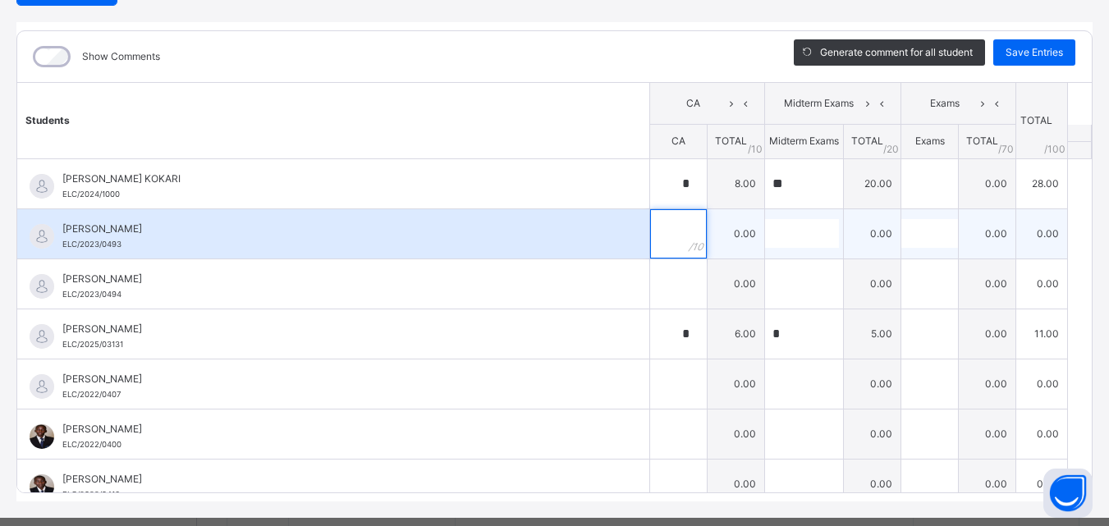
click at [676, 243] on div at bounding box center [678, 233] width 57 height 49
click at [765, 238] on input "text" at bounding box center [802, 233] width 74 height 29
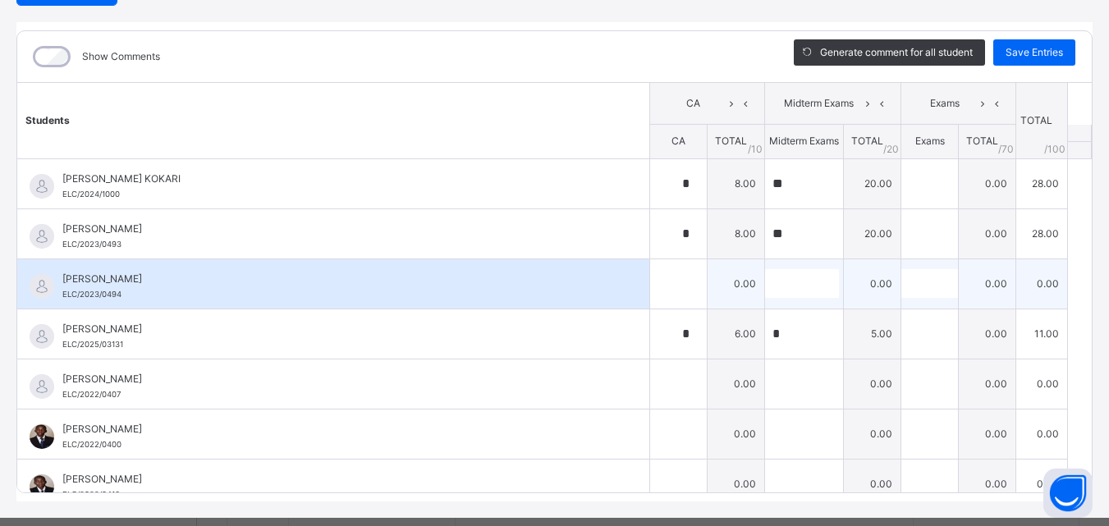
click at [597, 274] on div "[PERSON_NAME] ELC/2023/0494" at bounding box center [333, 283] width 632 height 49
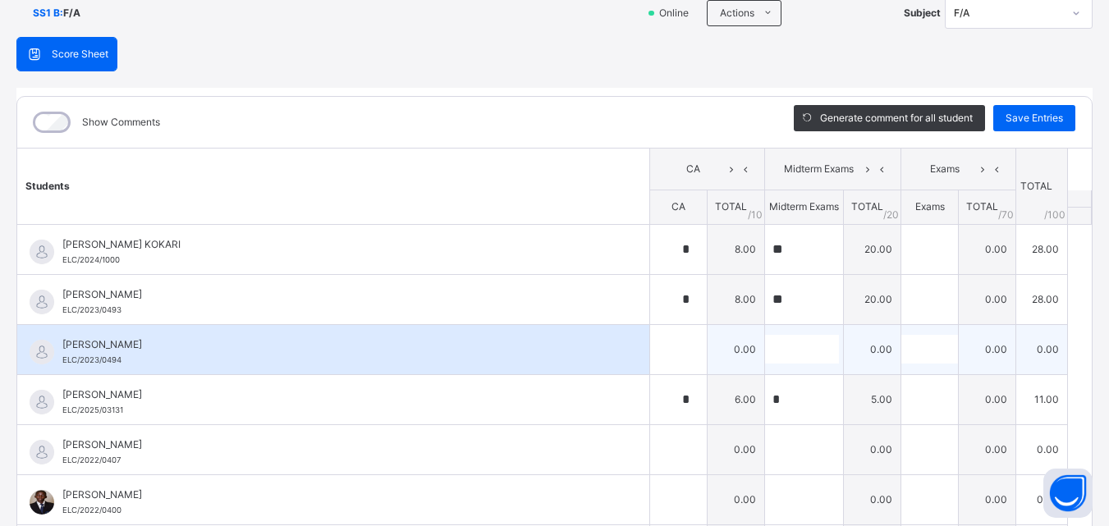
scroll to position [90, 0]
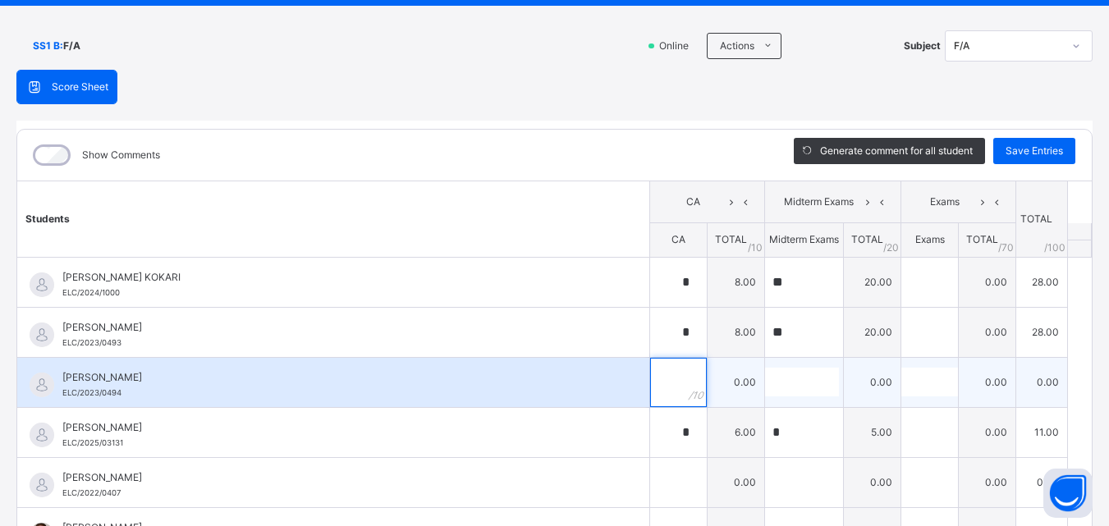
click at [650, 383] on input "text" at bounding box center [678, 382] width 57 height 49
click at [810, 384] on div at bounding box center [804, 382] width 78 height 29
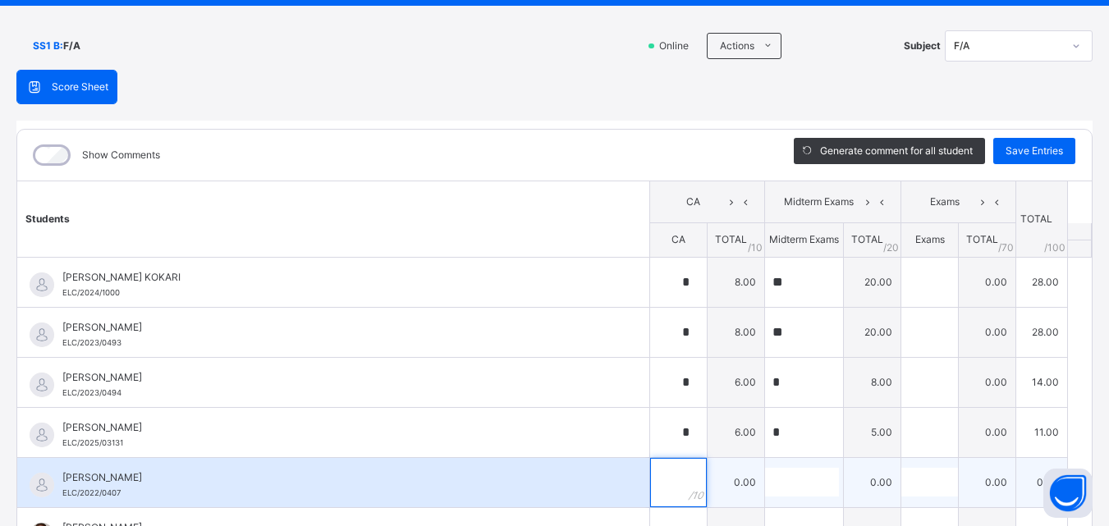
click at [661, 477] on input "text" at bounding box center [678, 482] width 57 height 49
click at [765, 486] on input "text" at bounding box center [802, 482] width 74 height 29
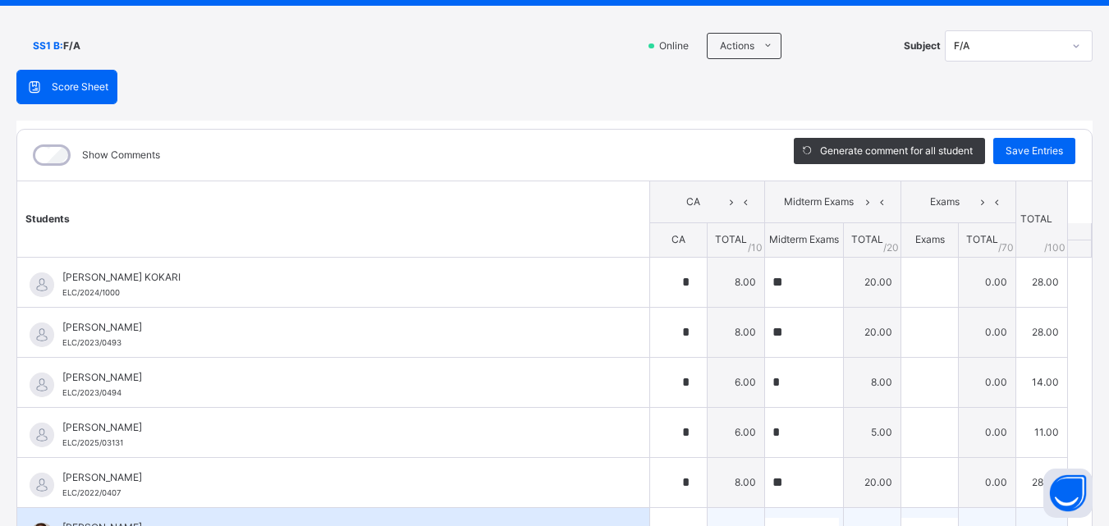
click at [560, 512] on div "[PERSON_NAME] ELC/2022/0400" at bounding box center [333, 532] width 632 height 49
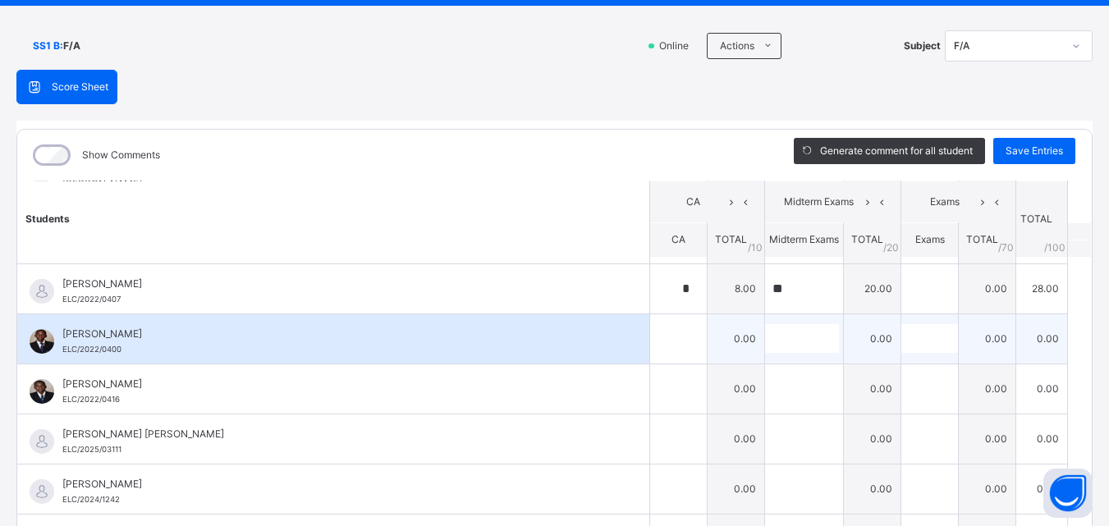
scroll to position [197, 0]
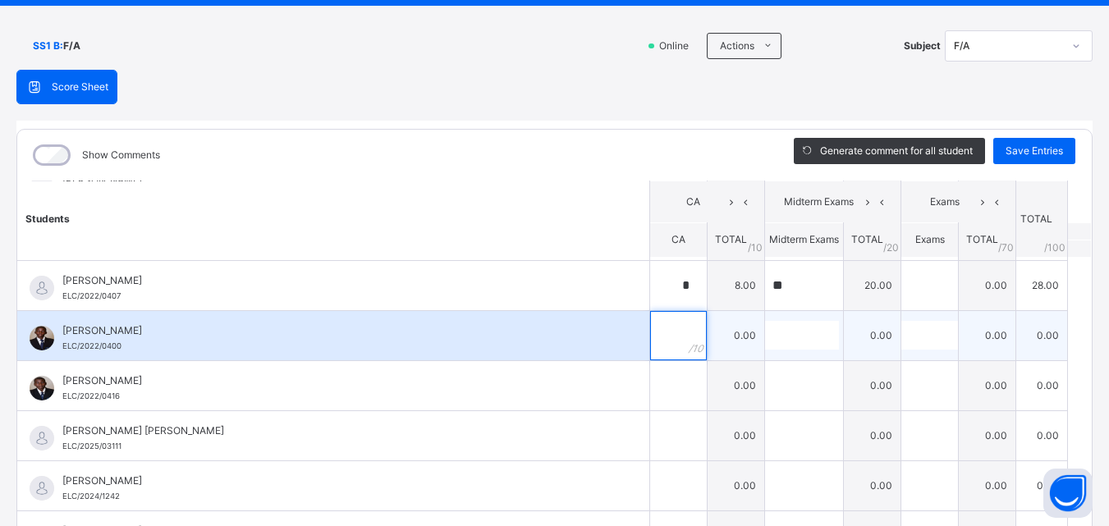
click at [668, 356] on div at bounding box center [678, 335] width 57 height 49
click at [815, 339] on div at bounding box center [804, 335] width 78 height 29
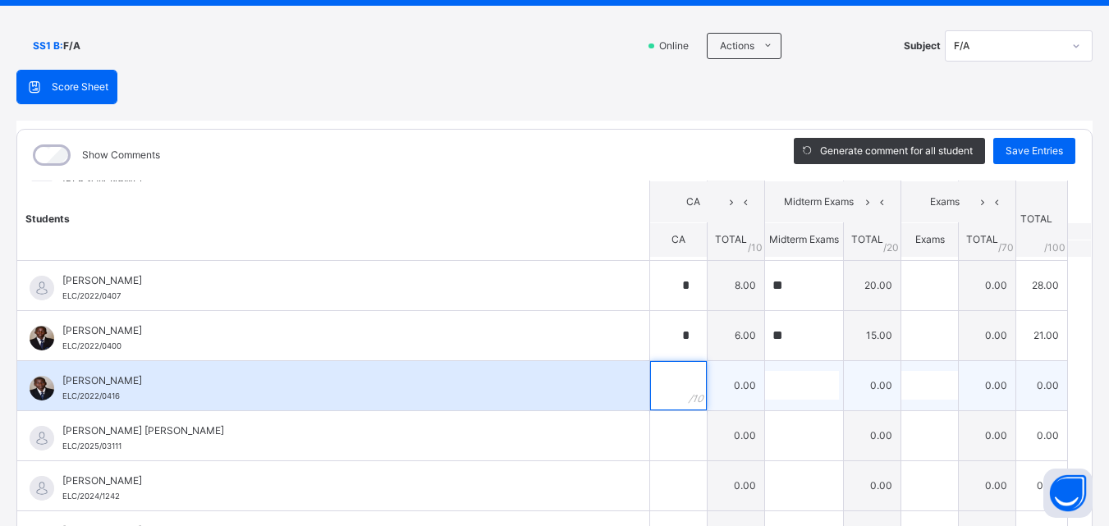
click at [664, 389] on div at bounding box center [678, 385] width 57 height 49
click at [765, 397] on input "text" at bounding box center [802, 385] width 74 height 29
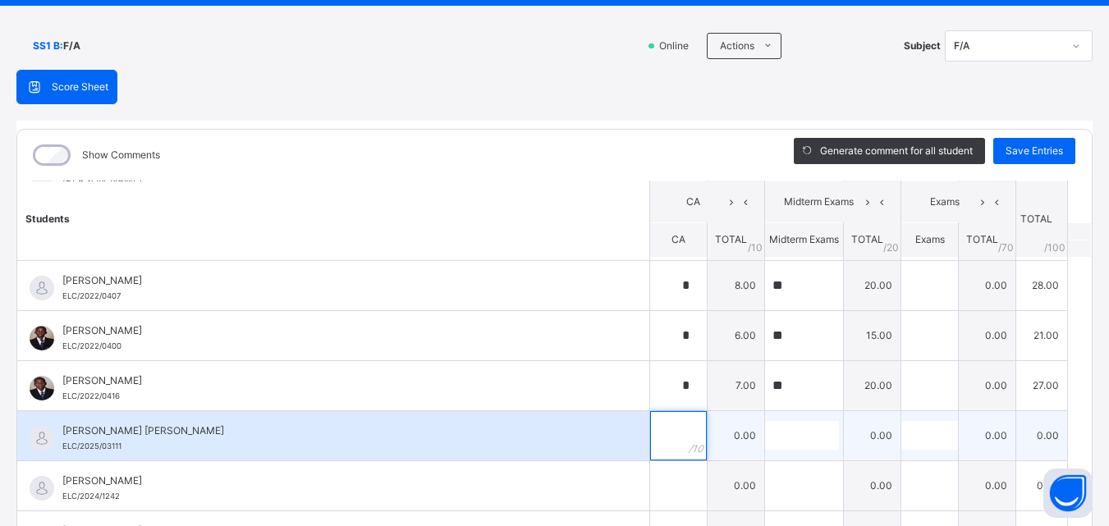
click at [678, 429] on div at bounding box center [678, 435] width 57 height 49
click at [771, 446] on input "text" at bounding box center [802, 435] width 74 height 29
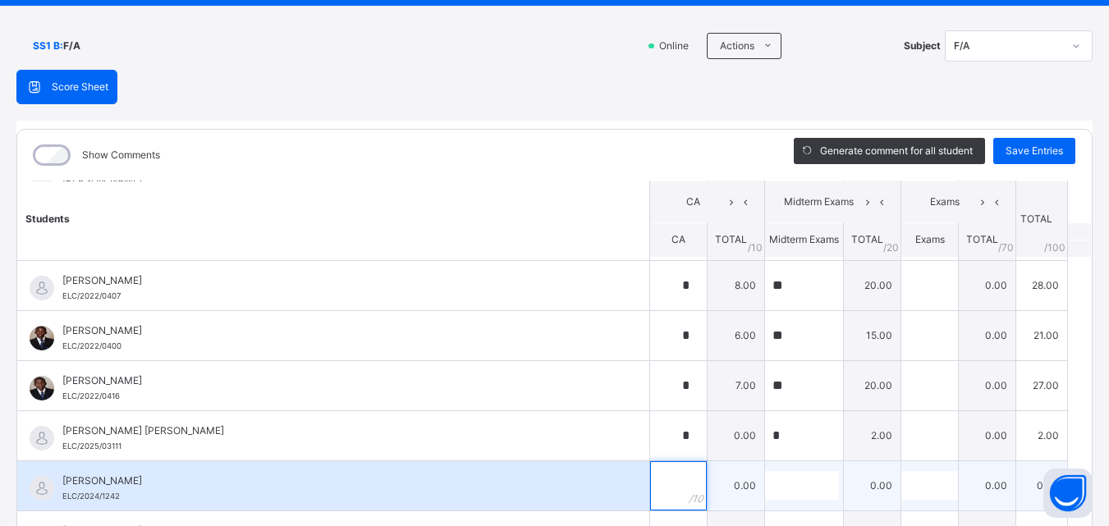
click at [672, 479] on div at bounding box center [678, 485] width 57 height 49
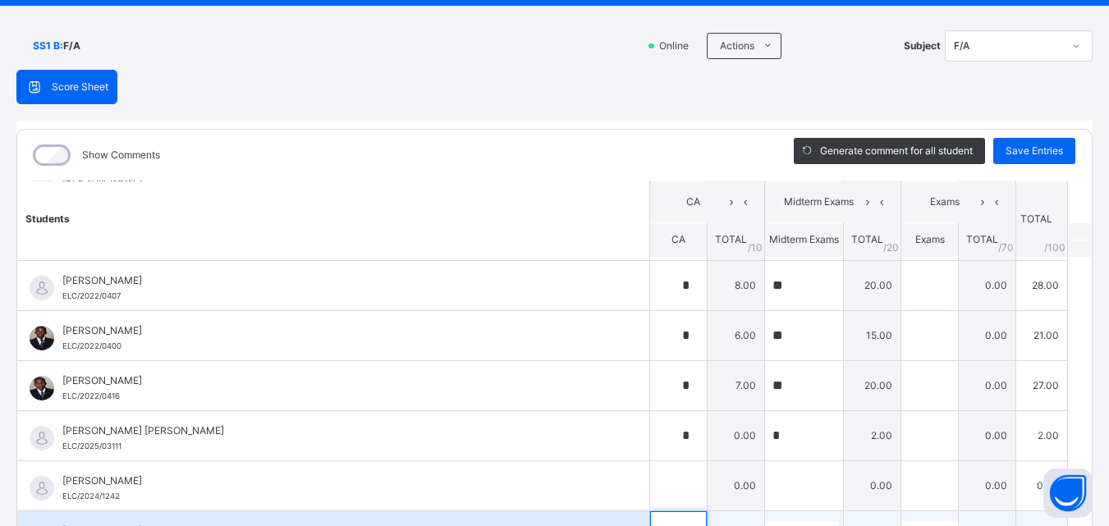
click at [650, 526] on input "text" at bounding box center [678, 536] width 57 height 49
click at [604, 524] on div "[PERSON_NAME] ELC/2025/03130" at bounding box center [333, 536] width 632 height 49
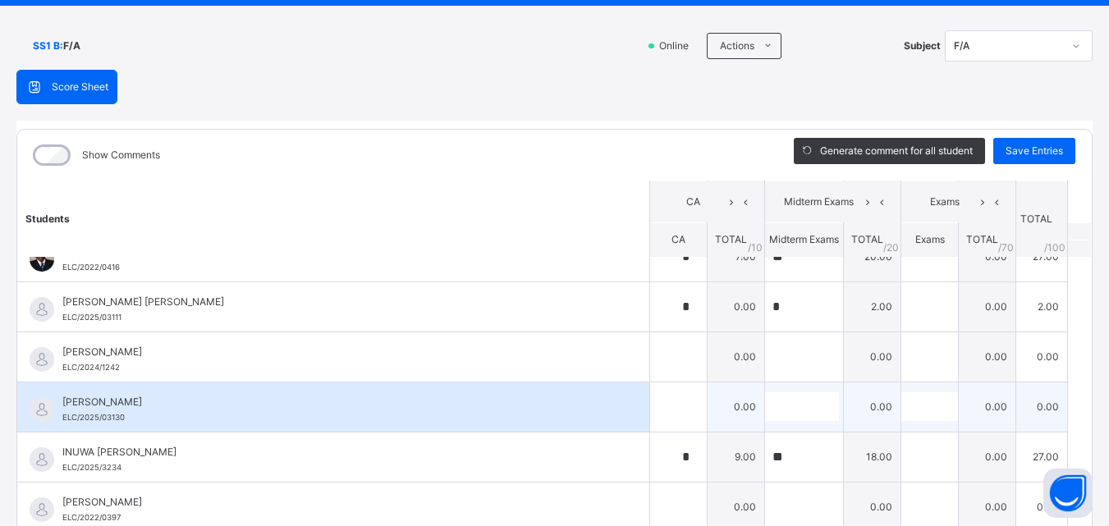
scroll to position [328, 0]
click at [668, 410] on div at bounding box center [678, 404] width 57 height 49
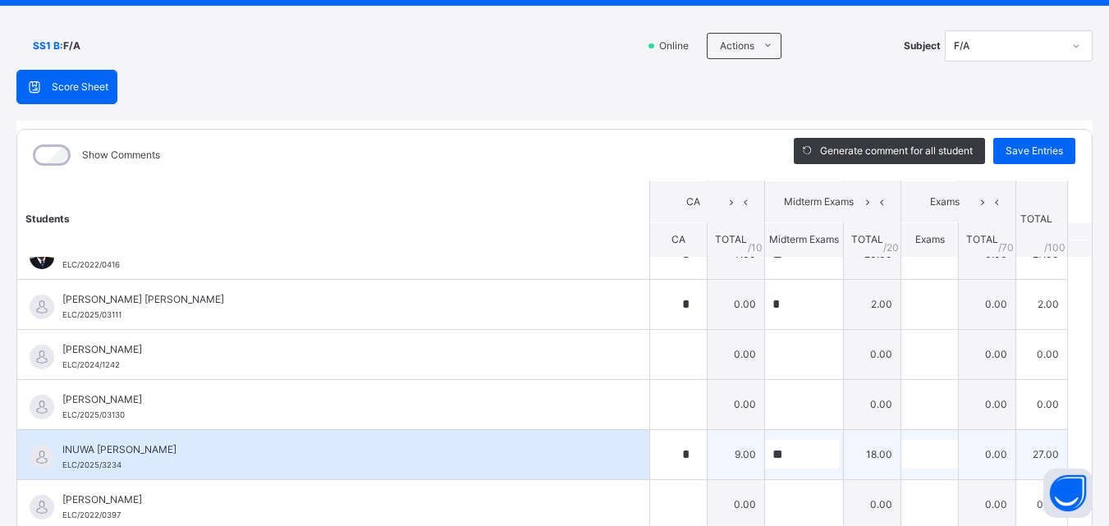
click at [601, 459] on div "INUWA [PERSON_NAME] ELC/2025/3234" at bounding box center [333, 454] width 632 height 49
click at [382, 457] on div "INUWA [PERSON_NAME] ELC/2025/3234" at bounding box center [337, 458] width 550 height 30
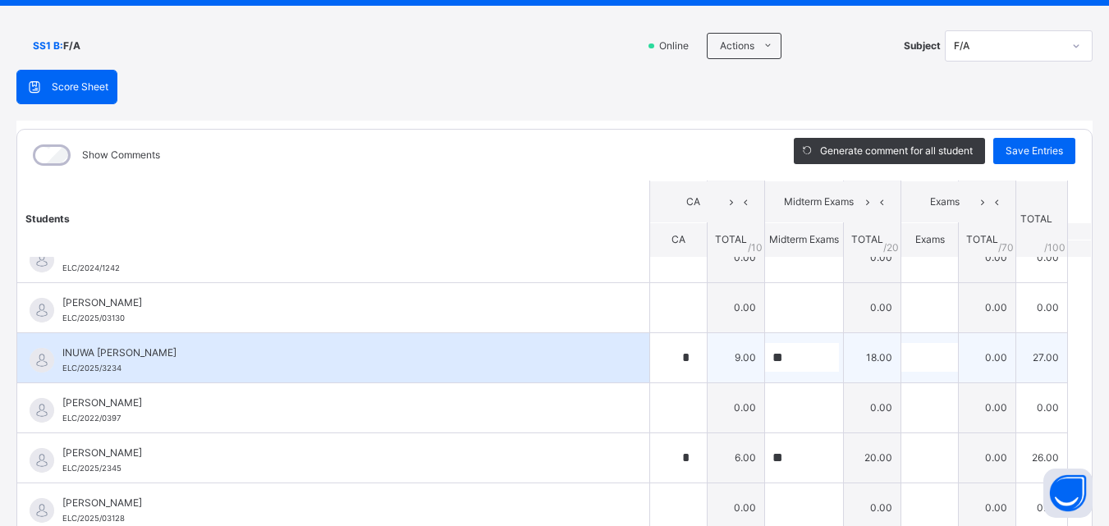
scroll to position [427, 0]
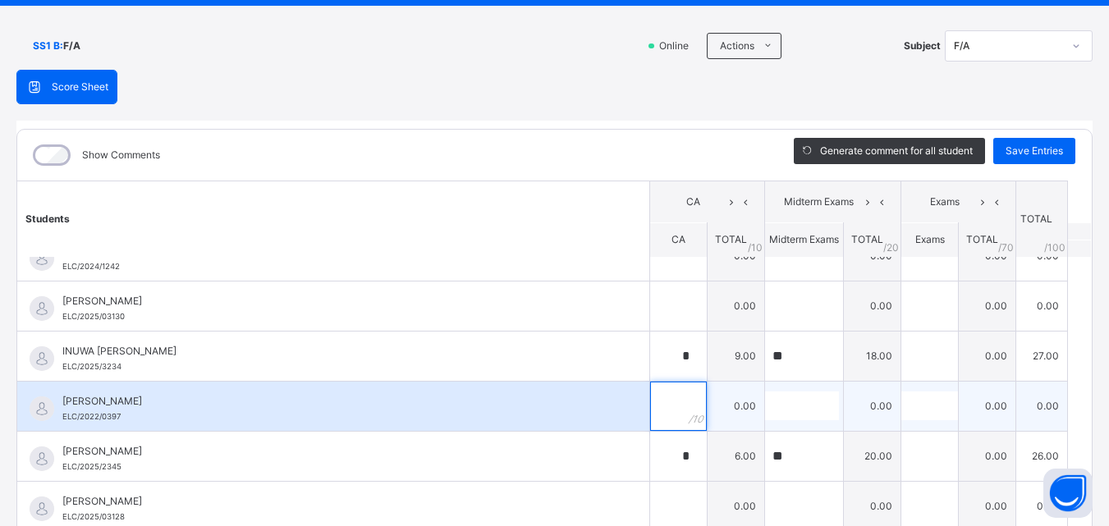
click at [652, 401] on input "text" at bounding box center [678, 406] width 57 height 49
click at [804, 406] on div at bounding box center [804, 406] width 78 height 29
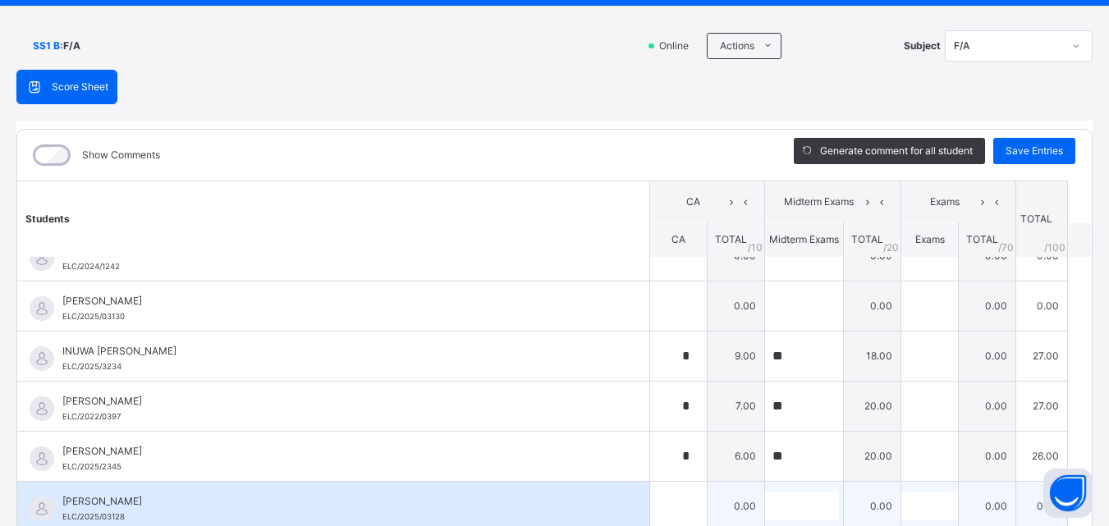
click at [614, 512] on div "[PERSON_NAME] ELC/2025/03128" at bounding box center [333, 506] width 632 height 49
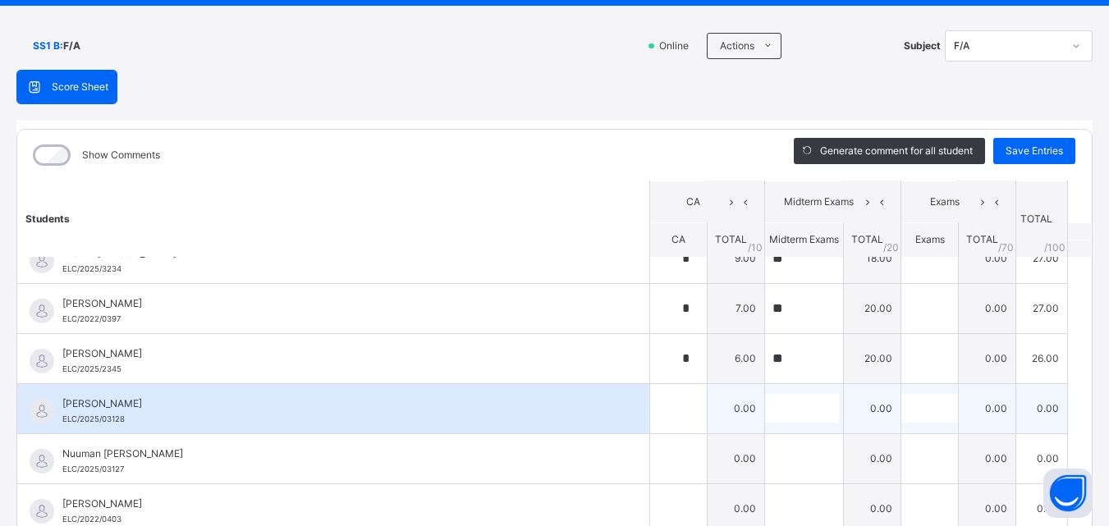
scroll to position [526, 0]
click at [673, 402] on div at bounding box center [678, 407] width 57 height 49
click at [844, 416] on td "0.00" at bounding box center [872, 408] width 57 height 50
click at [815, 412] on div at bounding box center [804, 407] width 78 height 29
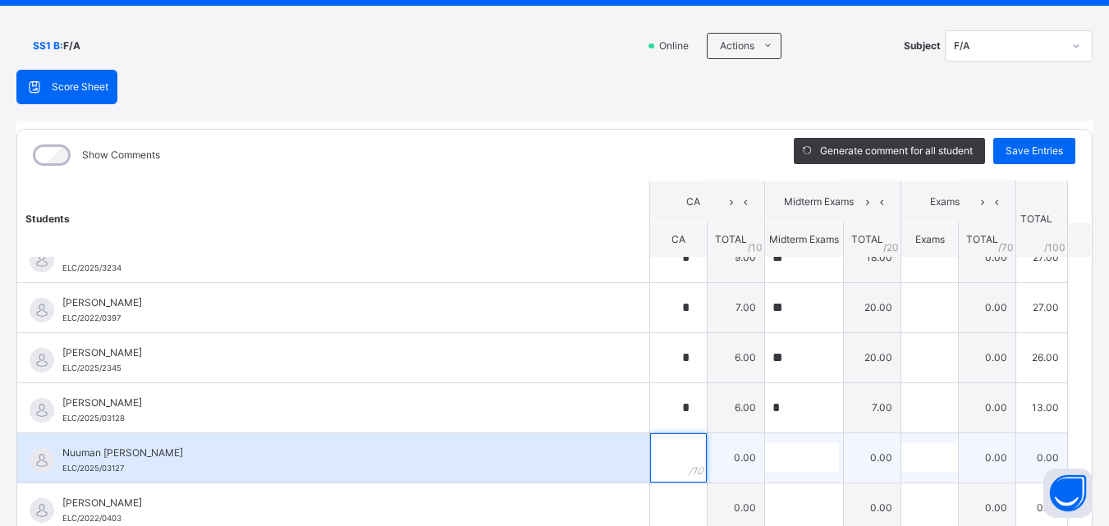
click at [670, 458] on div at bounding box center [678, 458] width 57 height 49
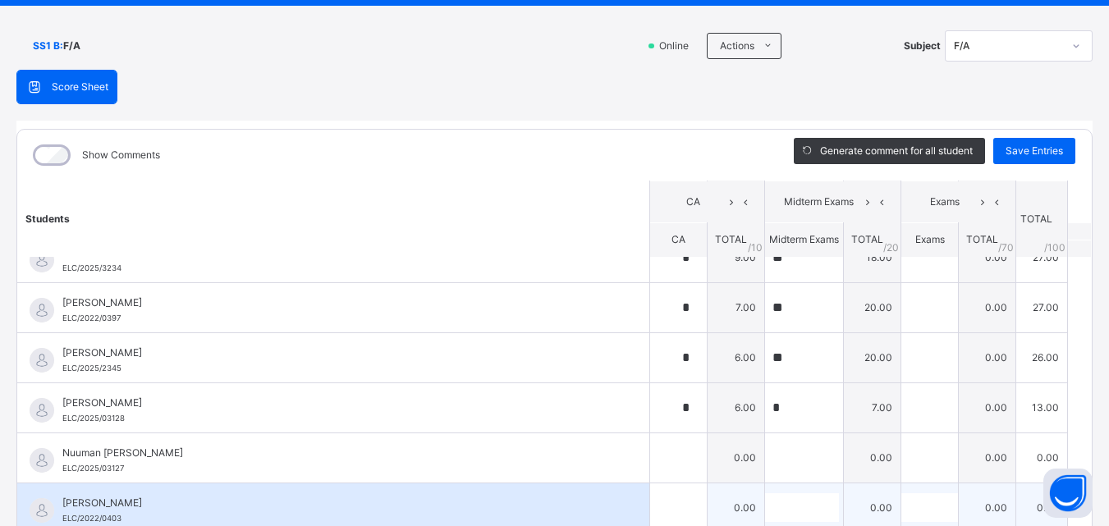
click at [613, 504] on div "[PERSON_NAME] ELC/2022/0403" at bounding box center [333, 508] width 632 height 49
click at [547, 513] on div "[PERSON_NAME] ELC/2022/0403" at bounding box center [337, 511] width 550 height 30
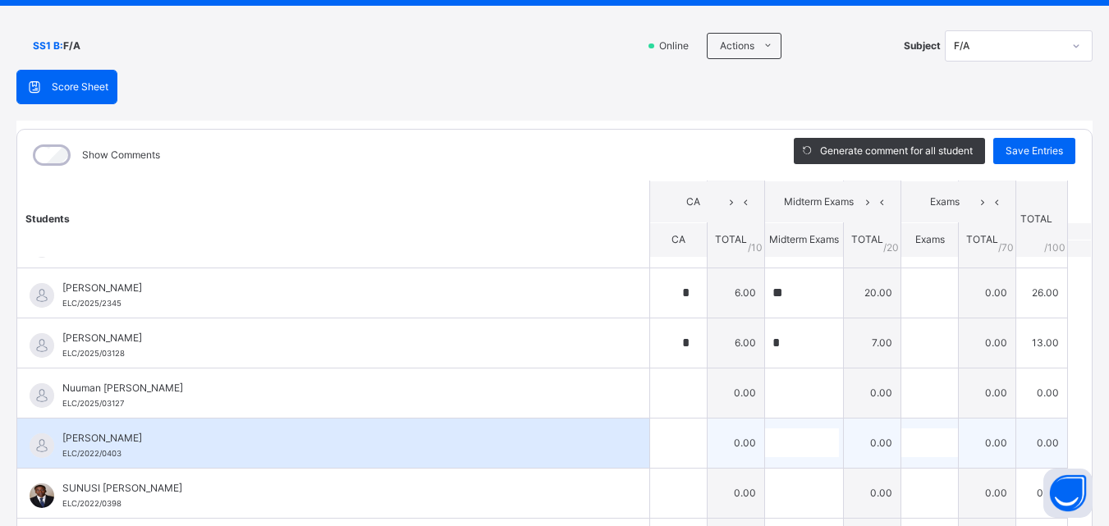
scroll to position [591, 0]
click at [650, 439] on input "text" at bounding box center [678, 442] width 57 height 49
click at [765, 430] on input "text" at bounding box center [802, 442] width 74 height 29
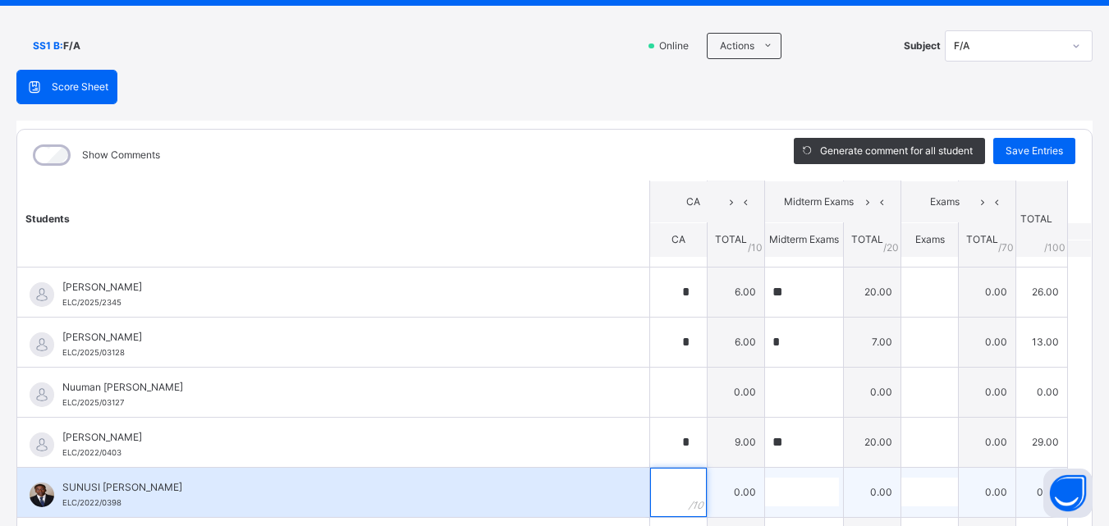
click at [663, 487] on div at bounding box center [678, 492] width 57 height 49
click at [782, 489] on input "text" at bounding box center [802, 492] width 74 height 29
click at [454, 494] on span "SUNUSI [PERSON_NAME]" at bounding box center [337, 487] width 550 height 15
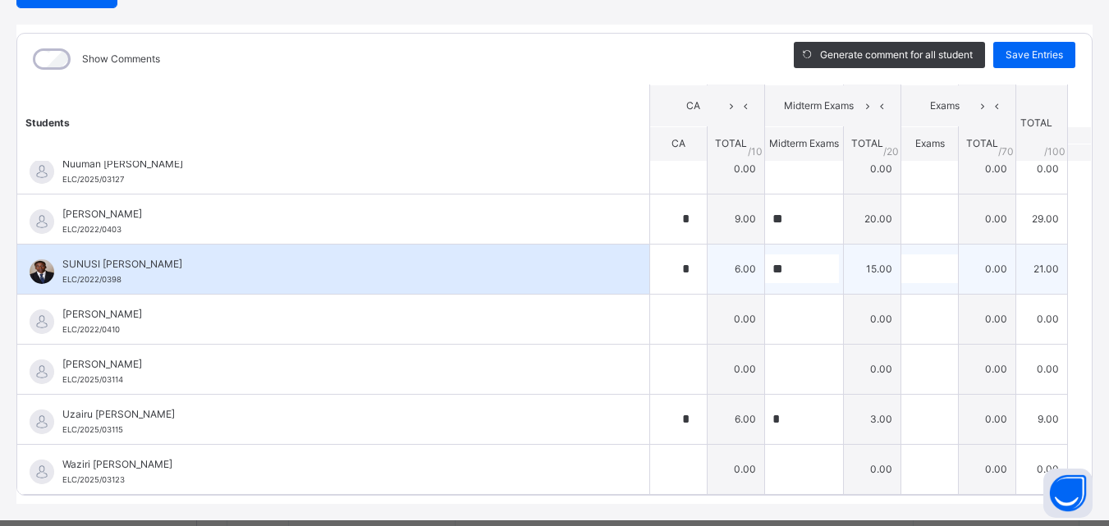
scroll to position [189, 0]
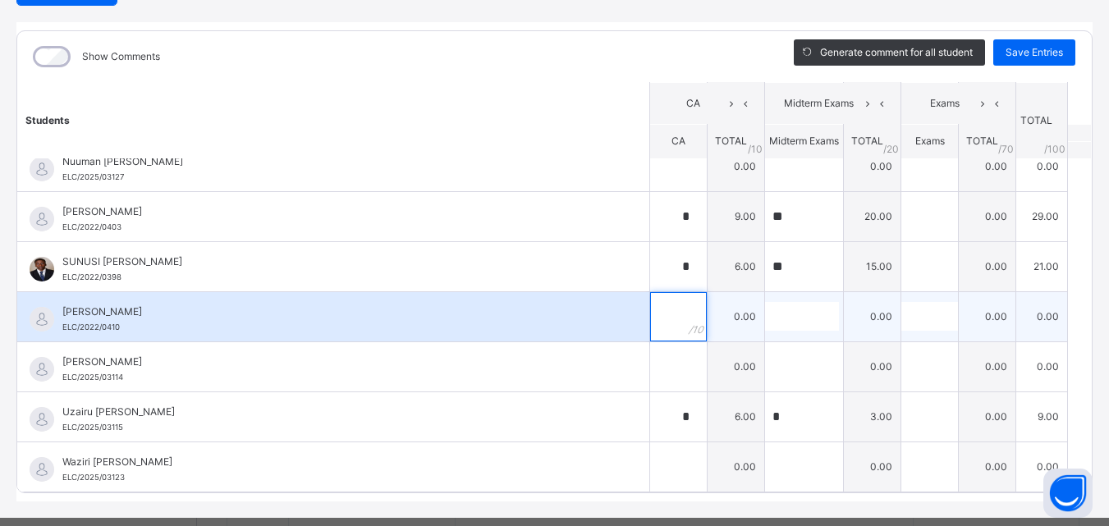
click at [650, 315] on input "text" at bounding box center [678, 316] width 57 height 49
click at [805, 309] on div at bounding box center [804, 316] width 78 height 29
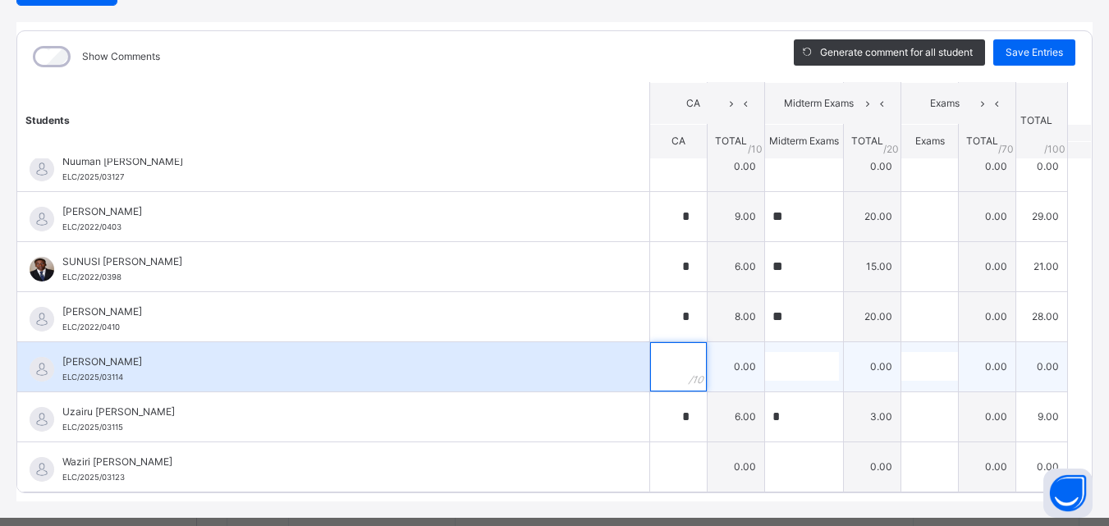
click at [667, 355] on div at bounding box center [678, 366] width 57 height 49
click at [765, 366] on input "text" at bounding box center [802, 366] width 74 height 29
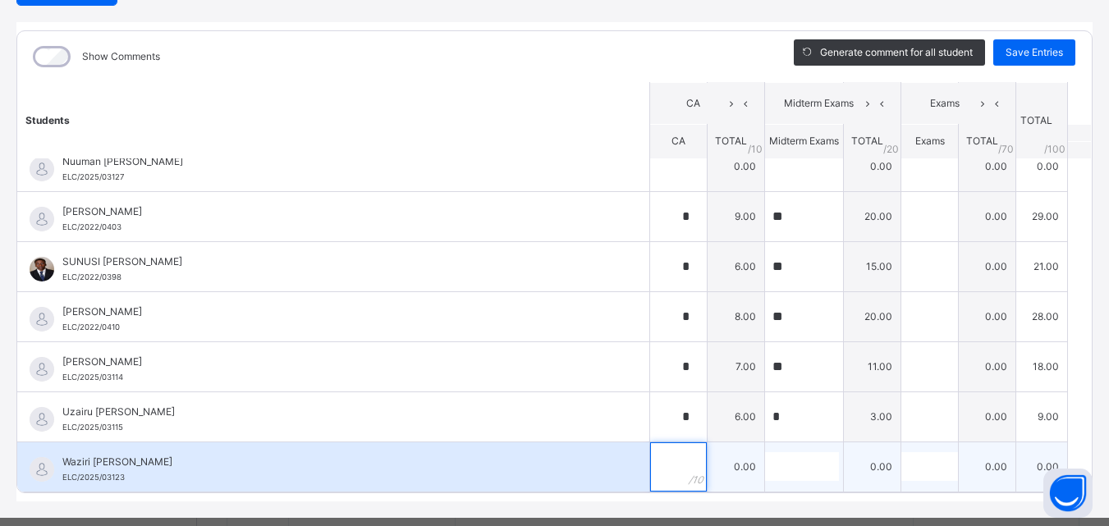
click at [657, 479] on input "text" at bounding box center [678, 467] width 57 height 49
click at [789, 465] on input "text" at bounding box center [802, 466] width 74 height 29
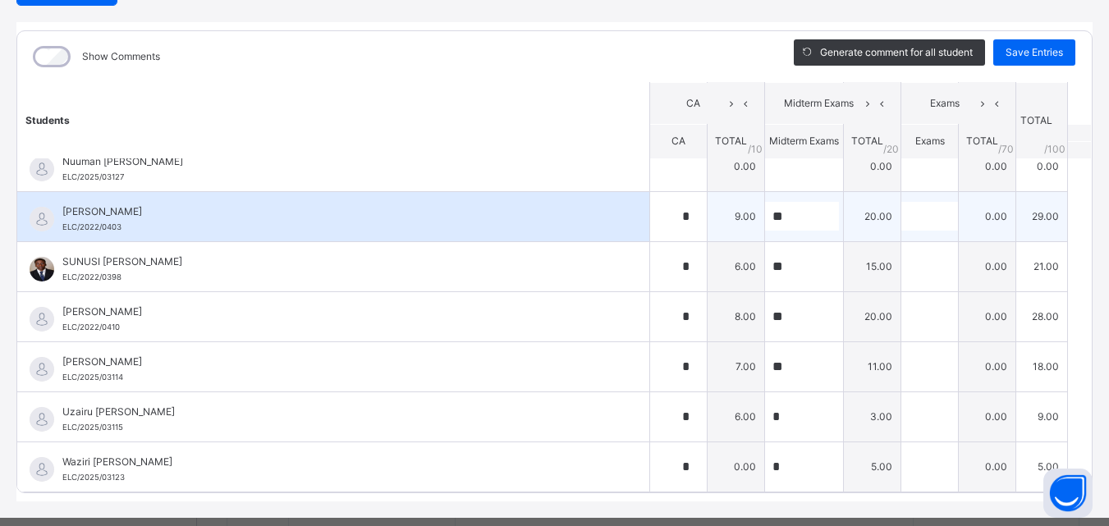
click at [542, 231] on div "[PERSON_NAME] ELC/2022/0403" at bounding box center [337, 219] width 550 height 30
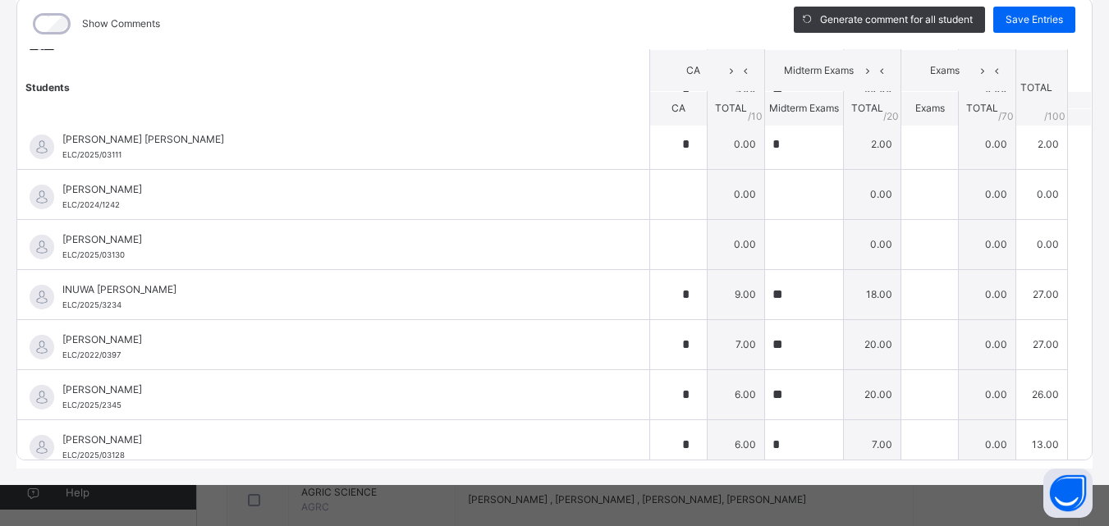
scroll to position [324, 0]
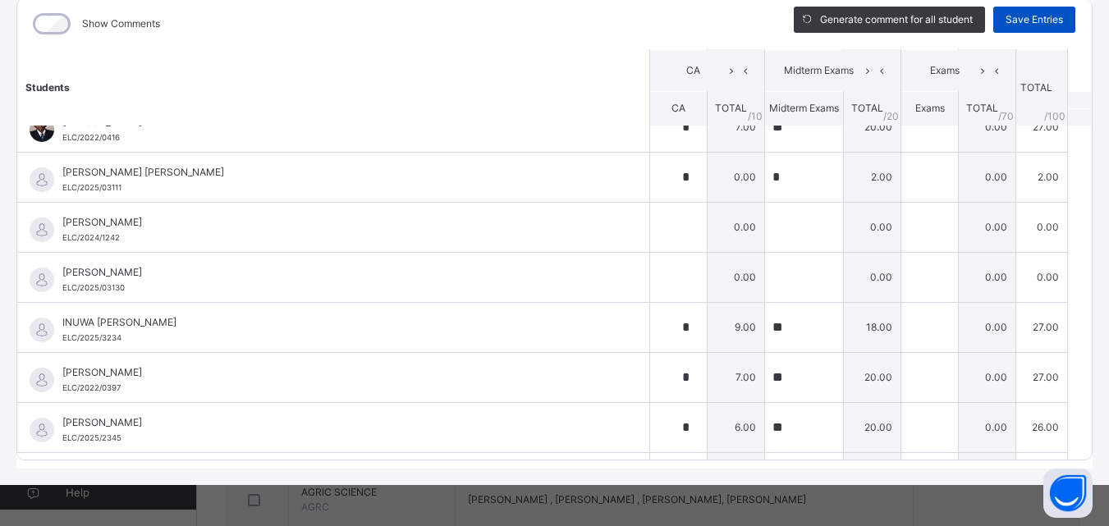
click at [1007, 20] on span "Save Entries" at bounding box center [1034, 19] width 57 height 15
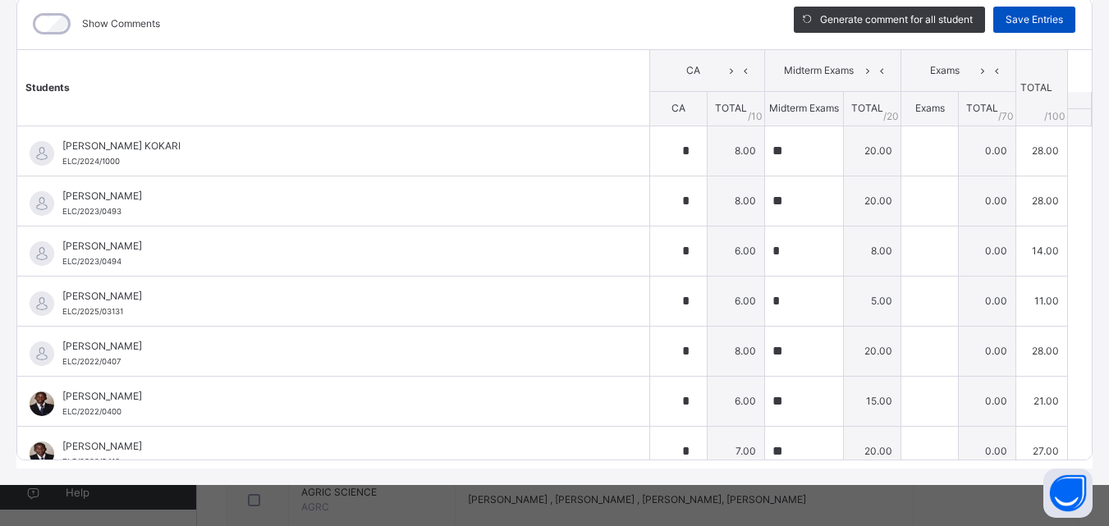
click at [1006, 20] on span "Save Entries" at bounding box center [1034, 19] width 57 height 15
click at [568, 98] on th "Students" at bounding box center [333, 88] width 633 height 76
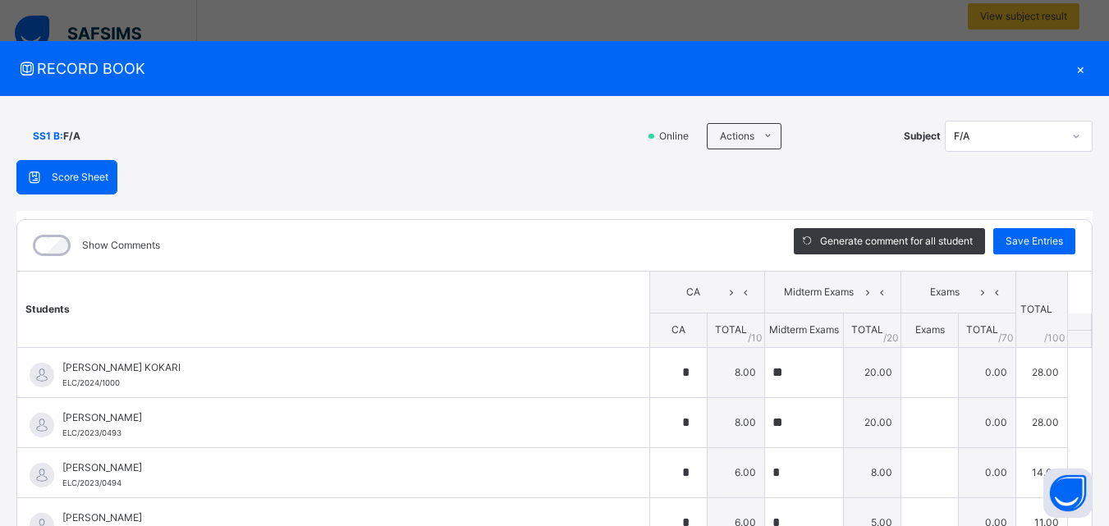
scroll to position [361, 0]
click at [1072, 67] on div "×" at bounding box center [1080, 68] width 25 height 22
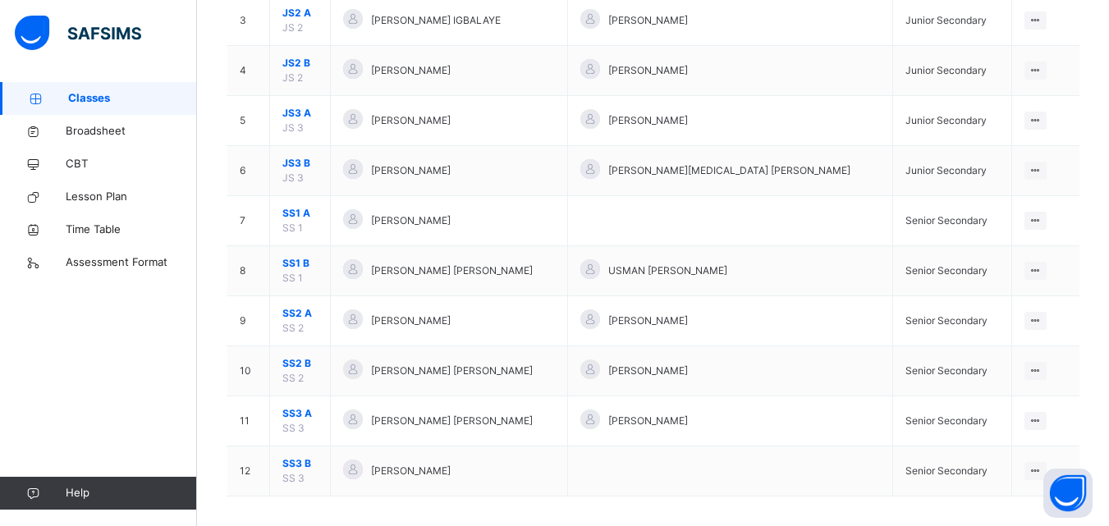
scroll to position [311, 0]
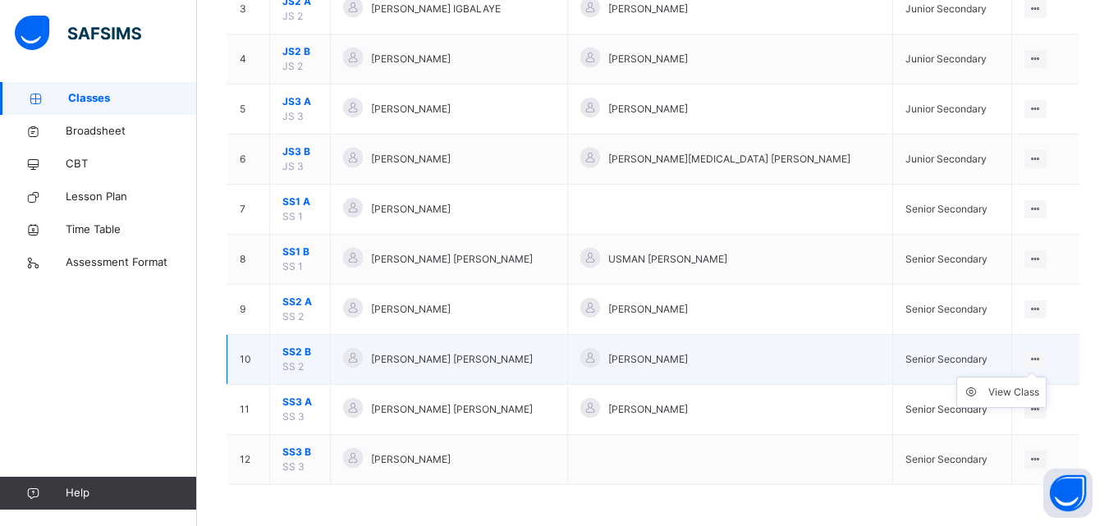
click at [1027, 377] on ul "View Class" at bounding box center [1002, 392] width 90 height 31
click at [1014, 397] on div "View Class" at bounding box center [1014, 392] width 51 height 16
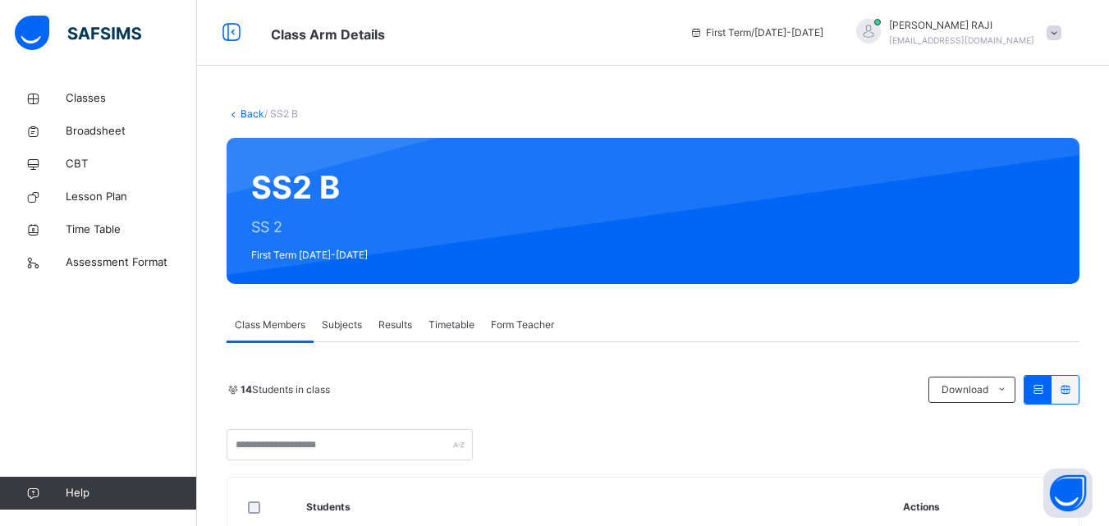
click at [348, 319] on span "Subjects" at bounding box center [342, 325] width 40 height 15
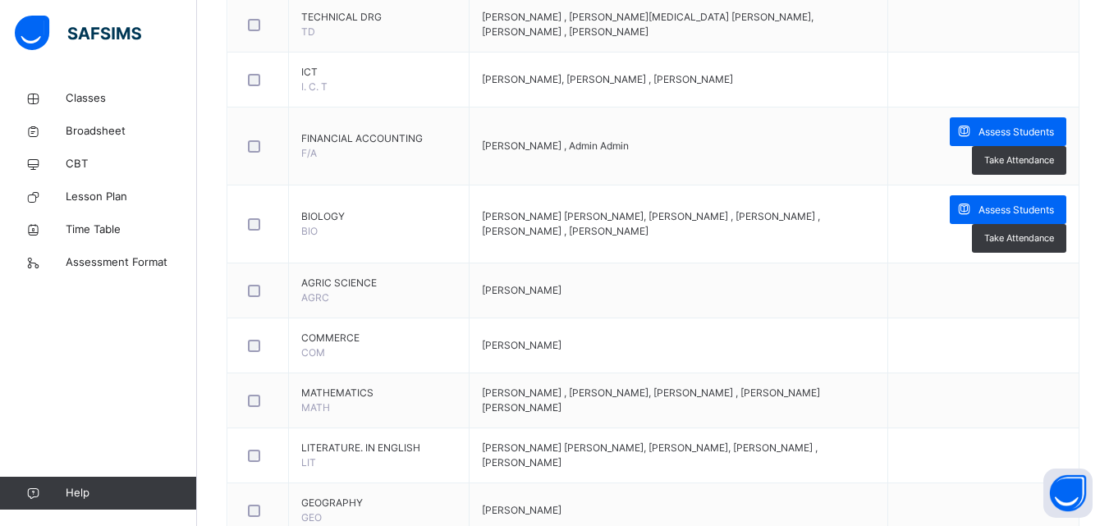
scroll to position [1205, 0]
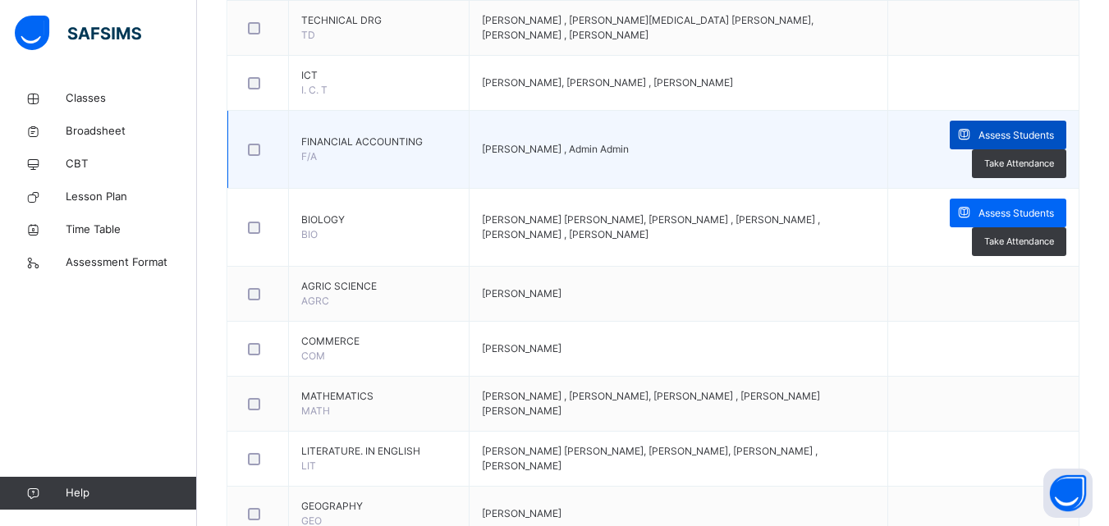
click at [1022, 140] on span "Assess Students" at bounding box center [1017, 135] width 76 height 15
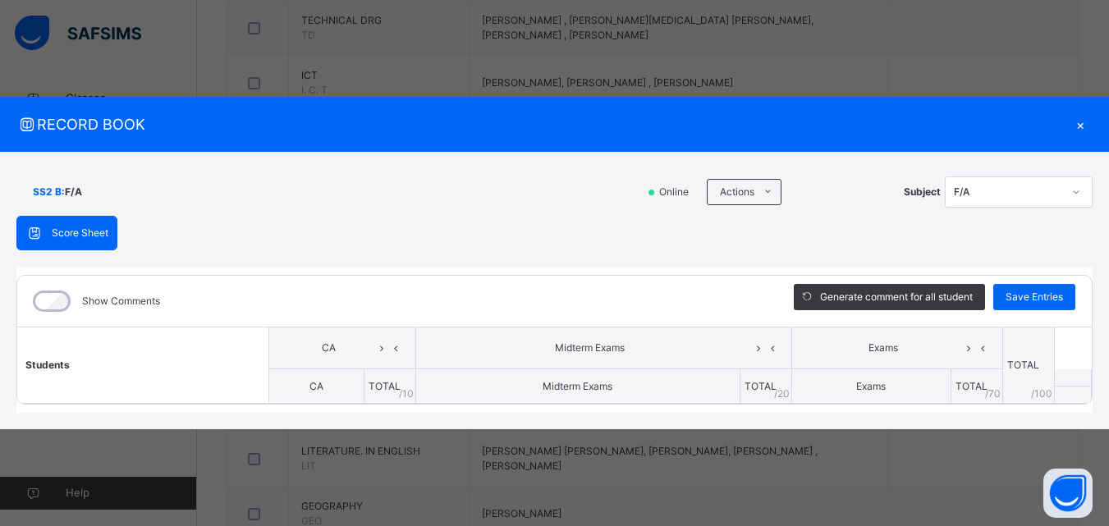
click at [395, 383] on th "TOTAL / 10" at bounding box center [390, 387] width 52 height 34
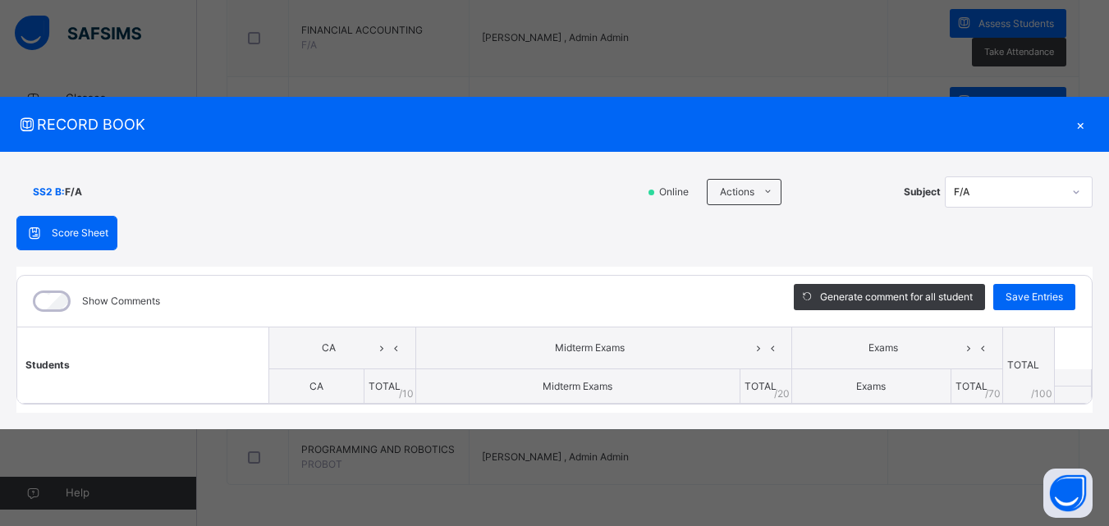
scroll to position [1336, 0]
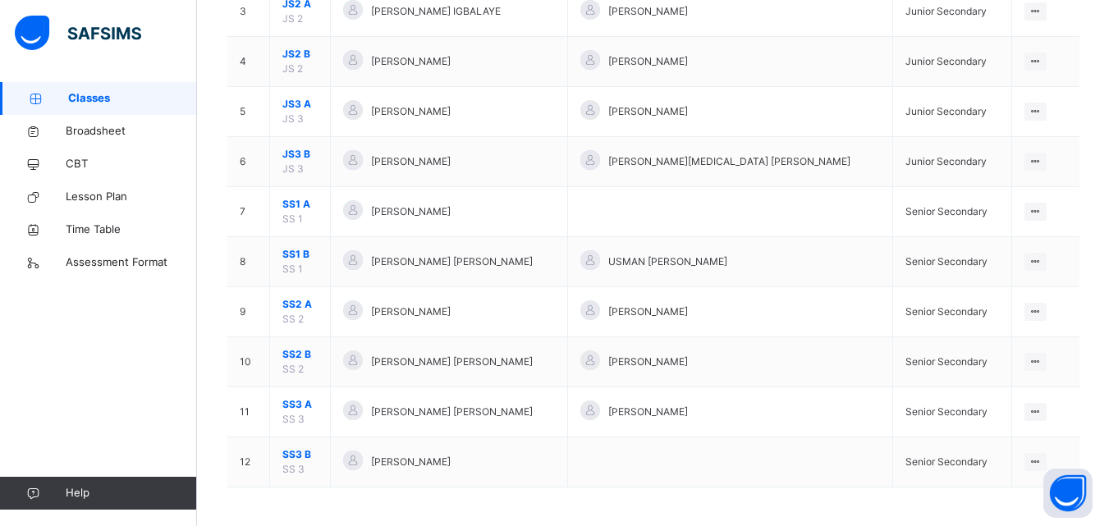
scroll to position [311, 0]
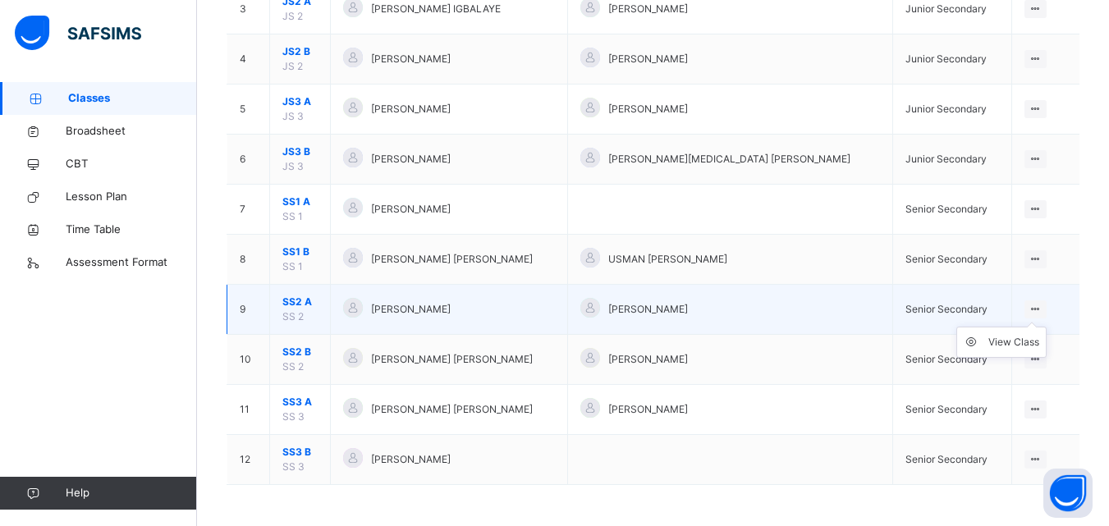
click at [1036, 309] on icon at bounding box center [1036, 309] width 14 height 12
click at [1023, 336] on div "View Class" at bounding box center [1014, 342] width 51 height 16
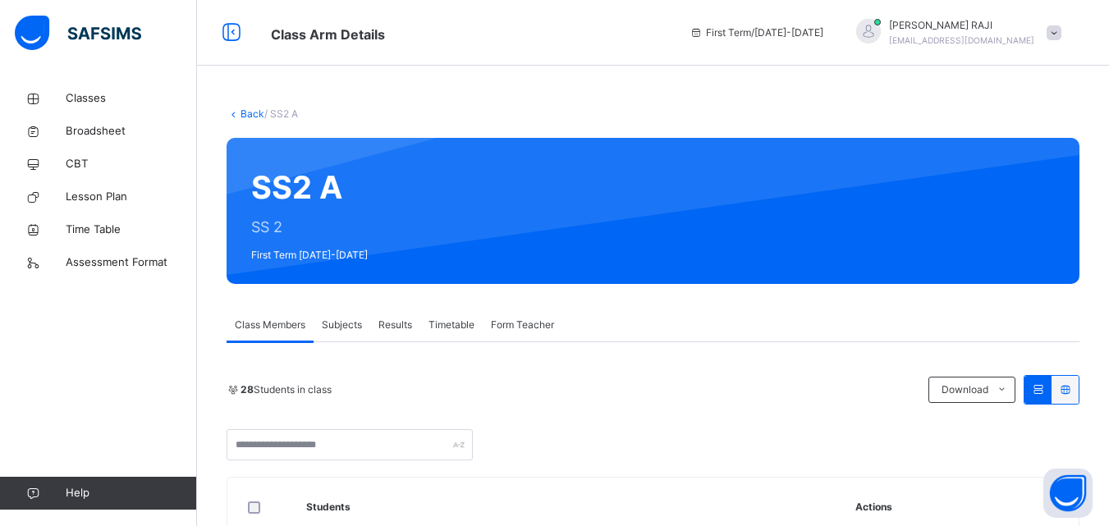
click at [346, 324] on span "Subjects" at bounding box center [342, 325] width 40 height 15
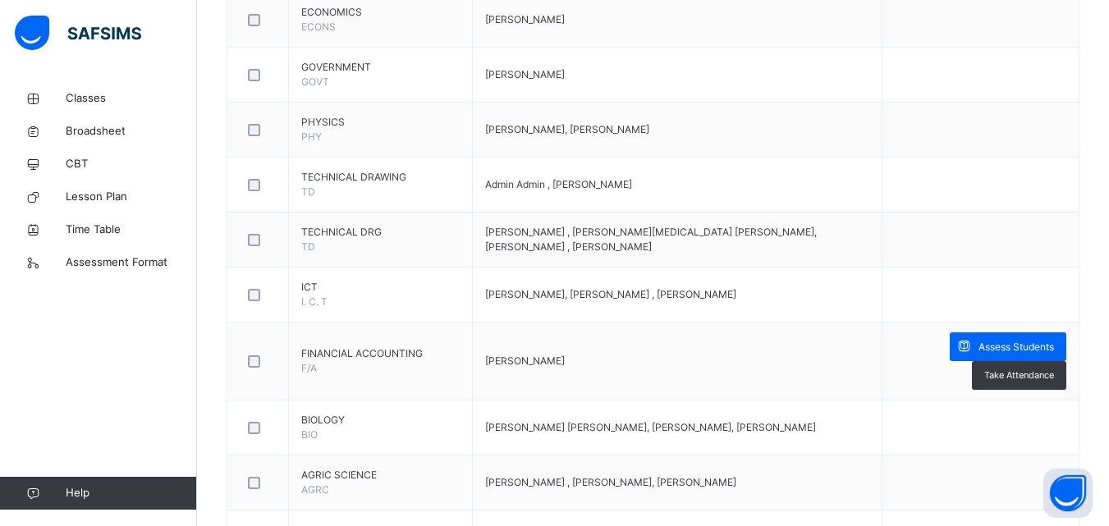
scroll to position [985, 0]
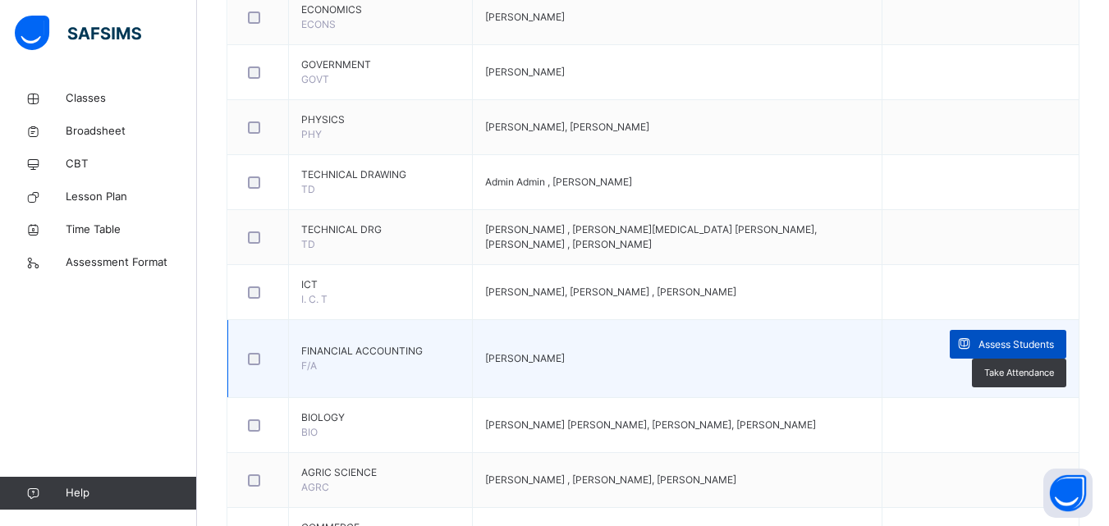
click at [1034, 350] on span "Assess Students" at bounding box center [1017, 344] width 76 height 15
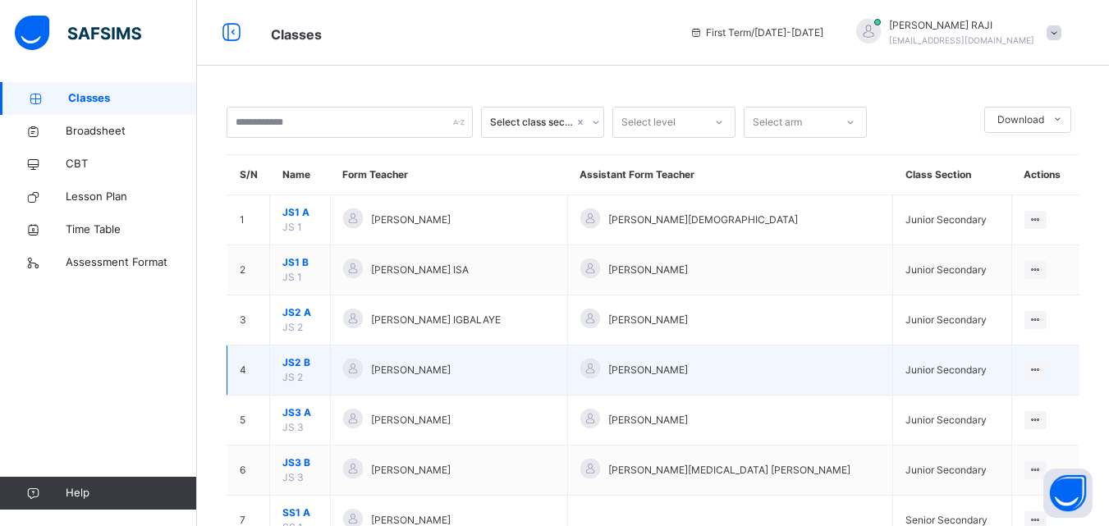
drag, startPoint x: 332, startPoint y: 369, endPoint x: 342, endPoint y: 393, distance: 26.5
click at [342, 391] on tr "4 JS2 B JS 2 [PERSON_NAME] [PERSON_NAME] BOKANI Junior Secondary View Class" at bounding box center [653, 371] width 853 height 50
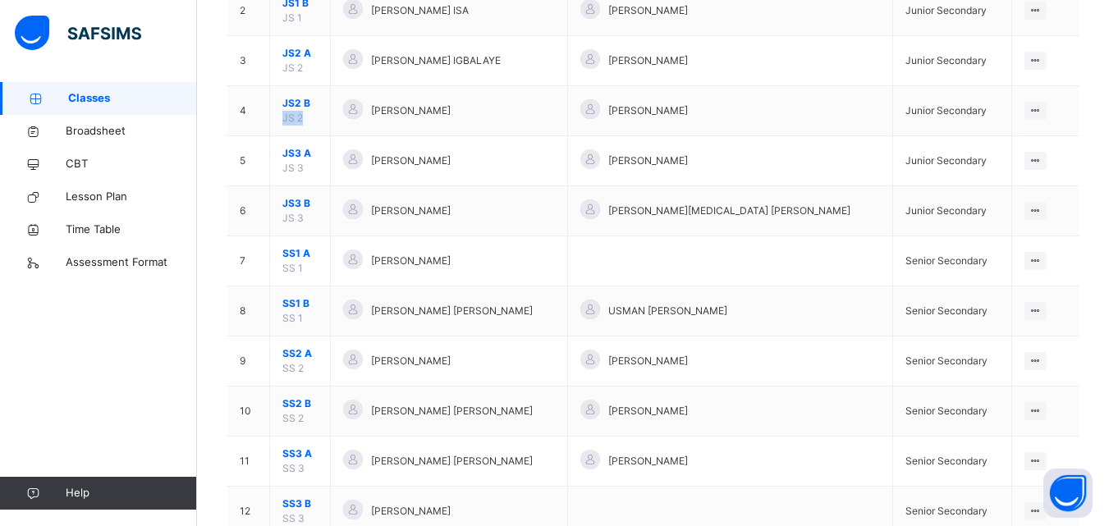
scroll to position [263, 0]
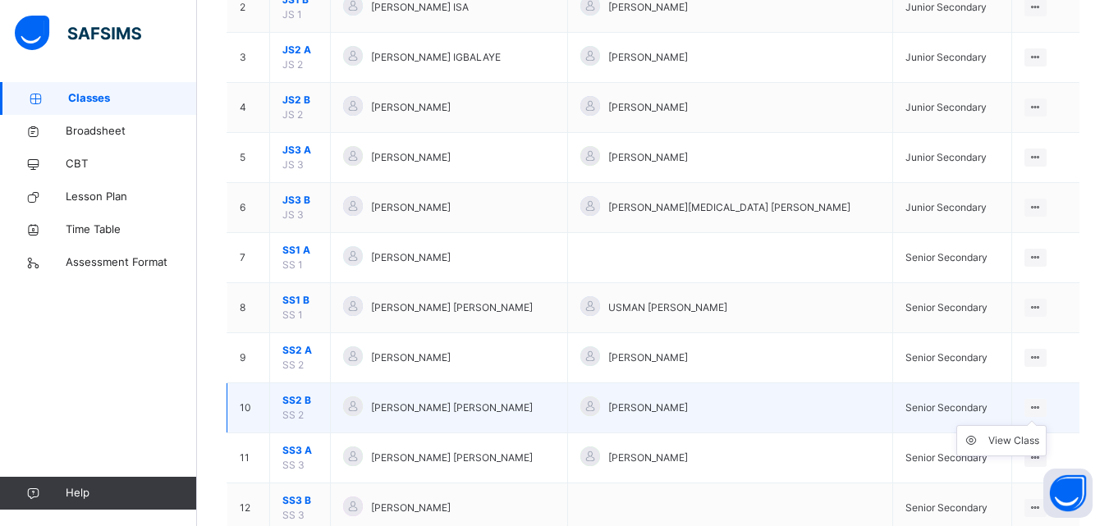
click at [1035, 425] on ul "View Class" at bounding box center [1002, 440] width 90 height 31
click at [1019, 439] on div "View Class" at bounding box center [1014, 441] width 51 height 16
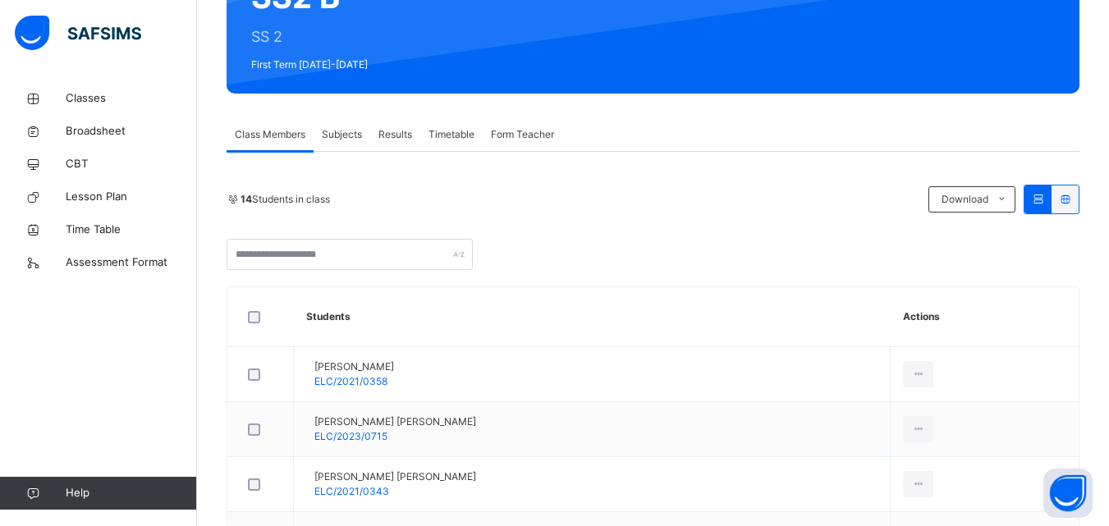
scroll to position [182, 0]
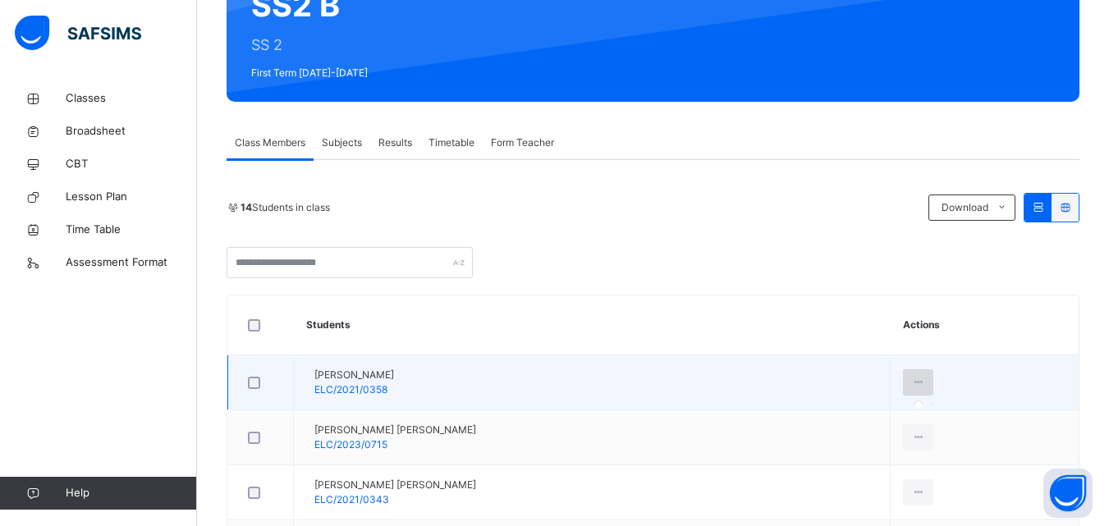
click at [925, 378] on icon at bounding box center [918, 382] width 14 height 15
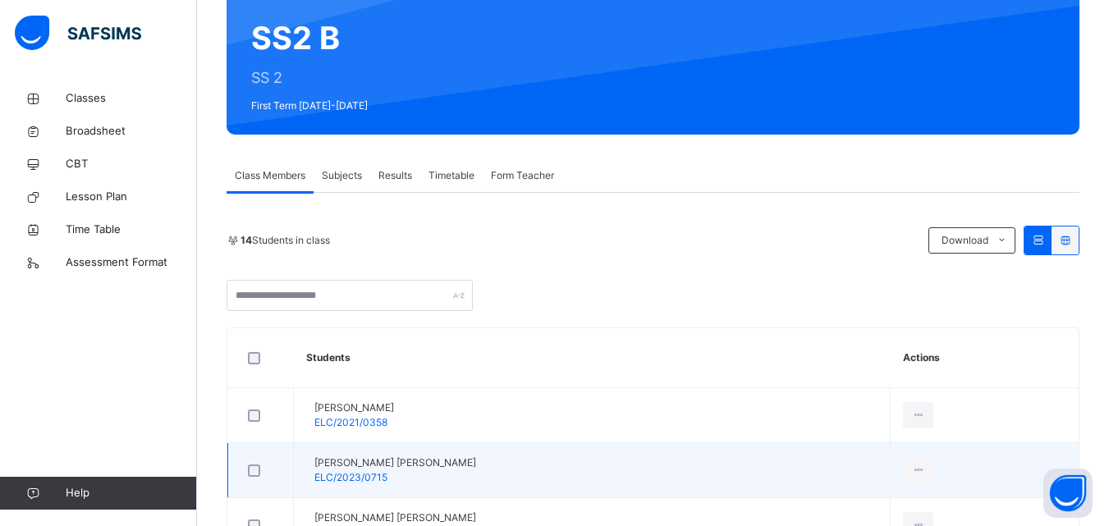
scroll to position [117, 0]
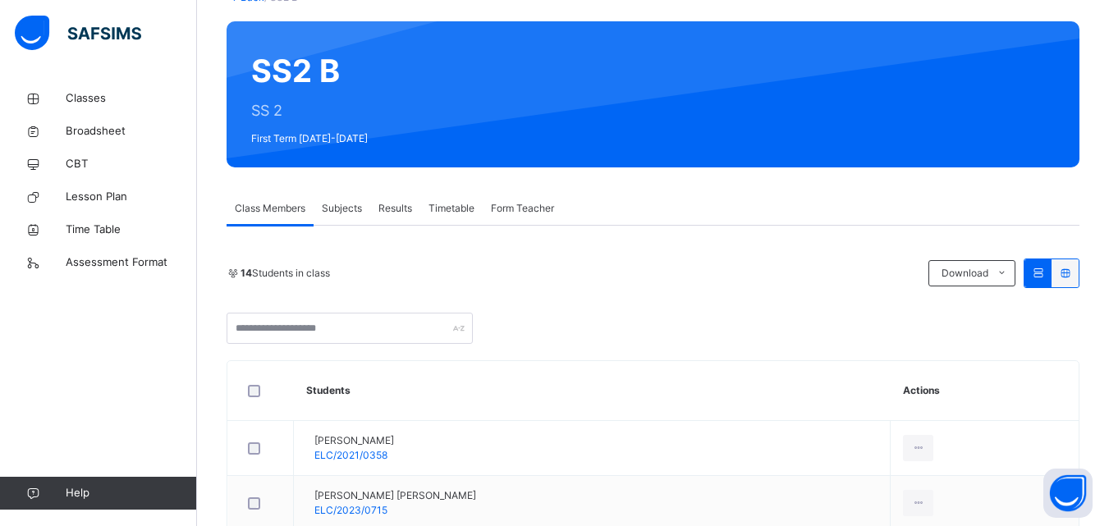
click at [351, 205] on span "Subjects" at bounding box center [342, 208] width 40 height 15
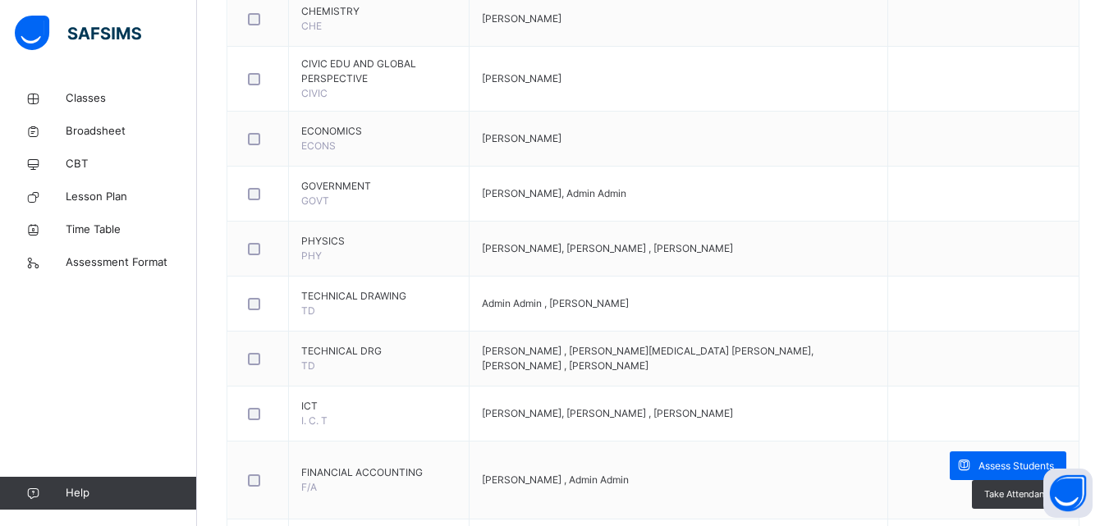
scroll to position [905, 0]
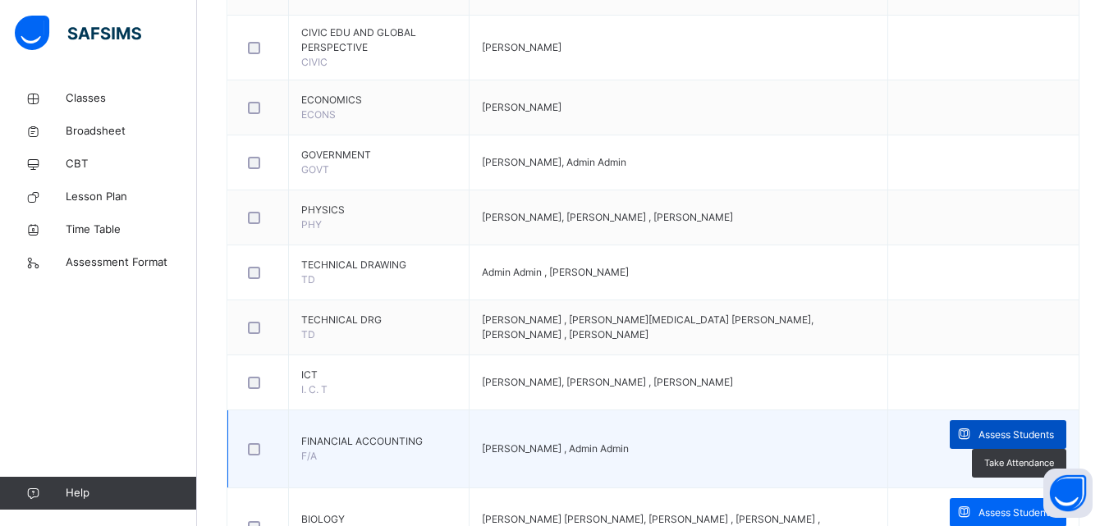
click at [1050, 435] on div "Assess Students" at bounding box center [1008, 434] width 117 height 29
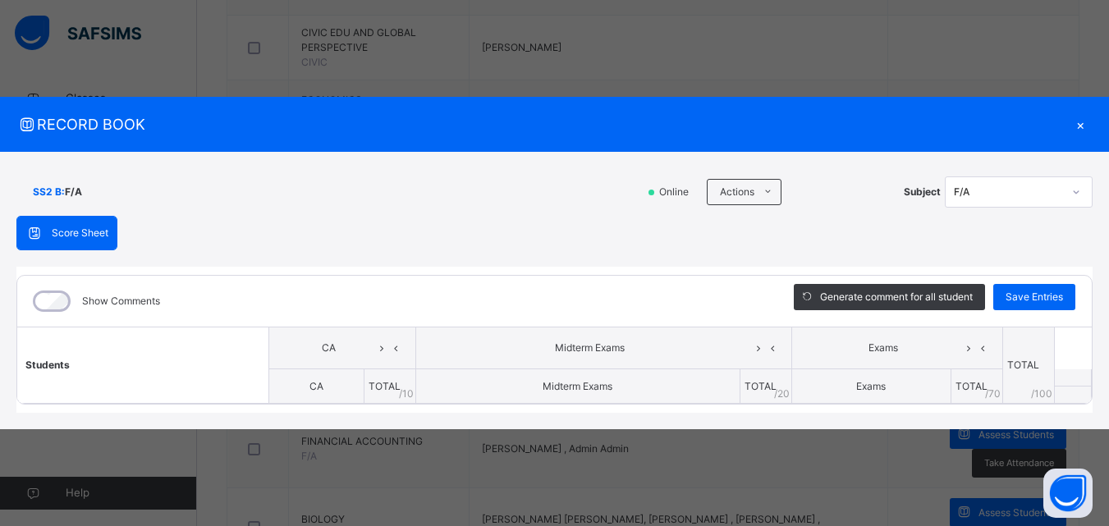
click at [1070, 394] on th at bounding box center [1072, 394] width 37 height 17
click at [392, 347] on icon at bounding box center [396, 348] width 14 height 25
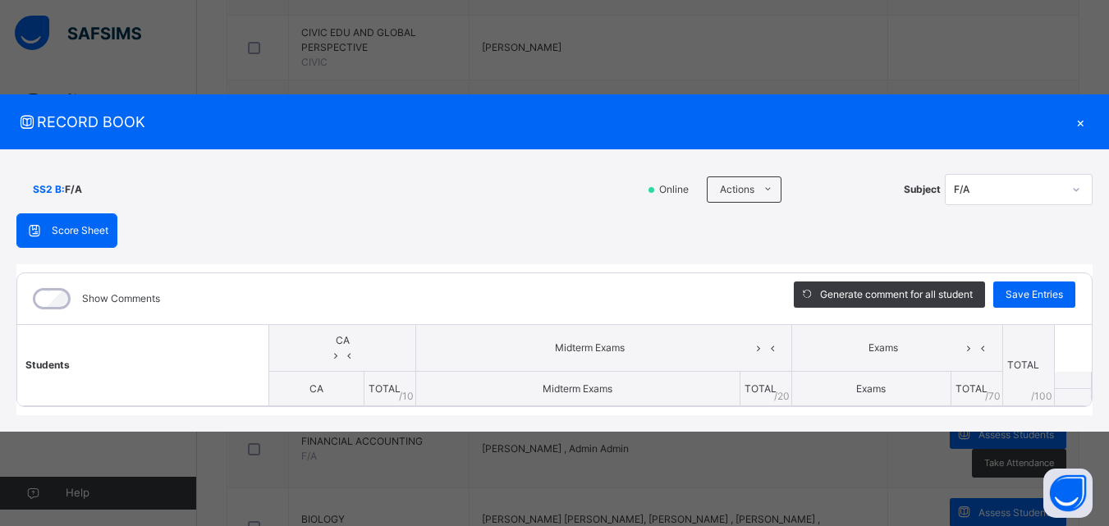
click at [342, 349] on icon at bounding box center [335, 355] width 14 height 12
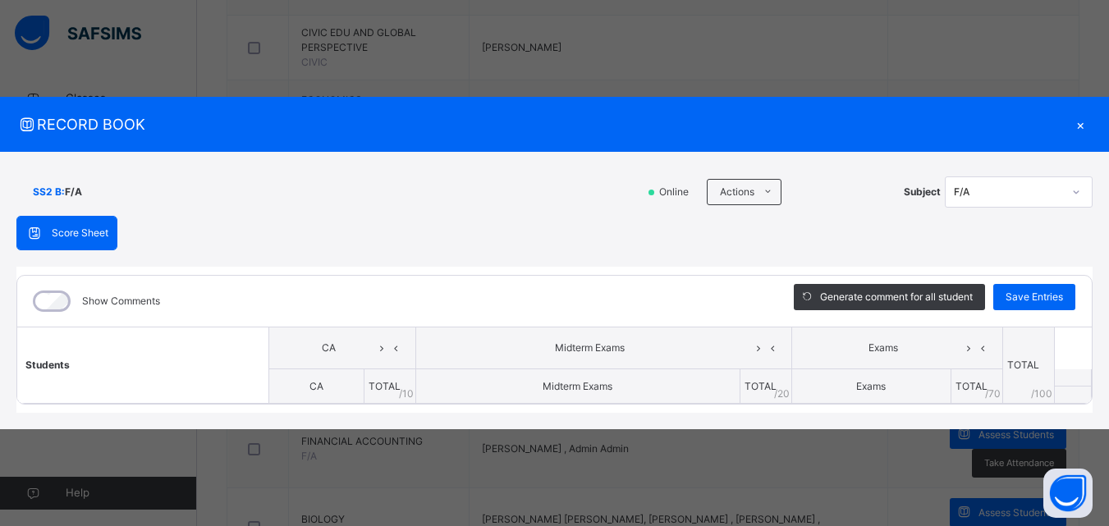
click at [373, 385] on span "TOTAL" at bounding box center [385, 386] width 32 height 12
click at [378, 393] on th "TOTAL / 10" at bounding box center [390, 387] width 52 height 34
click at [399, 388] on span "/ 10" at bounding box center [406, 394] width 15 height 15
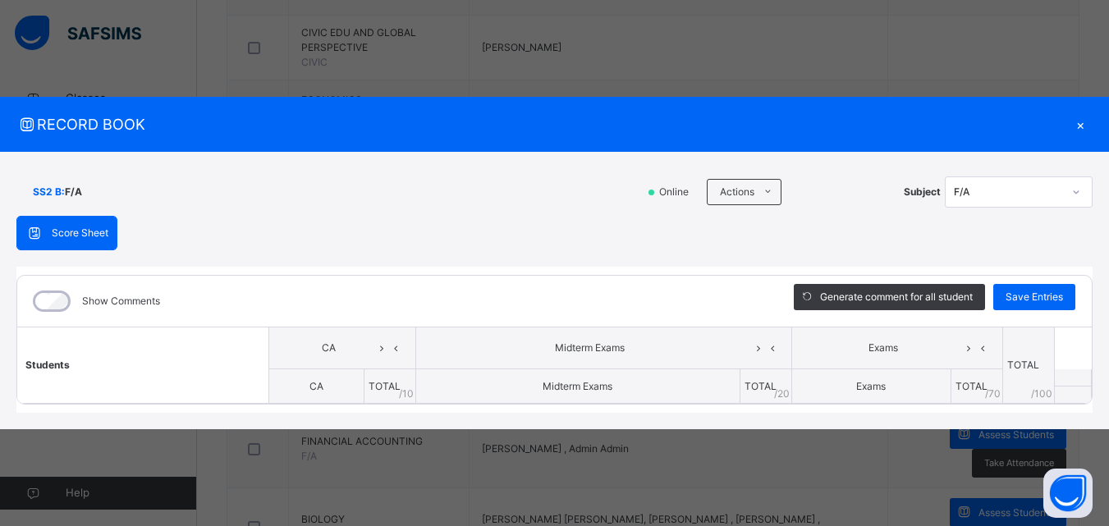
click at [390, 388] on span "TOTAL" at bounding box center [385, 386] width 32 height 12
click at [307, 379] on th "CA" at bounding box center [316, 387] width 94 height 34
click at [314, 385] on span "CA" at bounding box center [317, 386] width 14 height 12
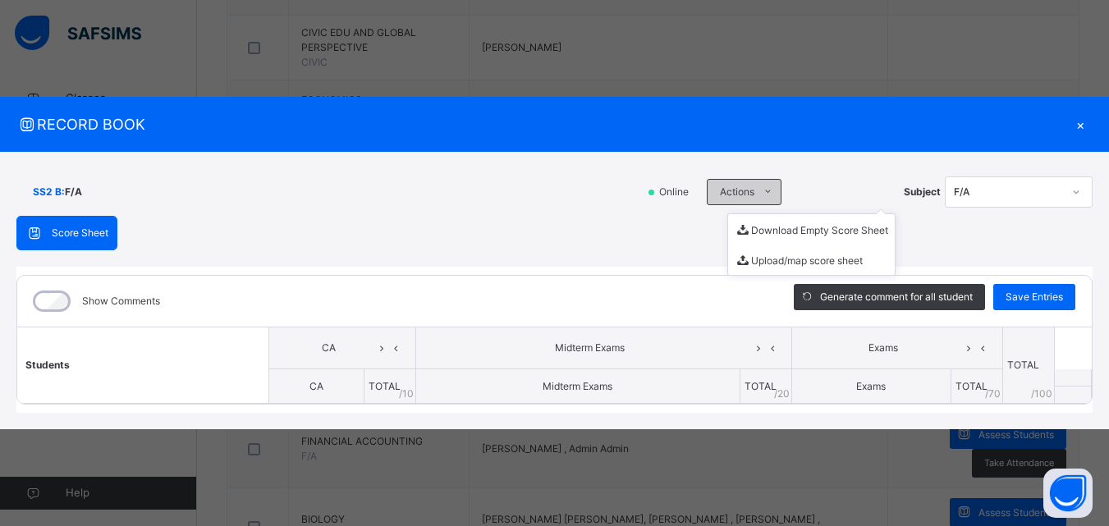
click at [767, 194] on icon at bounding box center [768, 192] width 12 height 13
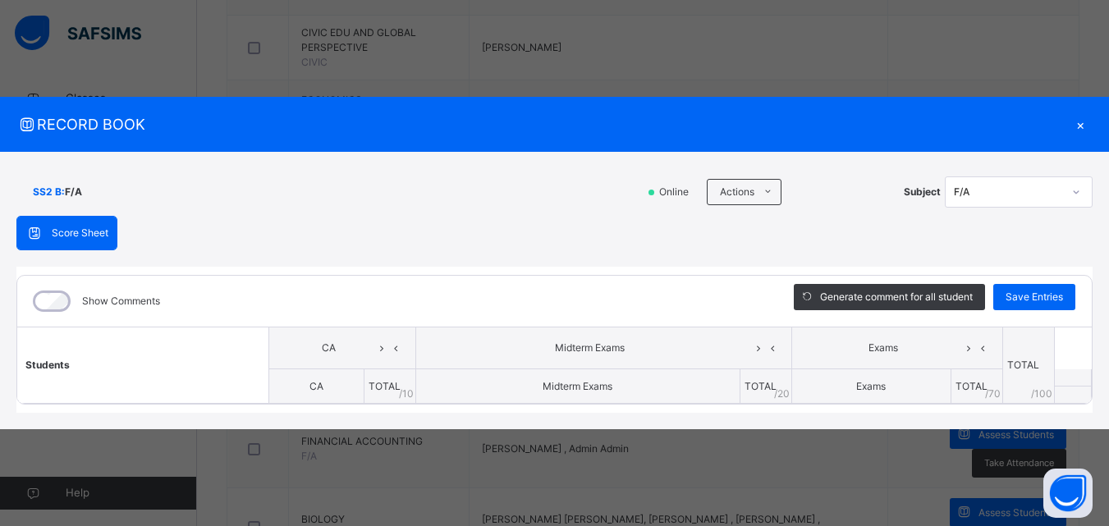
click at [1073, 194] on icon at bounding box center [1077, 192] width 10 height 16
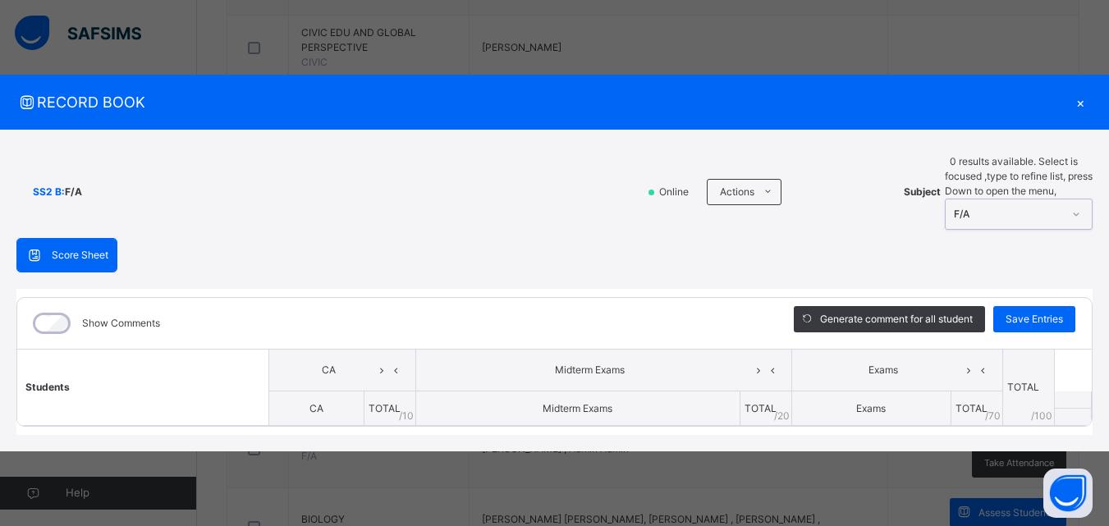
click at [1081, 206] on icon at bounding box center [1077, 214] width 10 height 16
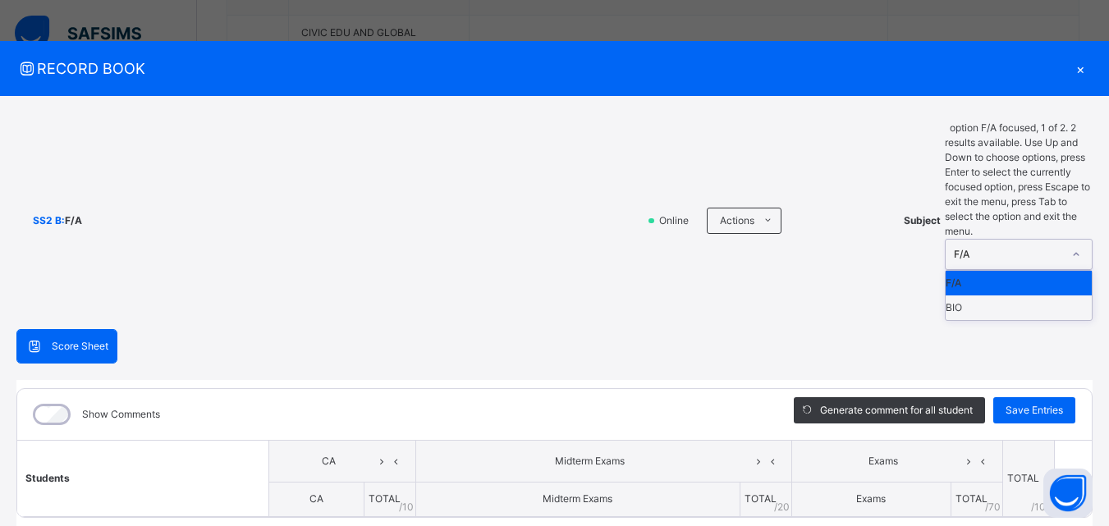
click at [1076, 246] on icon at bounding box center [1077, 254] width 10 height 16
click at [993, 296] on div "BIO" at bounding box center [1019, 308] width 146 height 25
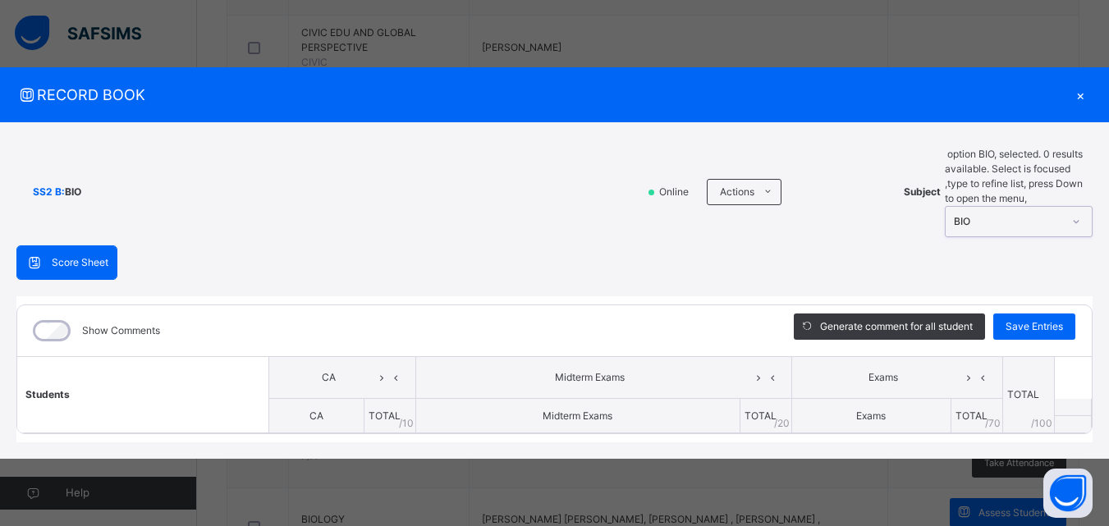
click at [1077, 213] on icon at bounding box center [1077, 221] width 10 height 16
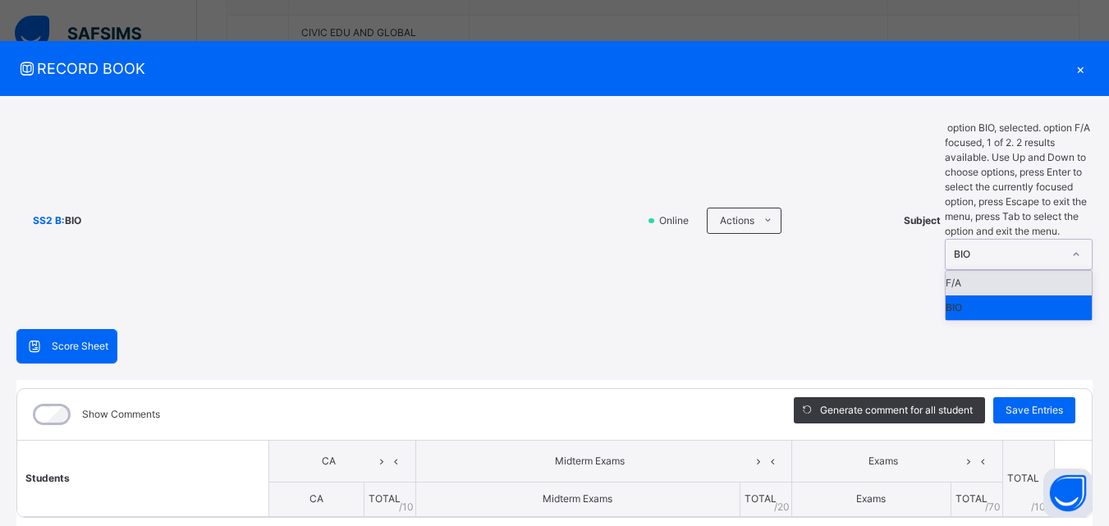
click at [1010, 271] on div "F/A" at bounding box center [1019, 283] width 146 height 25
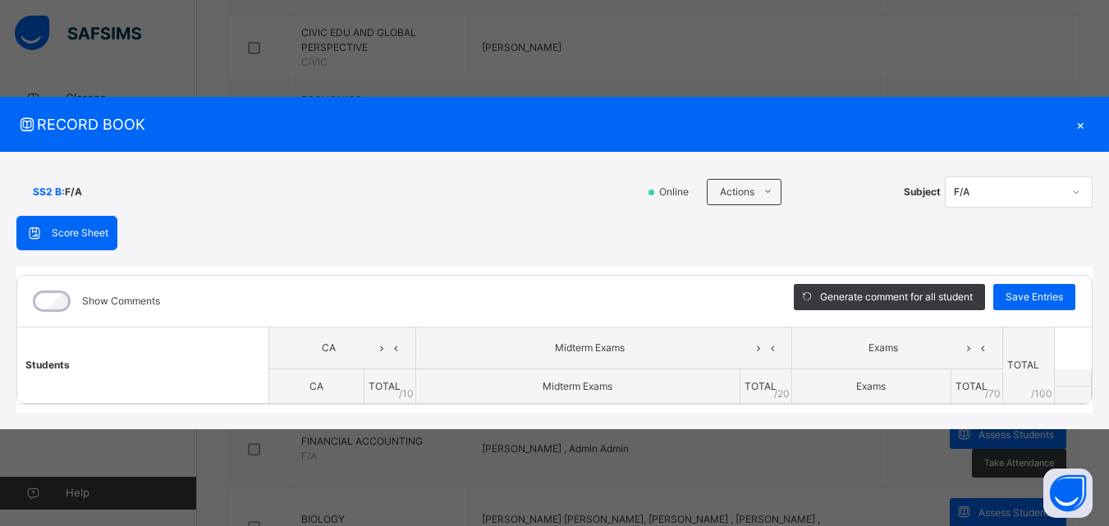
click at [1074, 125] on div "×" at bounding box center [1080, 124] width 25 height 22
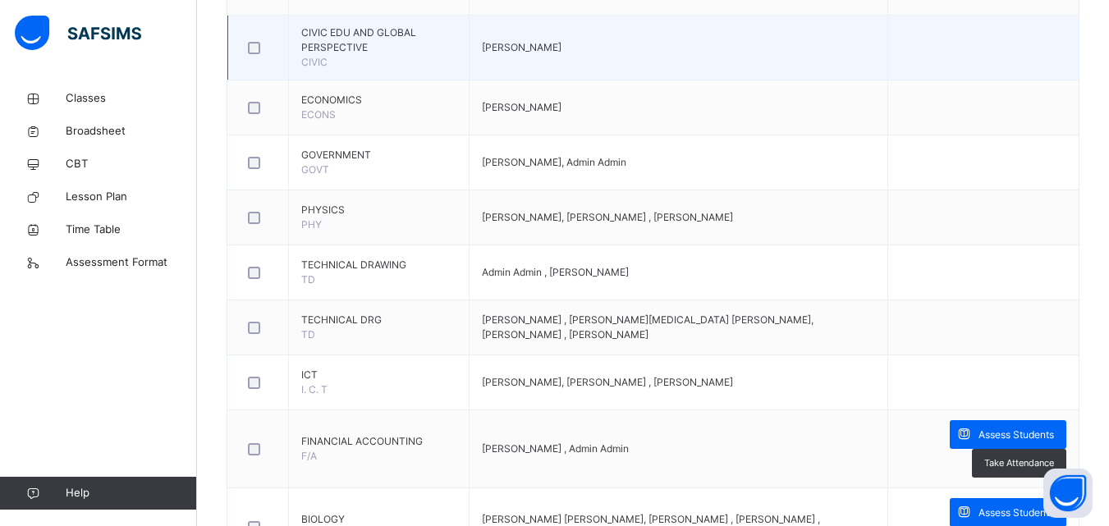
drag, startPoint x: 1099, startPoint y: 1, endPoint x: 1008, endPoint y: 36, distance: 97.7
click at [771, 108] on td "[PERSON_NAME]" at bounding box center [678, 107] width 419 height 55
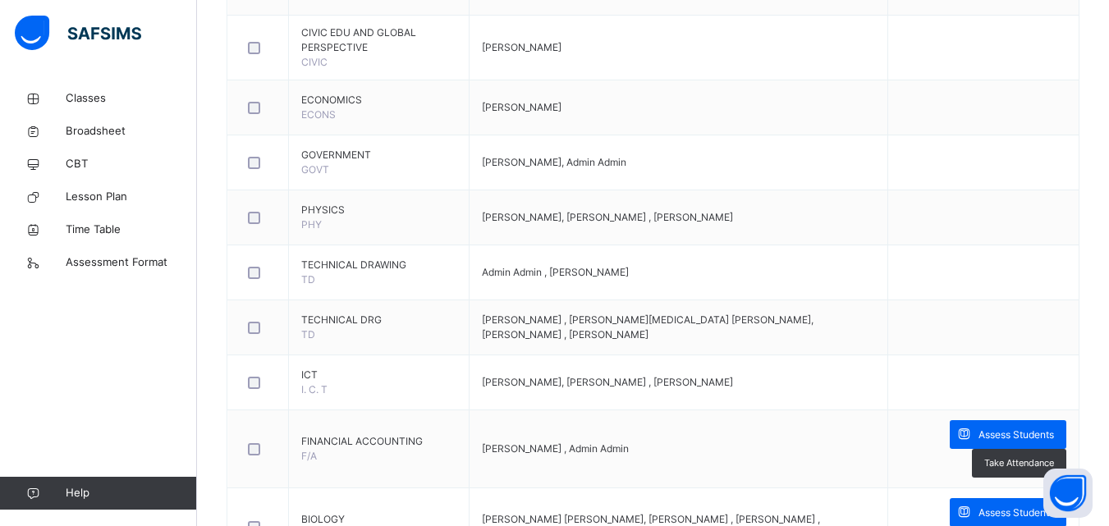
drag, startPoint x: 1089, startPoint y: 0, endPoint x: 1117, endPoint y: 11, distance: 29.9
click at [1109, 11] on html "Class Arm Details First Term / [DATE]-[DATE] [PERSON_NAME] [EMAIL_ADDRESS][DOMA…" at bounding box center [554, 16] width 1109 height 1843
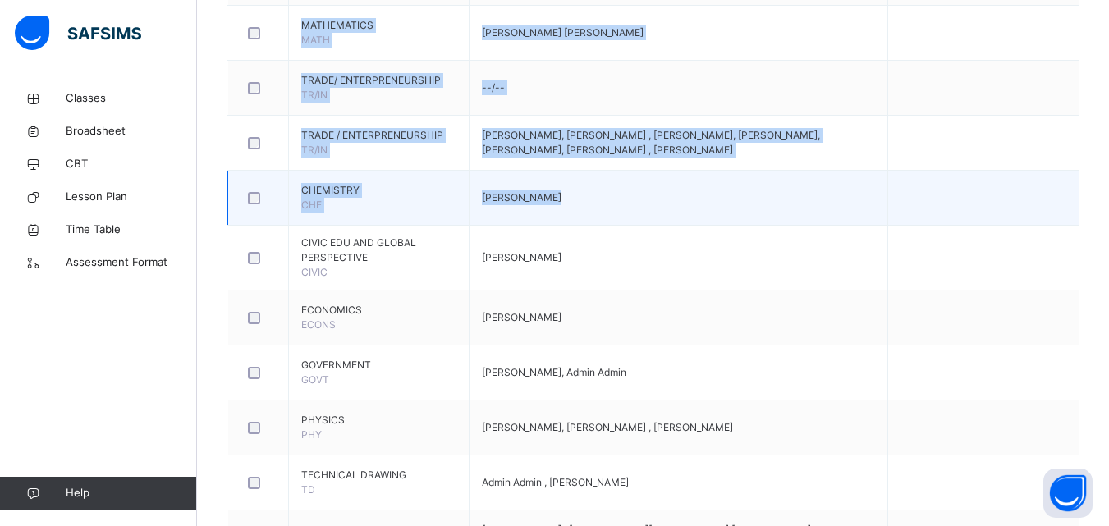
scroll to position [679, 0]
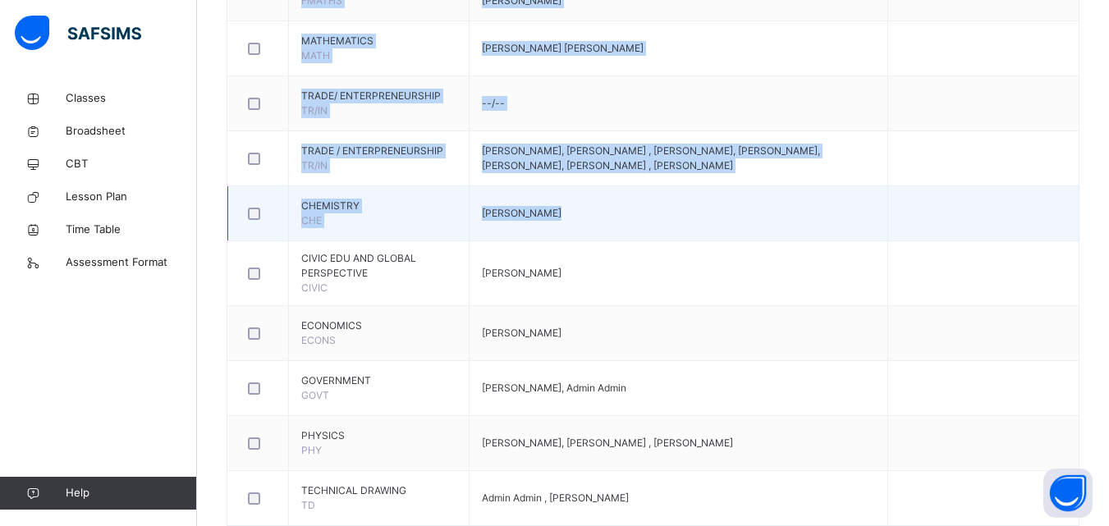
click at [984, 236] on td at bounding box center [983, 213] width 191 height 55
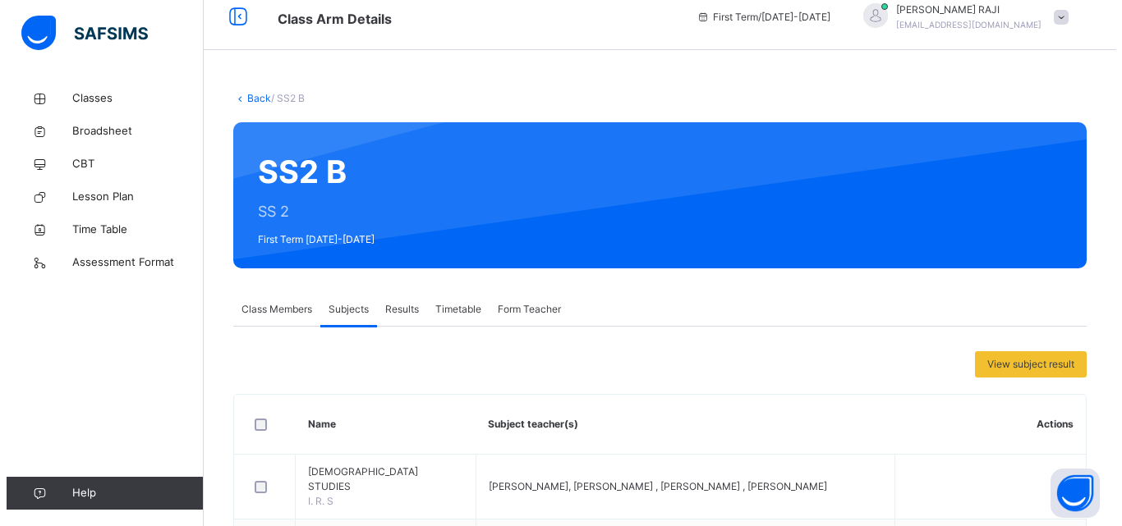
scroll to position [0, 0]
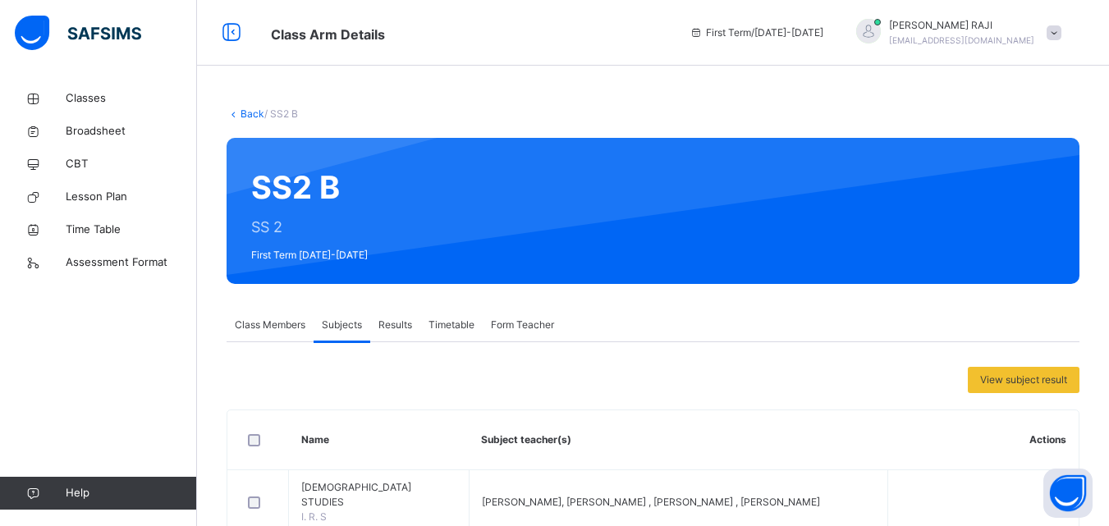
click at [1062, 38] on span at bounding box center [1054, 32] width 15 height 15
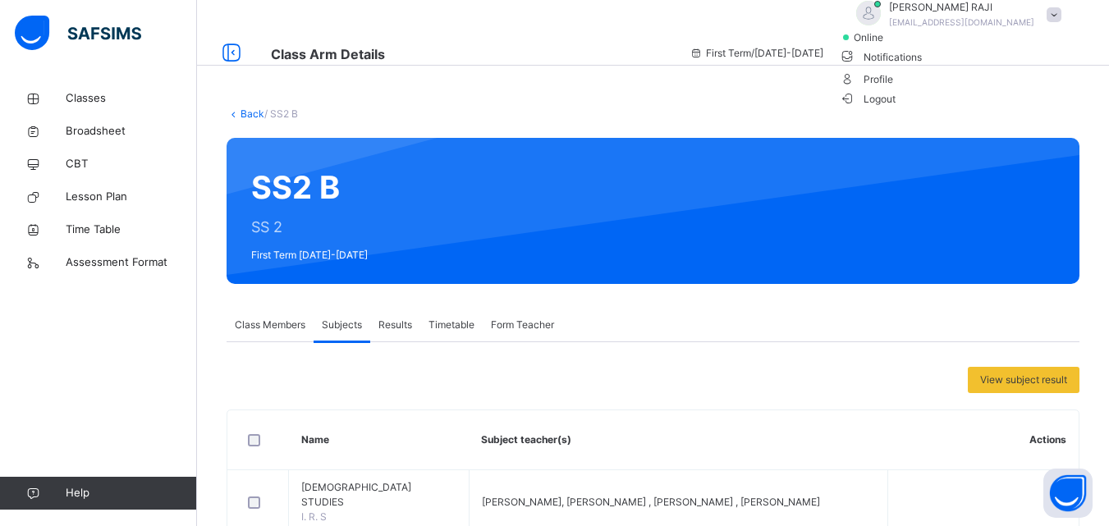
click at [897, 108] on span "Logout" at bounding box center [868, 98] width 57 height 17
